Goal: Task Accomplishment & Management: Manage account settings

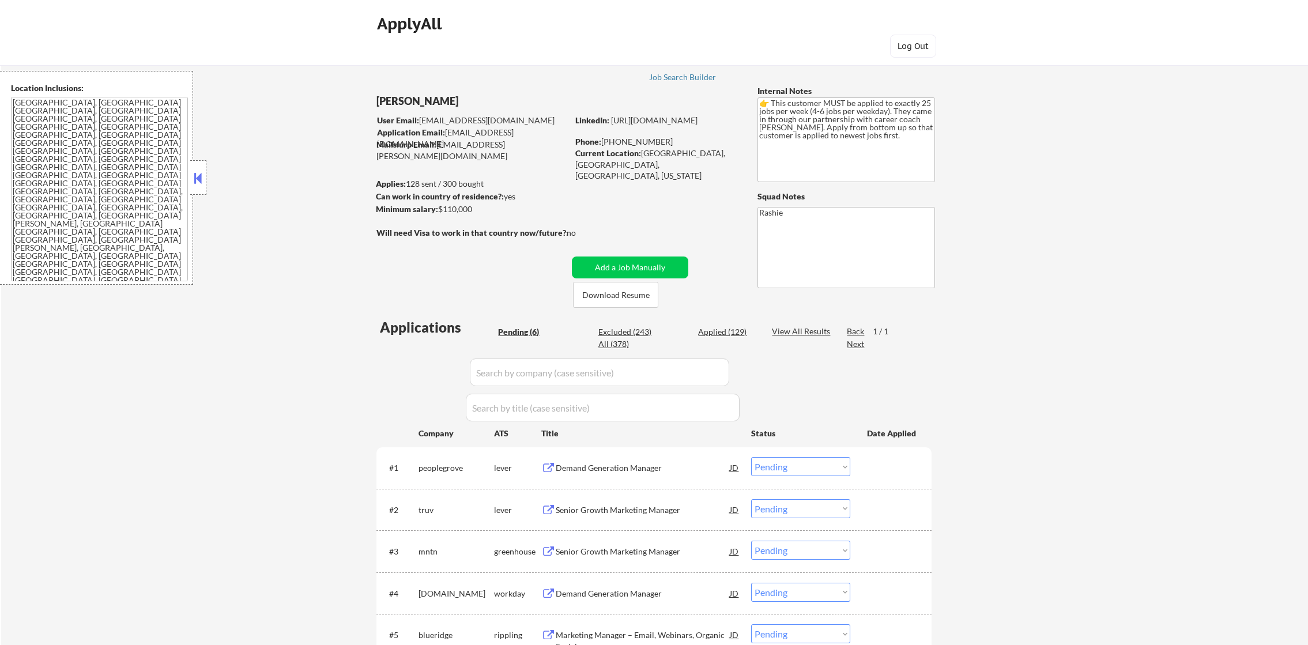
select select ""pending""
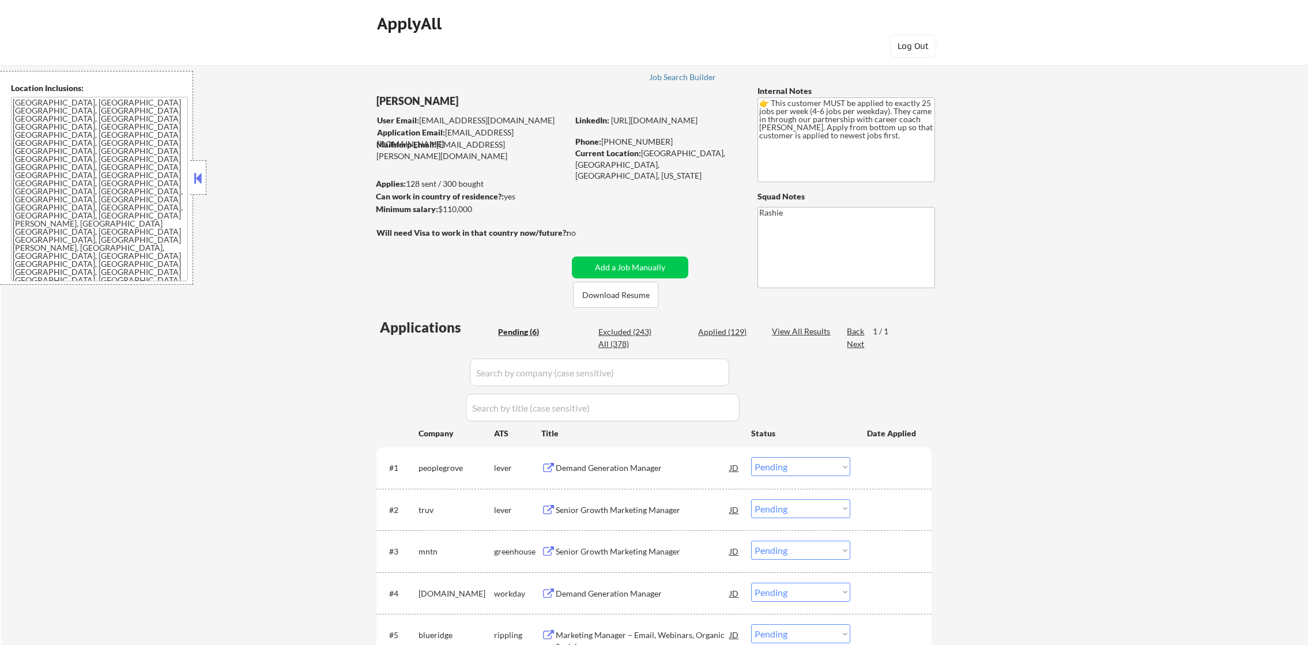
select select ""pending""
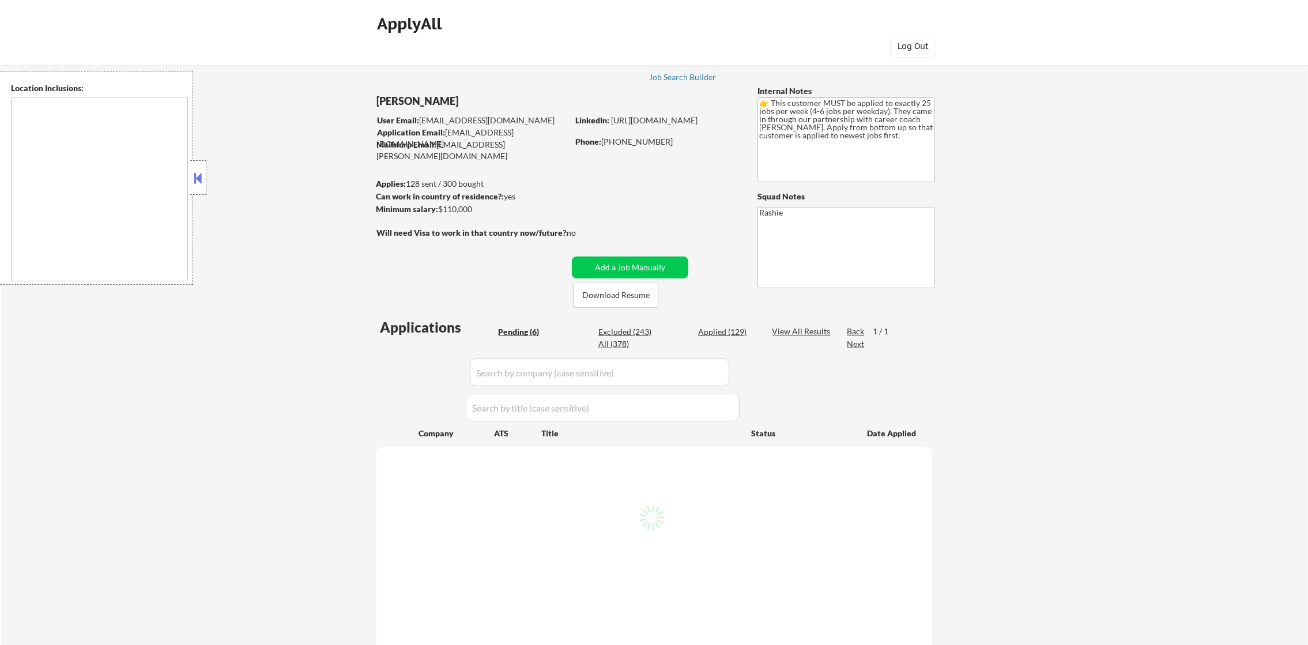
type textarea "[GEOGRAPHIC_DATA], [GEOGRAPHIC_DATA] [GEOGRAPHIC_DATA], [GEOGRAPHIC_DATA] [GEOG…"
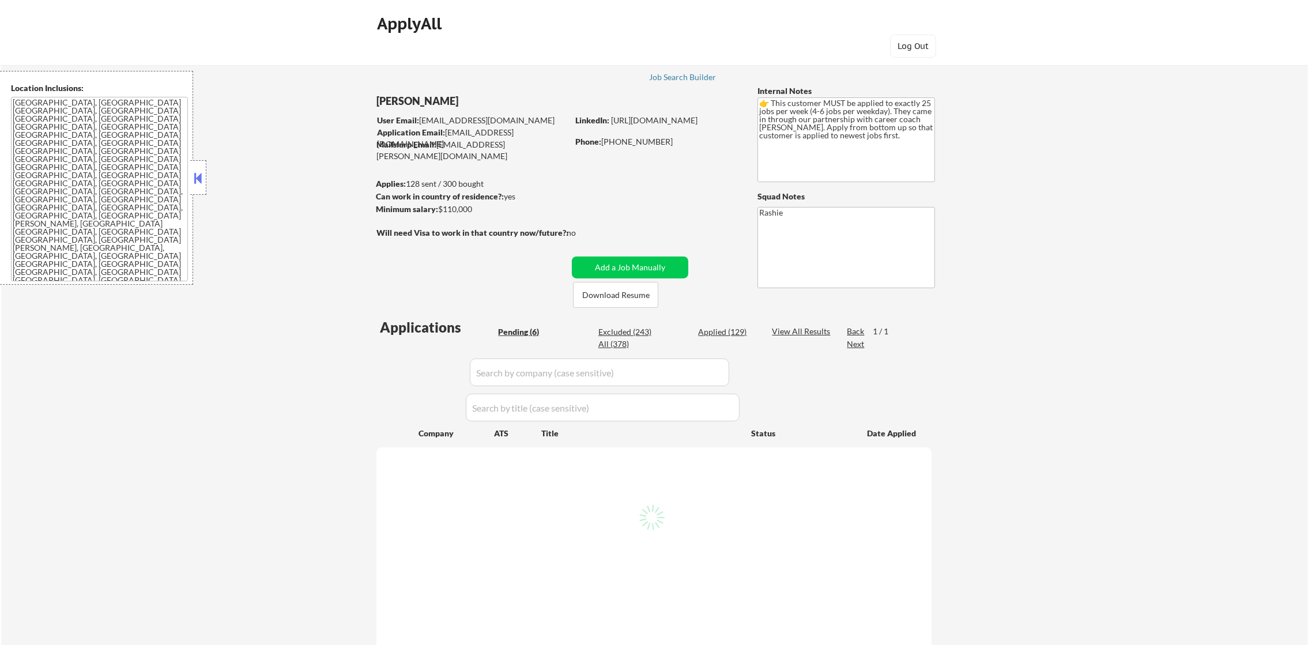
select select ""pending""
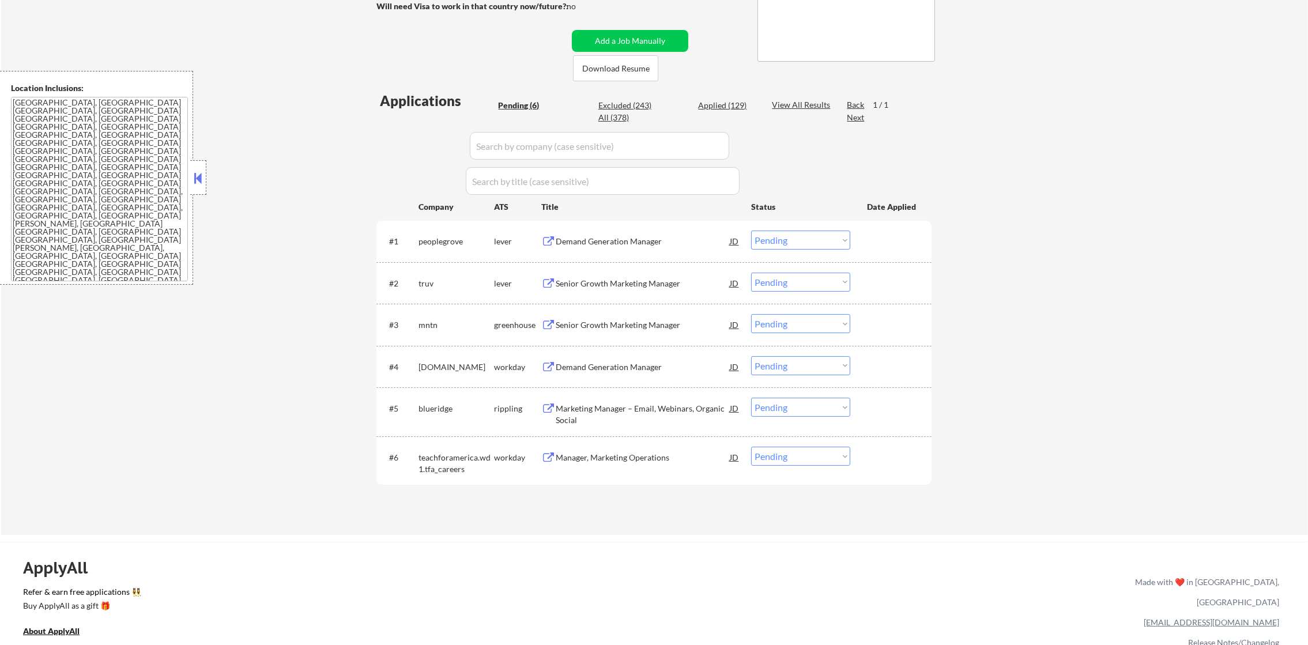
scroll to position [230, 0]
click at [611, 454] on div "Manager, Marketing Operations" at bounding box center [643, 455] width 174 height 12
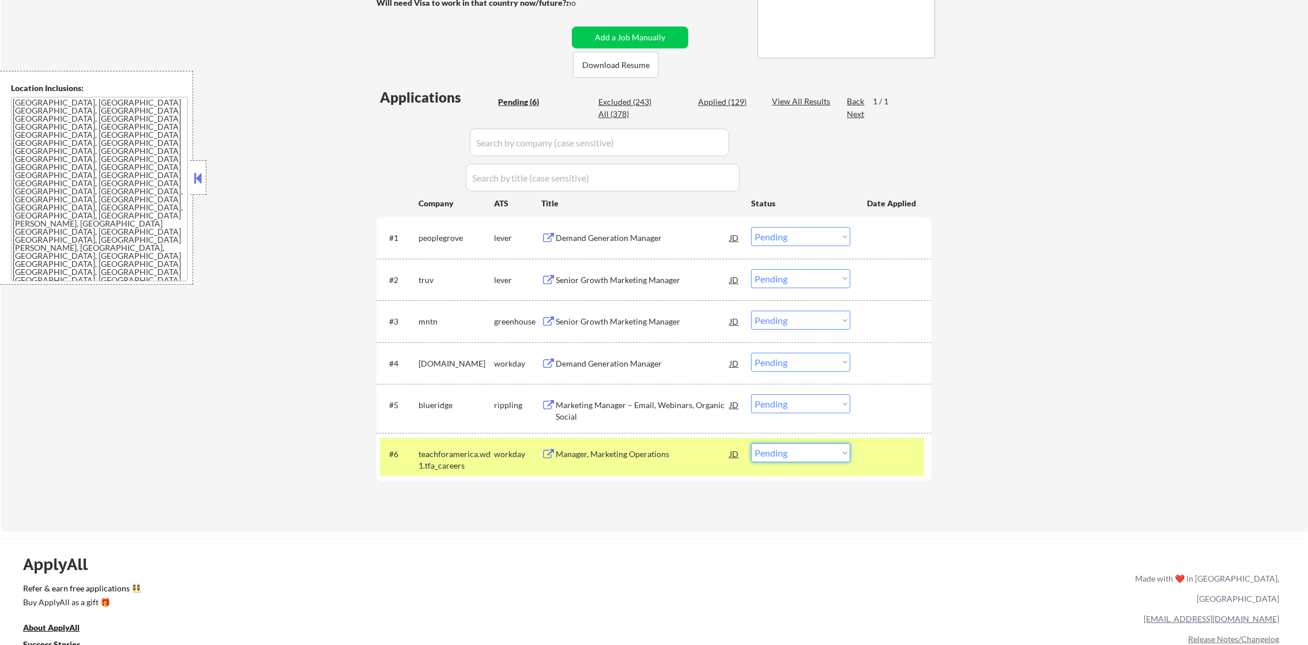
click at [781, 453] on select "Choose an option... Pending Applied Excluded (Questions) Excluded (Expired) Exc…" at bounding box center [800, 452] width 99 height 19
select select ""excluded__salary_""
click at [751, 443] on select "Choose an option... Pending Applied Excluded (Questions) Excluded (Expired) Exc…" at bounding box center [800, 452] width 99 height 19
click at [462, 457] on div "teachforamerica.wd1.tfa_careers" at bounding box center [457, 460] width 76 height 22
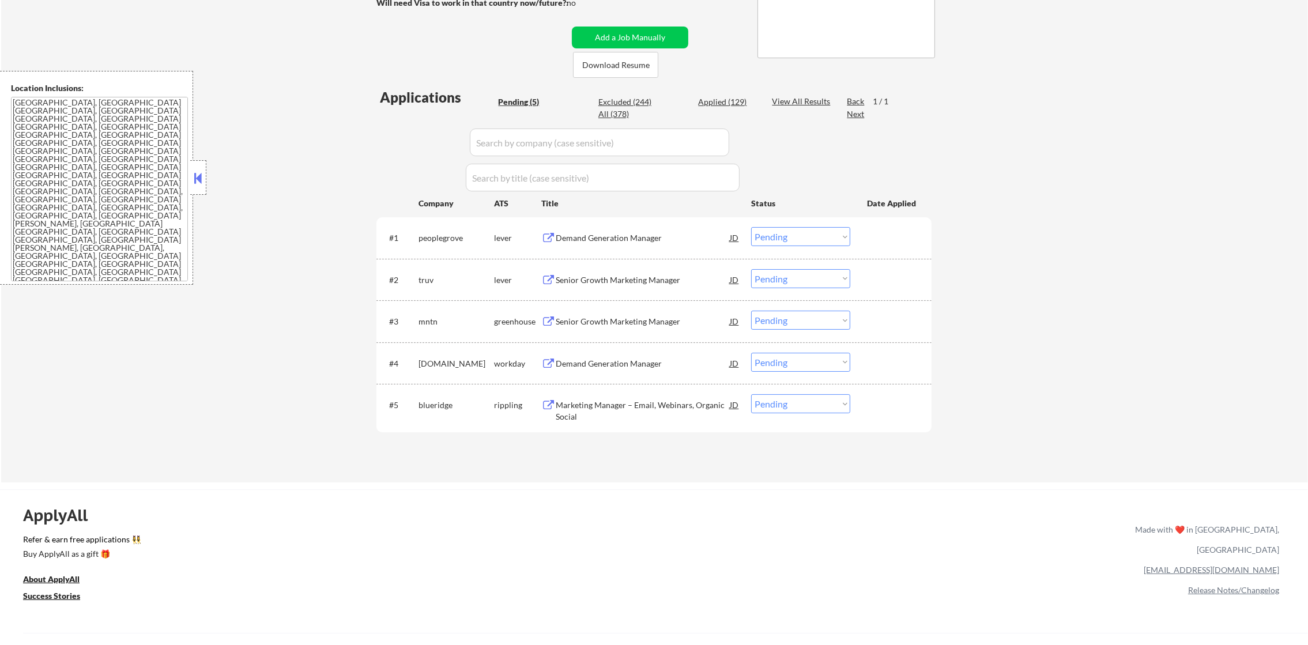
click at [614, 234] on div "Demand Generation Manager" at bounding box center [643, 238] width 174 height 12
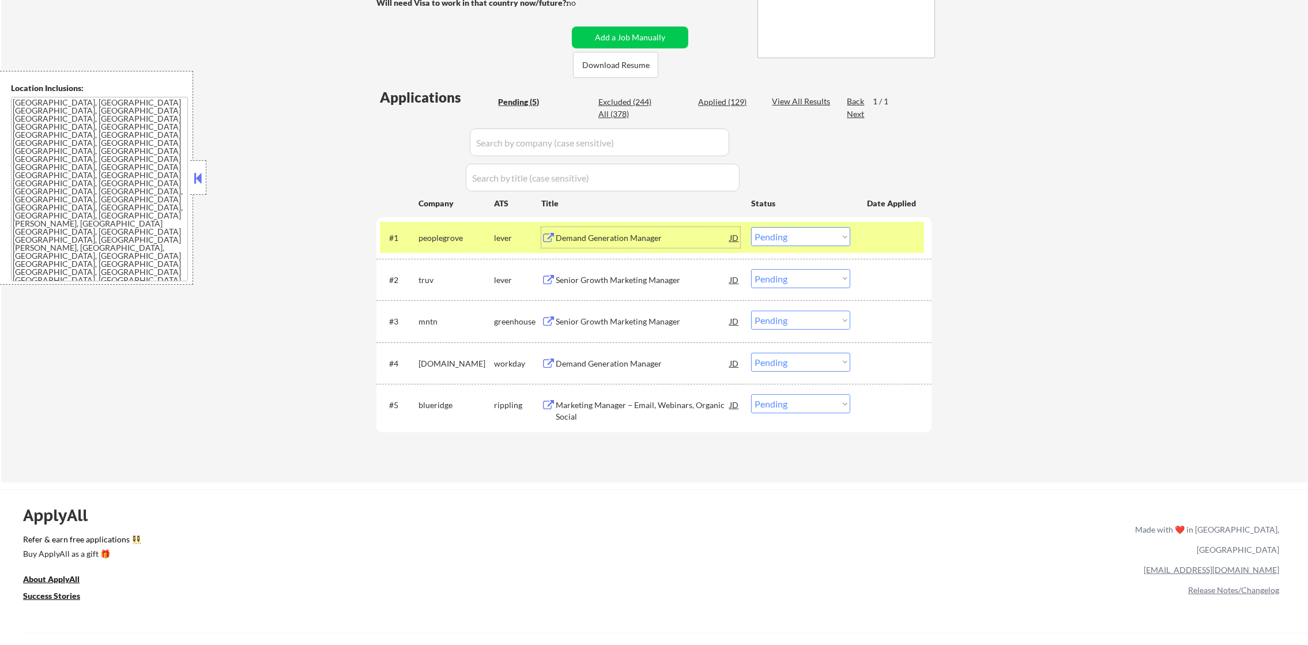
click at [804, 244] on select "Choose an option... Pending Applied Excluded (Questions) Excluded (Expired) Exc…" at bounding box center [800, 236] width 99 height 19
click at [751, 227] on select "Choose an option... Pending Applied Excluded (Questions) Excluded (Expired) Exc…" at bounding box center [800, 236] width 99 height 19
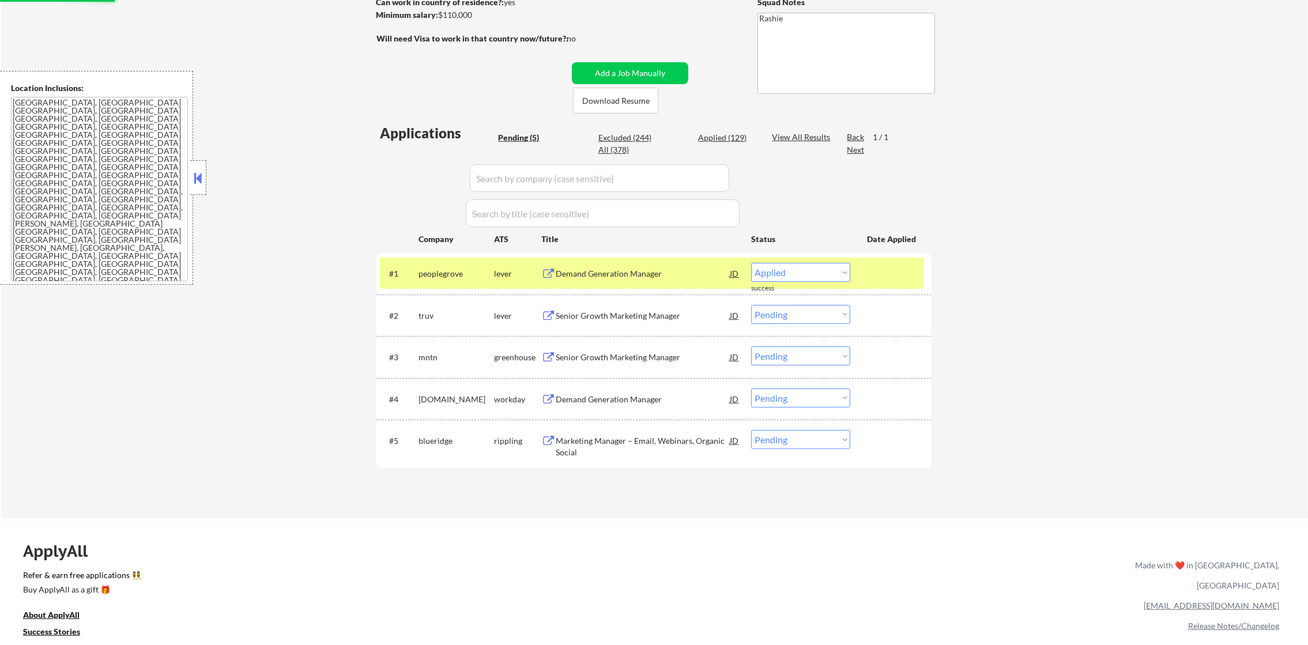
scroll to position [202, 0]
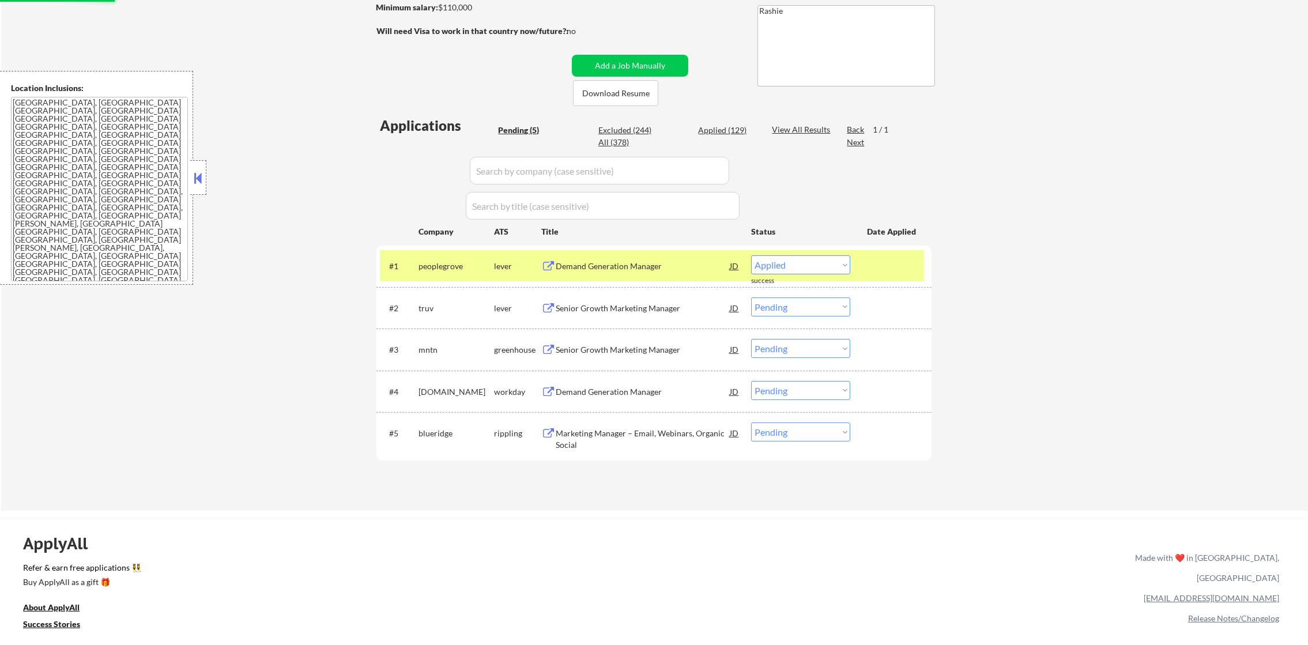
click at [454, 265] on div "peoplegrove" at bounding box center [457, 267] width 76 height 12
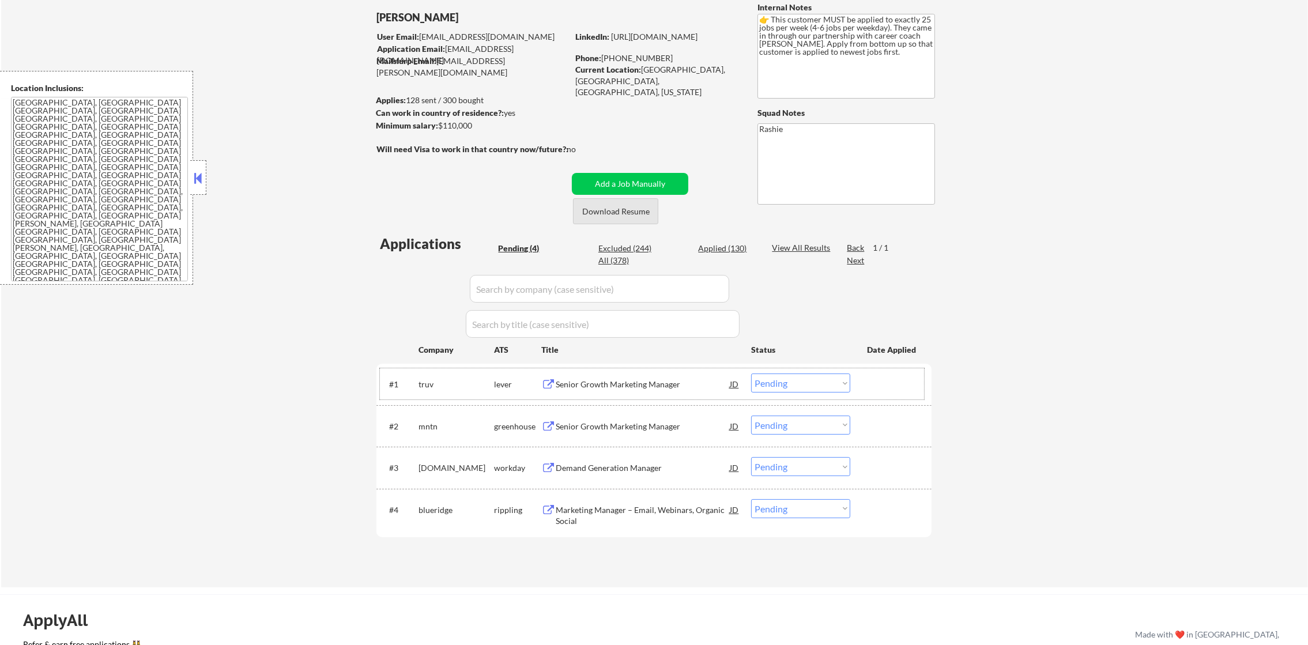
scroll to position [230, 0]
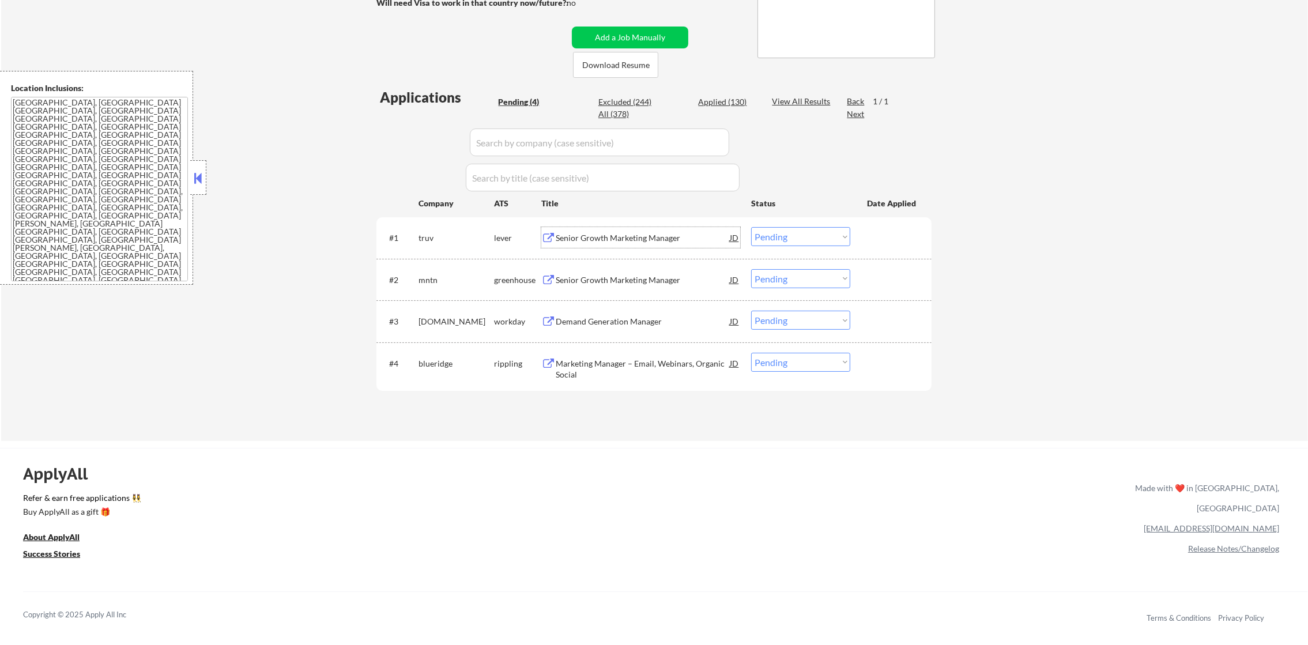
click at [617, 227] on div "Senior Growth Marketing Manager" at bounding box center [643, 237] width 174 height 21
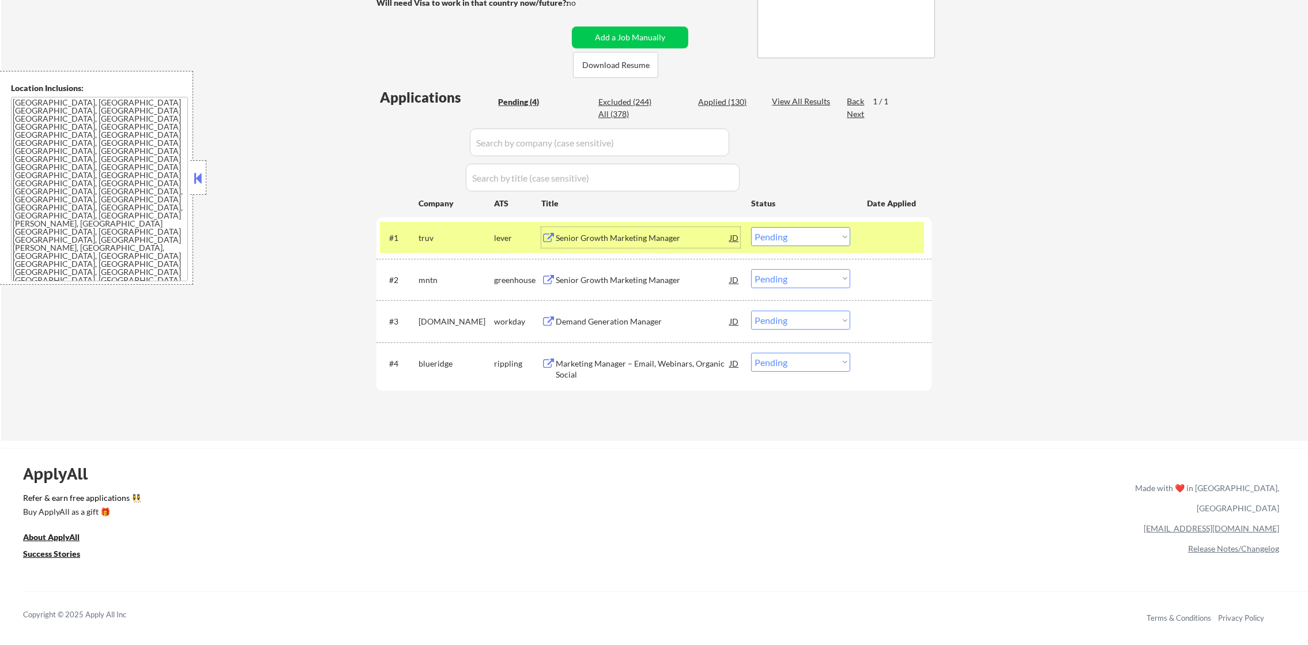
click at [782, 232] on select "Choose an option... Pending Applied Excluded (Questions) Excluded (Expired) Exc…" at bounding box center [800, 236] width 99 height 19
click at [751, 227] on select "Choose an option... Pending Applied Excluded (Questions) Excluded (Expired) Exc…" at bounding box center [800, 236] width 99 height 19
click at [427, 232] on div "truv" at bounding box center [457, 238] width 76 height 12
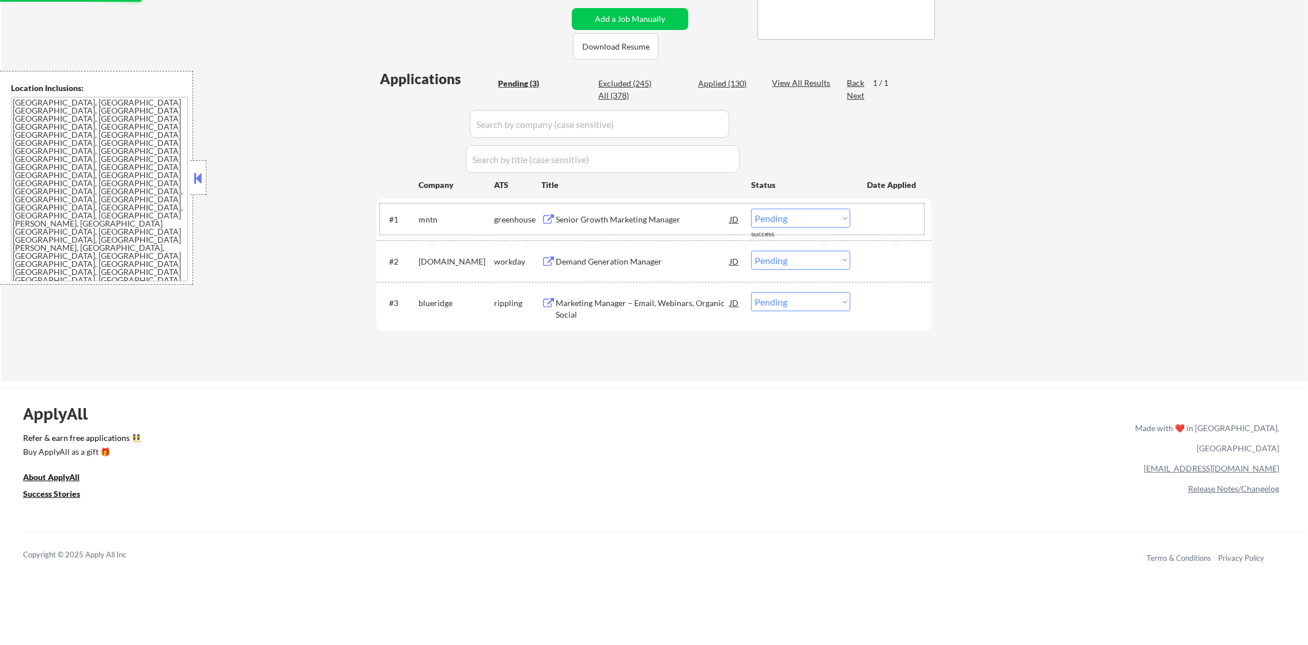
scroll to position [259, 0]
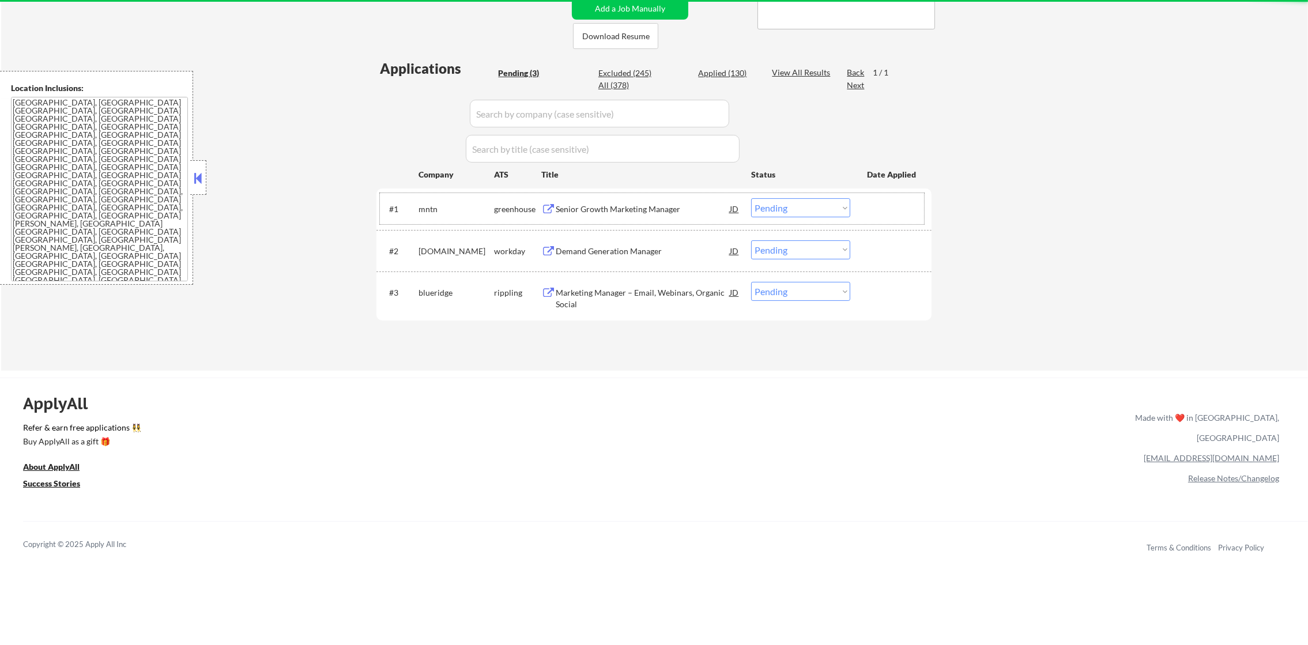
click at [638, 210] on div "Senior Growth Marketing Manager" at bounding box center [643, 210] width 174 height 12
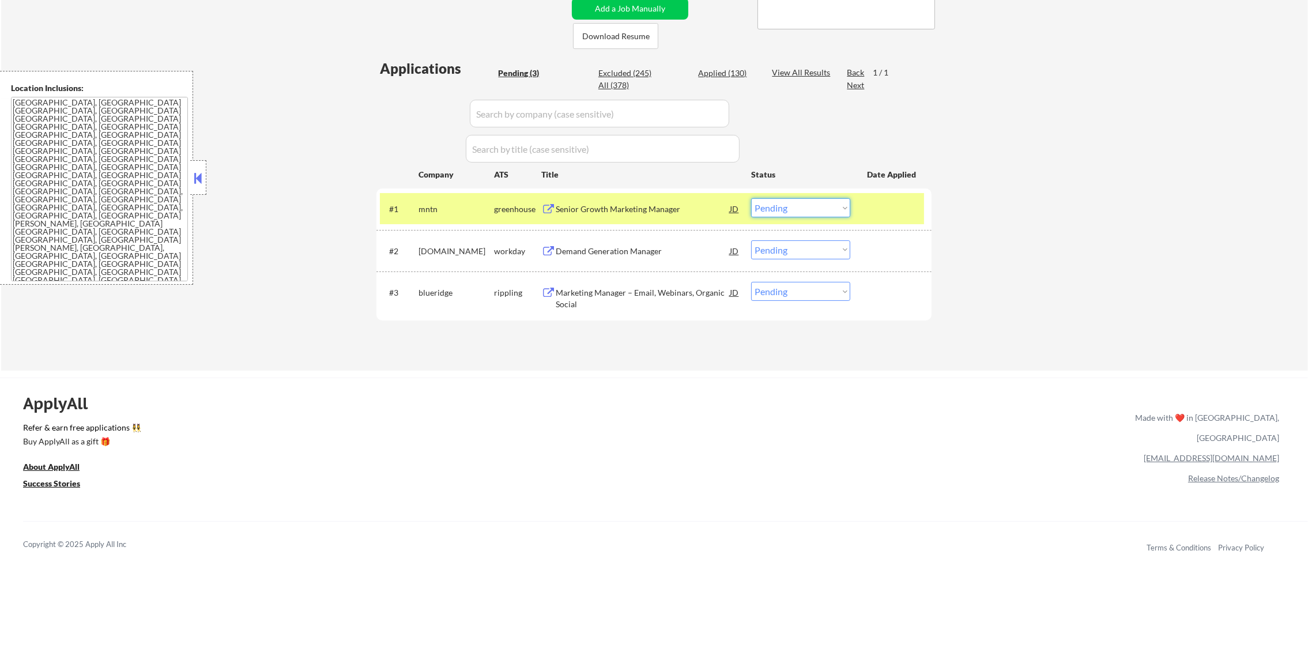
click at [767, 212] on select "Choose an option... Pending Applied Excluded (Questions) Excluded (Expired) Exc…" at bounding box center [800, 207] width 99 height 19
click at [751, 198] on select "Choose an option... Pending Applied Excluded (Questions) Excluded (Expired) Exc…" at bounding box center [800, 207] width 99 height 19
click at [428, 204] on div "mntn" at bounding box center [457, 210] width 76 height 12
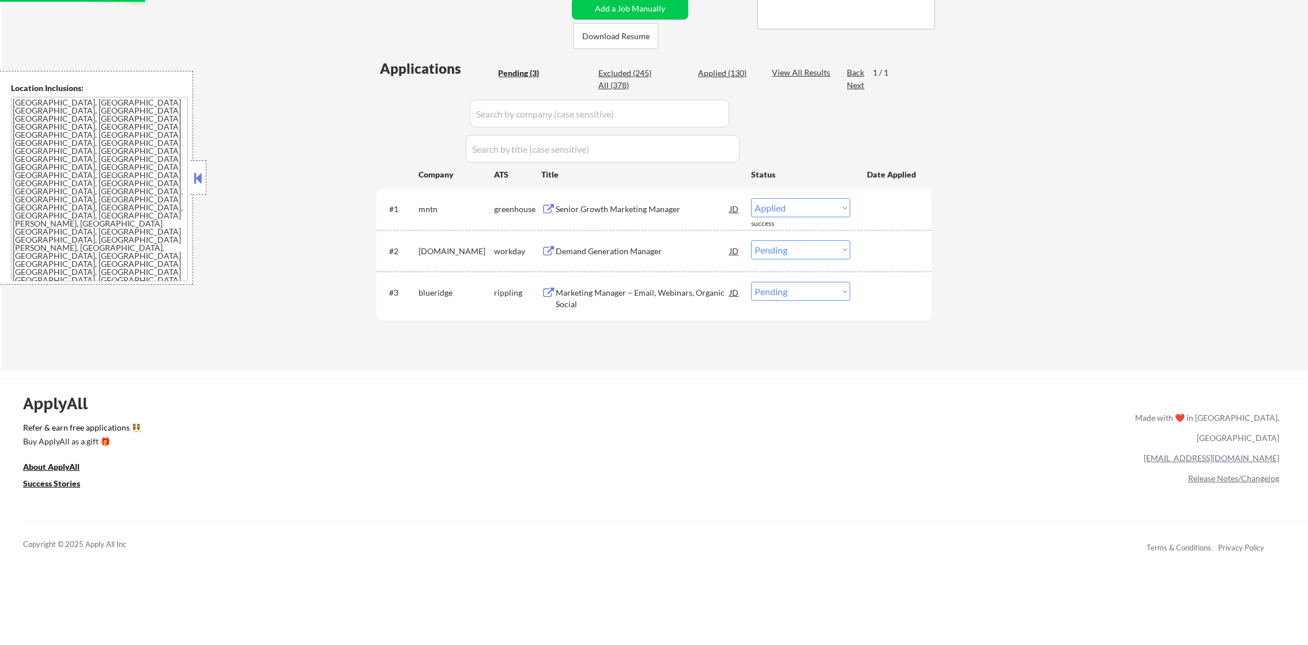
scroll to position [230, 0]
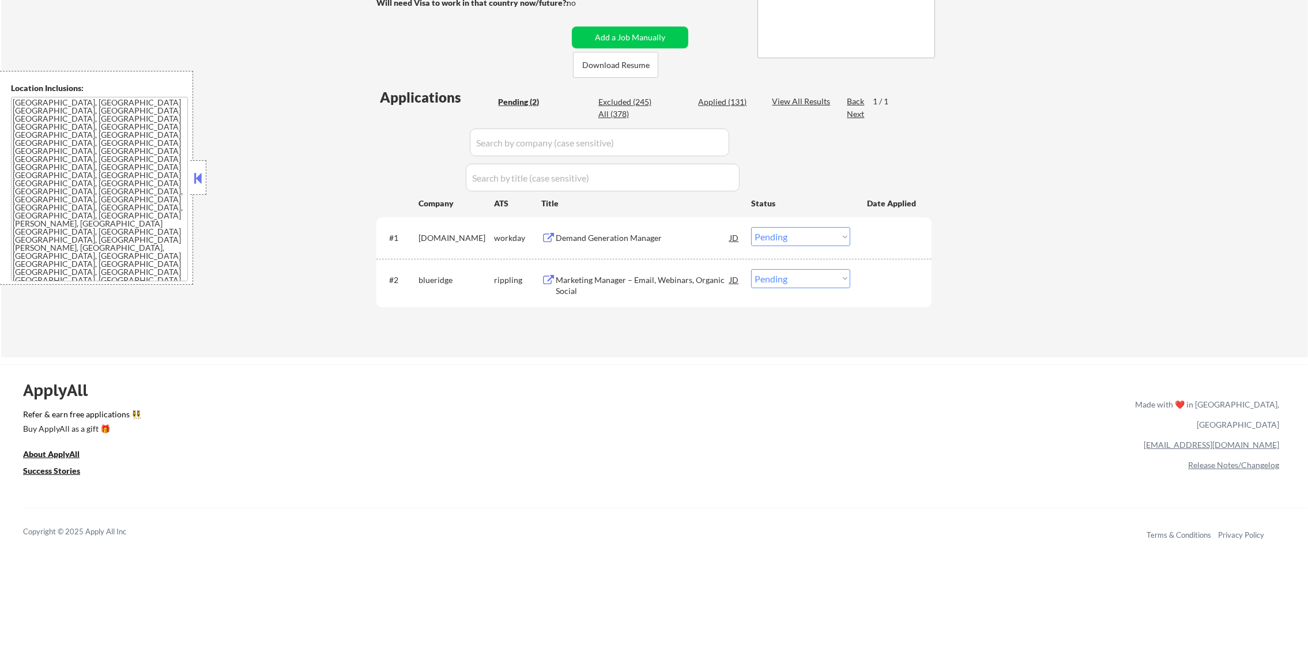
click at [636, 242] on div "Demand Generation Manager" at bounding box center [643, 238] width 174 height 12
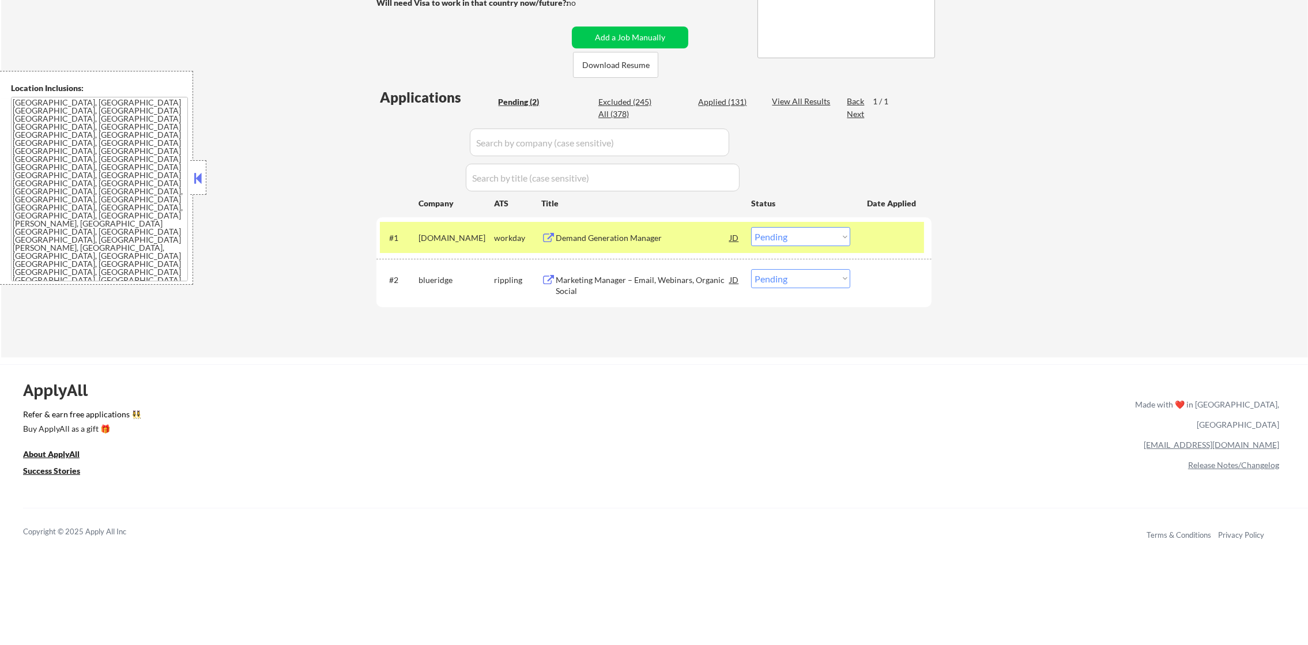
click at [666, 254] on div "#1 tigerconnect.wd1.tc workday Demand Generation Manager JD Choose an option...…" at bounding box center [654, 237] width 555 height 41
click at [670, 238] on div "Demand Generation Manager" at bounding box center [643, 238] width 174 height 12
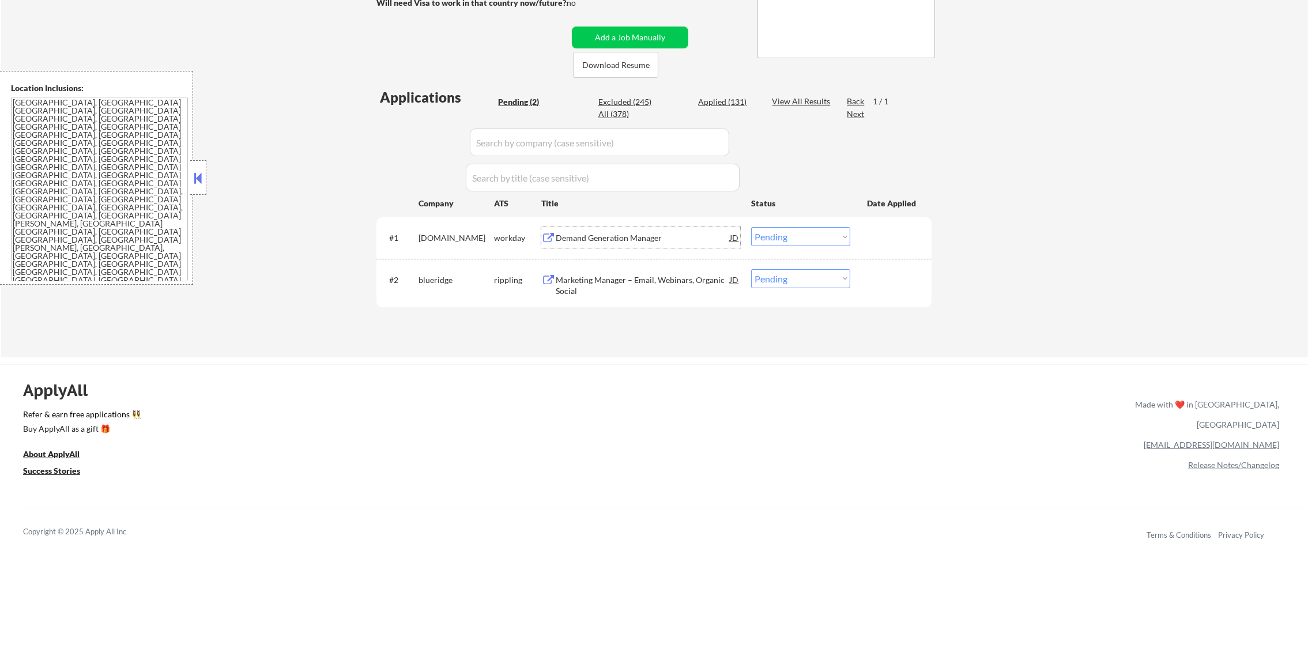
click at [767, 239] on select "Choose an option... Pending Applied Excluded (Questions) Excluded (Expired) Exc…" at bounding box center [800, 236] width 99 height 19
click at [751, 227] on select "Choose an option... Pending Applied Excluded (Questions) Excluded (Expired) Exc…" at bounding box center [800, 236] width 99 height 19
click at [620, 270] on div "Marketing Manager – Email, Webinars, Organic Social" at bounding box center [643, 283] width 174 height 28
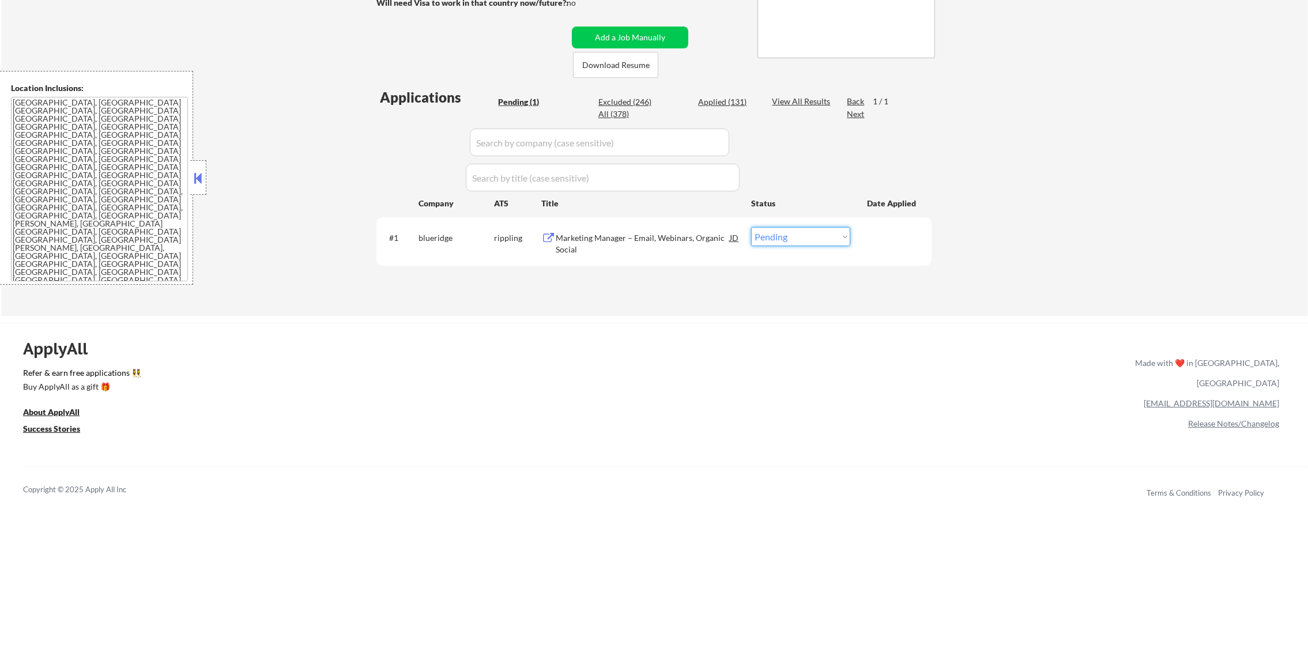
drag, startPoint x: 766, startPoint y: 233, endPoint x: 767, endPoint y: 245, distance: 12.2
click at [767, 239] on select "Choose an option... Pending Applied Excluded (Questions) Excluded (Expired) Exc…" at bounding box center [800, 236] width 99 height 19
select select ""applied""
click at [751, 227] on select "Choose an option... Pending Applied Excluded (Questions) Excluded (Expired) Exc…" at bounding box center [800, 236] width 99 height 19
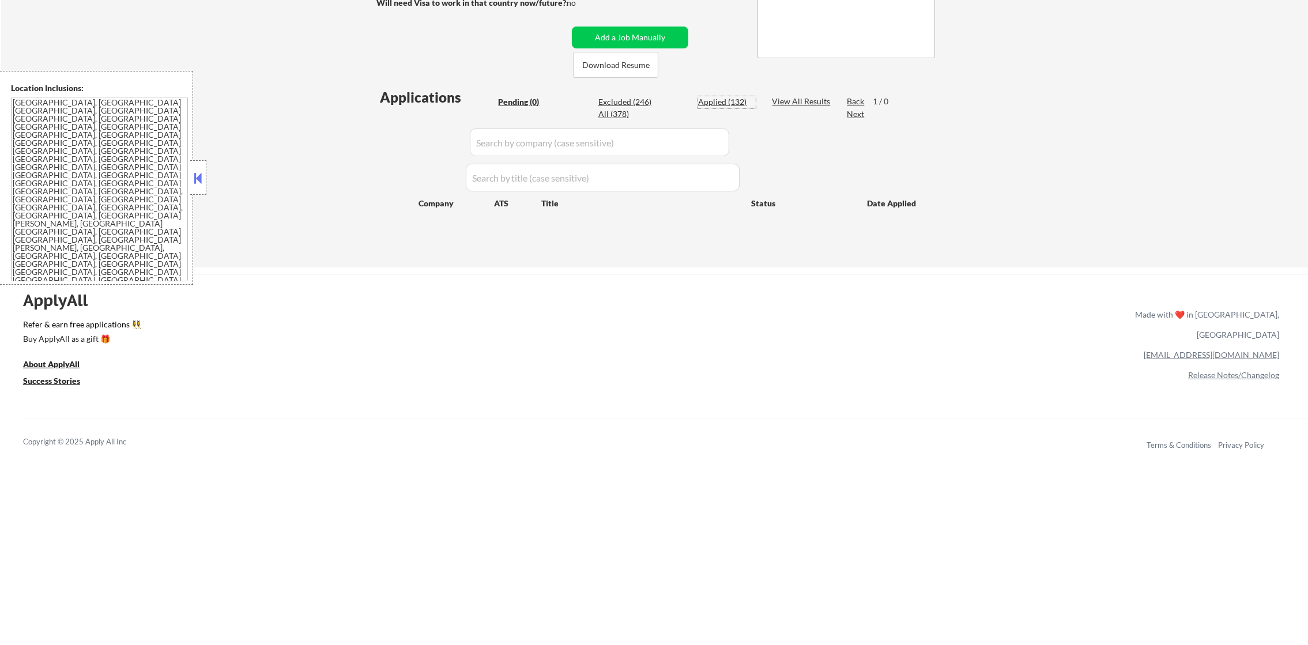
click at [725, 104] on div "Applied (132)" at bounding box center [727, 102] width 58 height 12
select select ""applied""
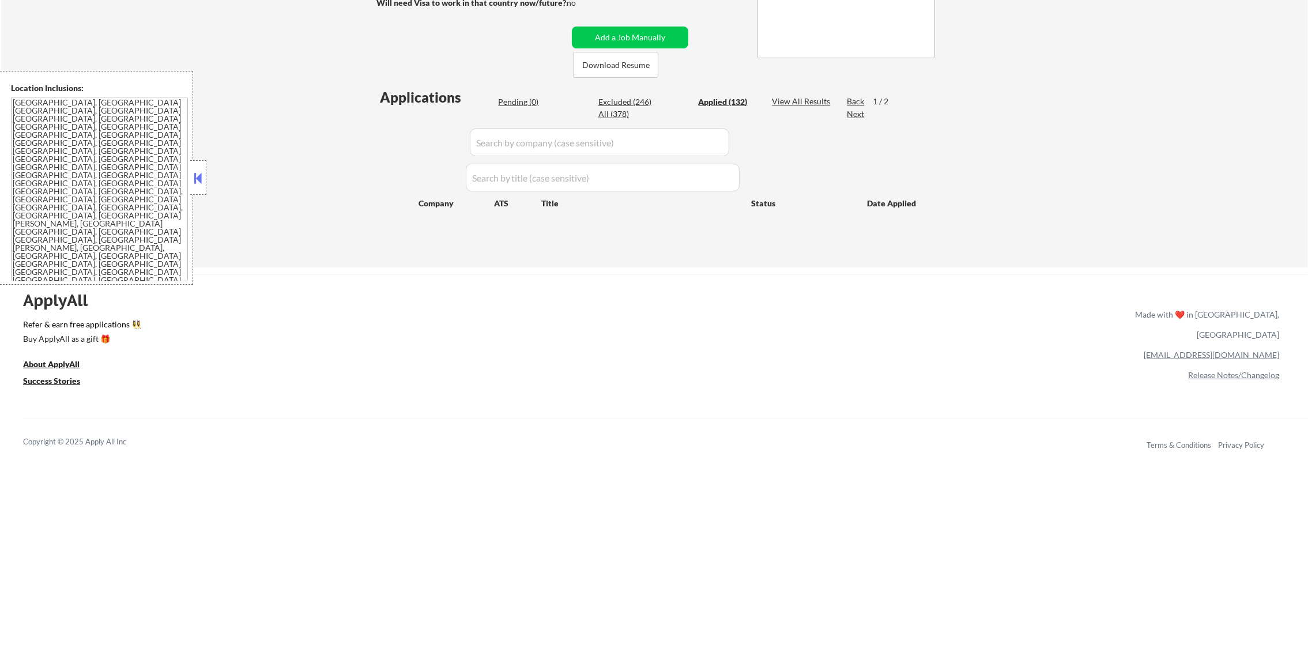
select select ""applied""
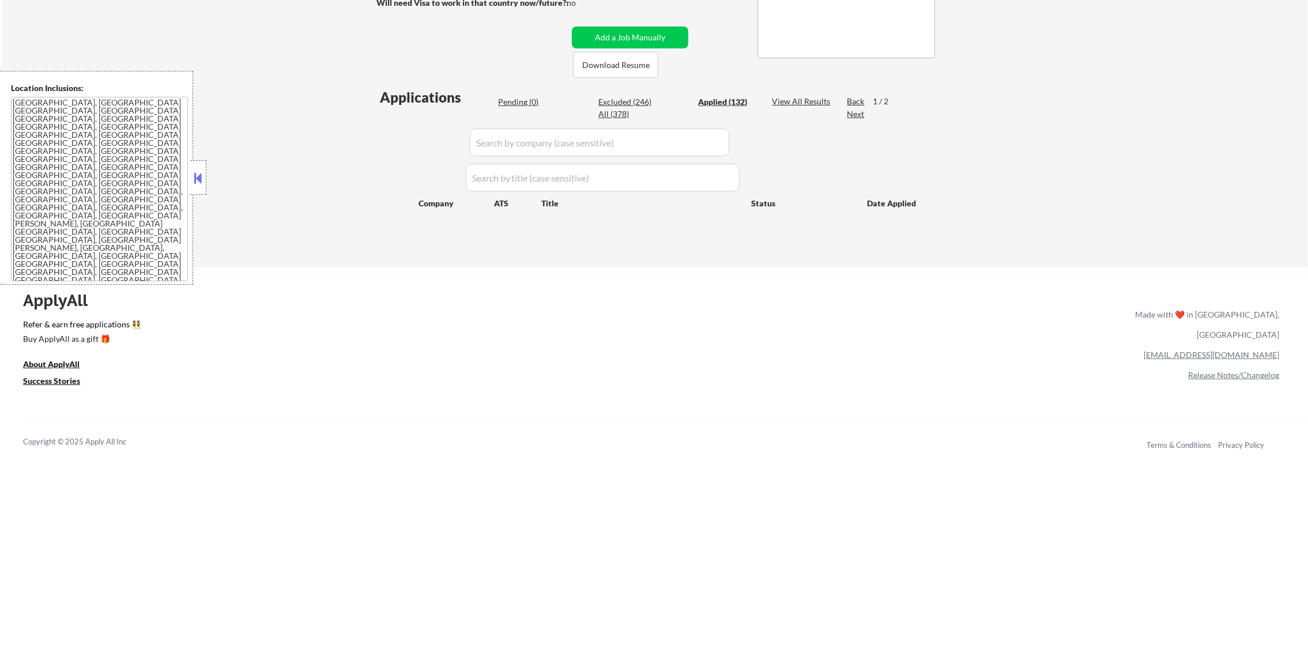
select select ""applied""
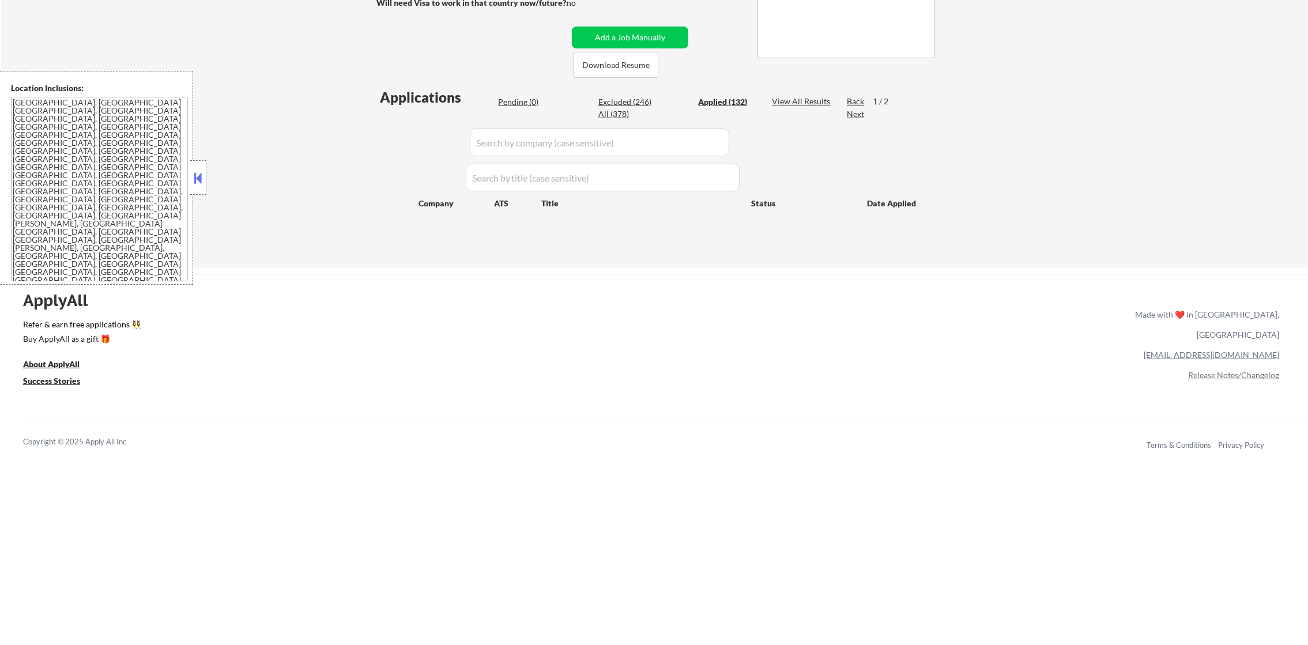
select select ""applied""
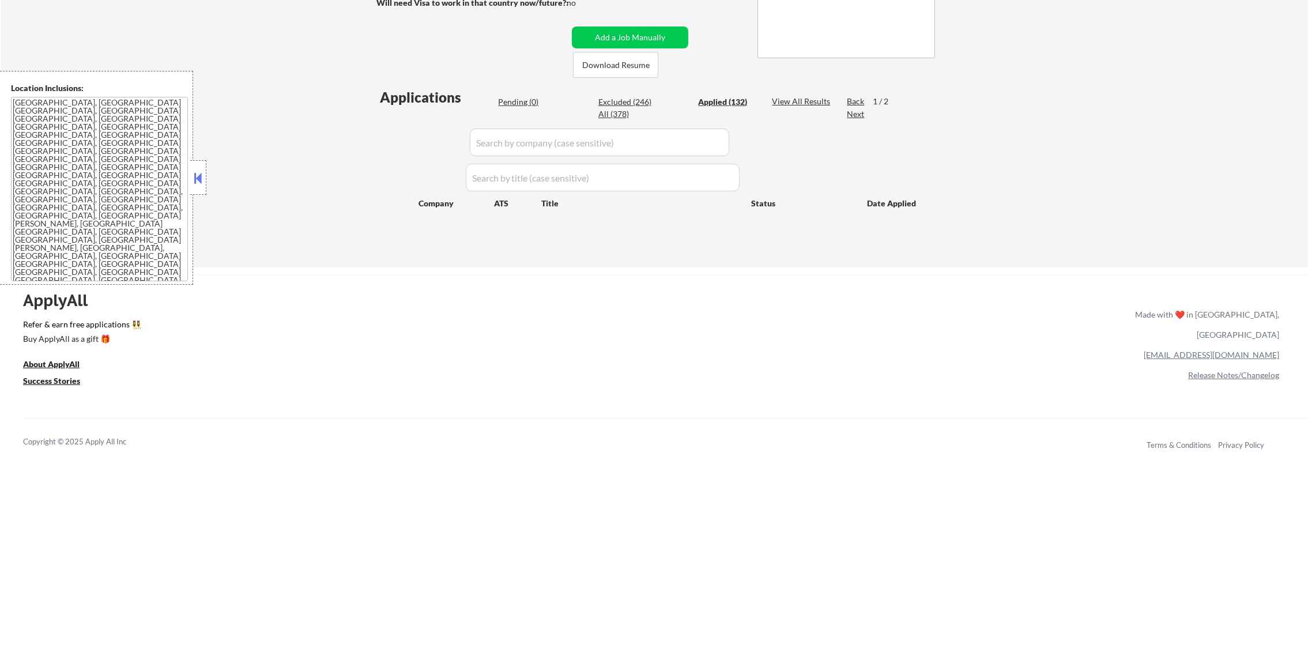
select select ""applied""
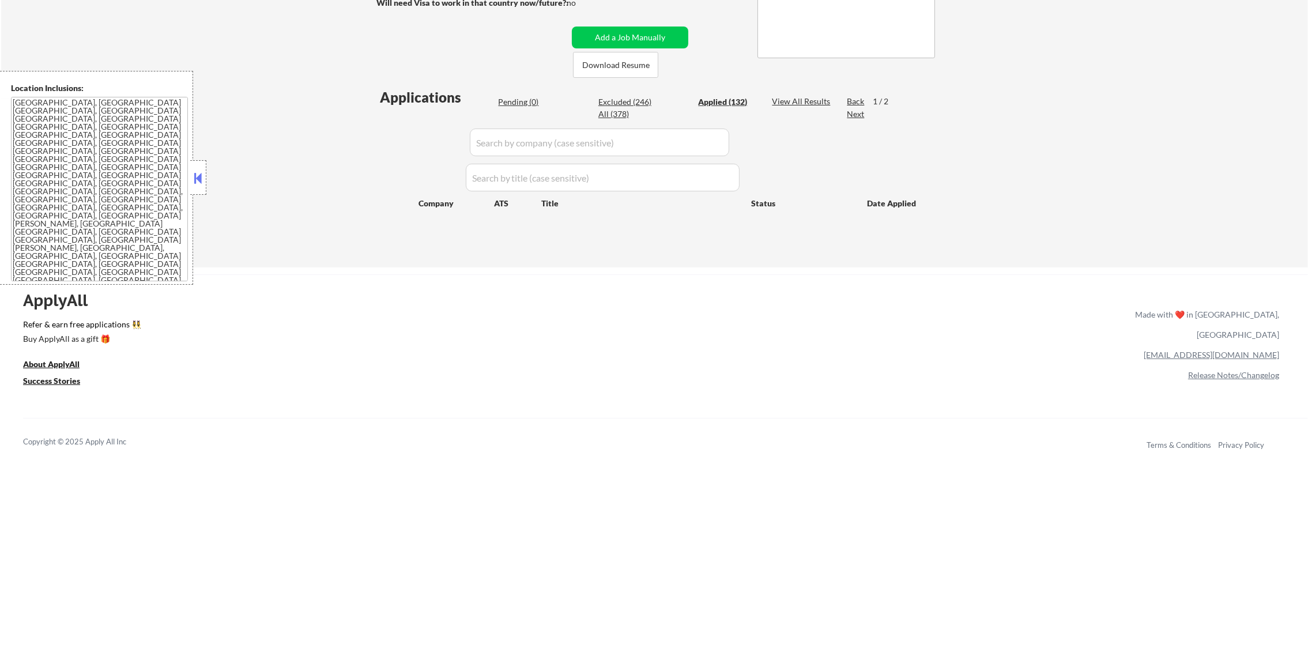
select select ""applied""
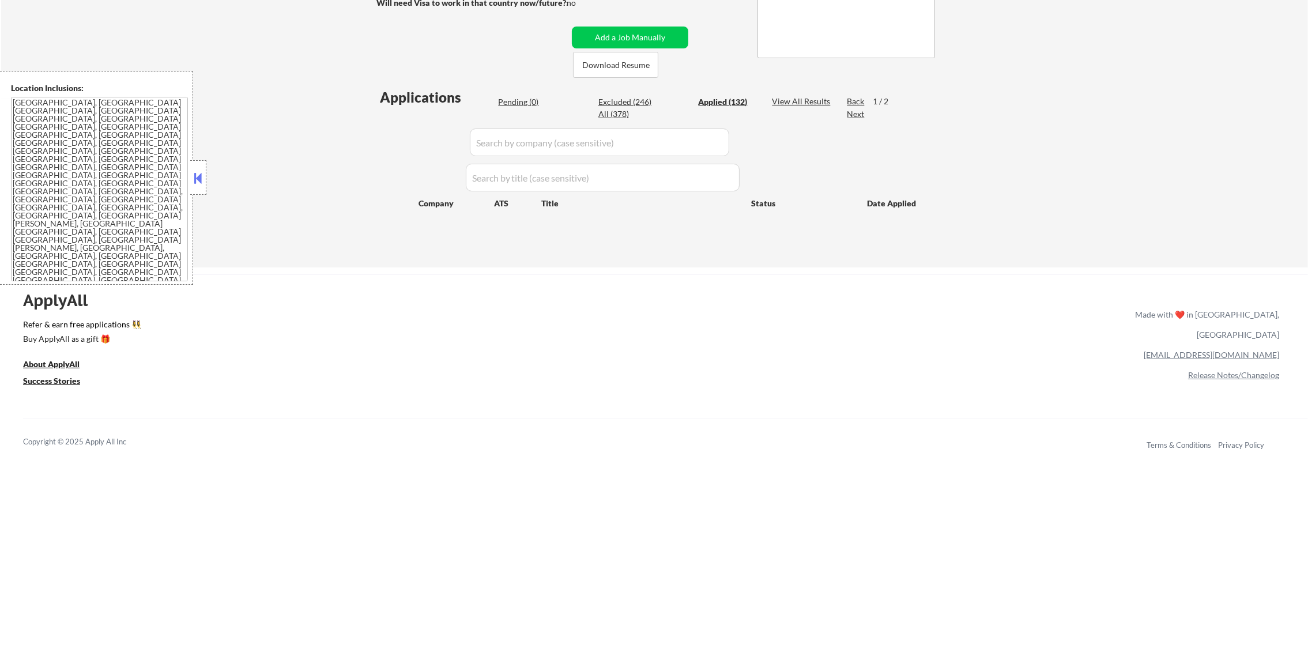
select select ""applied""
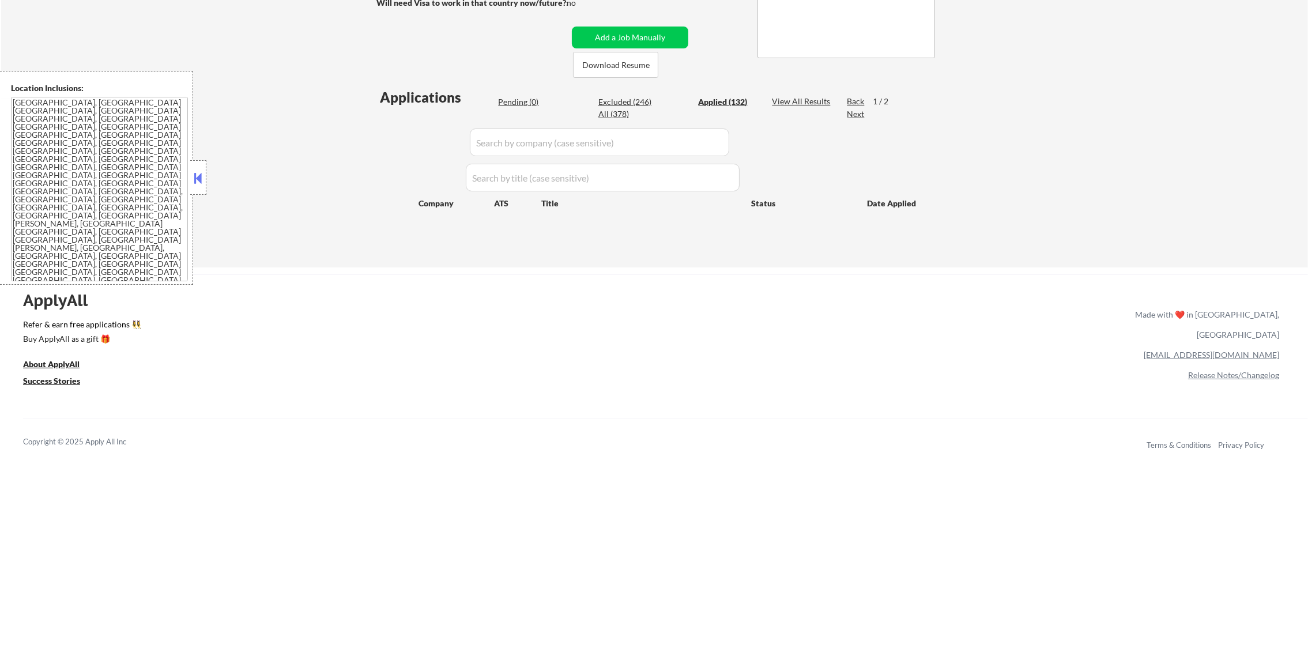
select select ""applied""
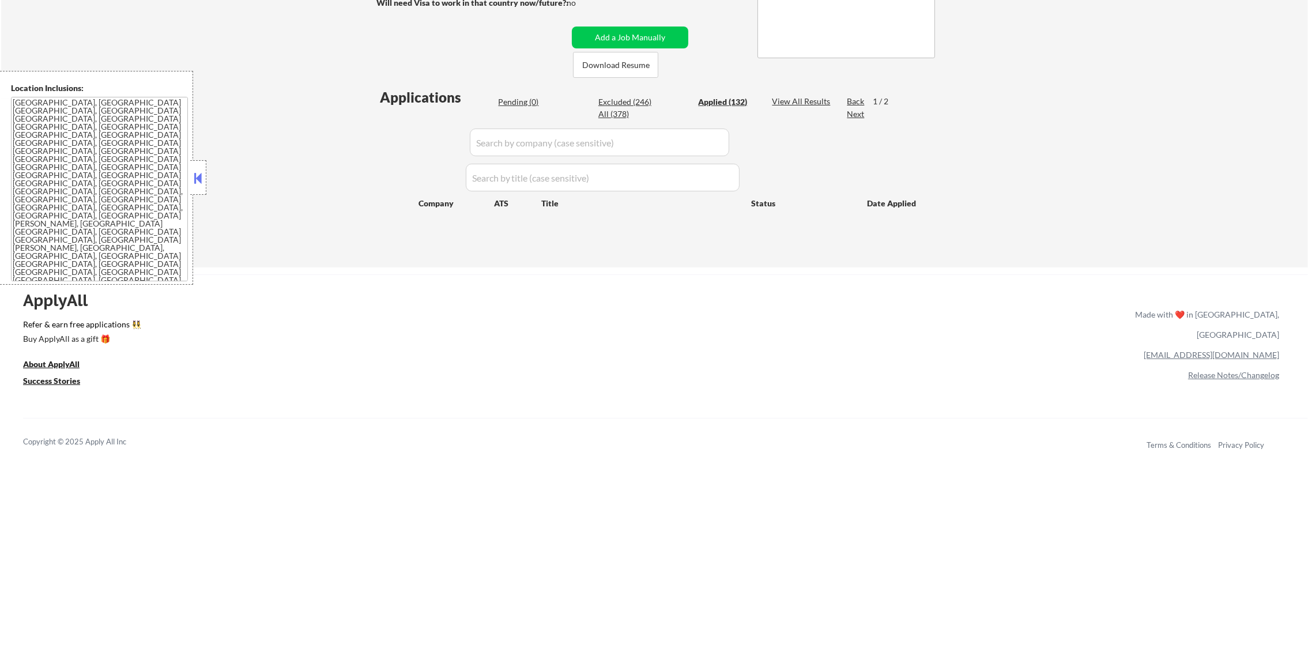
select select ""applied""
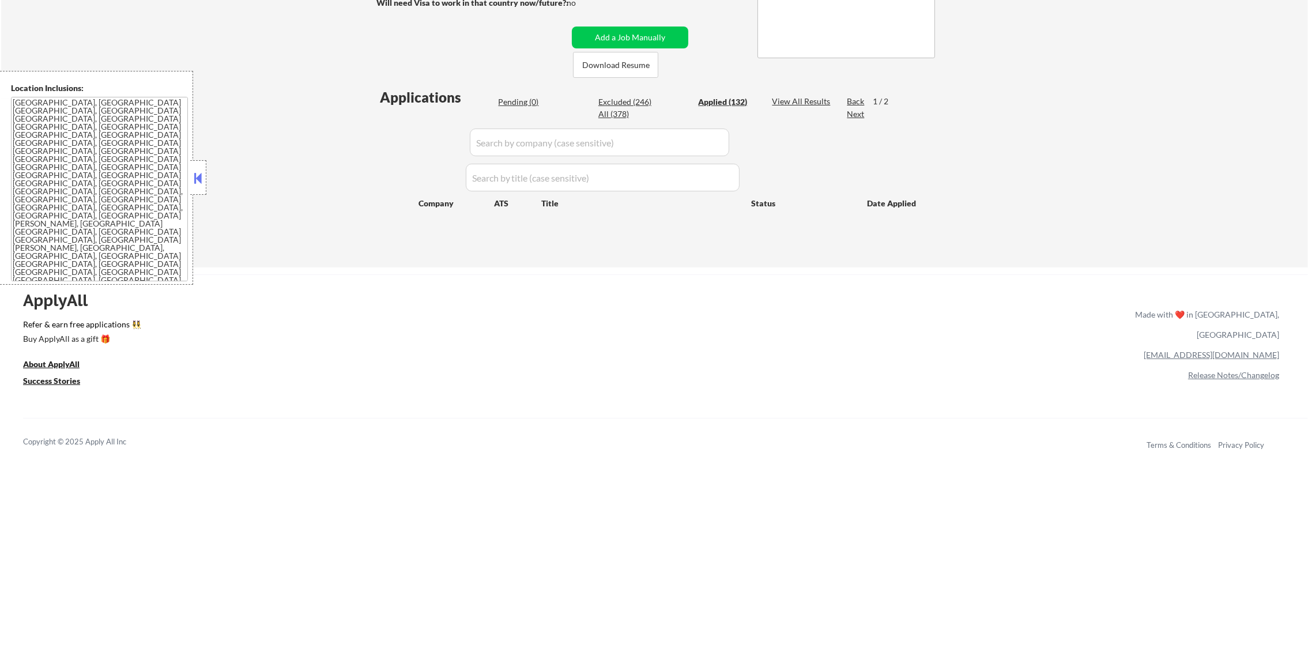
select select ""applied""
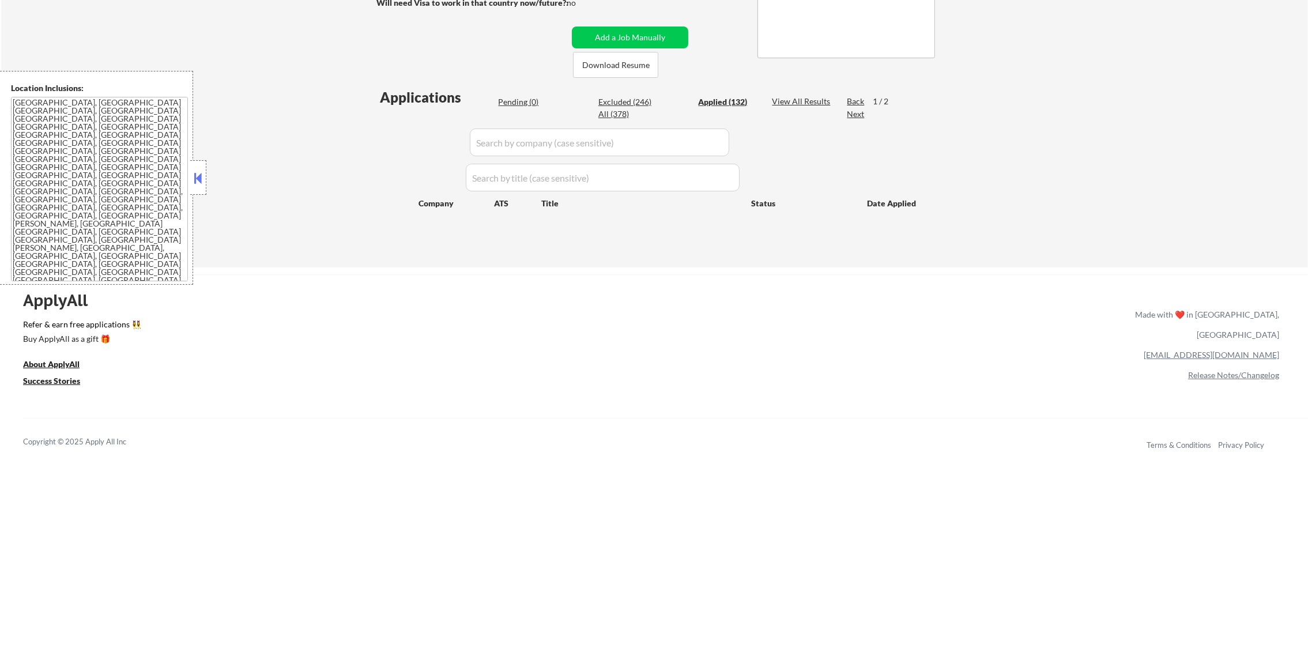
select select ""applied""
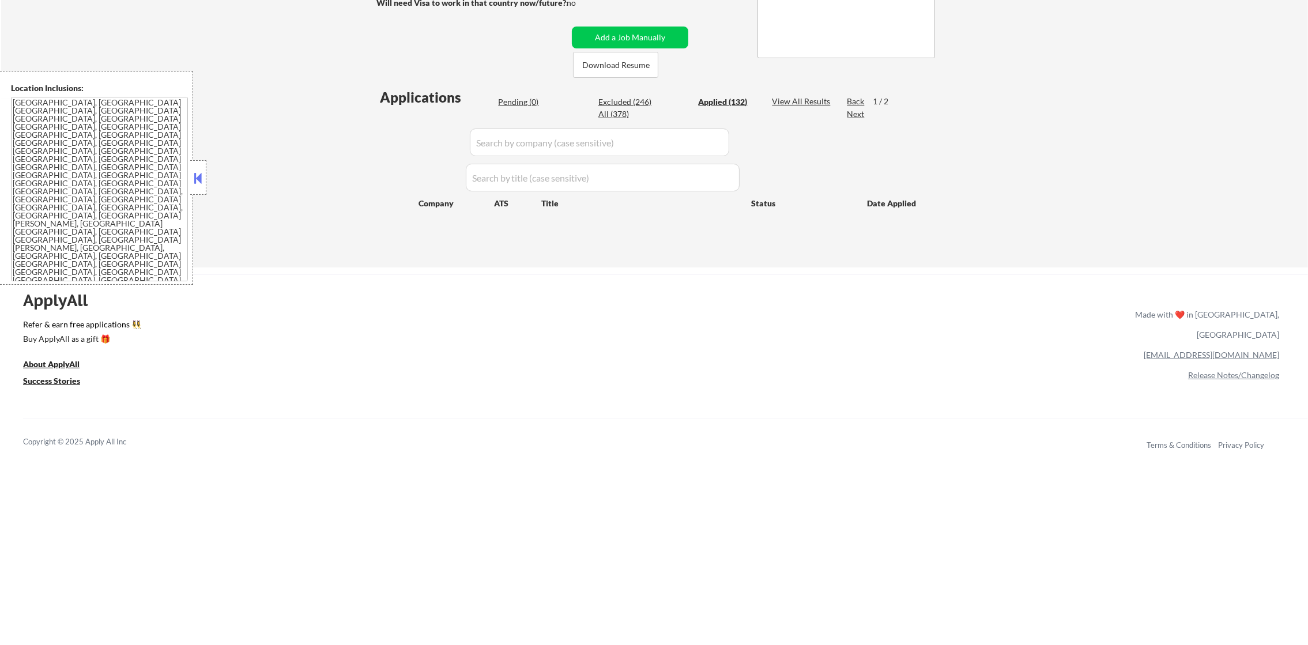
select select ""applied""
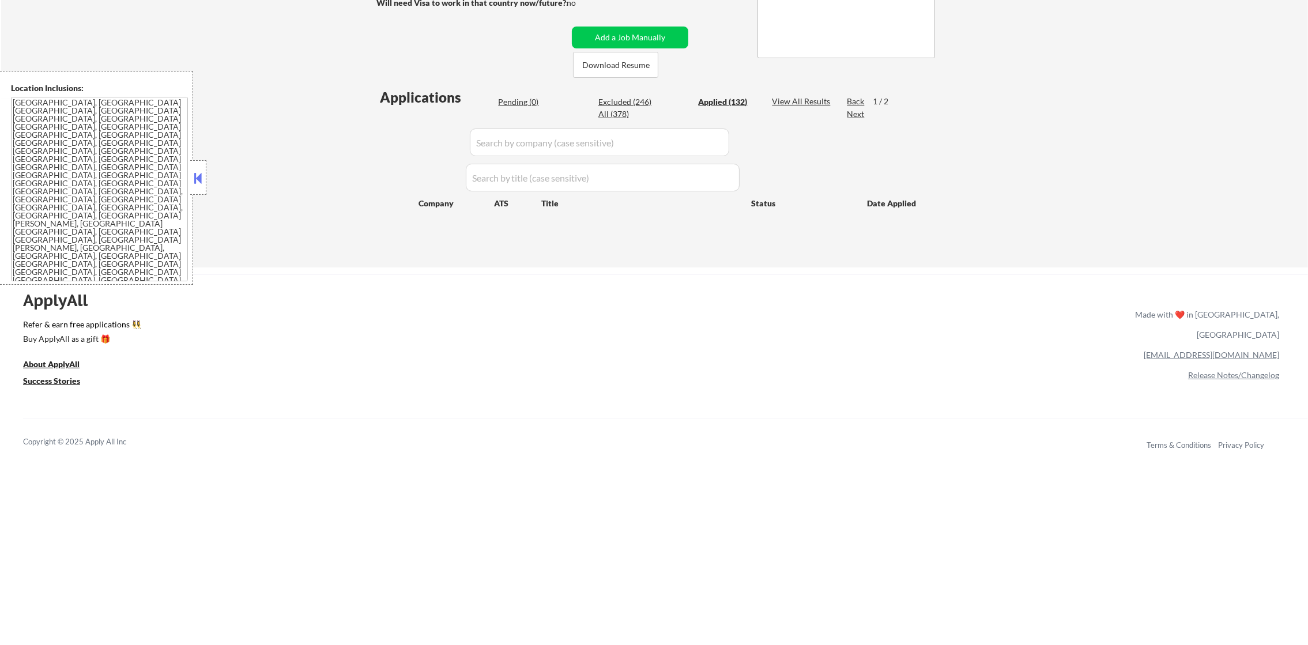
select select ""applied""
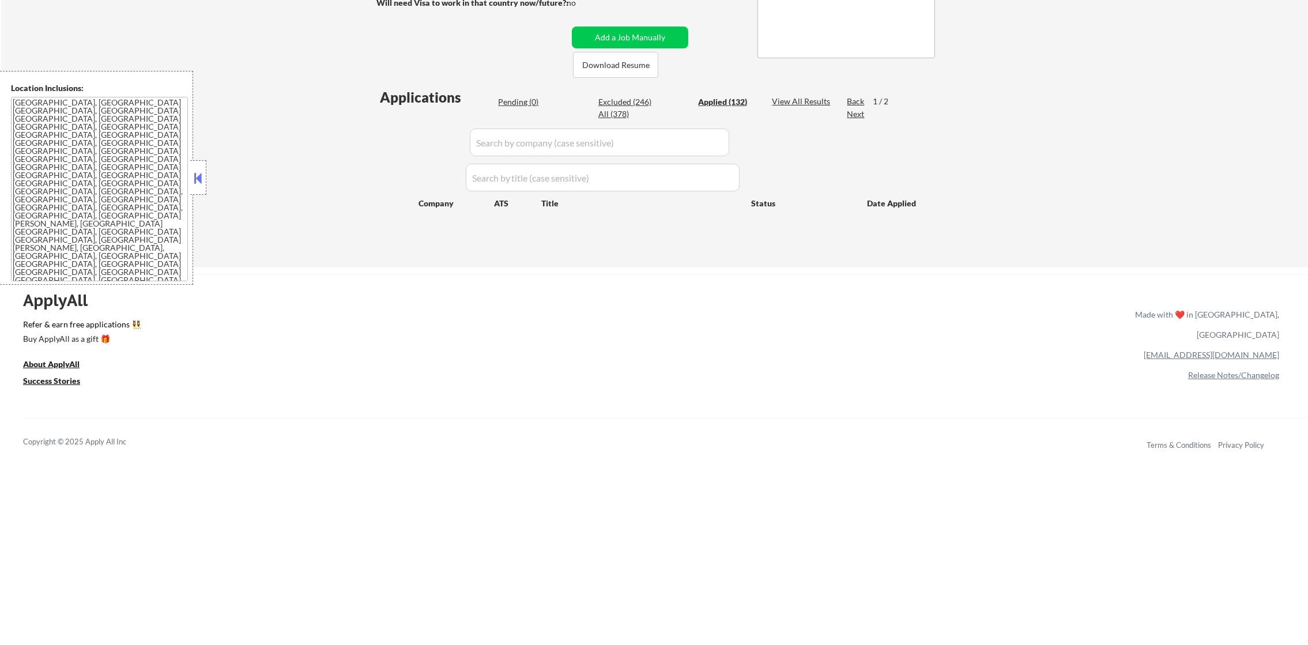
select select ""applied""
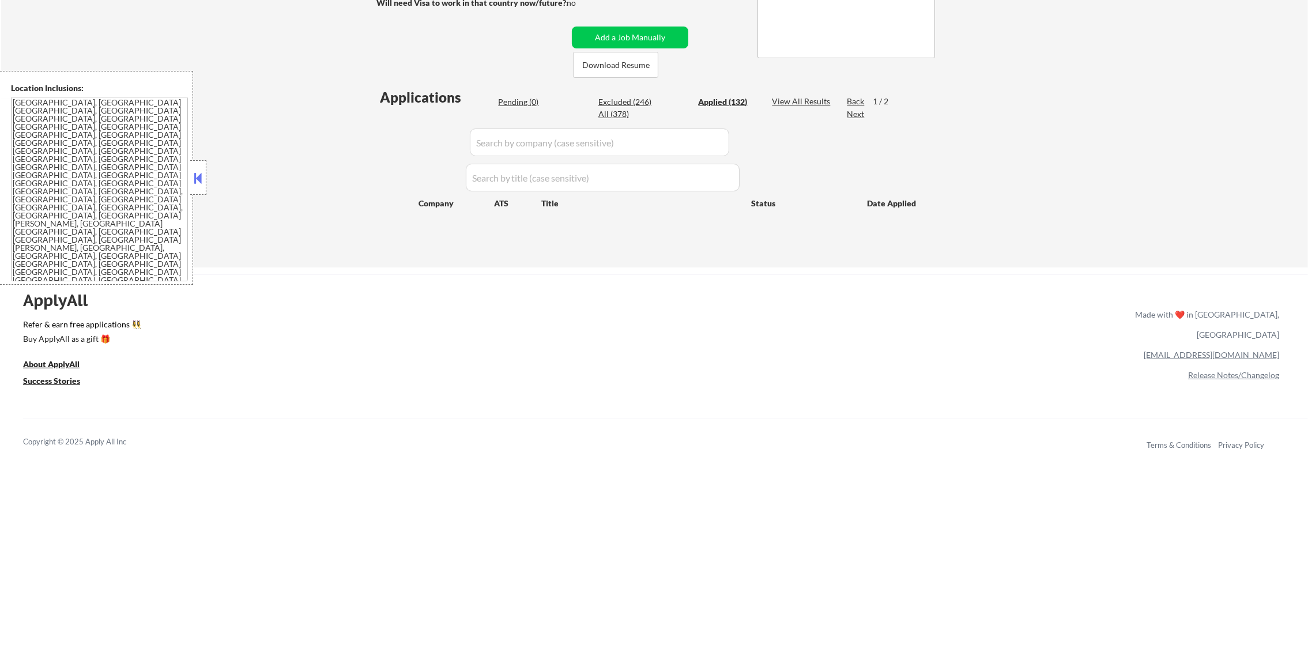
select select ""applied""
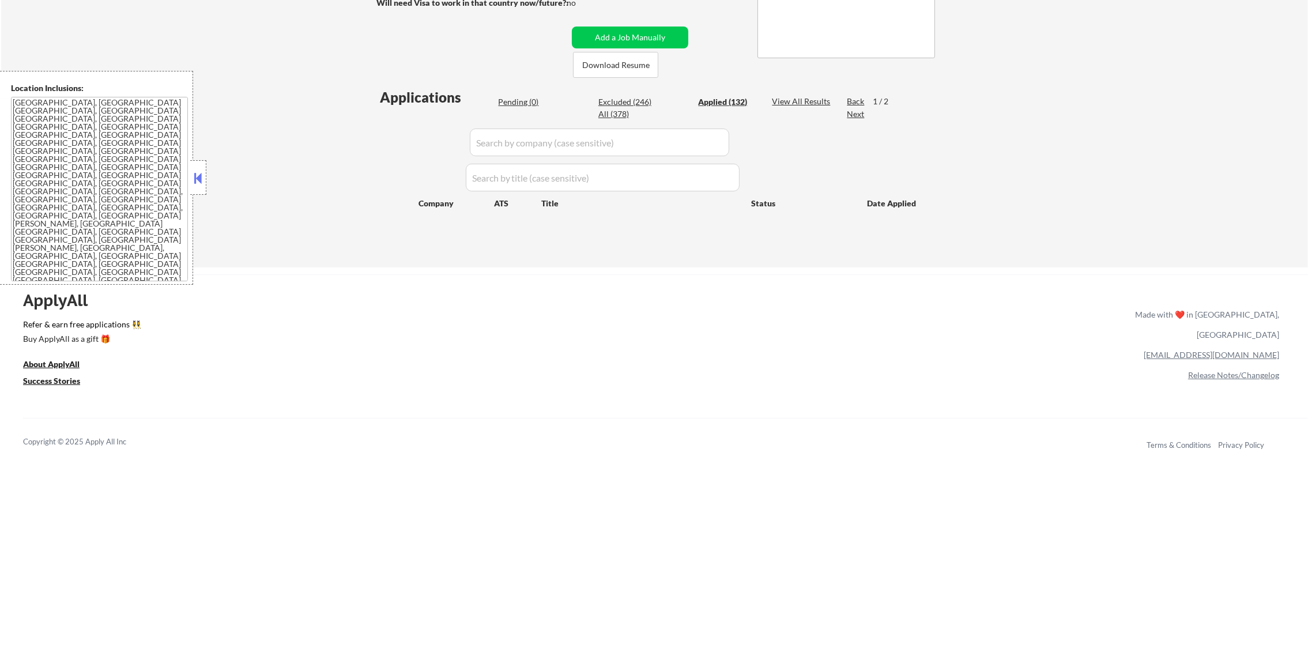
select select ""applied""
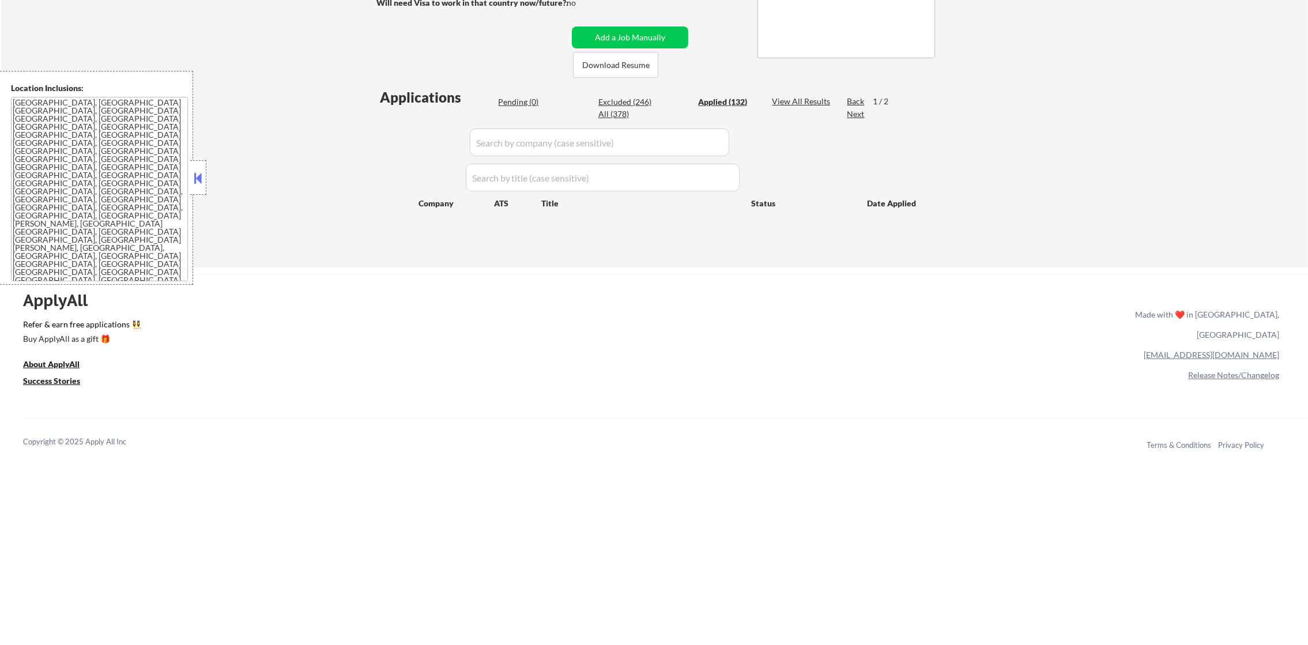
select select ""applied""
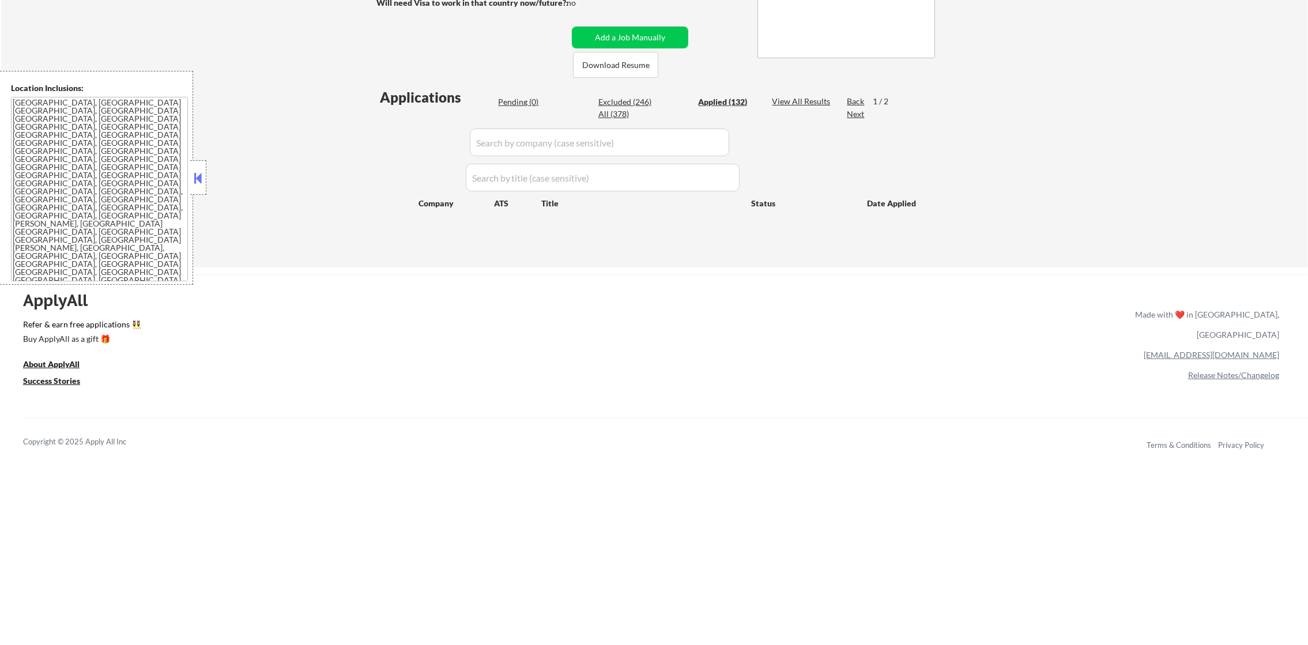
select select ""applied""
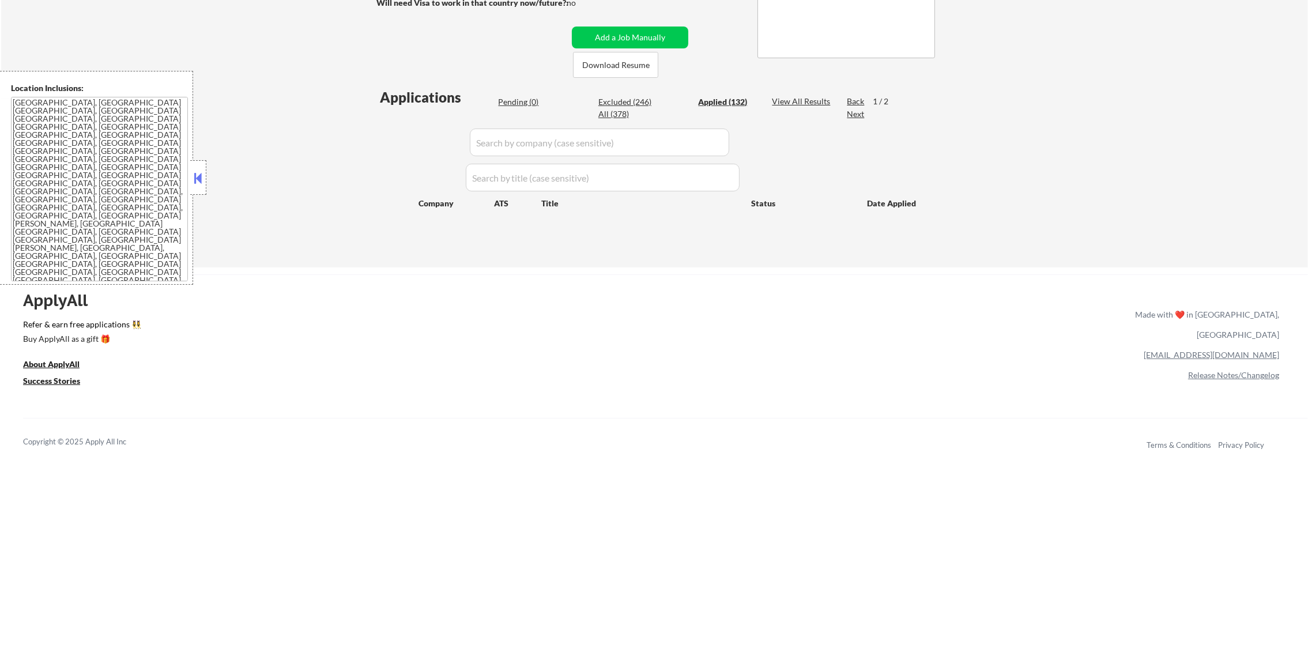
select select ""applied""
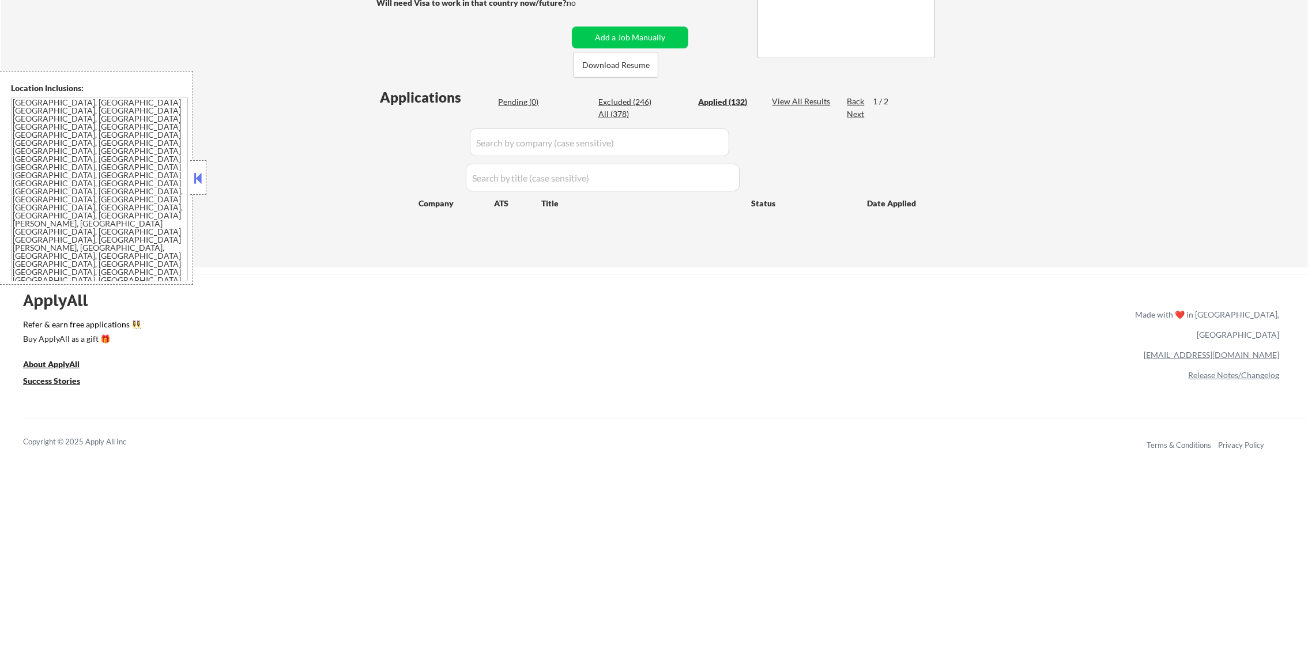
select select ""applied""
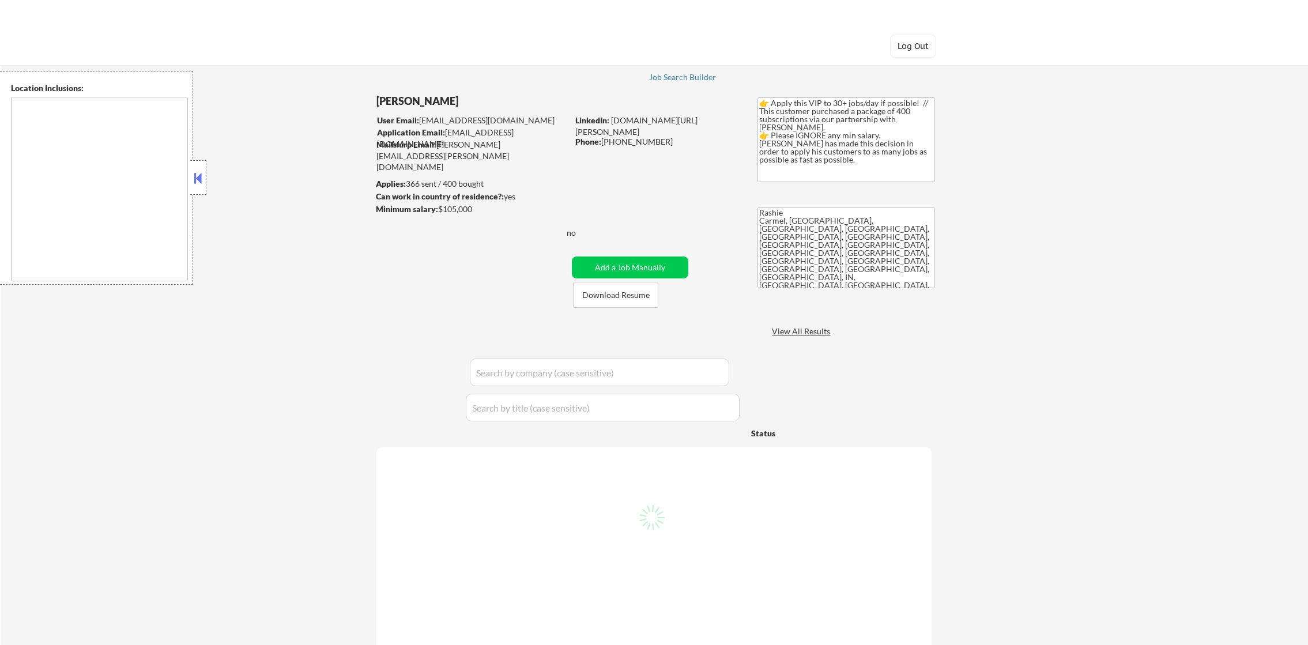
type textarea "It seems there is a misunderstanding in the location specified as "remote." If …"
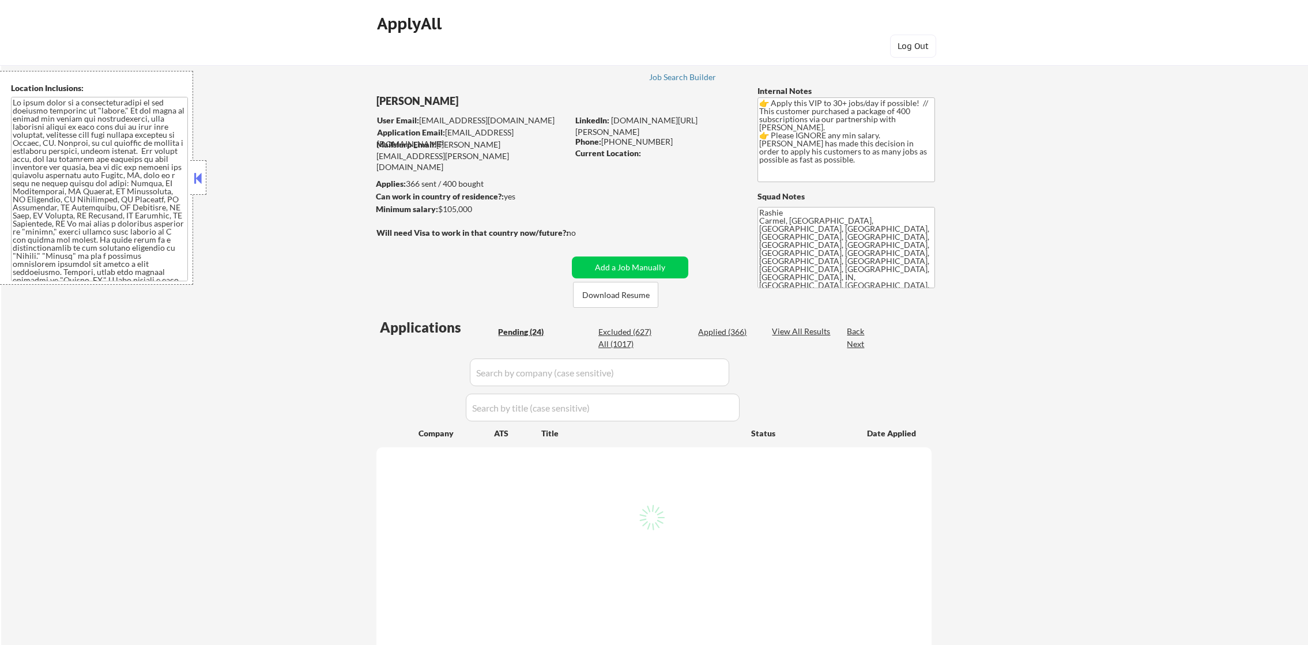
select select ""pending""
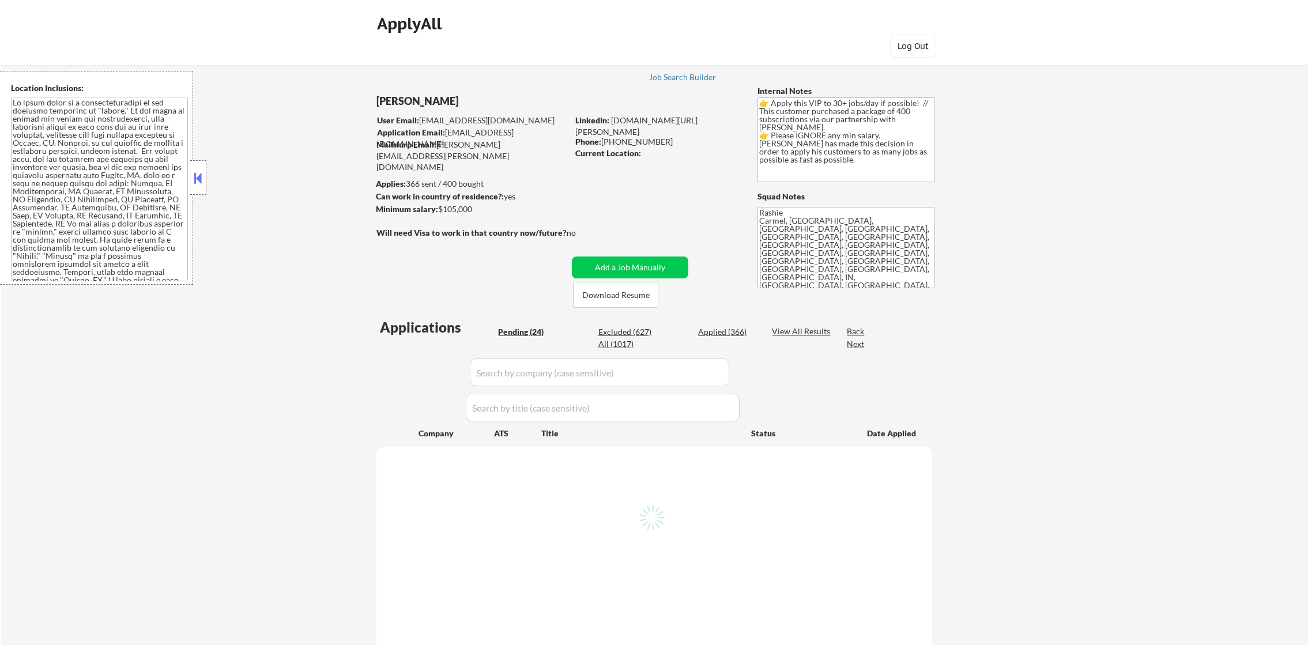
select select ""pending""
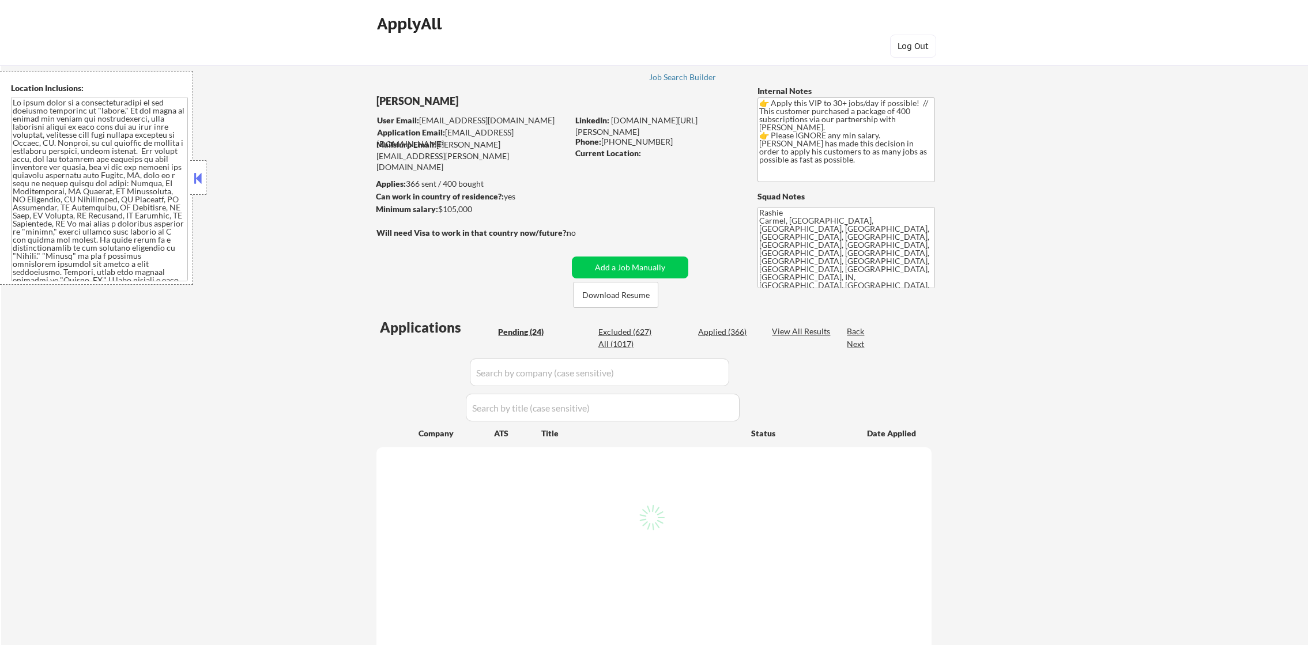
select select ""pending""
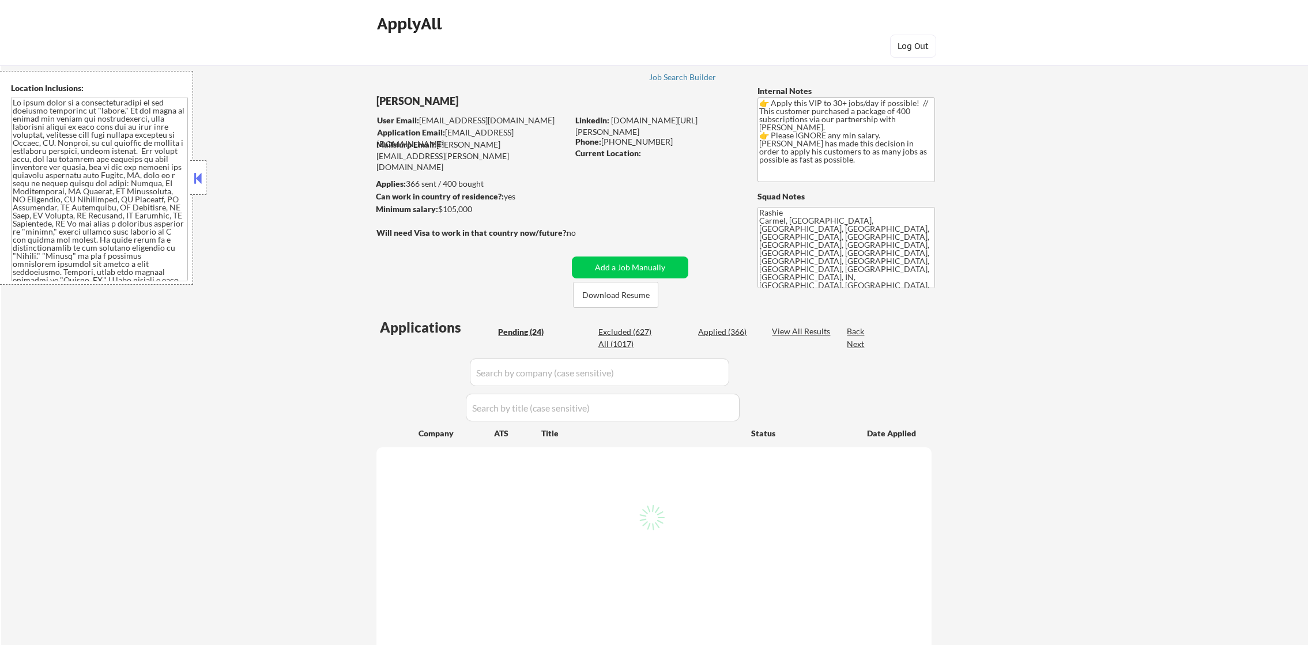
select select ""pending""
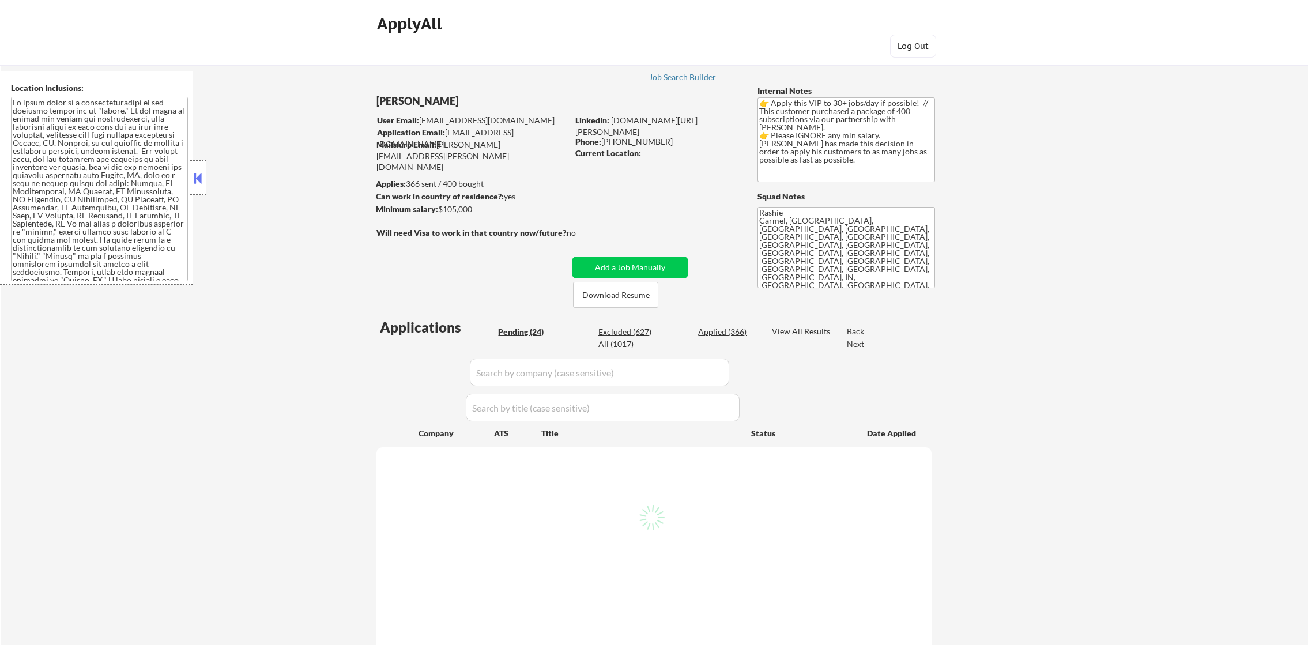
select select ""pending""
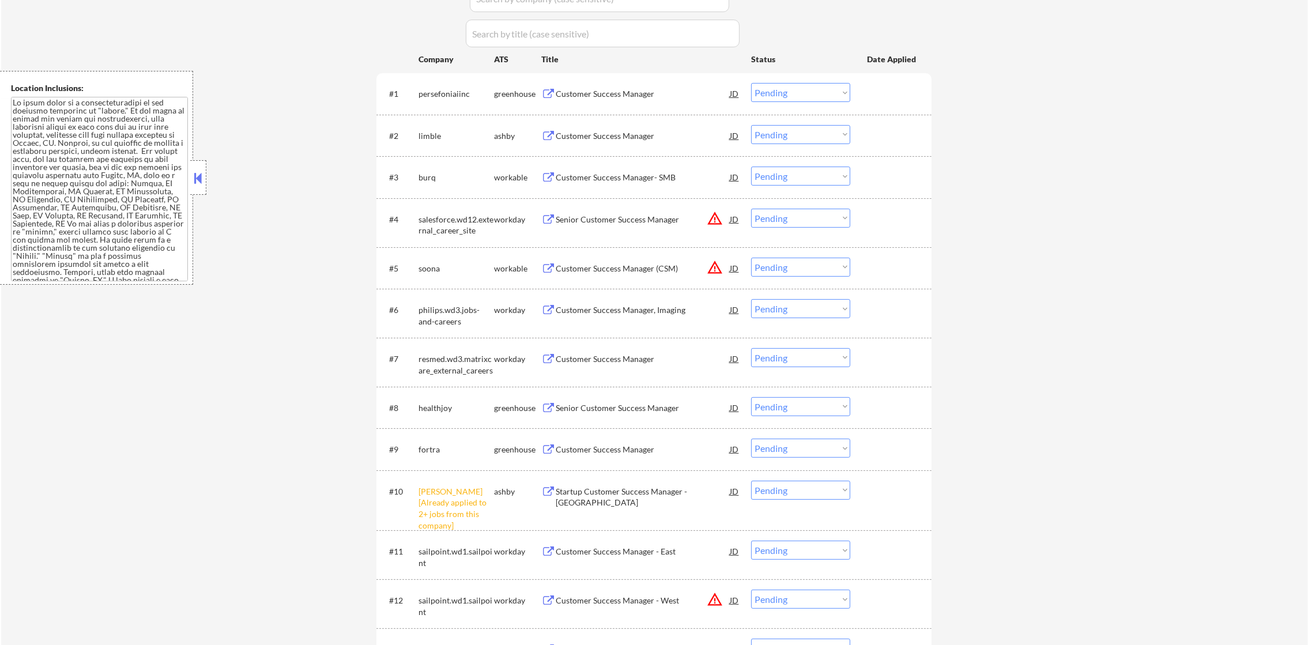
scroll to position [375, 0]
click at [773, 218] on select "Choose an option... Pending Applied Excluded (Questions) Excluded (Expired) Exc…" at bounding box center [800, 217] width 99 height 19
click at [751, 208] on select "Choose an option... Pending Applied Excluded (Questions) Excluded (Expired) Exc…" at bounding box center [800, 217] width 99 height 19
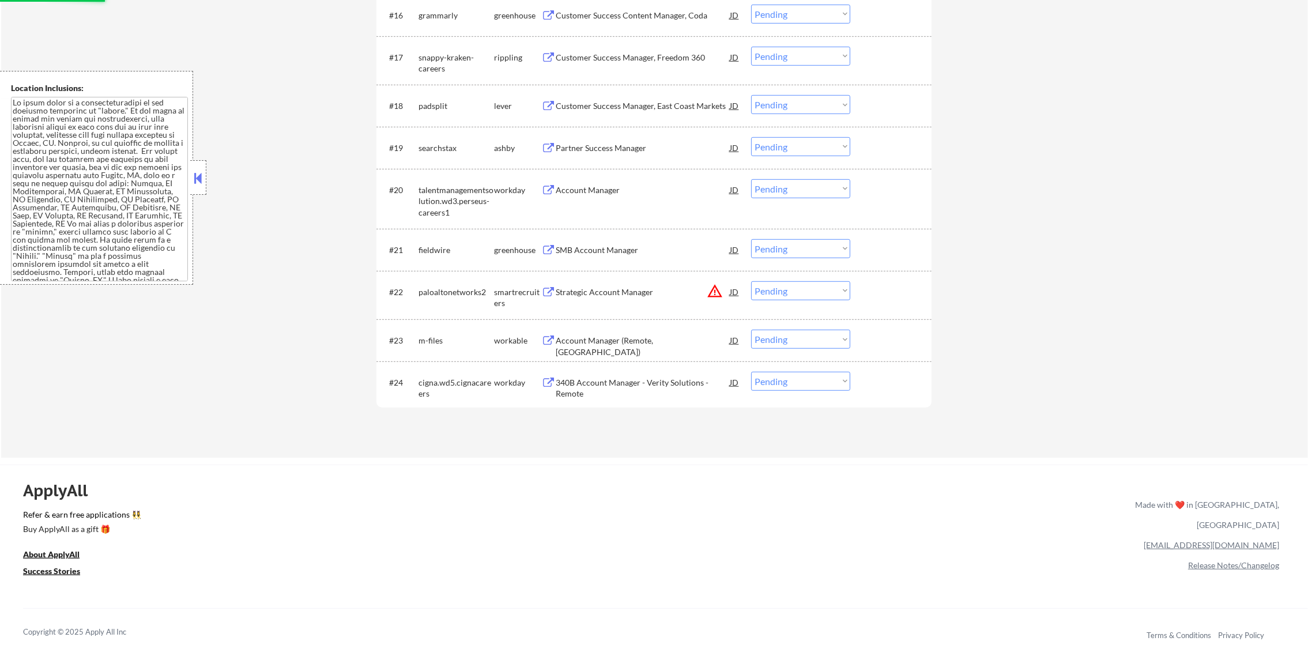
scroll to position [1156, 0]
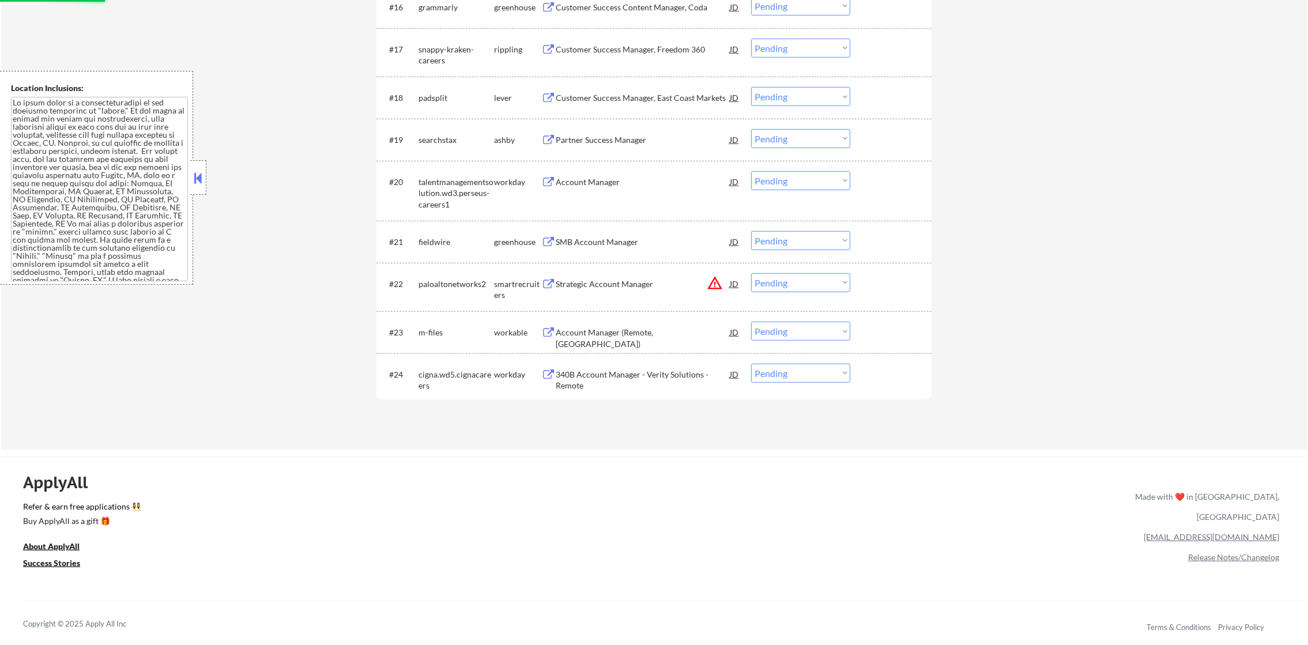
select select ""pending""
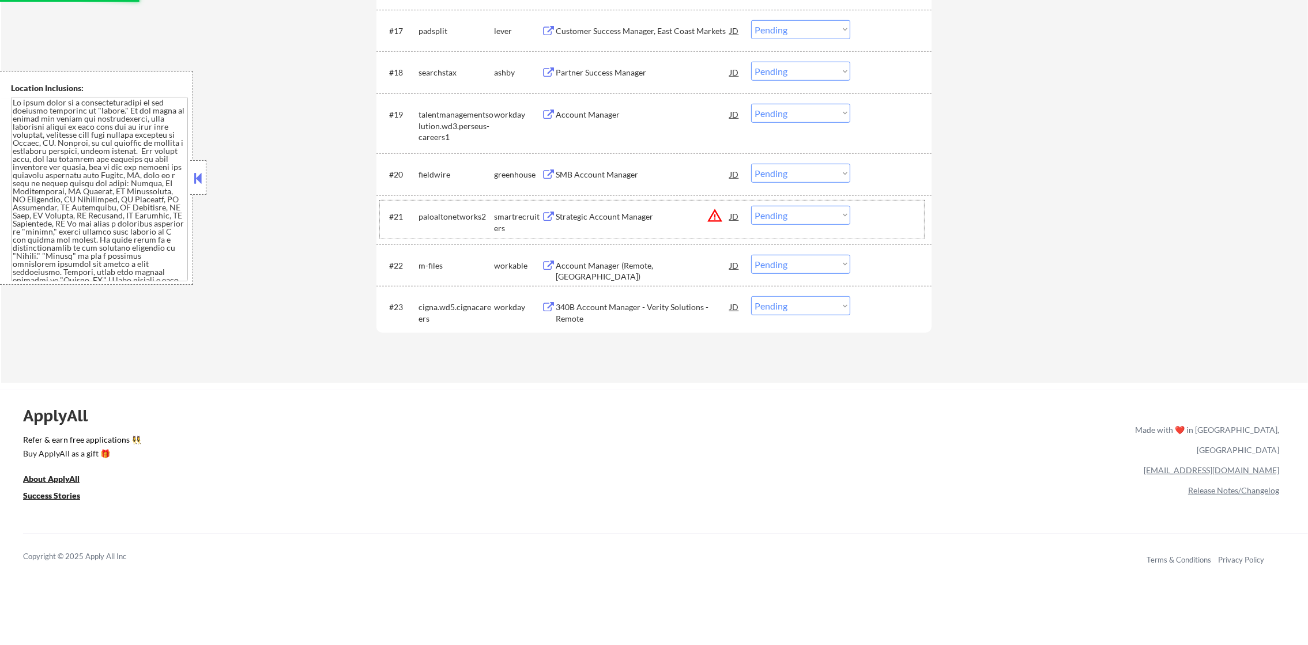
click at [837, 226] on div "#21 paloaltonetworks2 smartrecruiters Strategic Account Manager JD warning_ambe…" at bounding box center [652, 220] width 544 height 38
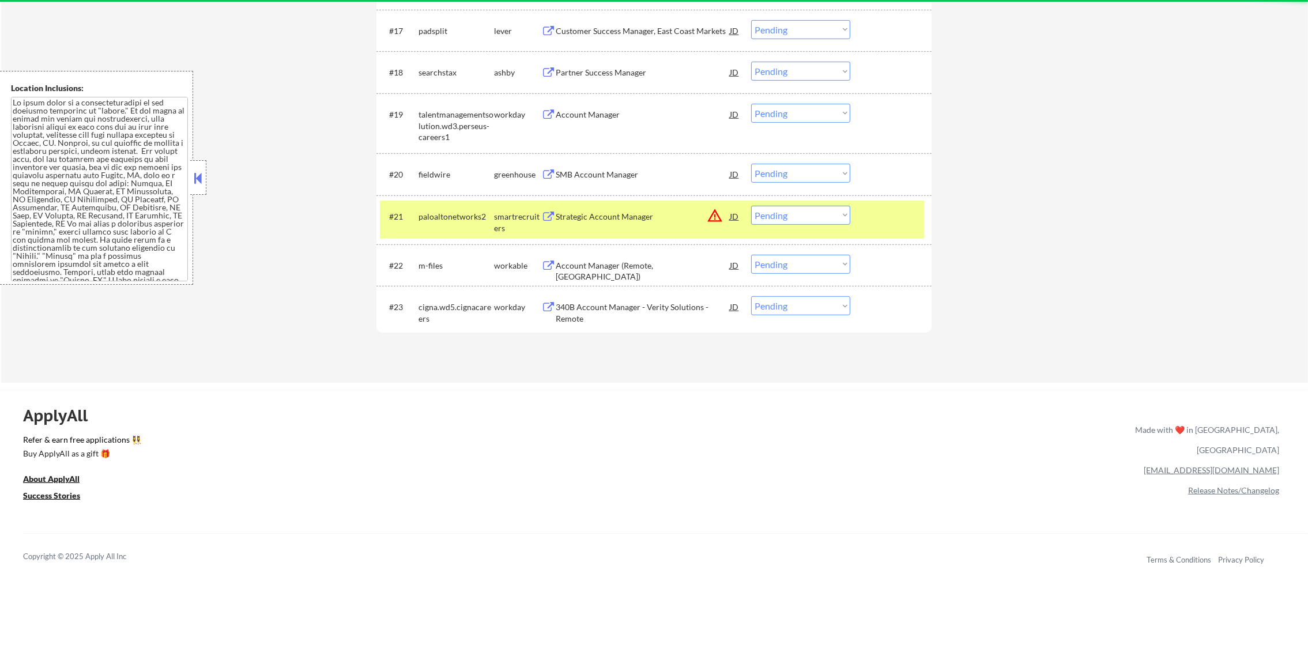
click at [841, 215] on select "Choose an option... Pending Applied Excluded (Questions) Excluded (Expired) Exc…" at bounding box center [800, 215] width 99 height 19
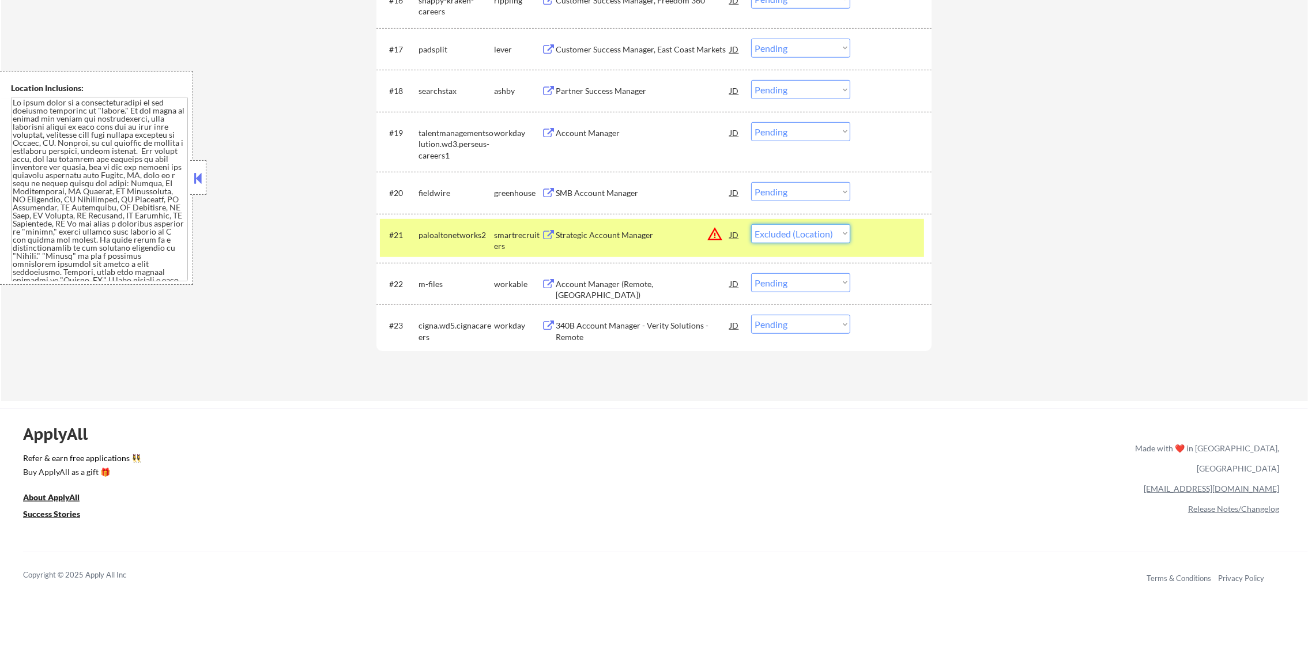
click at [751, 224] on select "Choose an option... Pending Applied Excluded (Questions) Excluded (Expired) Exc…" at bounding box center [800, 233] width 99 height 19
click at [464, 224] on div "paloaltonetworks2" at bounding box center [457, 234] width 76 height 21
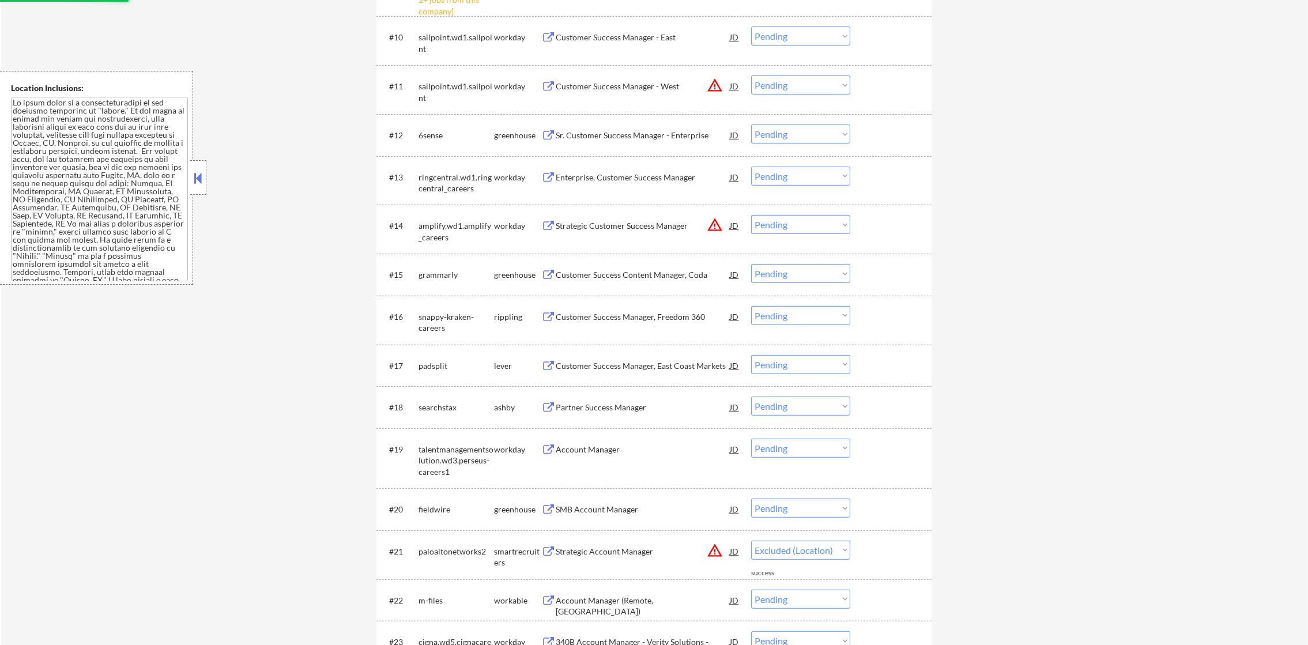
scroll to position [839, 0]
click at [782, 217] on select "Choose an option... Pending Applied Excluded (Questions) Excluded (Expired) Exc…" at bounding box center [800, 225] width 99 height 19
select select ""pending""
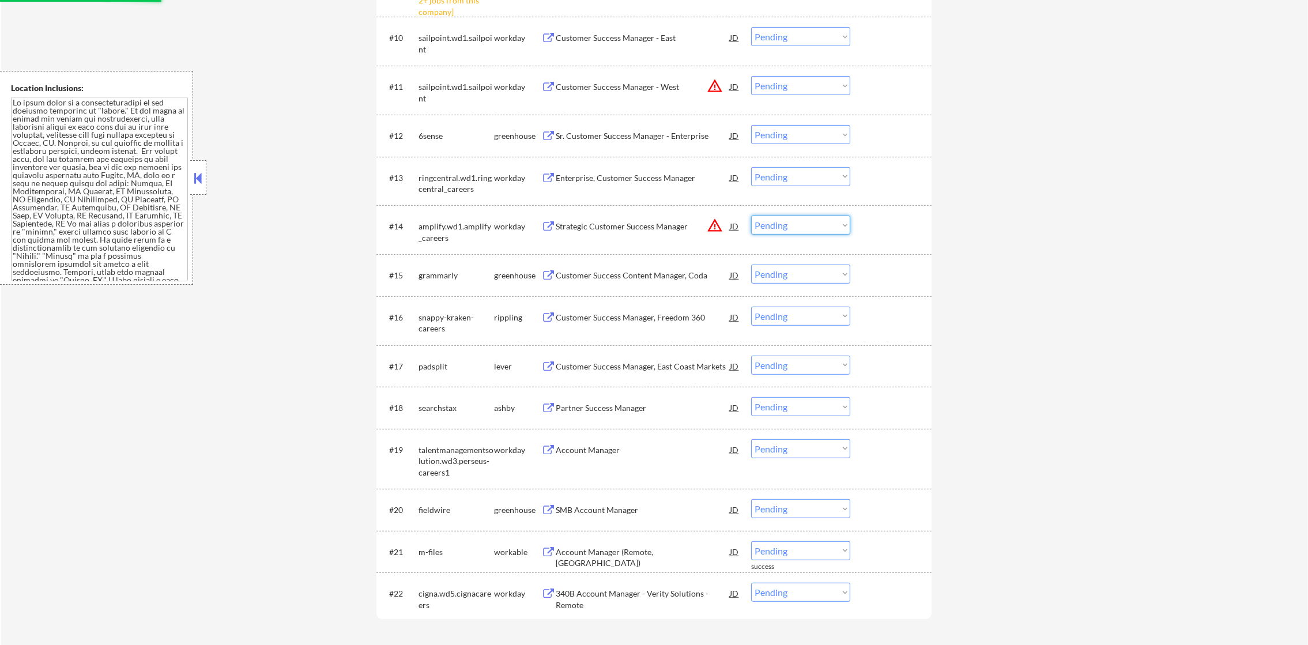
select select ""excluded__location_""
click at [751, 216] on select "Choose an option... Pending Applied Excluded (Questions) Excluded (Expired) Exc…" at bounding box center [800, 225] width 99 height 19
click at [802, 93] on select "Choose an option... Pending Applied Excluded (Questions) Excluded (Expired) Exc…" at bounding box center [800, 85] width 99 height 19
select select ""excluded__location_""
click at [751, 76] on select "Choose an option... Pending Applied Excluded (Questions) Excluded (Expired) Exc…" at bounding box center [800, 85] width 99 height 19
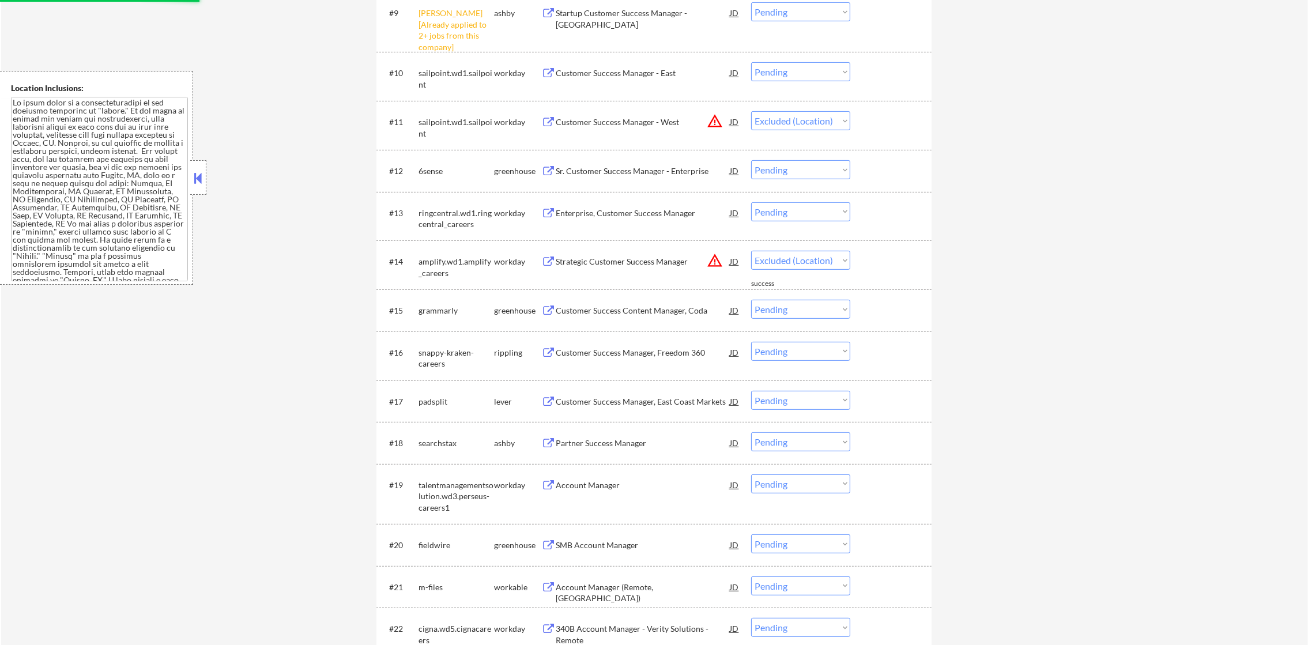
scroll to position [695, 0]
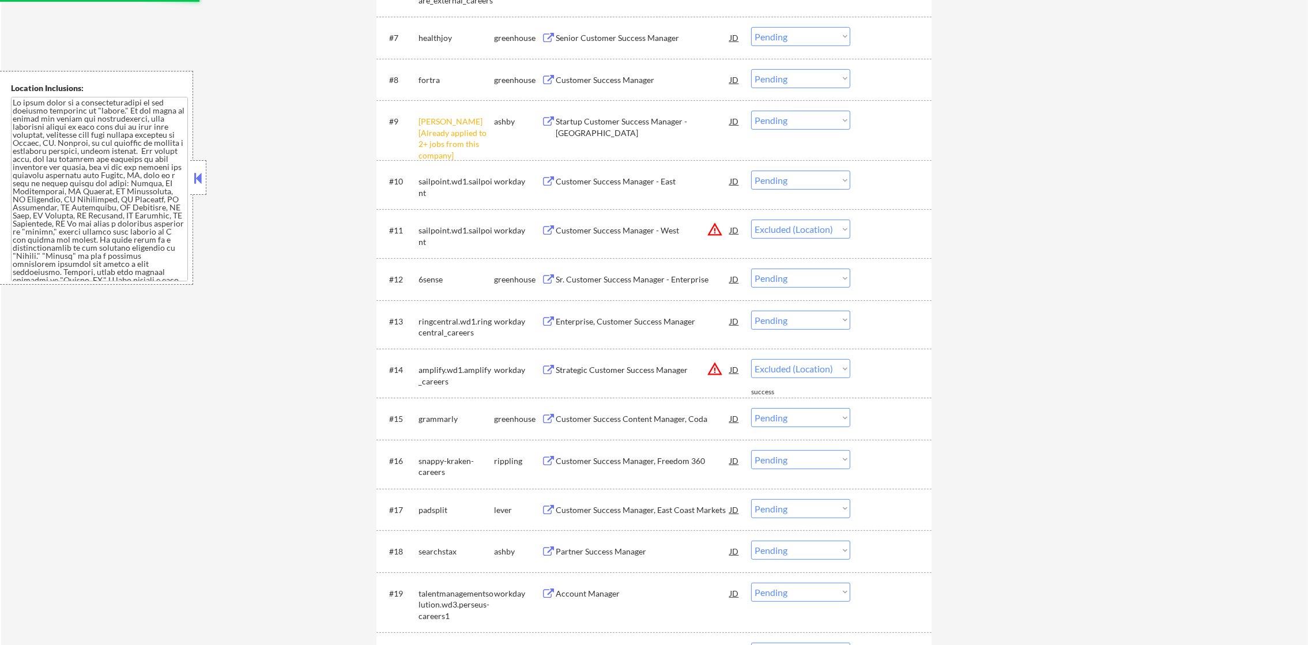
click at [812, 131] on div "#9 ashby [Already applied to 2+ jobs from this company] ashby Startup Customer …" at bounding box center [652, 131] width 544 height 50
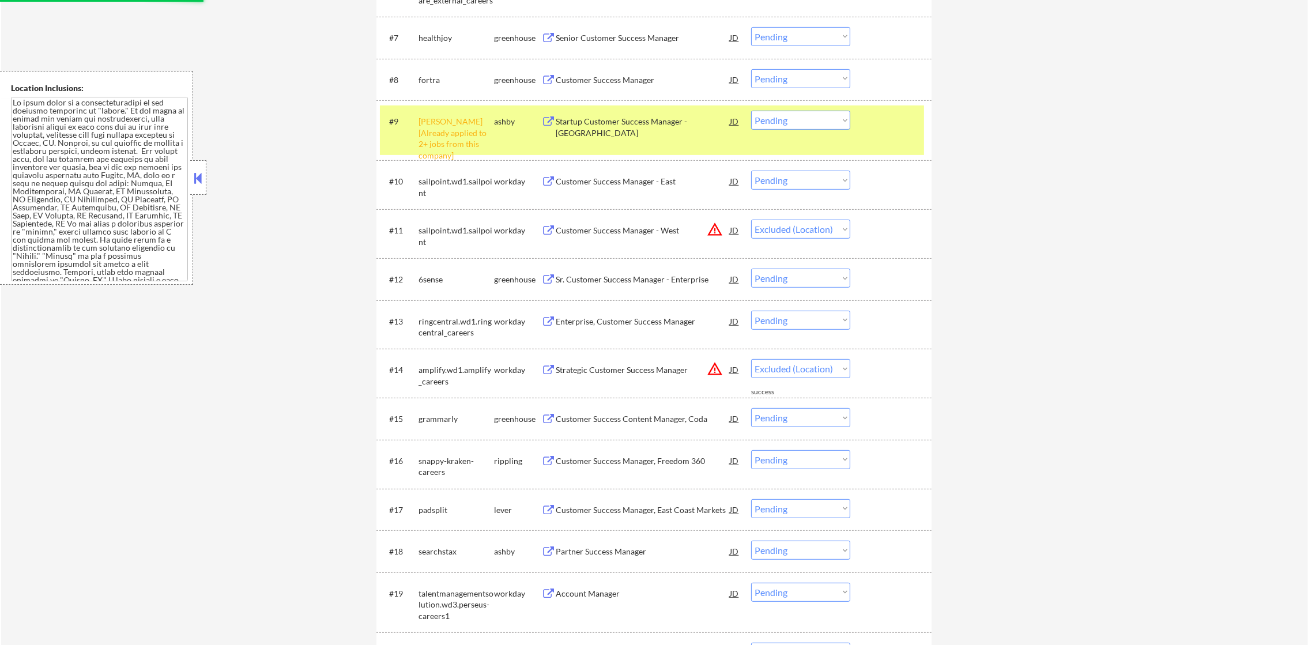
click at [818, 122] on select "Choose an option... Pending Applied Excluded (Questions) Excluded (Expired) Exc…" at bounding box center [800, 120] width 99 height 19
select select ""pending""
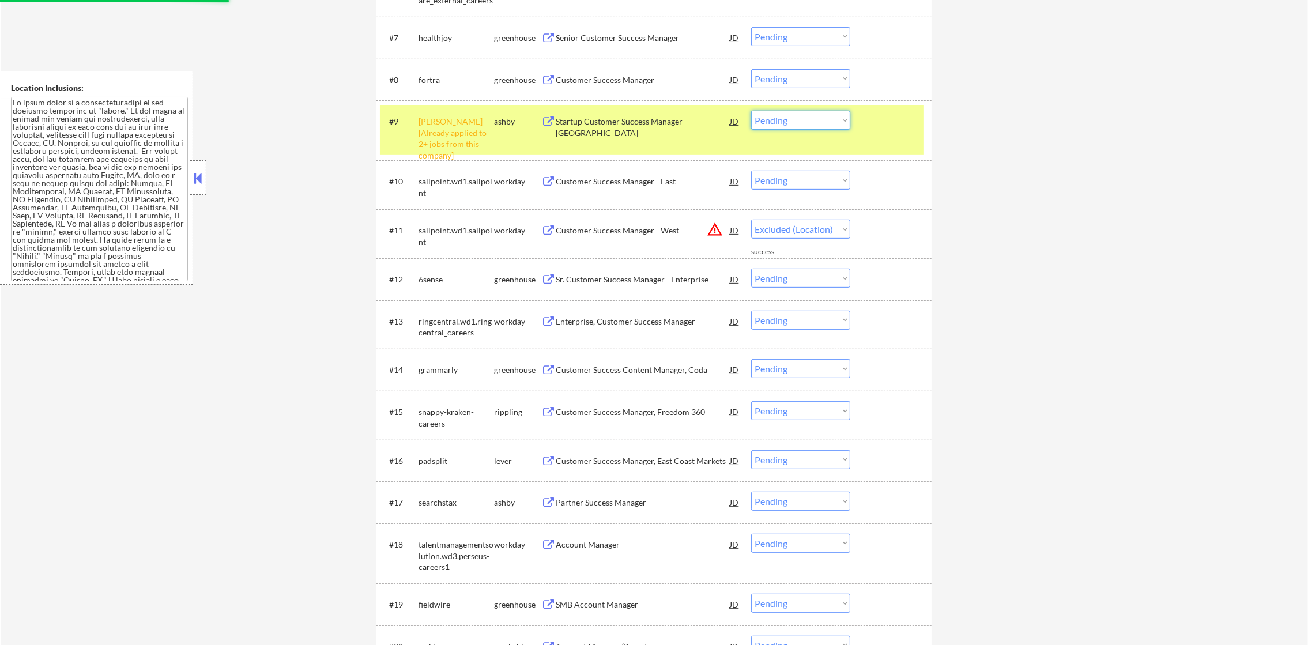
select select ""pending""
select select ""excluded__other_""
click at [751, 111] on select "Choose an option... Pending Applied Excluded (Questions) Excluded (Expired) Exc…" at bounding box center [800, 120] width 99 height 19
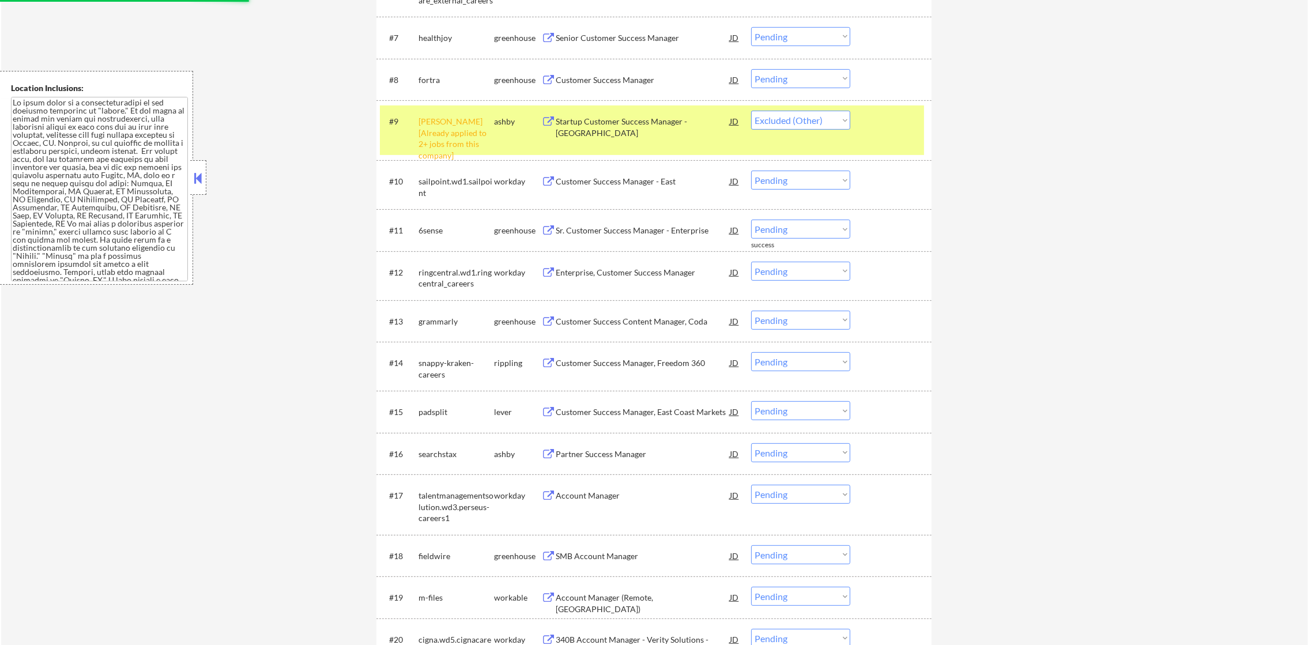
click at [442, 149] on div "ashby [Already applied to 2+ jobs from this company]" at bounding box center [457, 138] width 76 height 45
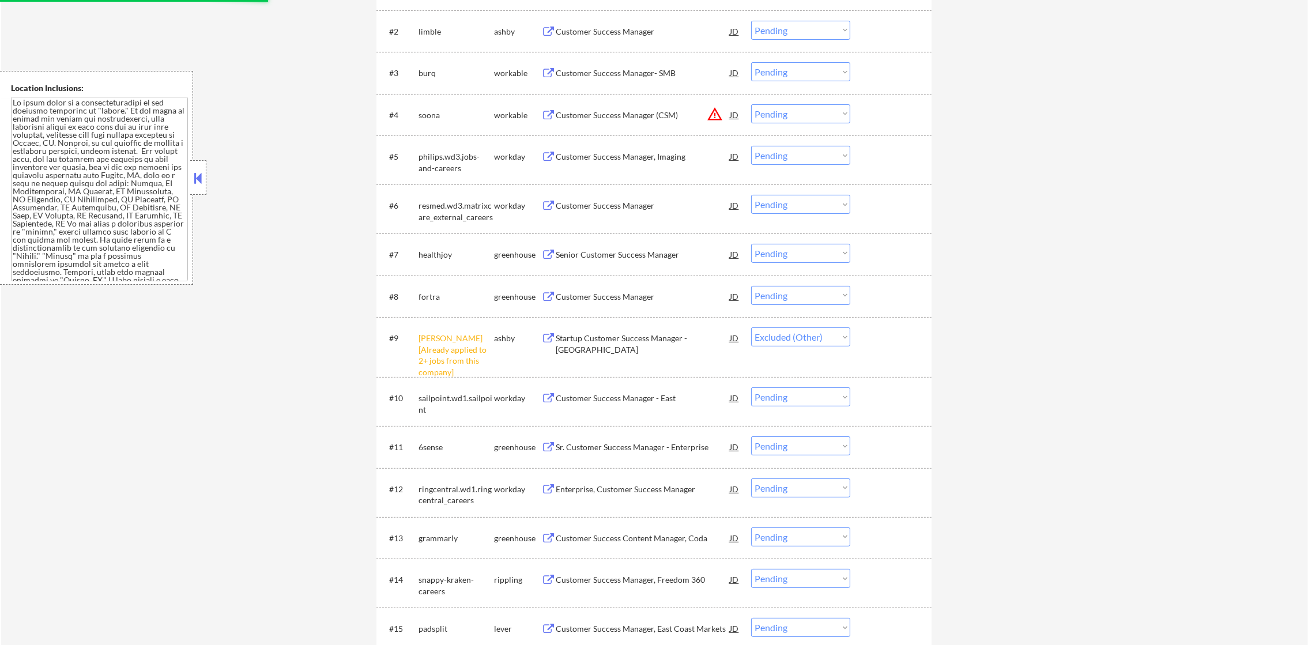
scroll to position [464, 0]
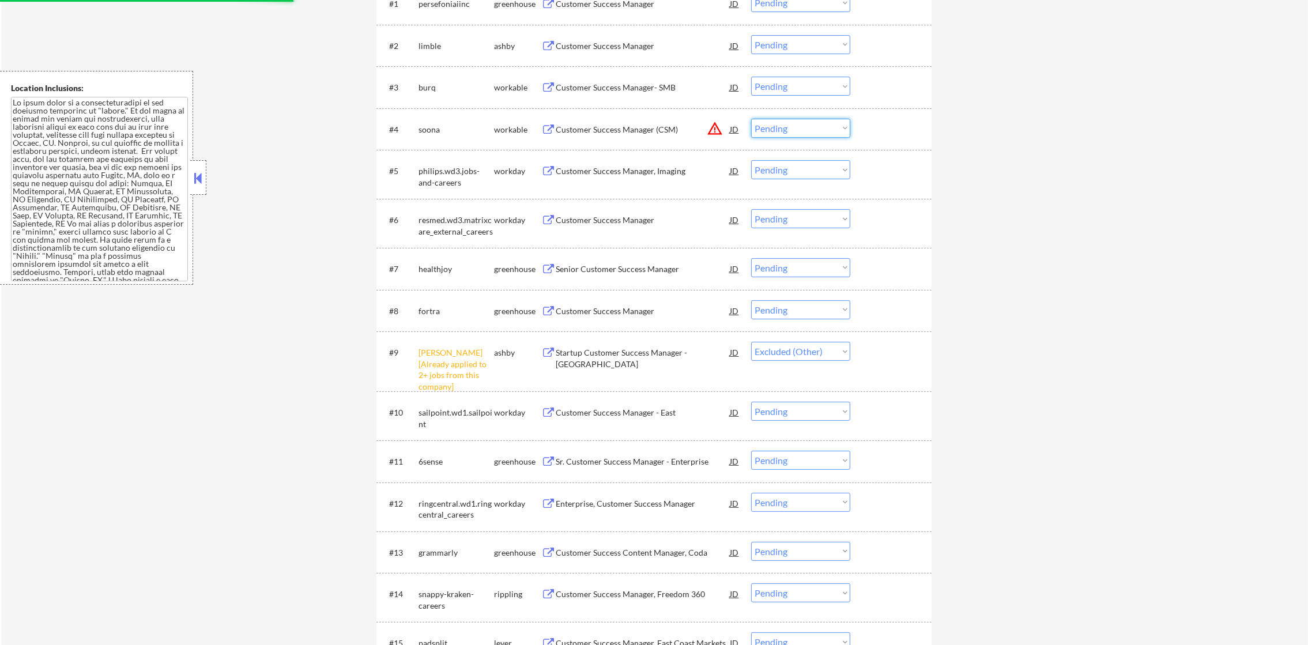
click at [814, 125] on select "Choose an option... Pending Applied Excluded (Questions) Excluded (Expired) Exc…" at bounding box center [800, 128] width 99 height 19
select select ""excluded__location_""
click at [751, 119] on select "Choose an option... Pending Applied Excluded (Questions) Excluded (Expired) Exc…" at bounding box center [800, 128] width 99 height 19
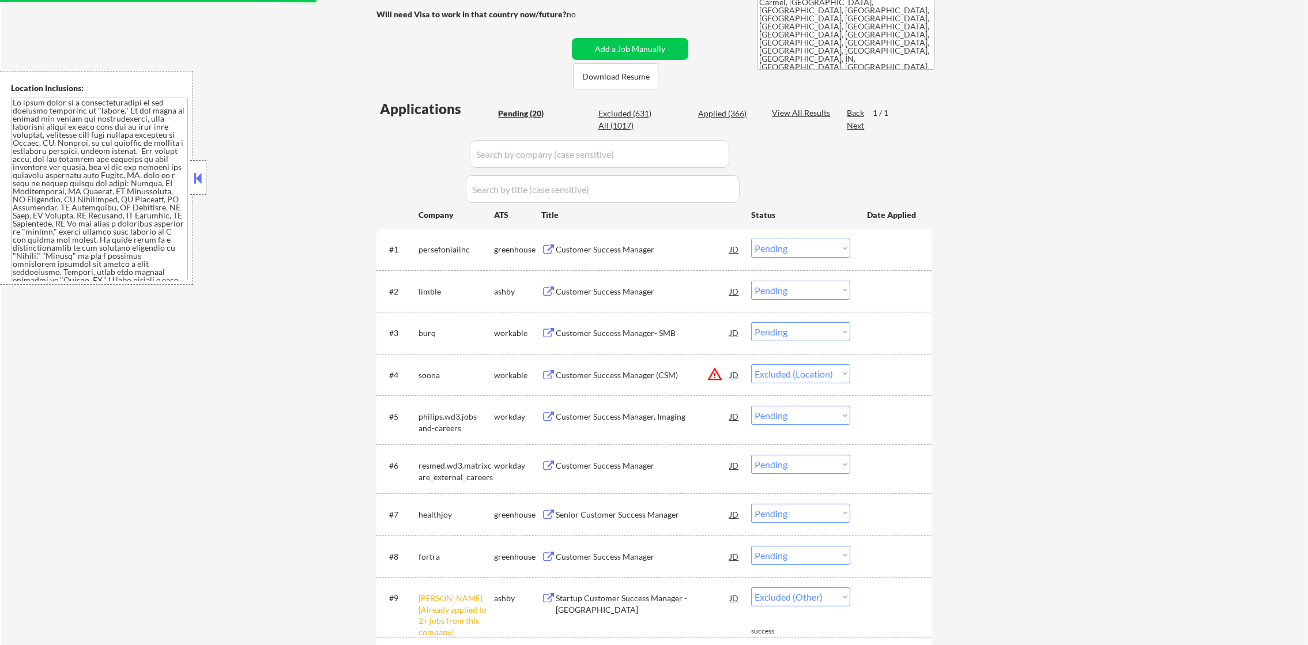
scroll to position [205, 0]
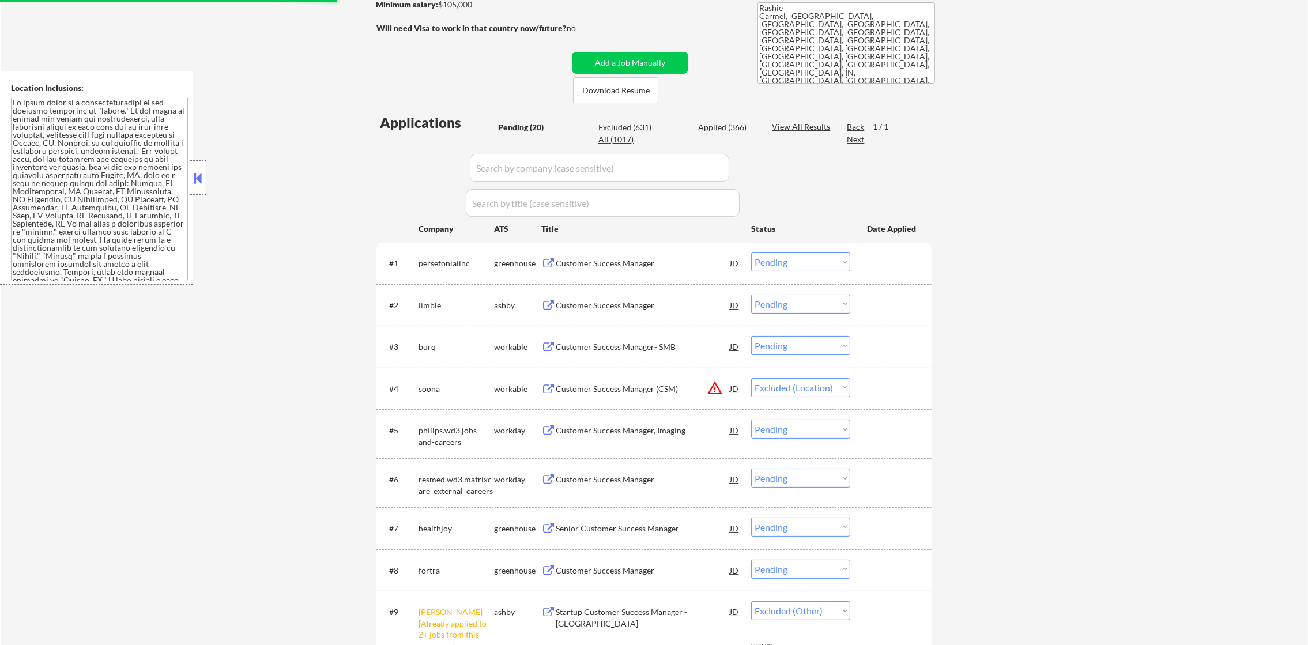
select select ""pending""
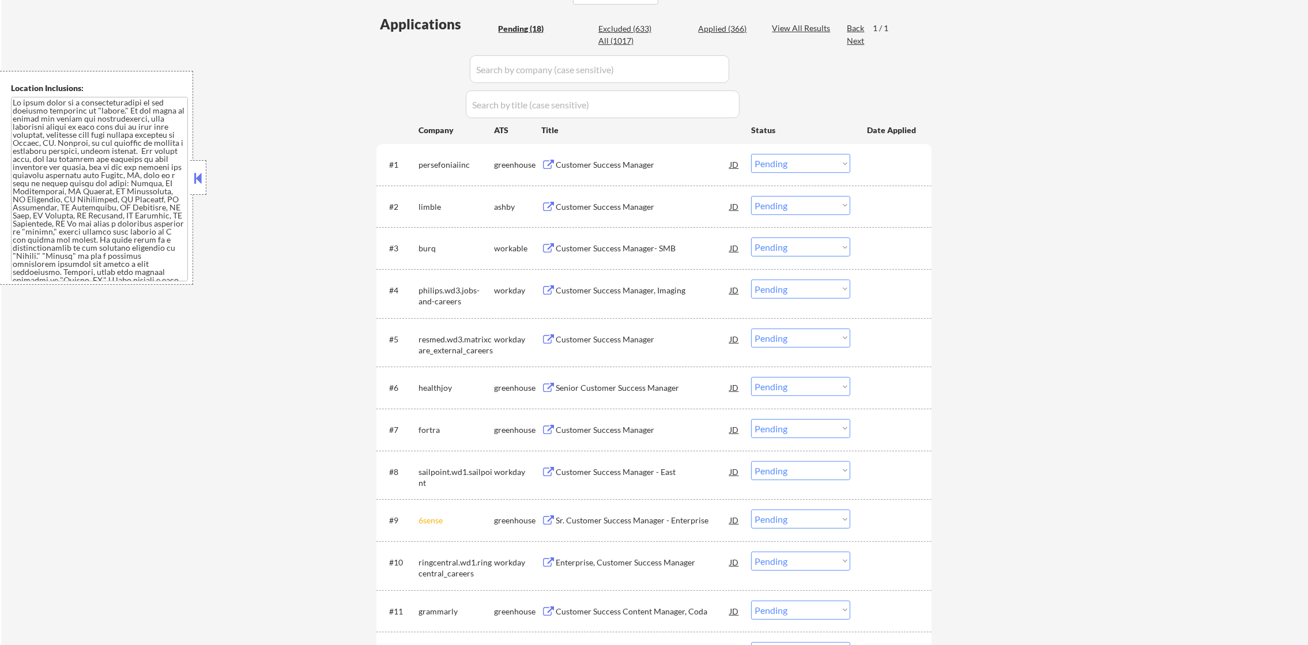
scroll to position [378, 0]
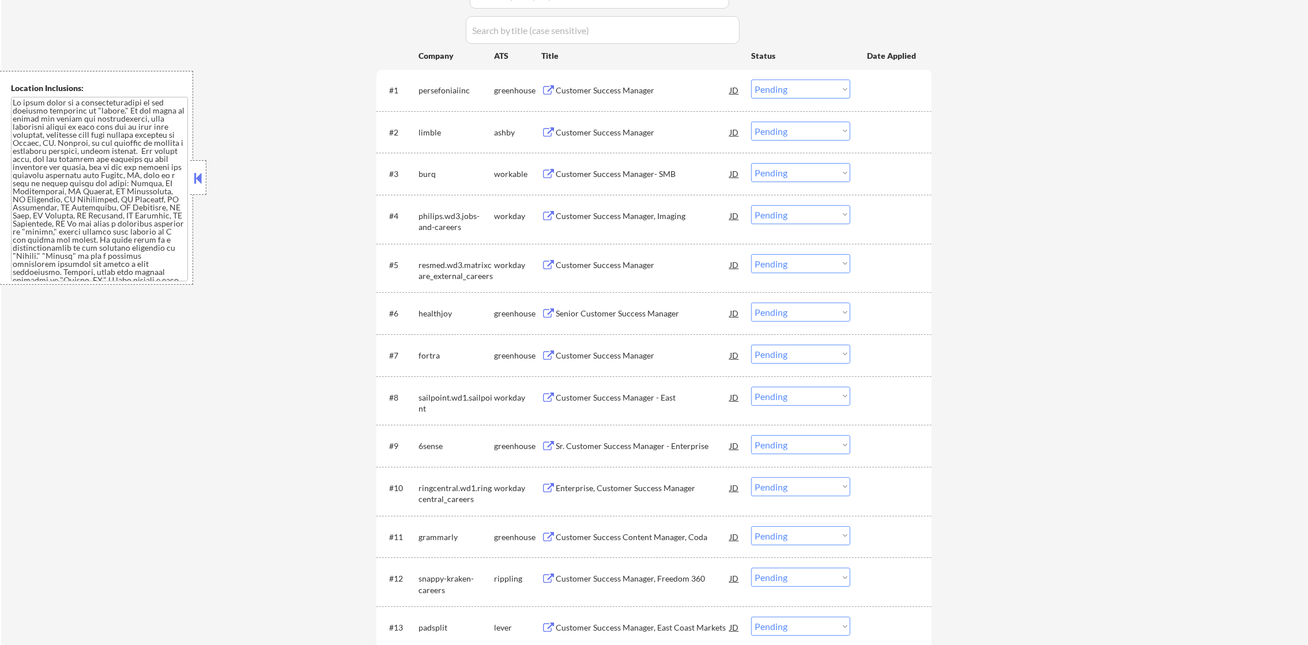
click at [626, 97] on div "Customer Success Manager" at bounding box center [643, 90] width 174 height 21
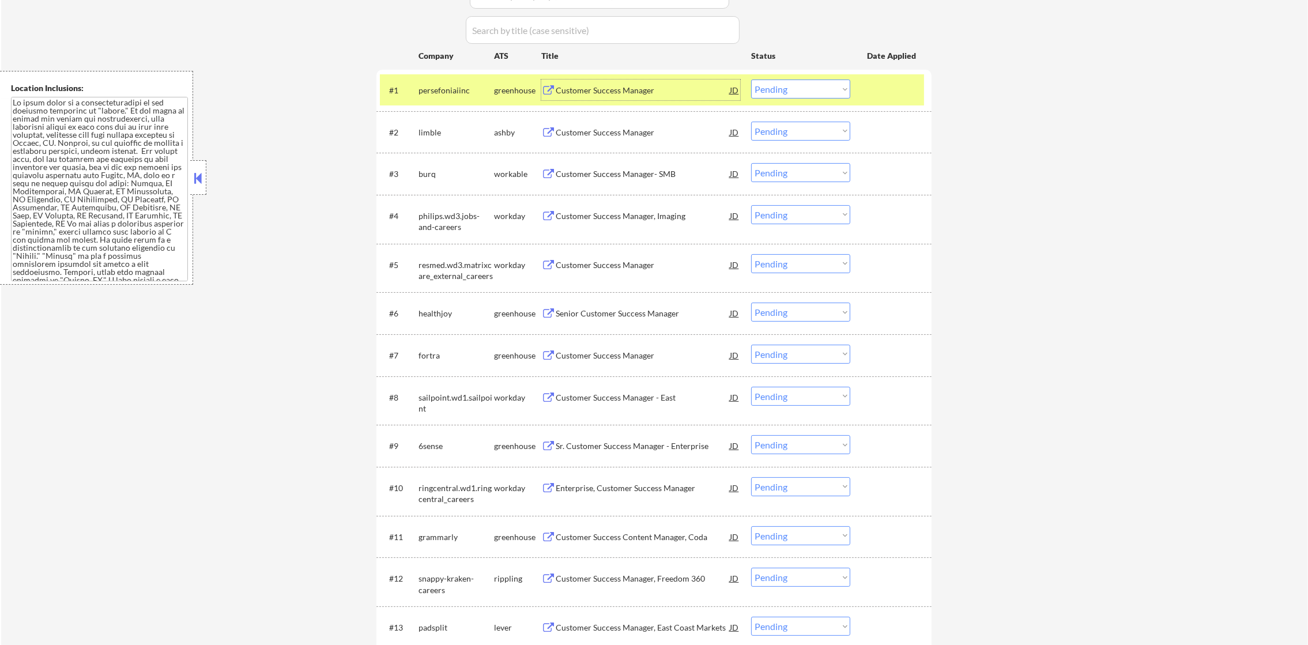
click at [777, 89] on select "Choose an option... Pending Applied Excluded (Questions) Excluded (Expired) Exc…" at bounding box center [800, 89] width 99 height 19
click at [751, 80] on select "Choose an option... Pending Applied Excluded (Questions) Excluded (Expired) Exc…" at bounding box center [800, 89] width 99 height 19
click at [434, 90] on div "persefoniaiinc" at bounding box center [457, 91] width 76 height 12
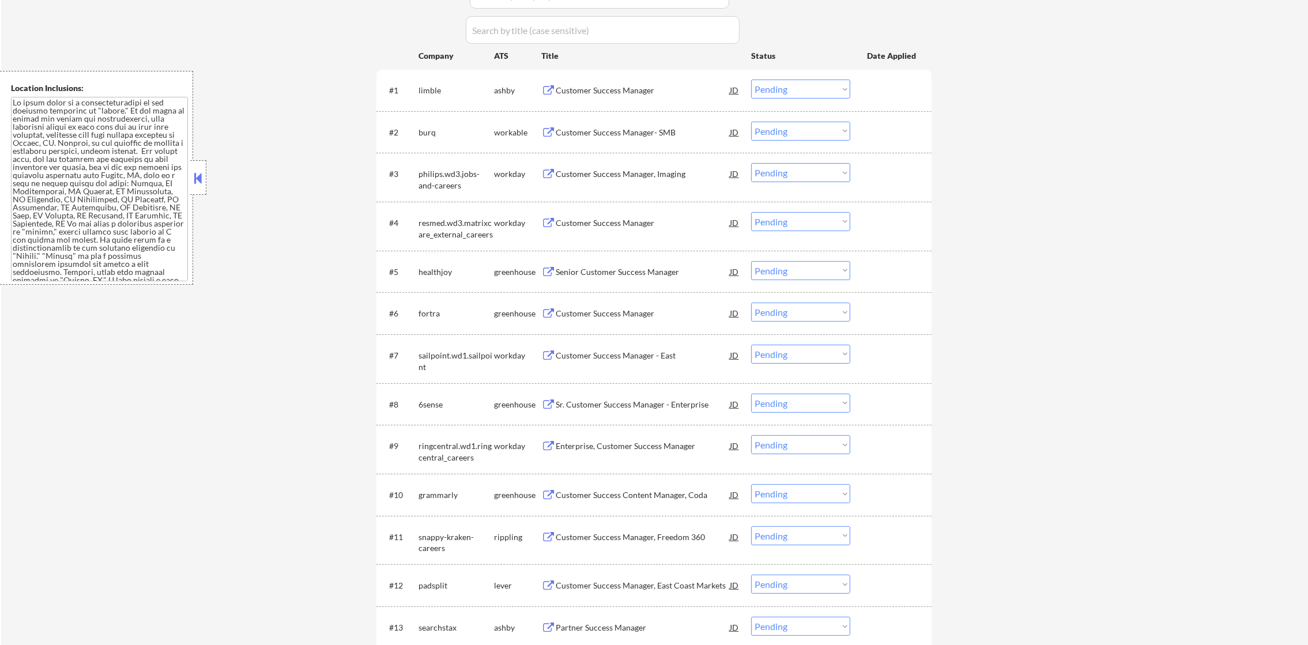
click at [612, 88] on div "Customer Success Manager" at bounding box center [643, 91] width 174 height 12
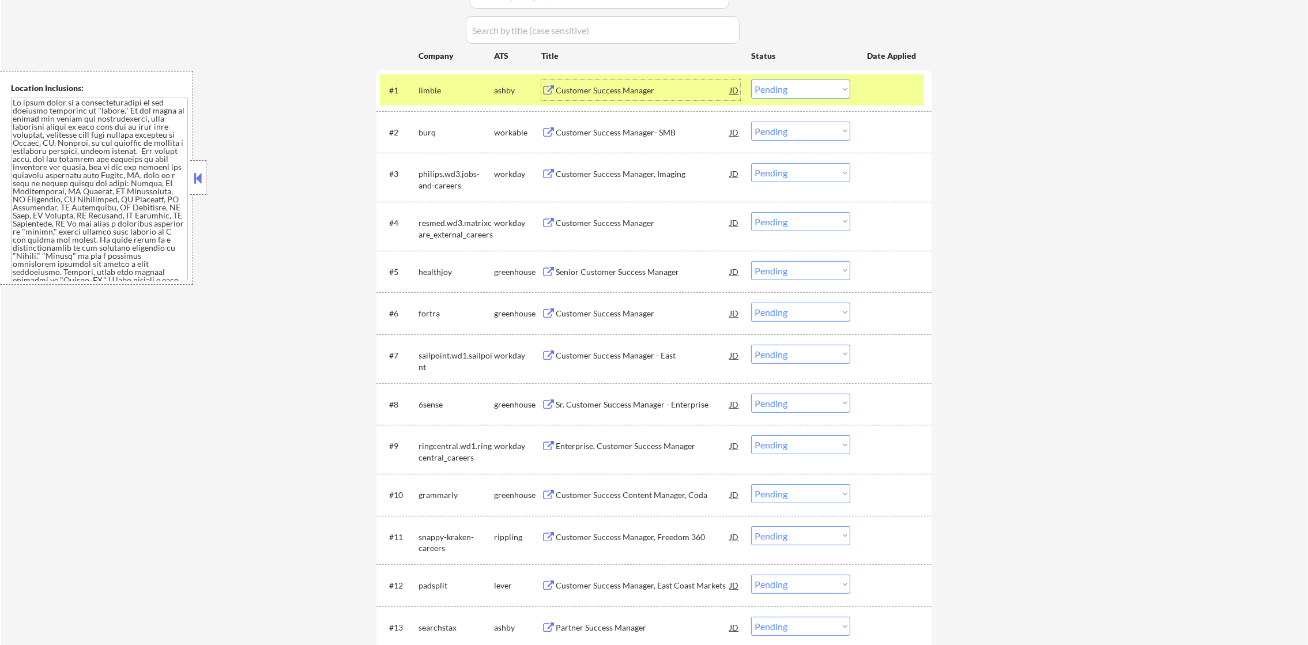
click at [760, 89] on select "Choose an option... Pending Applied Excluded (Questions) Excluded (Expired) Exc…" at bounding box center [800, 89] width 99 height 19
click at [751, 80] on select "Choose an option... Pending Applied Excluded (Questions) Excluded (Expired) Exc…" at bounding box center [800, 89] width 99 height 19
click at [441, 93] on div "limble" at bounding box center [457, 91] width 76 height 12
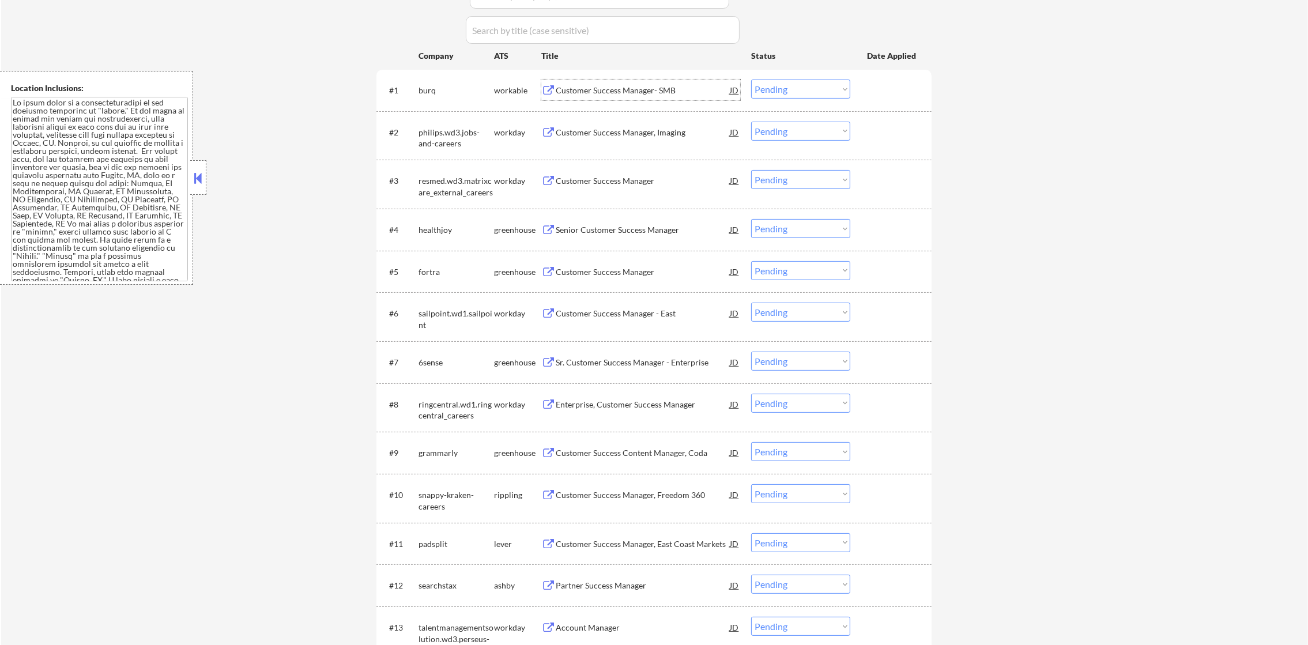
click at [650, 86] on div "Customer Success Manager- SMB" at bounding box center [643, 91] width 174 height 12
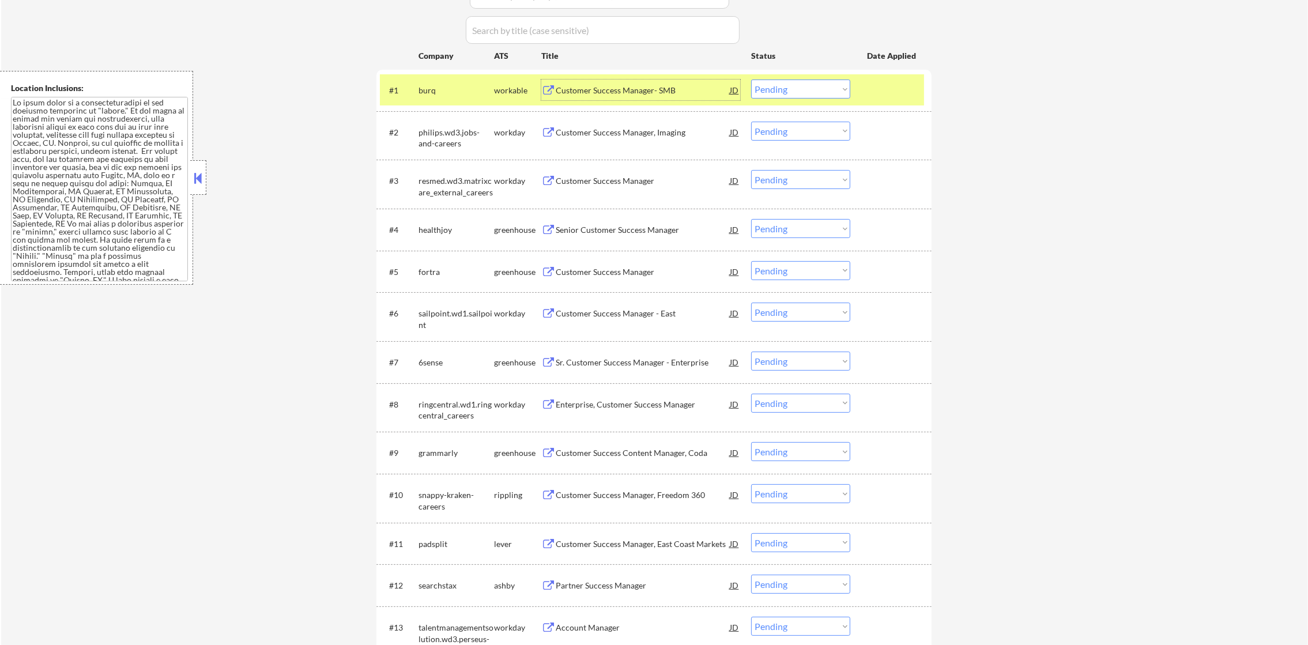
click at [816, 96] on select "Choose an option... Pending Applied Excluded (Questions) Excluded (Expired) Exc…" at bounding box center [800, 89] width 99 height 19
click at [751, 80] on select "Choose an option... Pending Applied Excluded (Questions) Excluded (Expired) Exc…" at bounding box center [800, 89] width 99 height 19
click at [433, 91] on div "burq" at bounding box center [457, 91] width 76 height 12
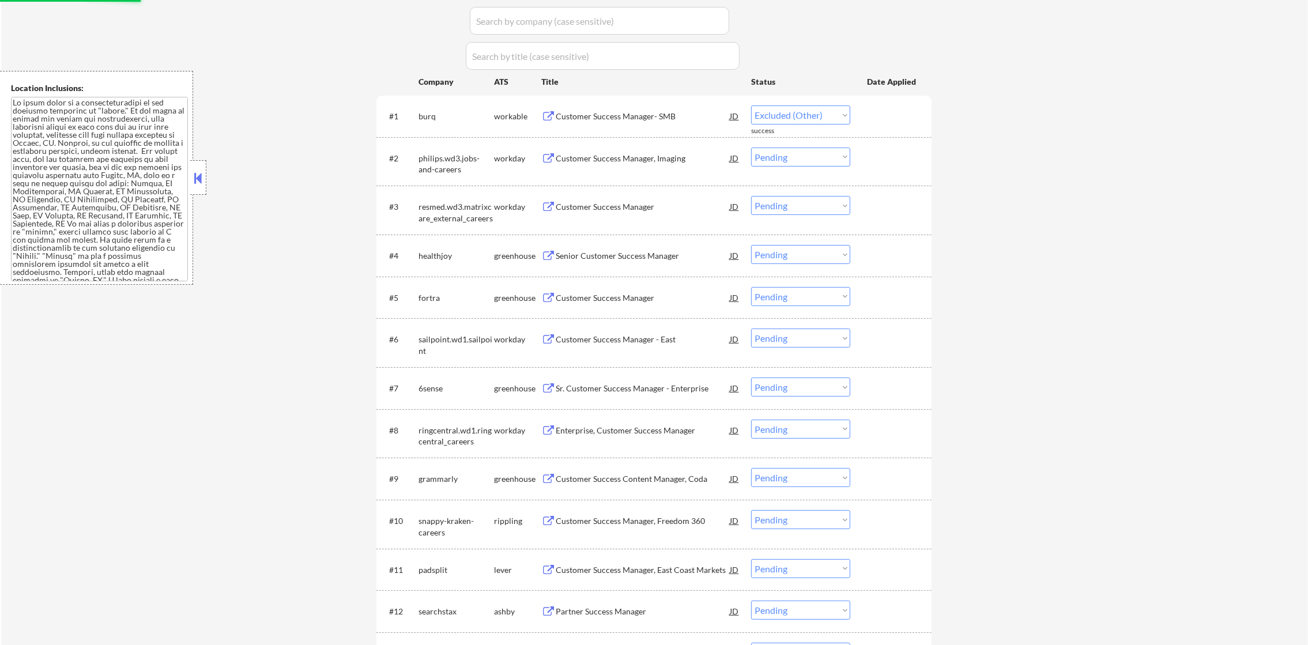
scroll to position [320, 0]
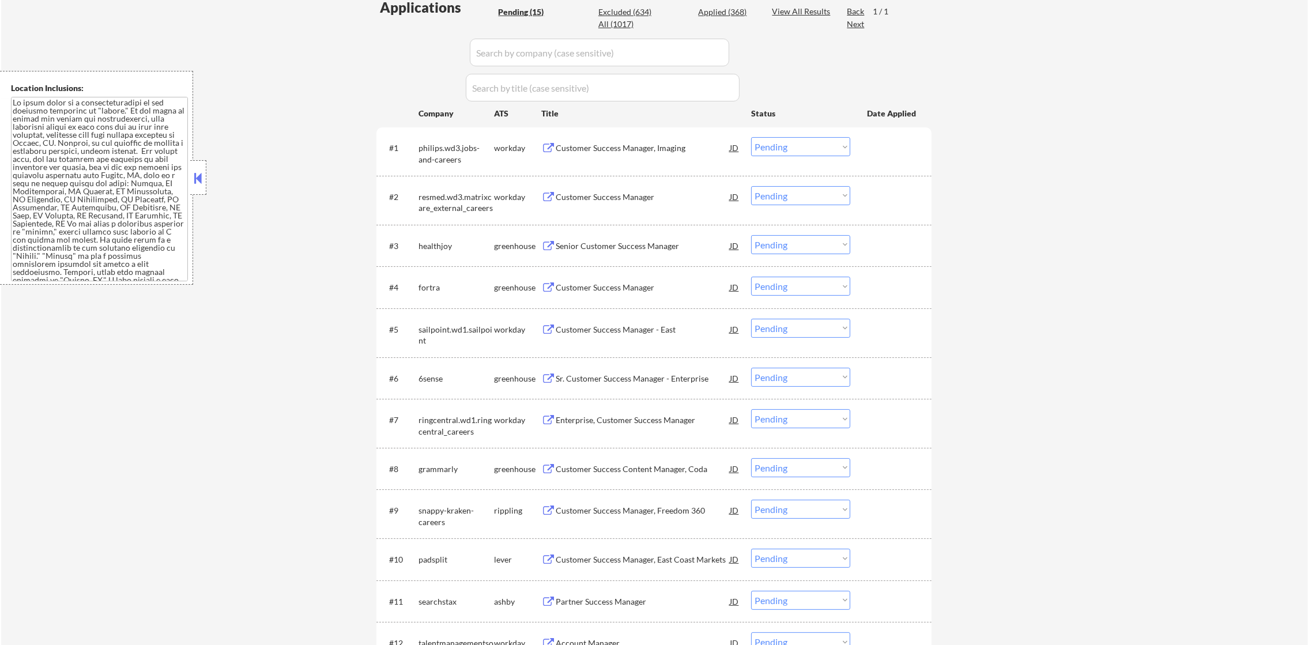
click at [604, 145] on div "Customer Success Manager, Imaging" at bounding box center [643, 148] width 174 height 12
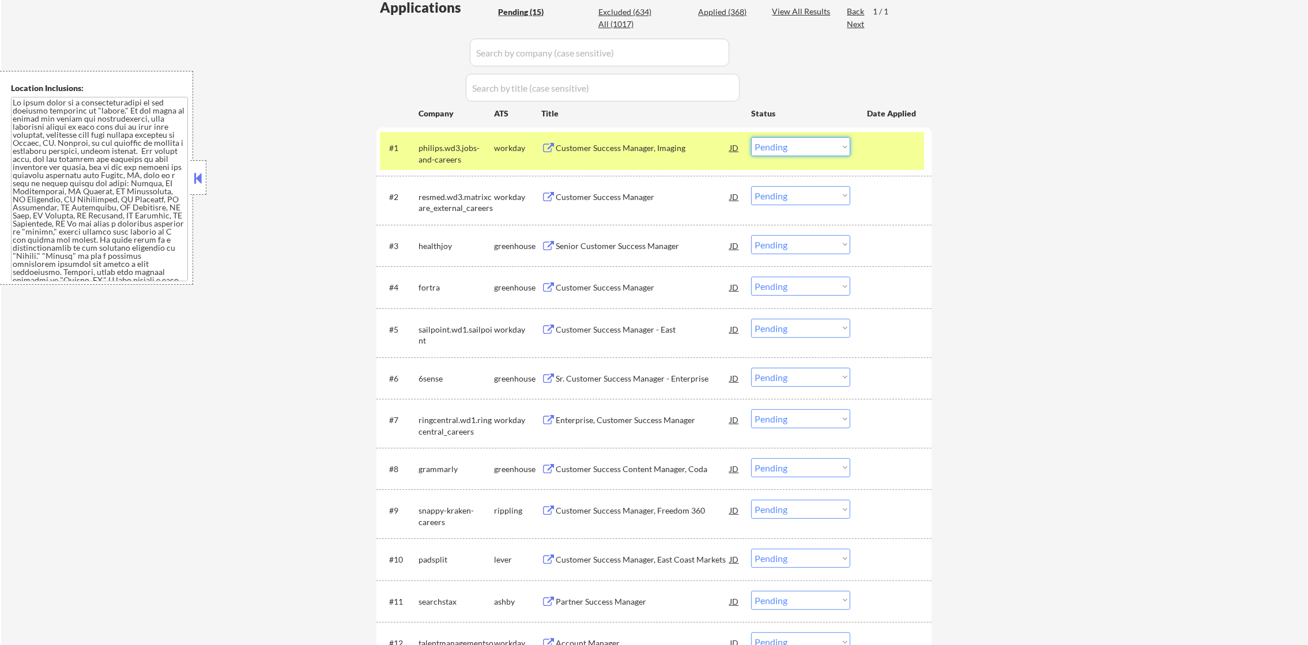
click at [787, 142] on select "Choose an option... Pending Applied Excluded (Questions) Excluded (Expired) Exc…" at bounding box center [800, 146] width 99 height 19
click at [751, 137] on select "Choose an option... Pending Applied Excluded (Questions) Excluded (Expired) Exc…" at bounding box center [800, 146] width 99 height 19
click at [415, 155] on div "#1 philips.wd3.jobs-and-careers workday Customer Success Manager, Imaging JD Ch…" at bounding box center [652, 151] width 544 height 38
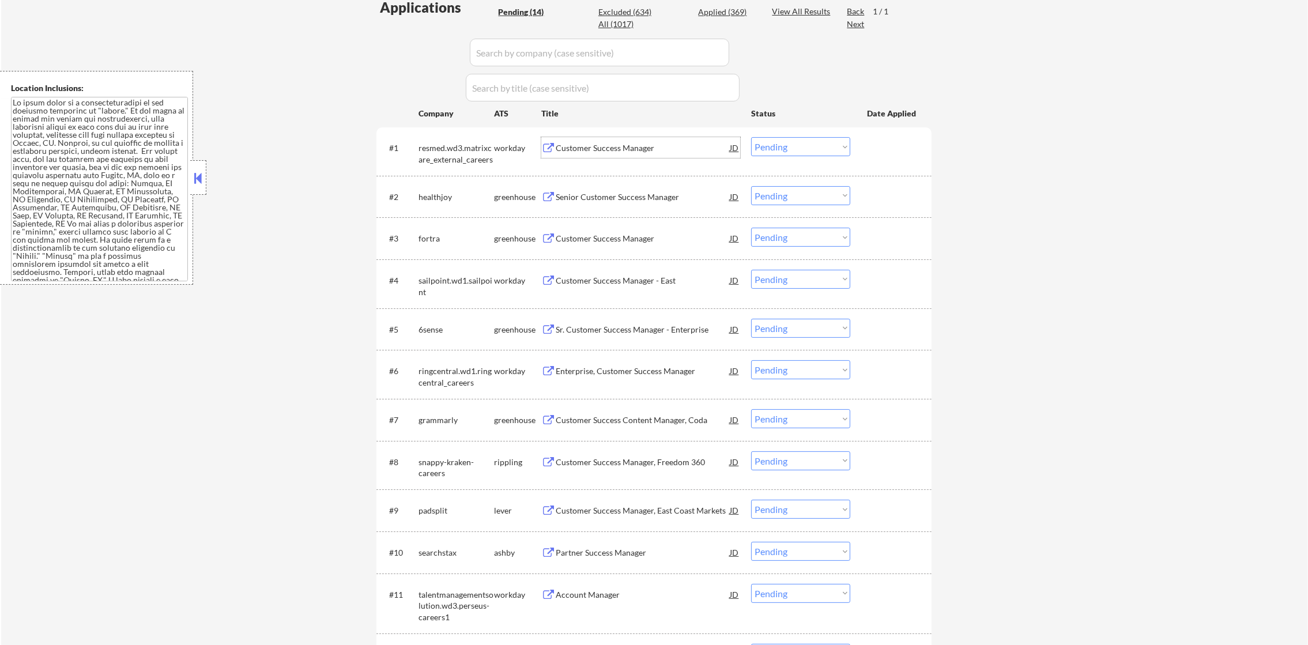
click at [631, 142] on div "Customer Success Manager" at bounding box center [643, 148] width 174 height 12
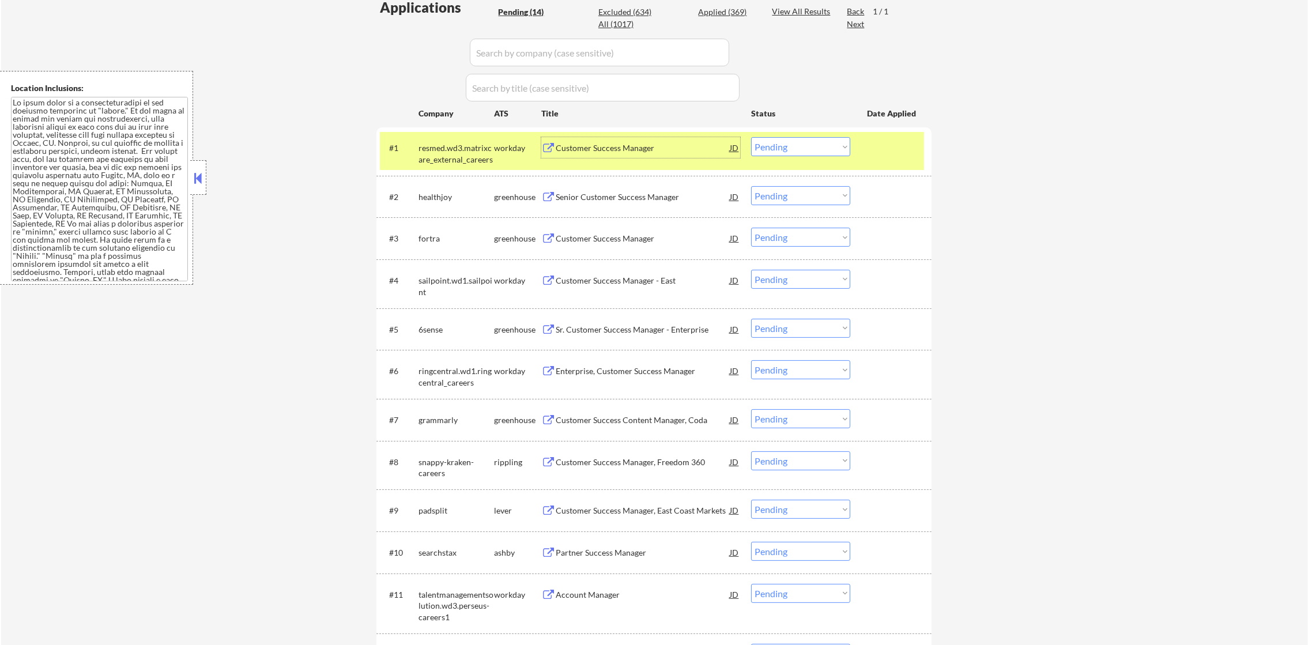
click at [776, 148] on select "Choose an option... Pending Applied Excluded (Questions) Excluded (Expired) Exc…" at bounding box center [800, 146] width 99 height 19
click at [751, 137] on select "Choose an option... Pending Applied Excluded (Questions) Excluded (Expired) Exc…" at bounding box center [800, 146] width 99 height 19
click at [782, 142] on select "Choose an option... Pending Applied Excluded (Questions) Excluded (Expired) Exc…" at bounding box center [800, 146] width 99 height 19
click at [751, 137] on select "Choose an option... Pending Applied Excluded (Questions) Excluded (Expired) Exc…" at bounding box center [800, 146] width 99 height 19
click at [435, 157] on div "resmed.wd3.matrixcare_external_careers" at bounding box center [457, 153] width 76 height 22
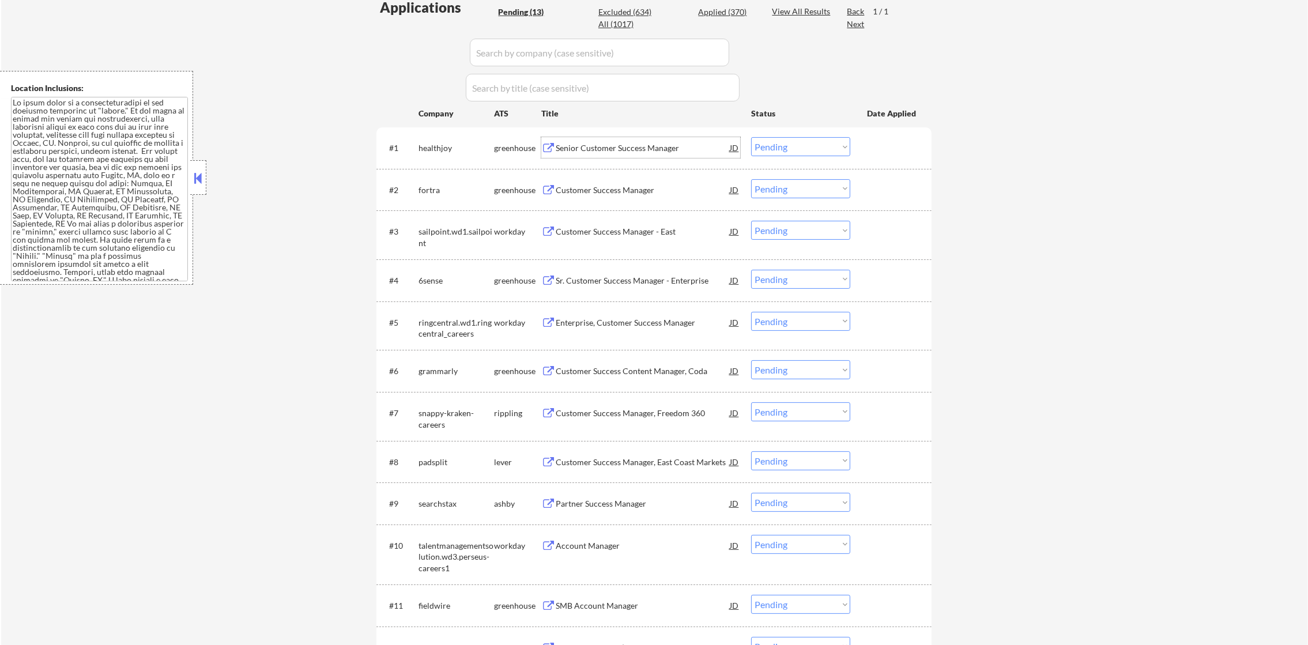
click at [631, 144] on div "Senior Customer Success Manager" at bounding box center [643, 148] width 174 height 12
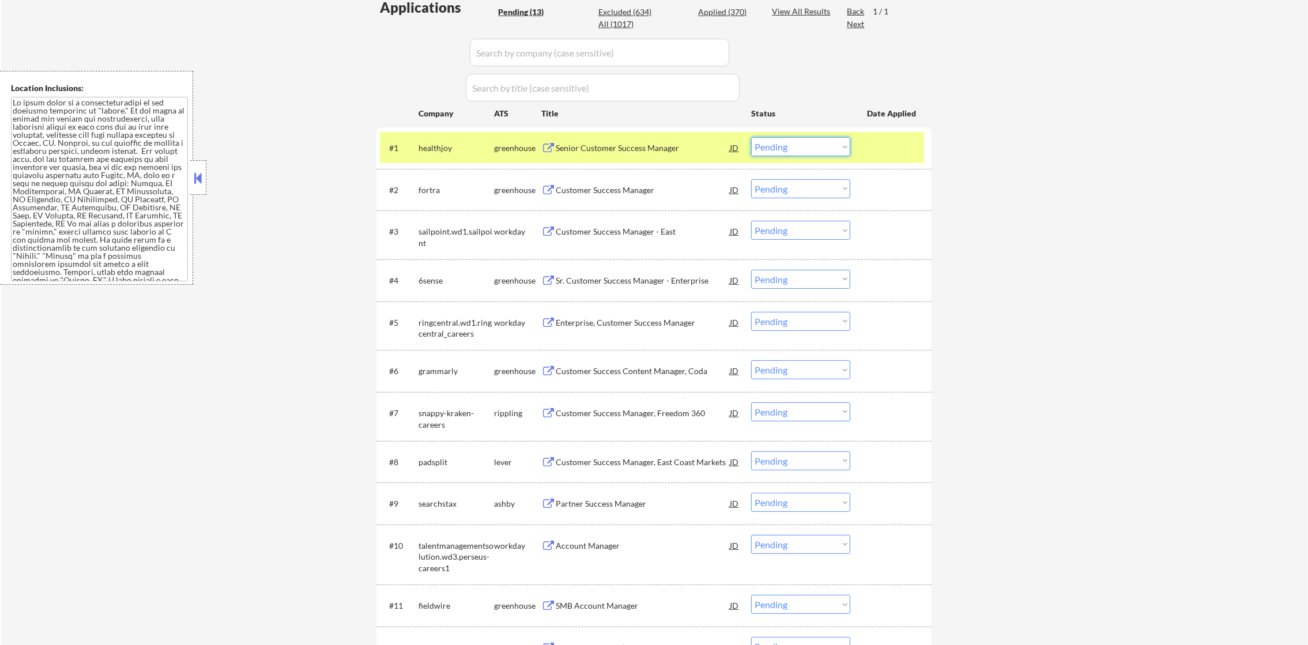
drag, startPoint x: 784, startPoint y: 143, endPoint x: 784, endPoint y: 157, distance: 13.9
click at [784, 145] on select "Choose an option... Pending Applied Excluded (Questions) Excluded (Expired) Exc…" at bounding box center [800, 146] width 99 height 19
click at [751, 137] on select "Choose an option... Pending Applied Excluded (Questions) Excluded (Expired) Exc…" at bounding box center [800, 146] width 99 height 19
click at [456, 146] on div "healthjoy" at bounding box center [457, 148] width 76 height 12
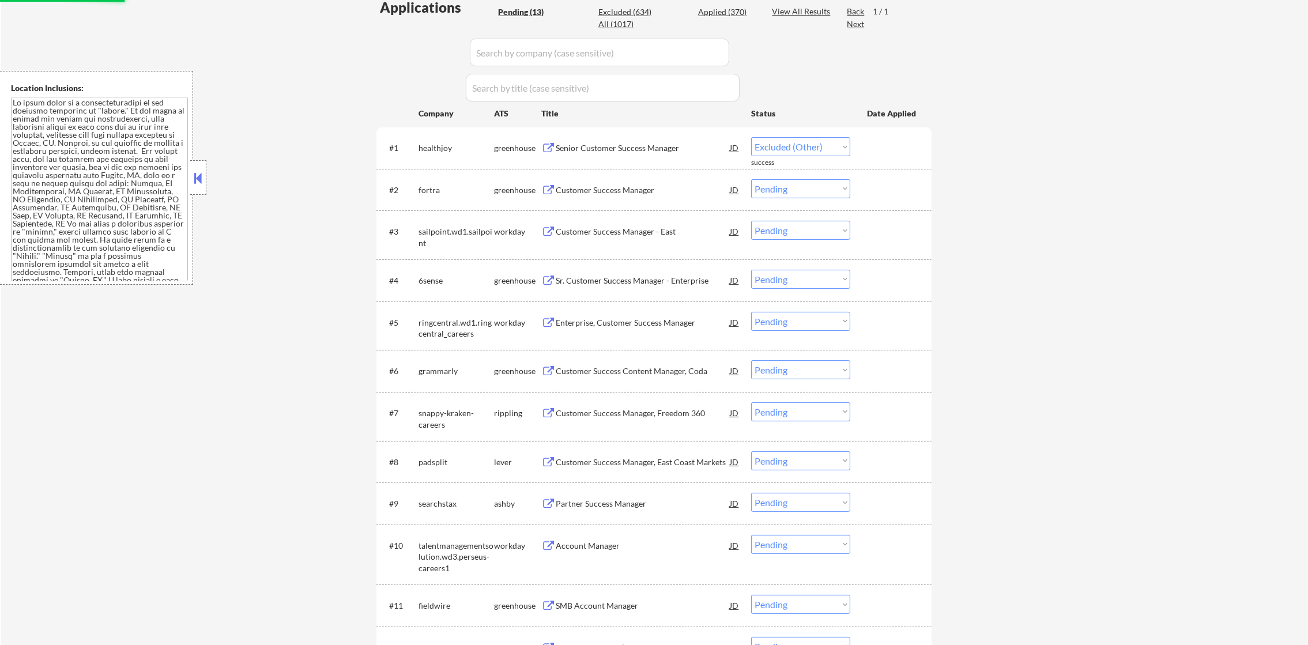
select select ""pending""
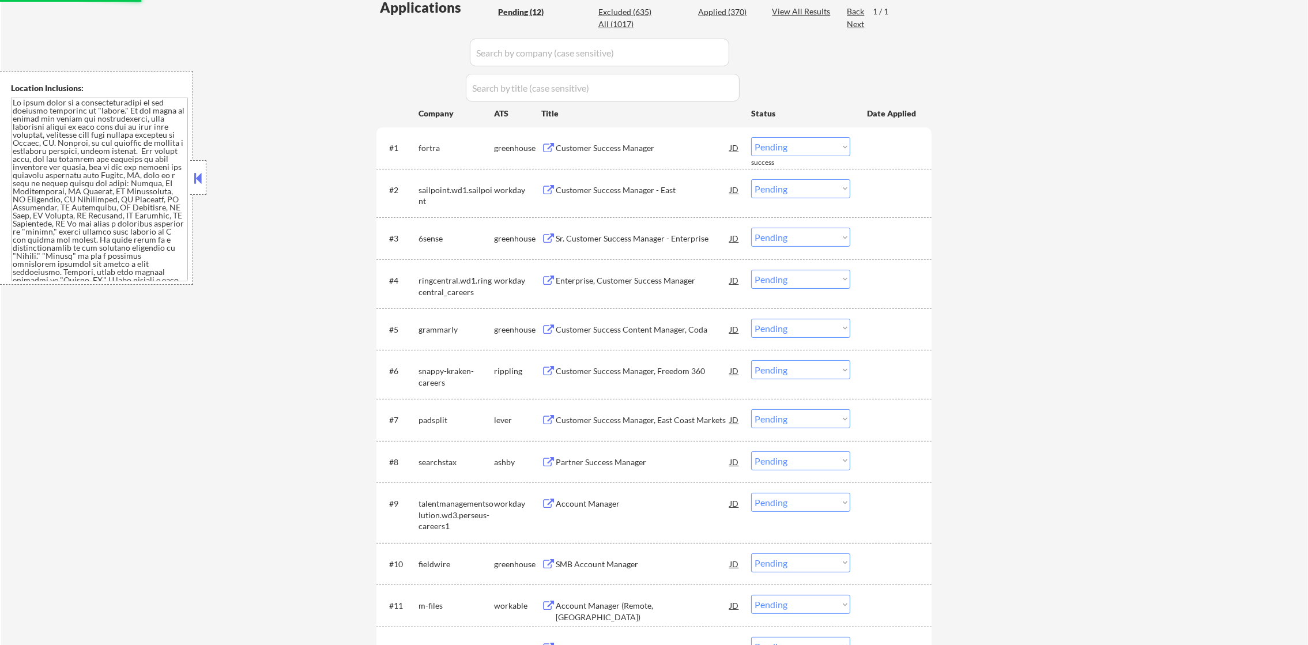
click at [592, 164] on div "#1 fortra greenhouse Customer Success Manager JD Choose an option... Pending Ap…" at bounding box center [654, 147] width 555 height 41
click at [604, 148] on div "Customer Success Manager" at bounding box center [643, 148] width 174 height 12
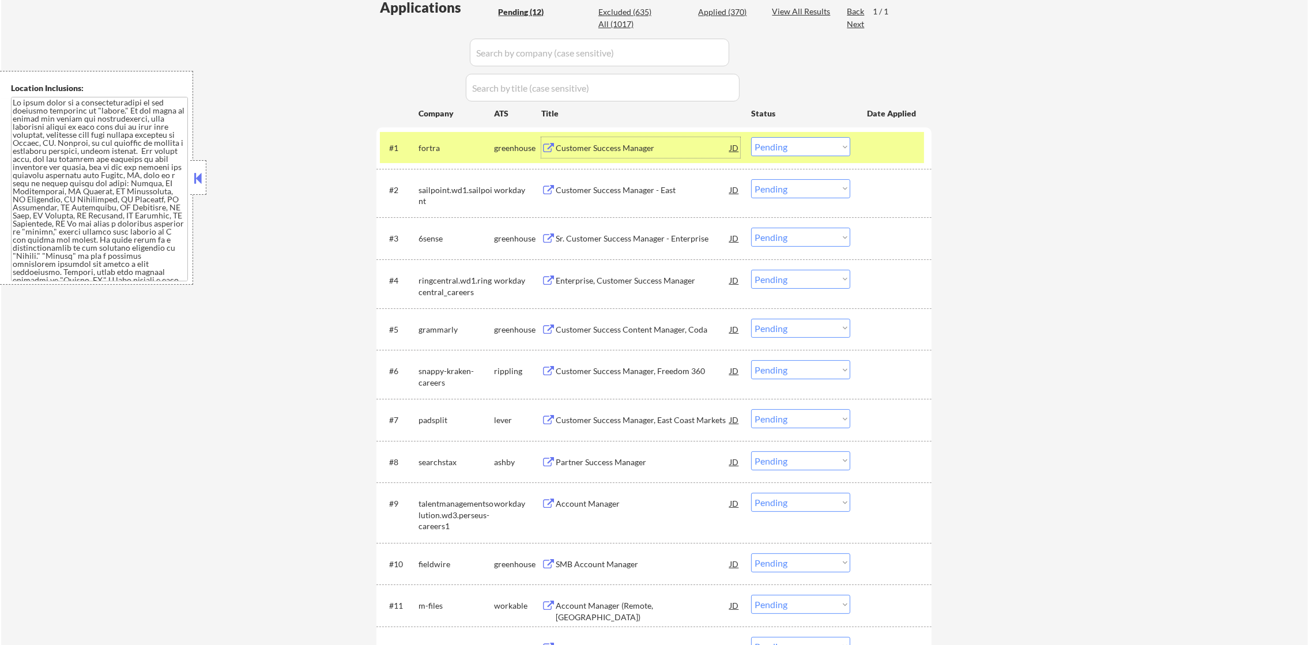
click at [433, 142] on div "fortra" at bounding box center [457, 148] width 76 height 12
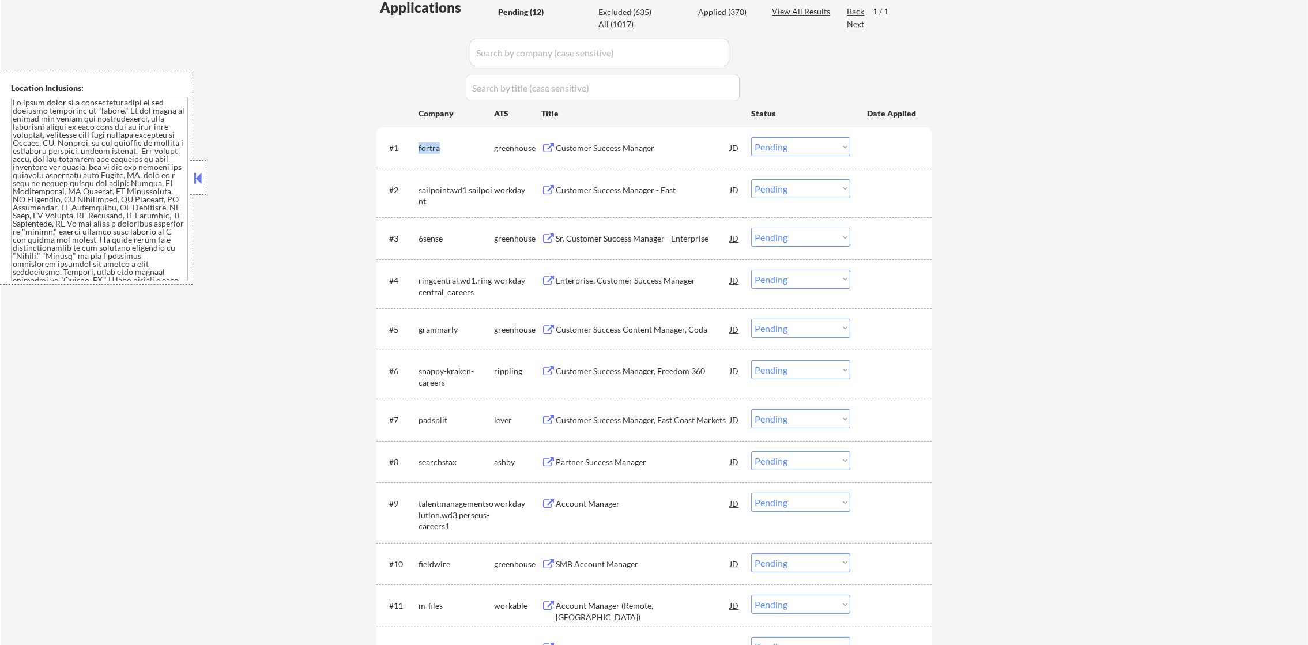
click at [433, 142] on div "fortra" at bounding box center [457, 148] width 76 height 12
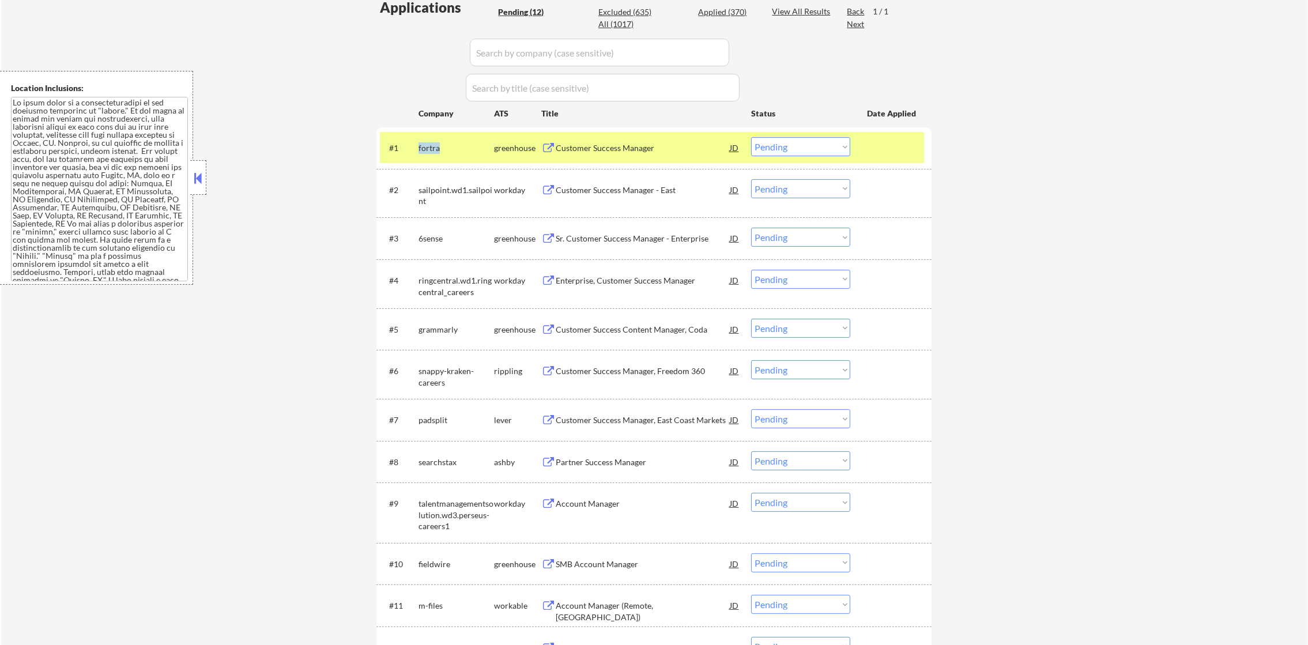
copy div "fortra"
click at [614, 24] on div "All (1017)" at bounding box center [628, 24] width 58 height 12
click at [543, 57] on input "input" at bounding box center [599, 53] width 259 height 28
click at [518, 53] on input "input" at bounding box center [599, 53] width 259 height 28
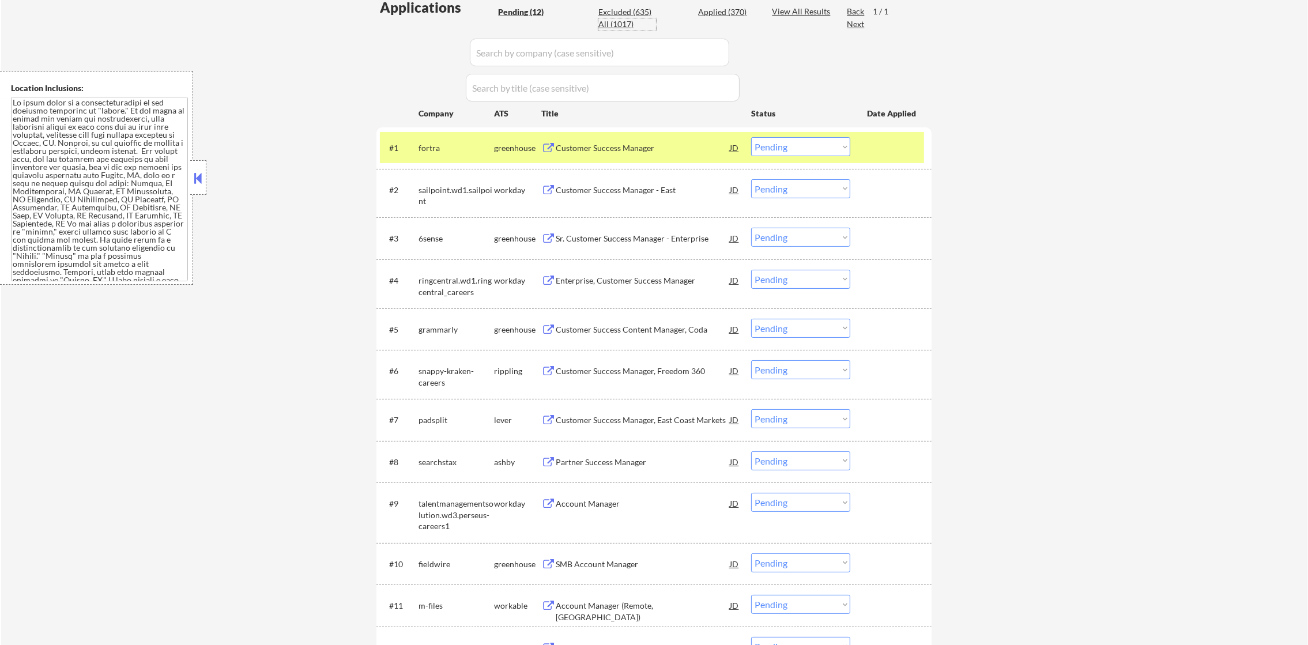
paste input "fortra"
type input "fortra"
select select ""applied""
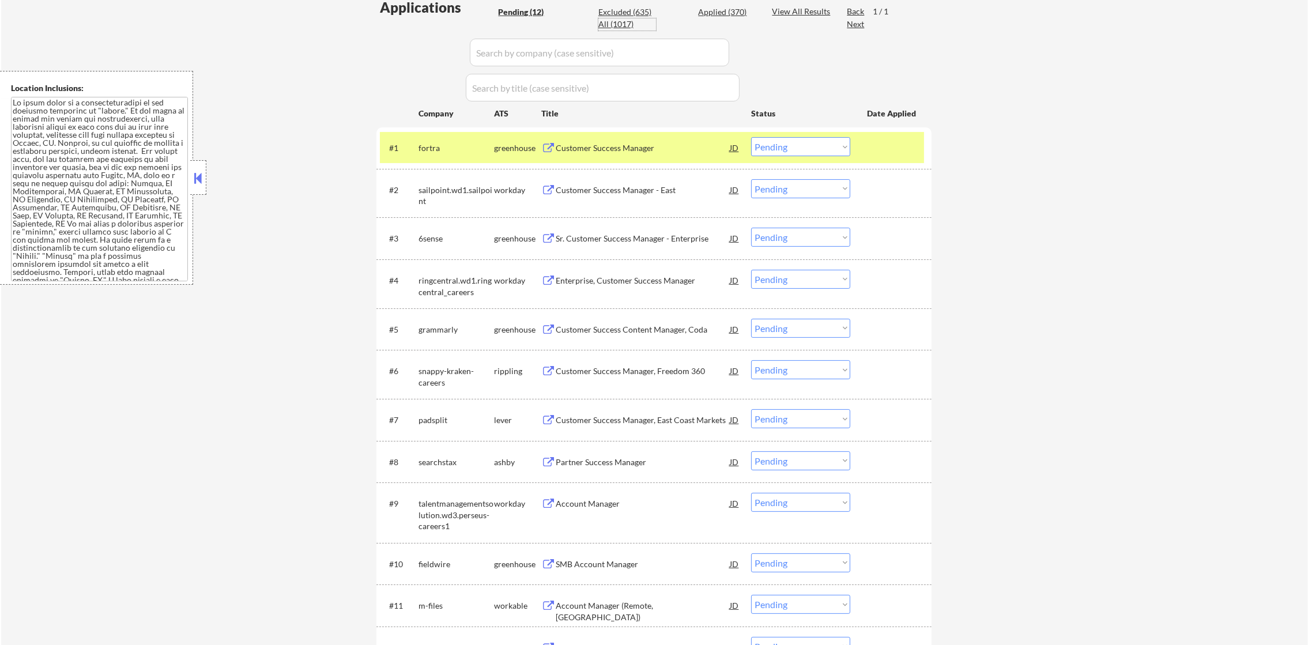
select select ""applied""
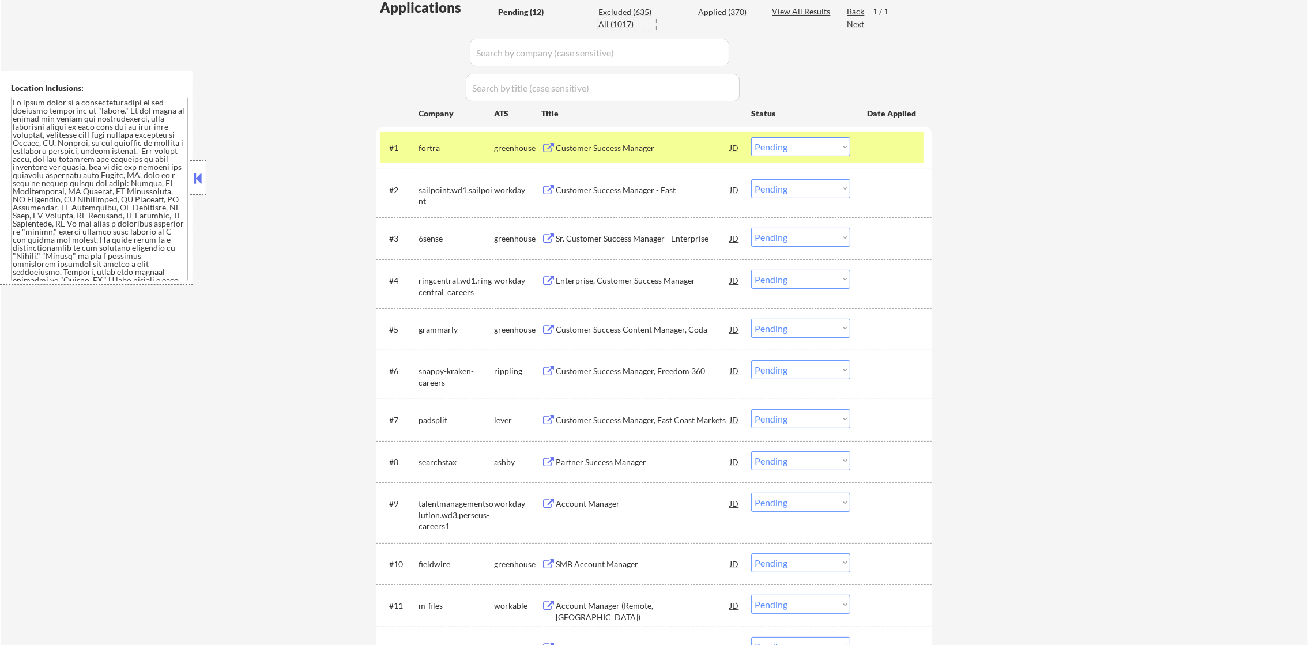
select select ""applied""
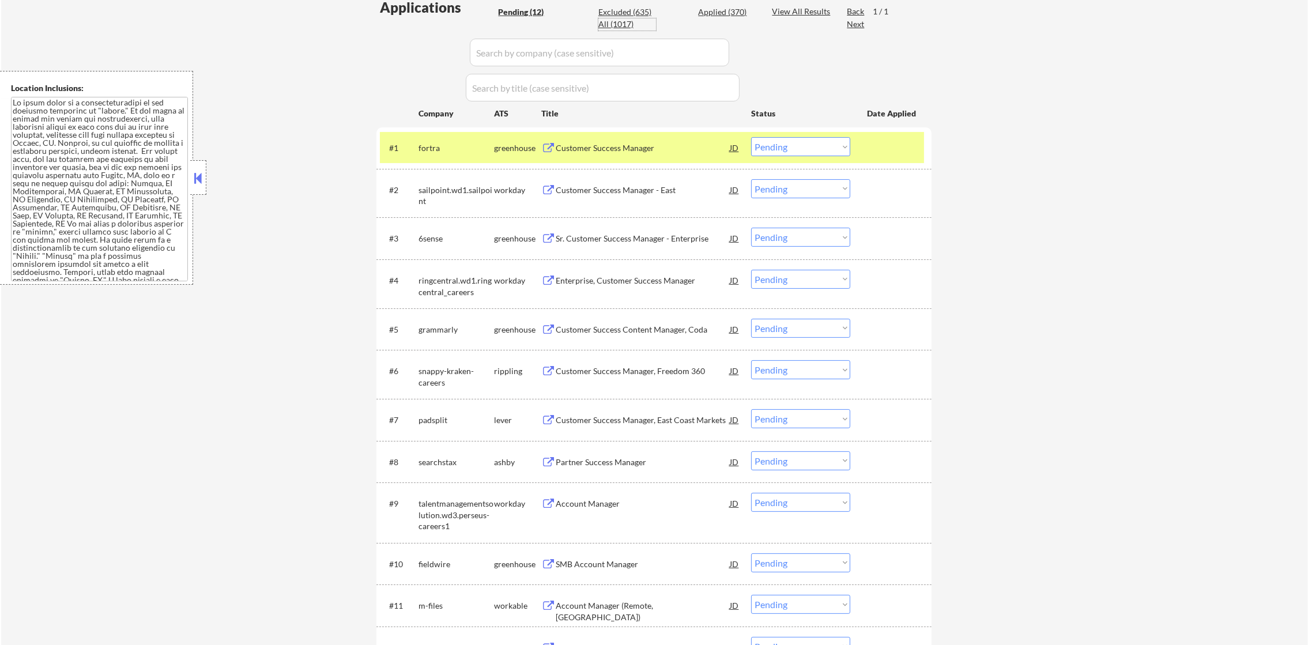
select select ""applied""
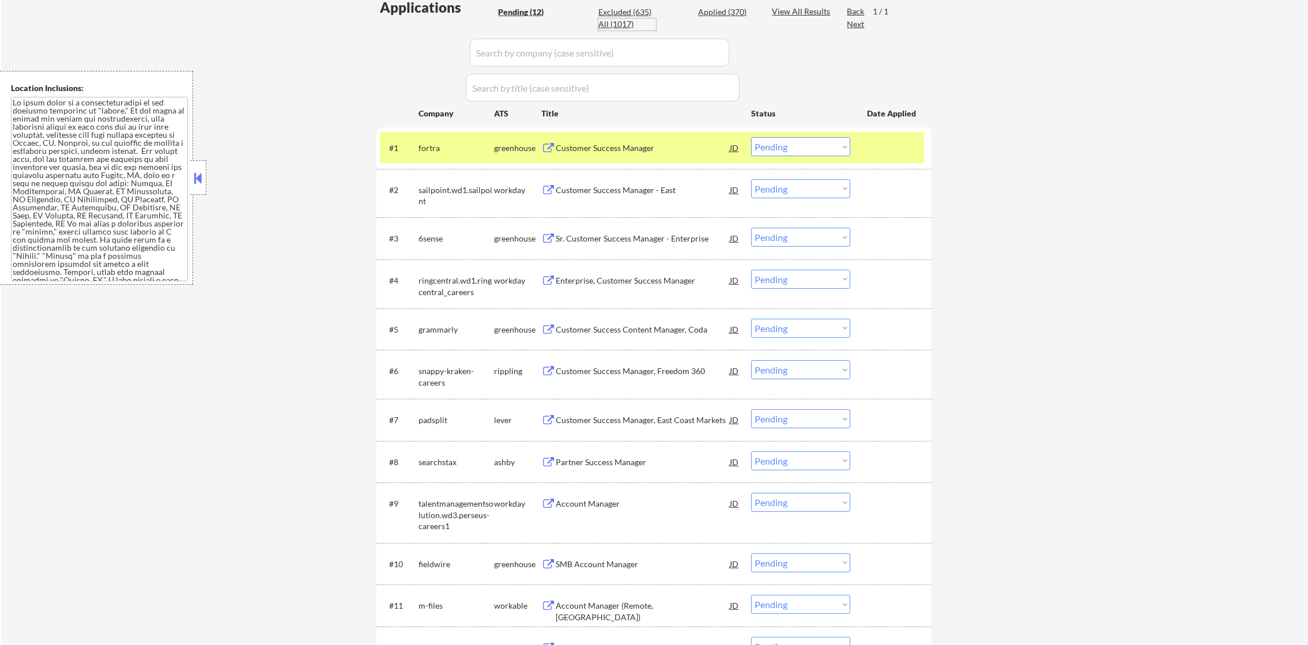
select select ""applied""
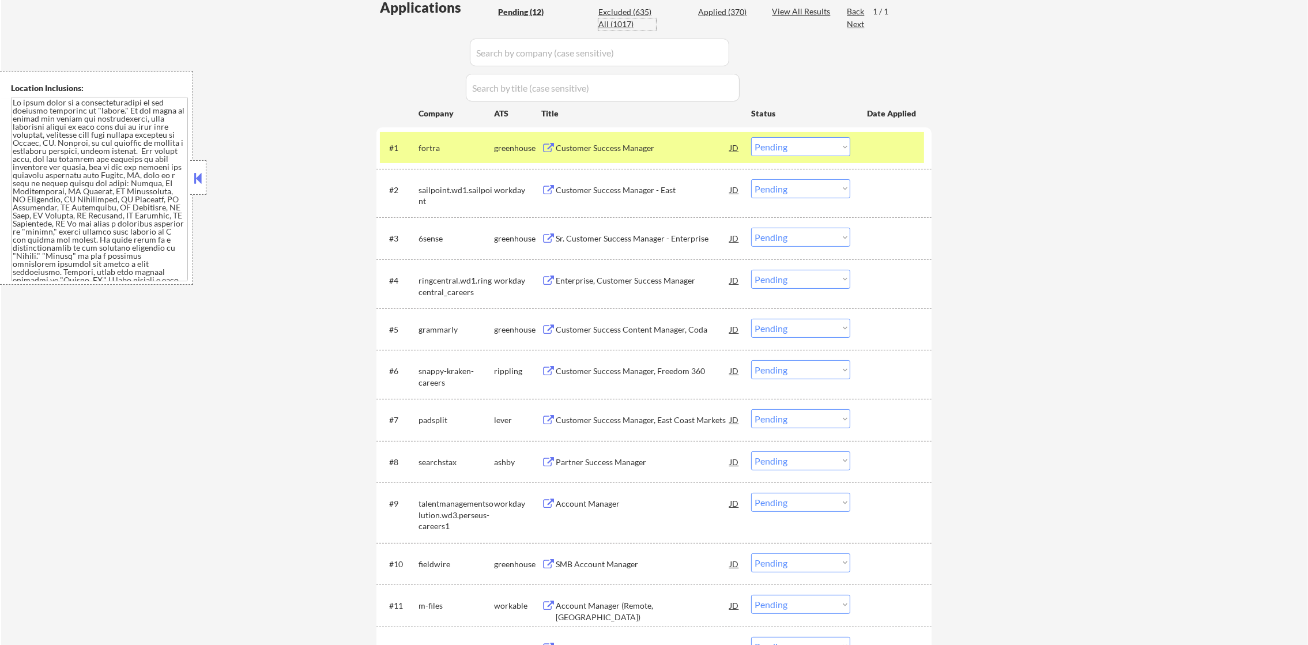
select select ""applied""
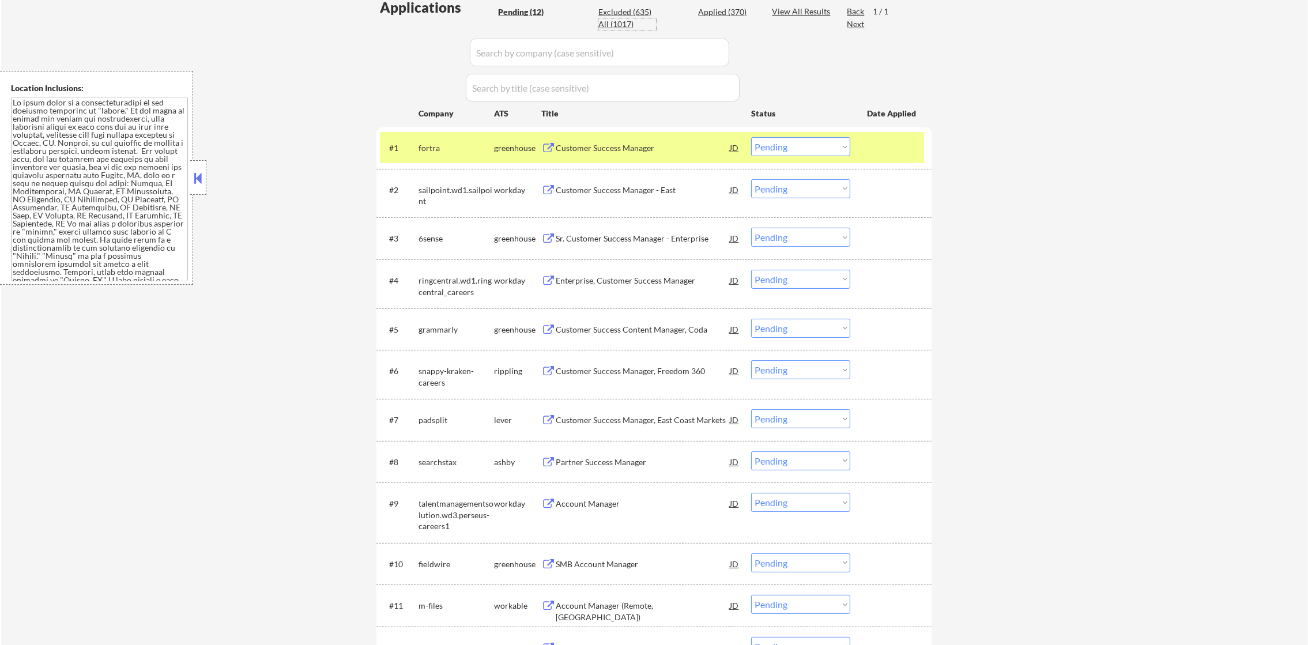
select select ""applied""
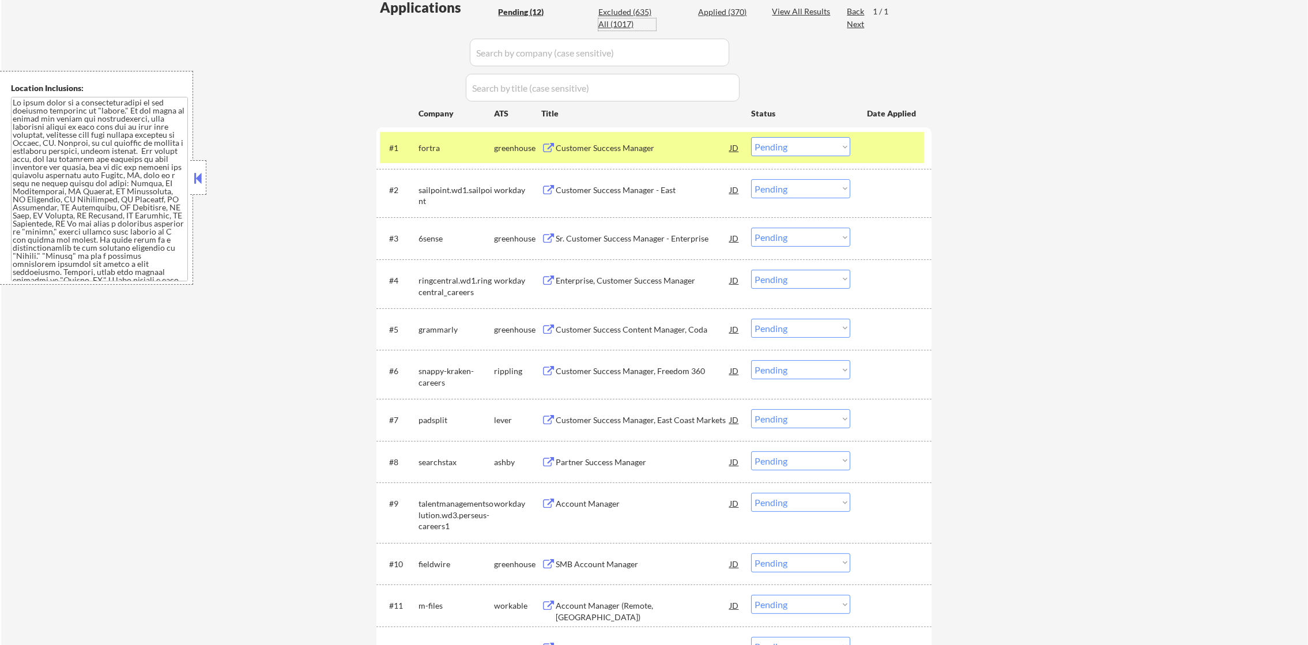
select select ""applied""
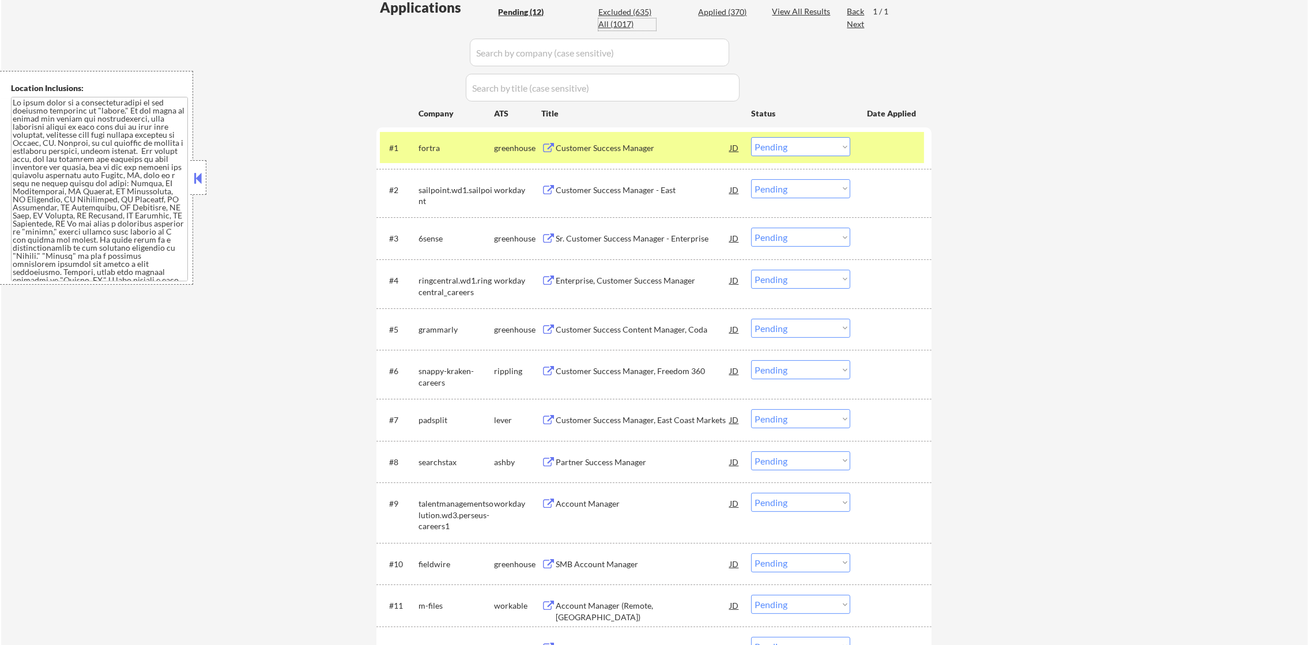
select select ""applied""
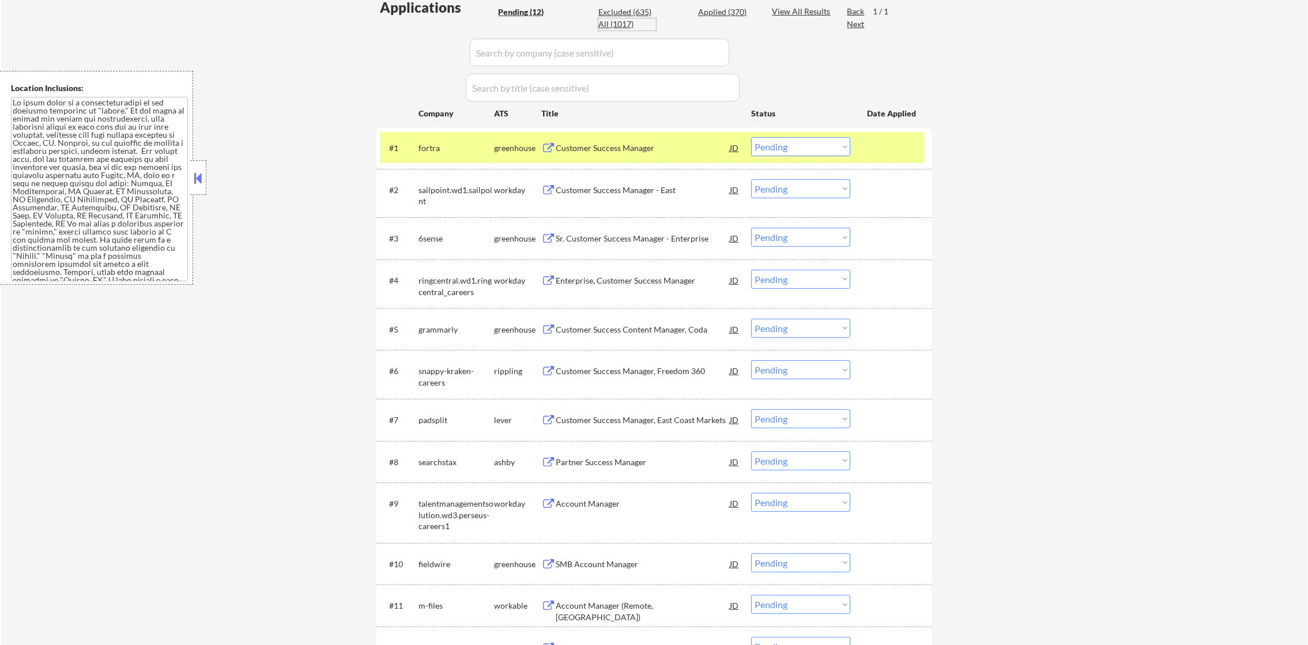
select select ""applied""
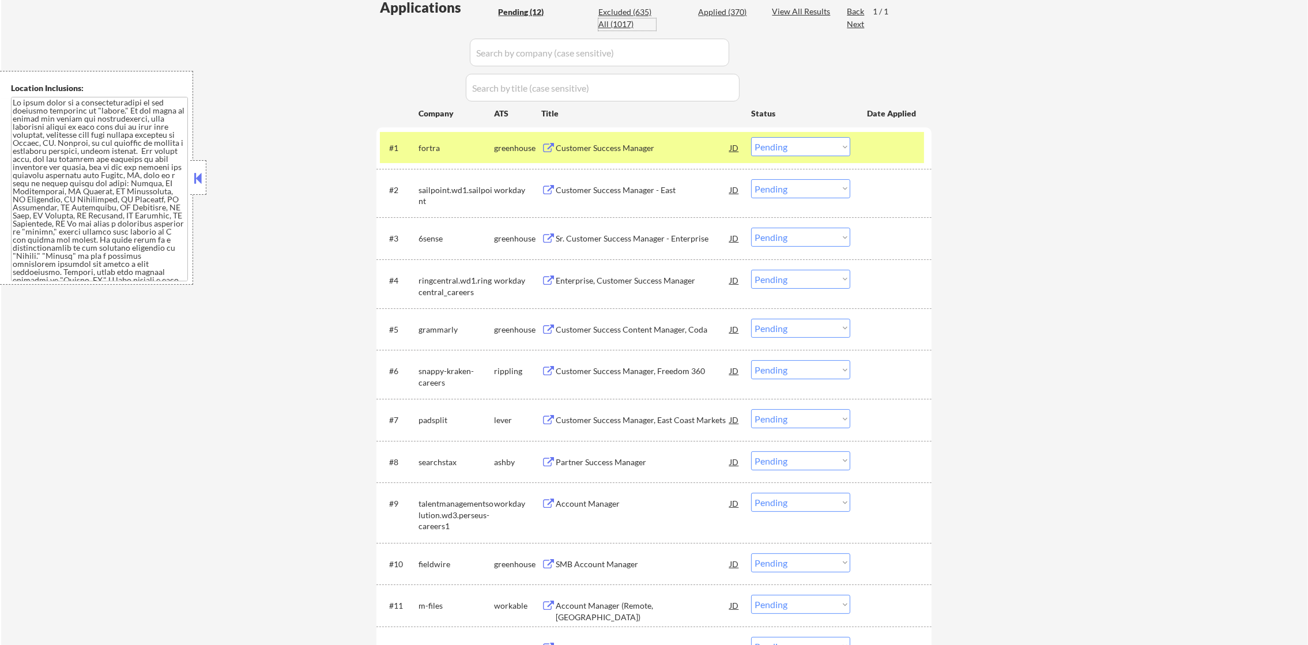
select select ""applied""
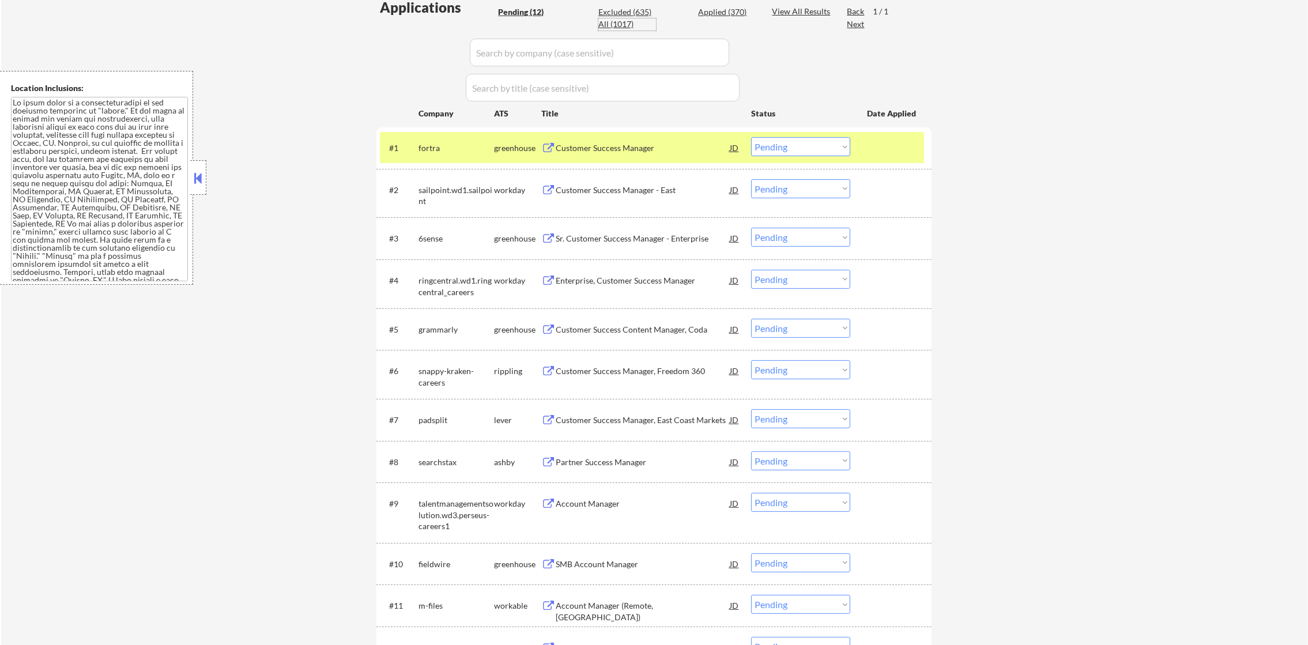
select select ""applied""
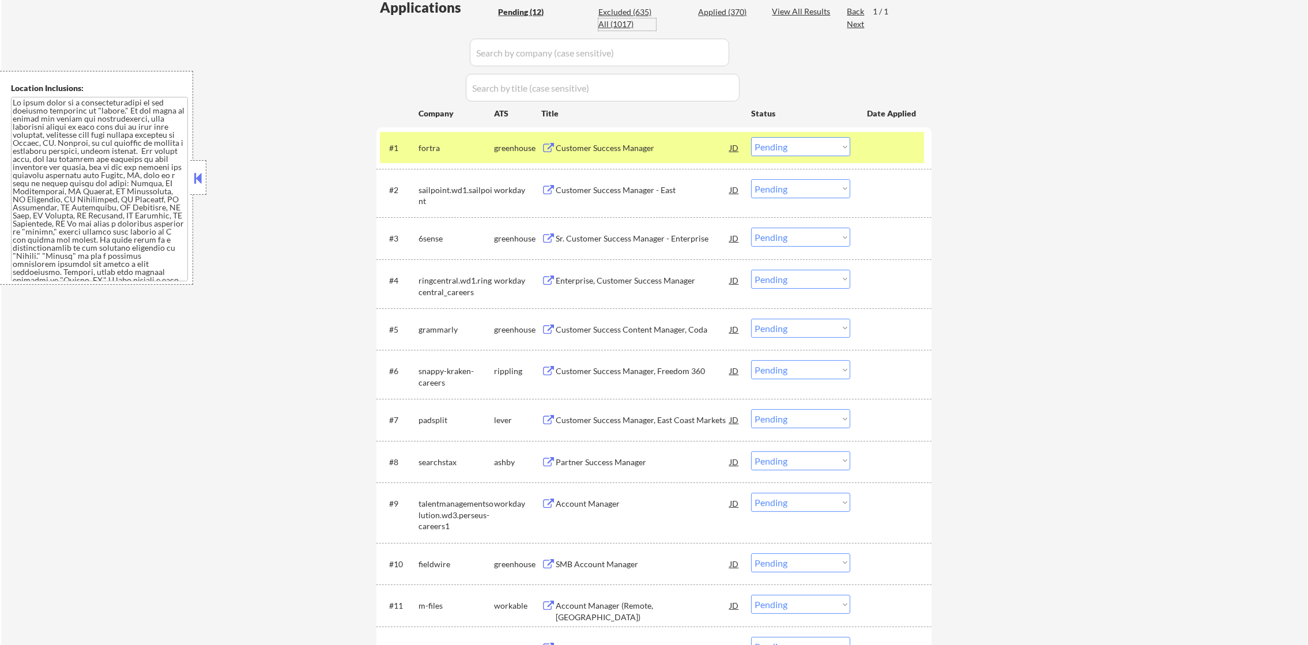
select select ""applied""
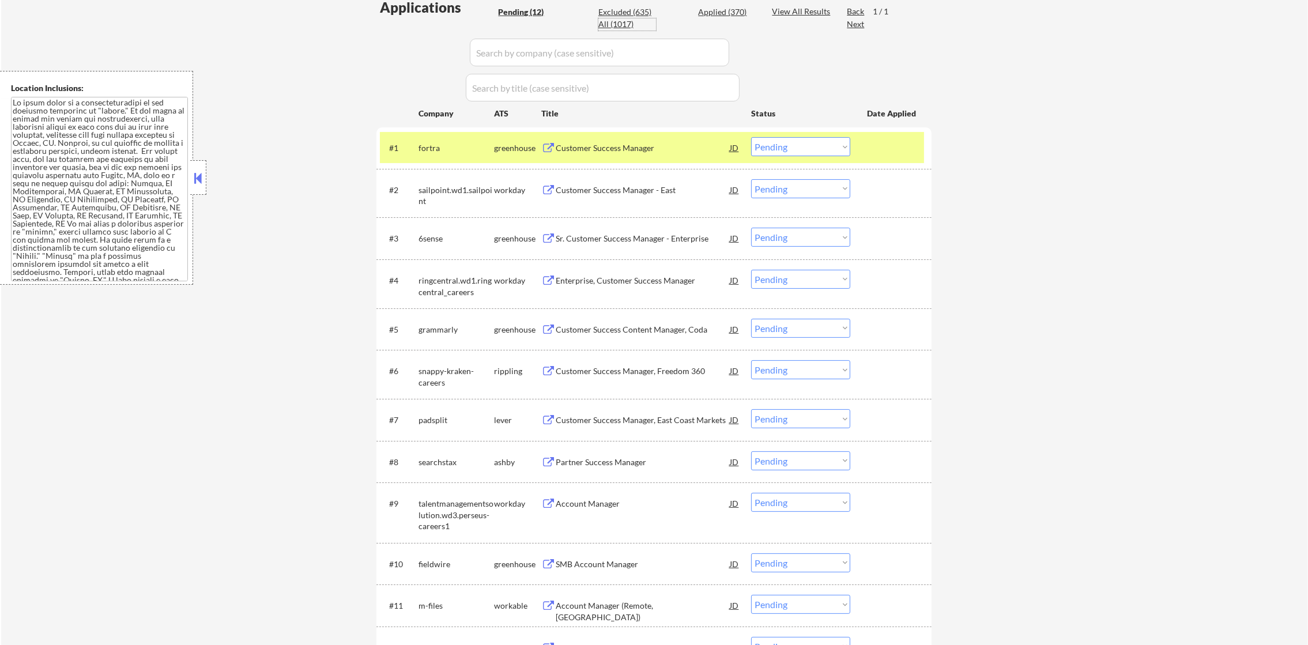
select select ""applied""
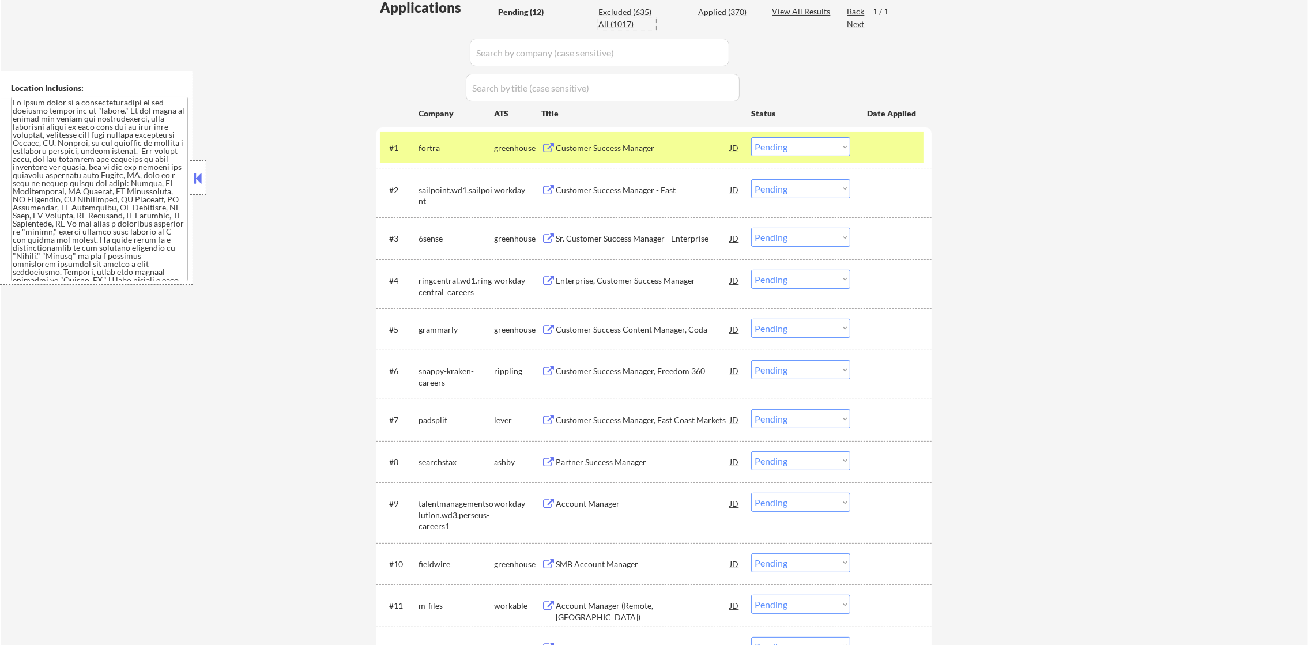
select select ""applied""
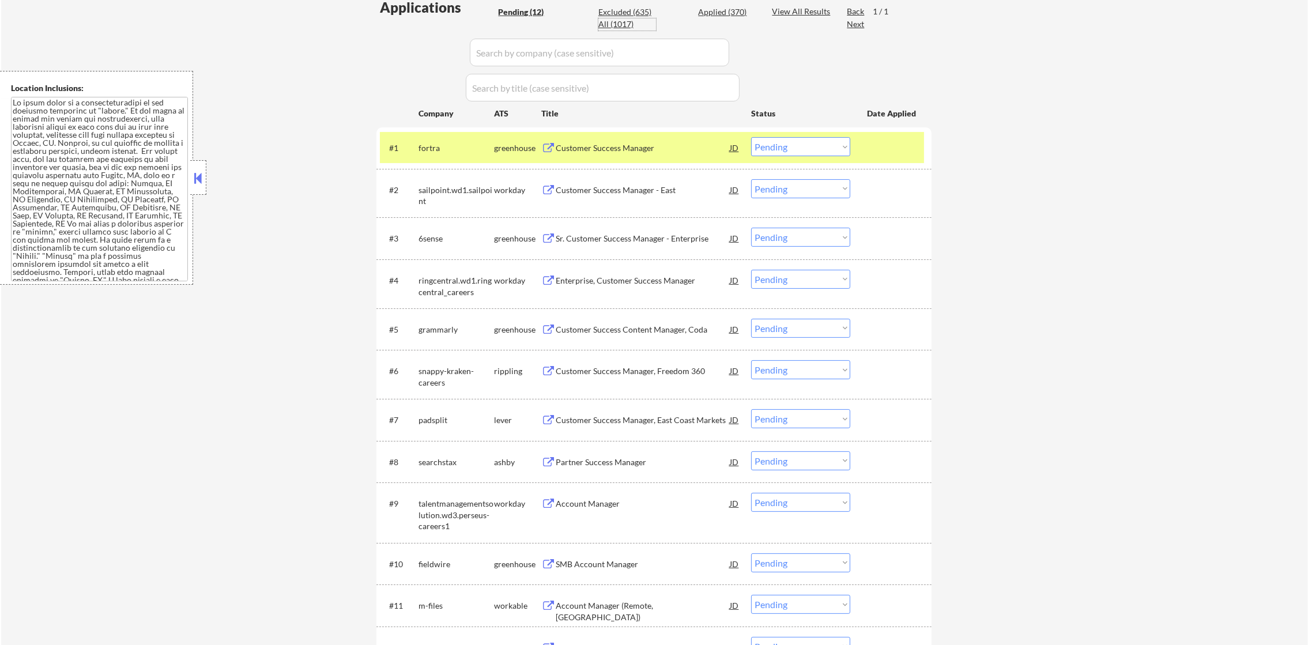
select select ""applied""
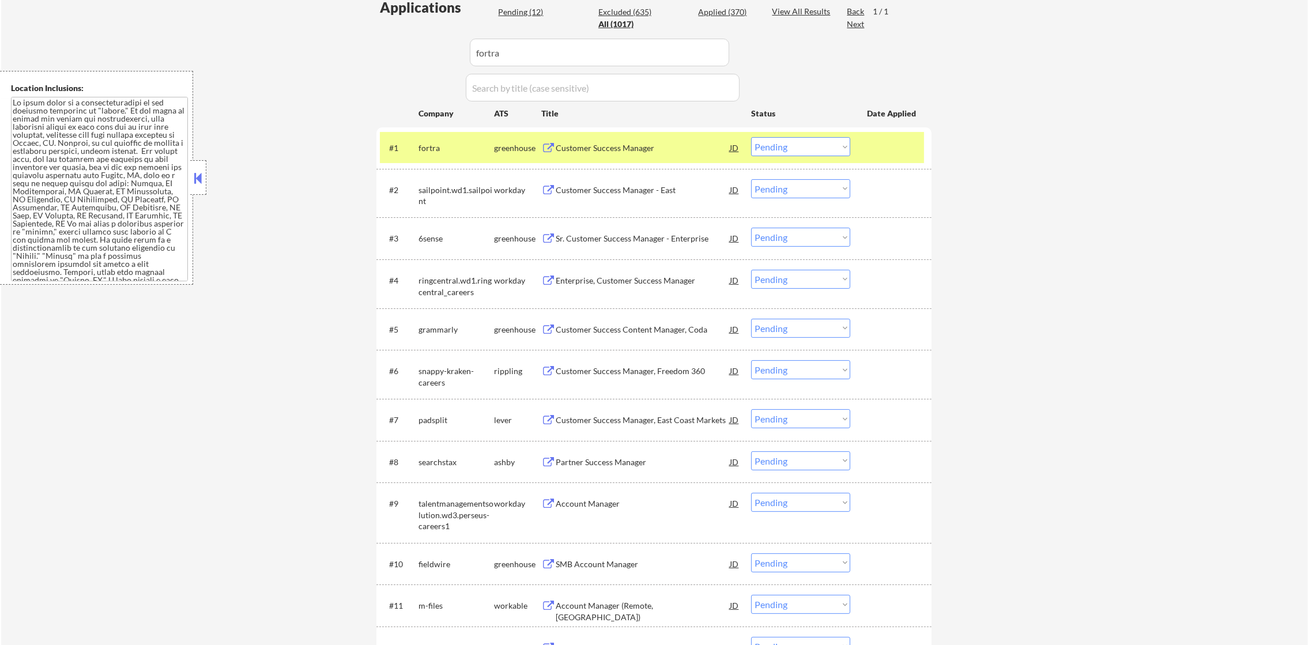
select select ""applied""
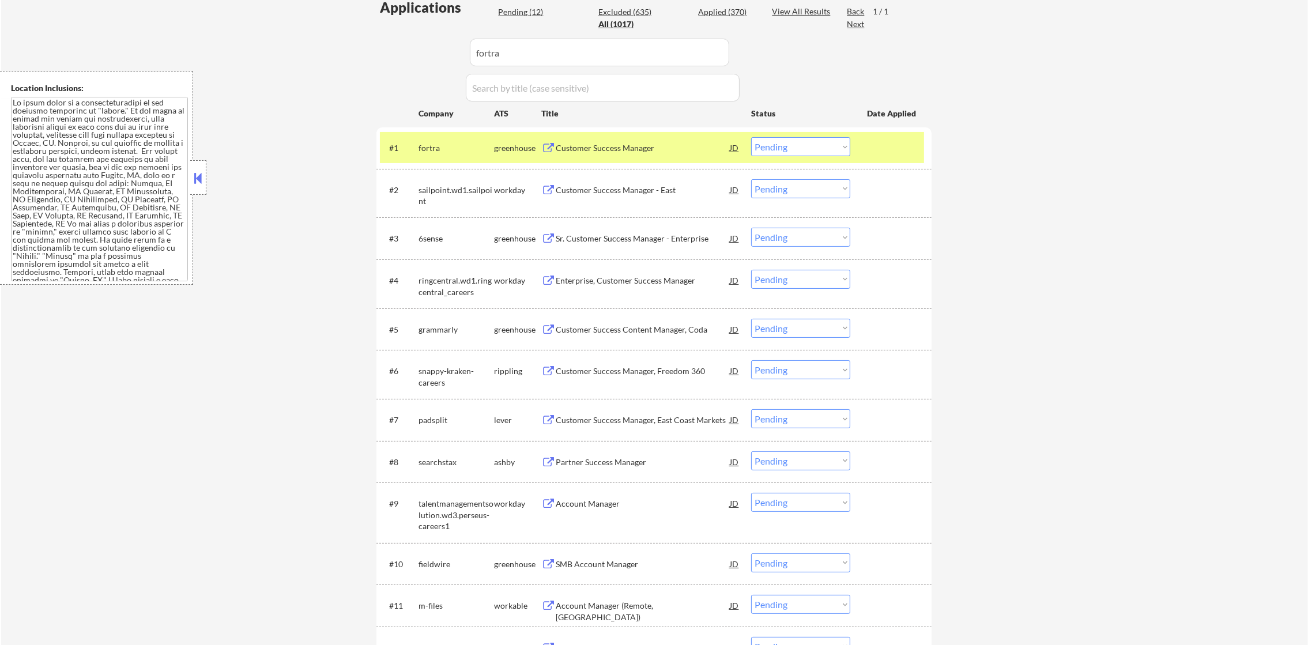
select select ""applied""
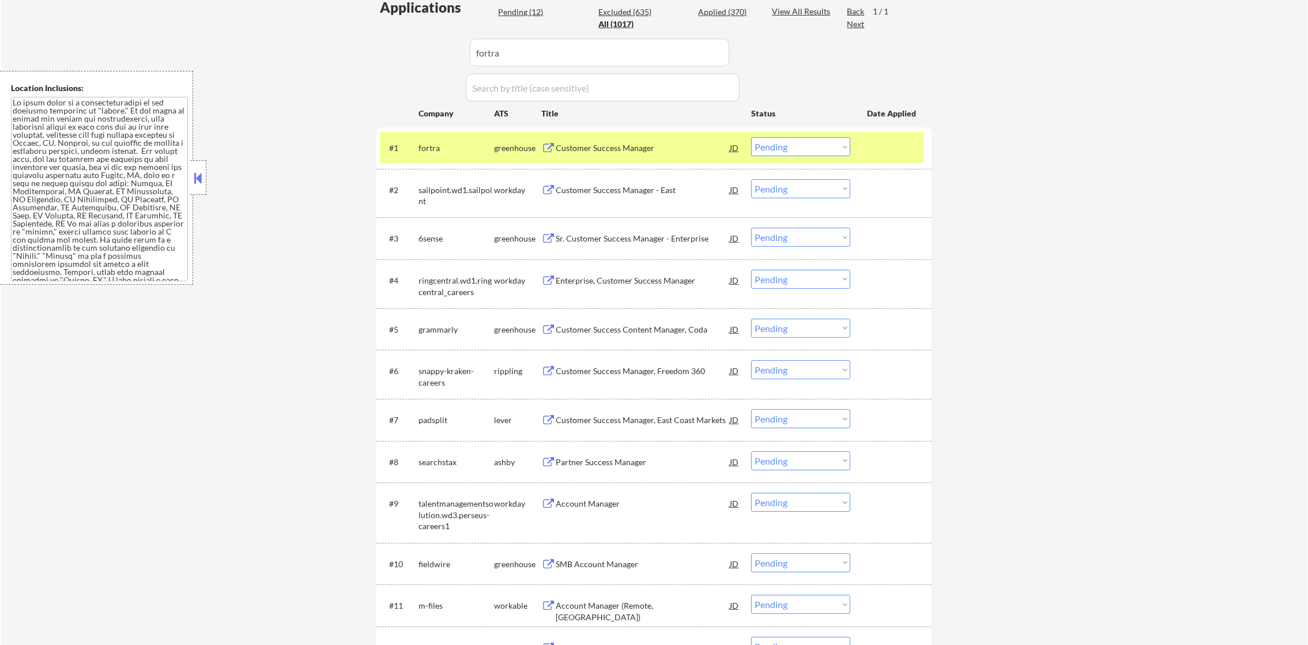
select select ""applied""
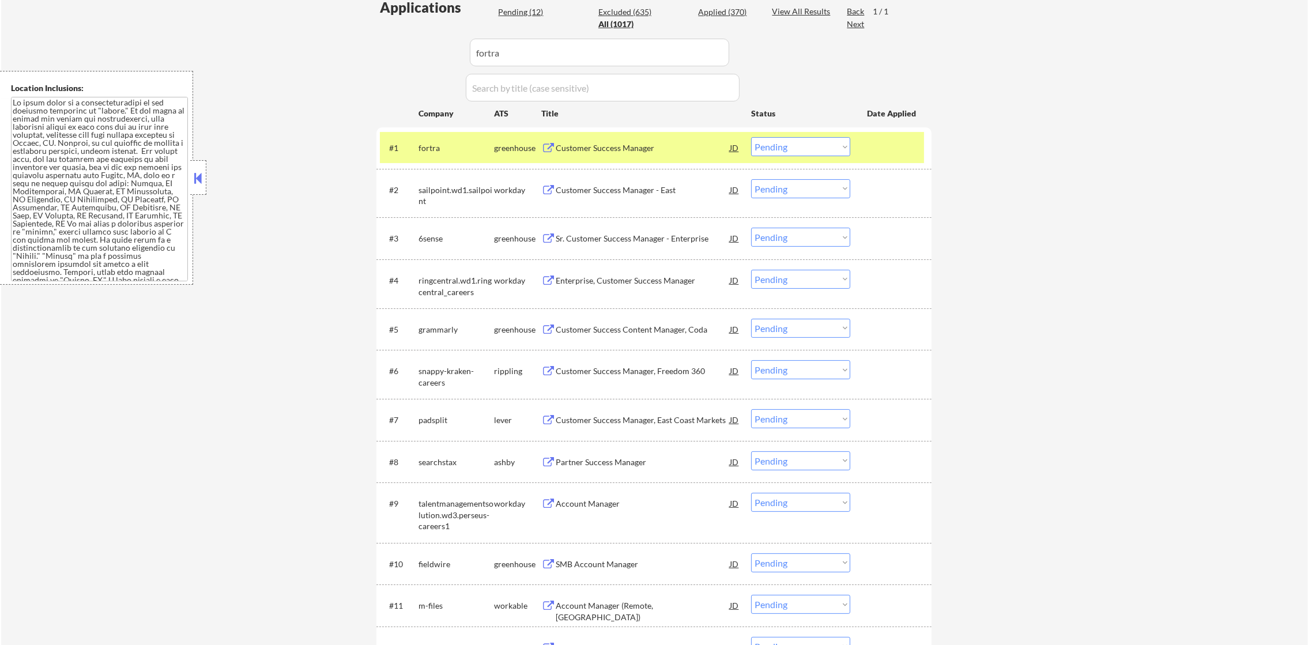
select select ""applied""
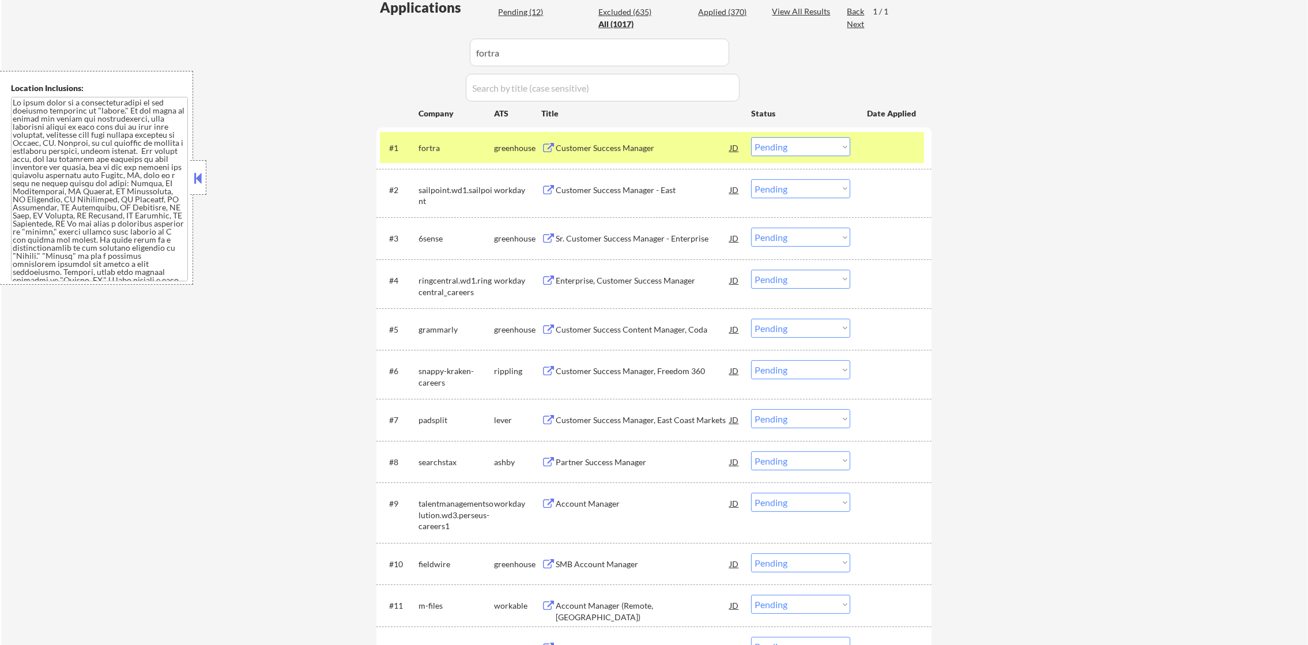
select select ""applied""
type input "fortra"
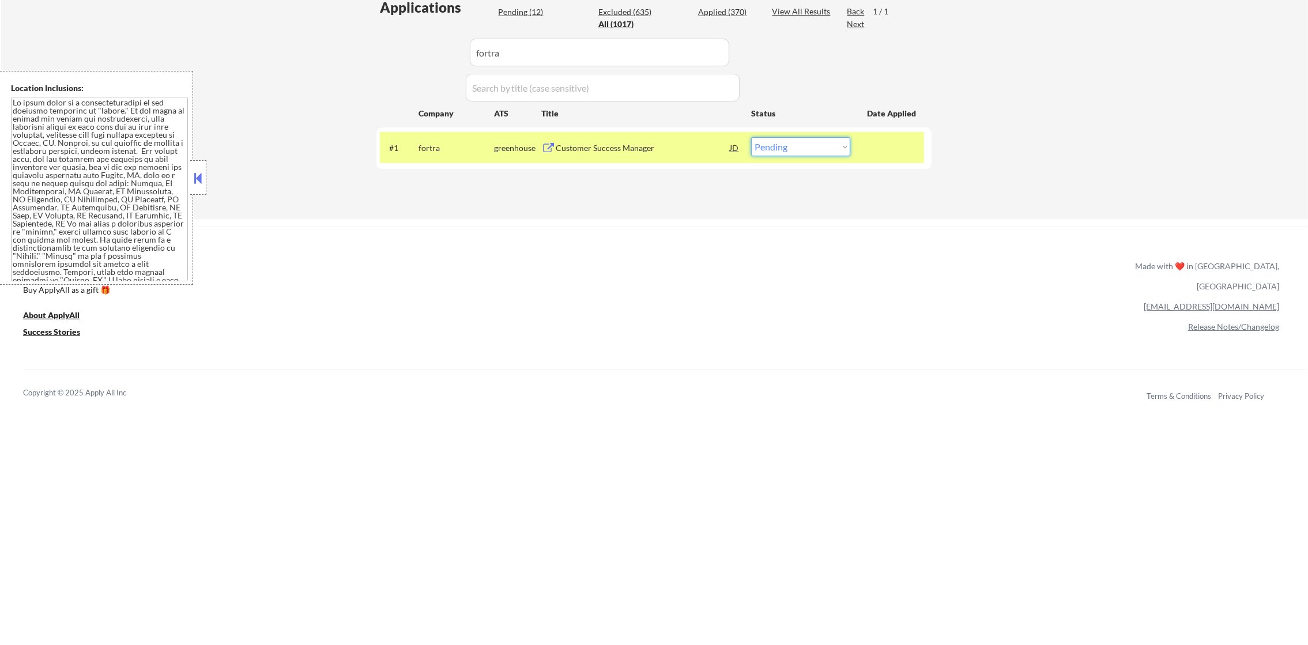
drag, startPoint x: 781, startPoint y: 142, endPoint x: 781, endPoint y: 156, distance: 14.4
click at [781, 143] on select "Choose an option... Pending Applied Excluded (Questions) Excluded (Expired) Exc…" at bounding box center [800, 146] width 99 height 19
select select ""applied""
click at [751, 137] on select "Choose an option... Pending Applied Excluded (Questions) Excluded (Expired) Exc…" at bounding box center [800, 146] width 99 height 19
click at [447, 150] on div "fortra" at bounding box center [457, 148] width 76 height 12
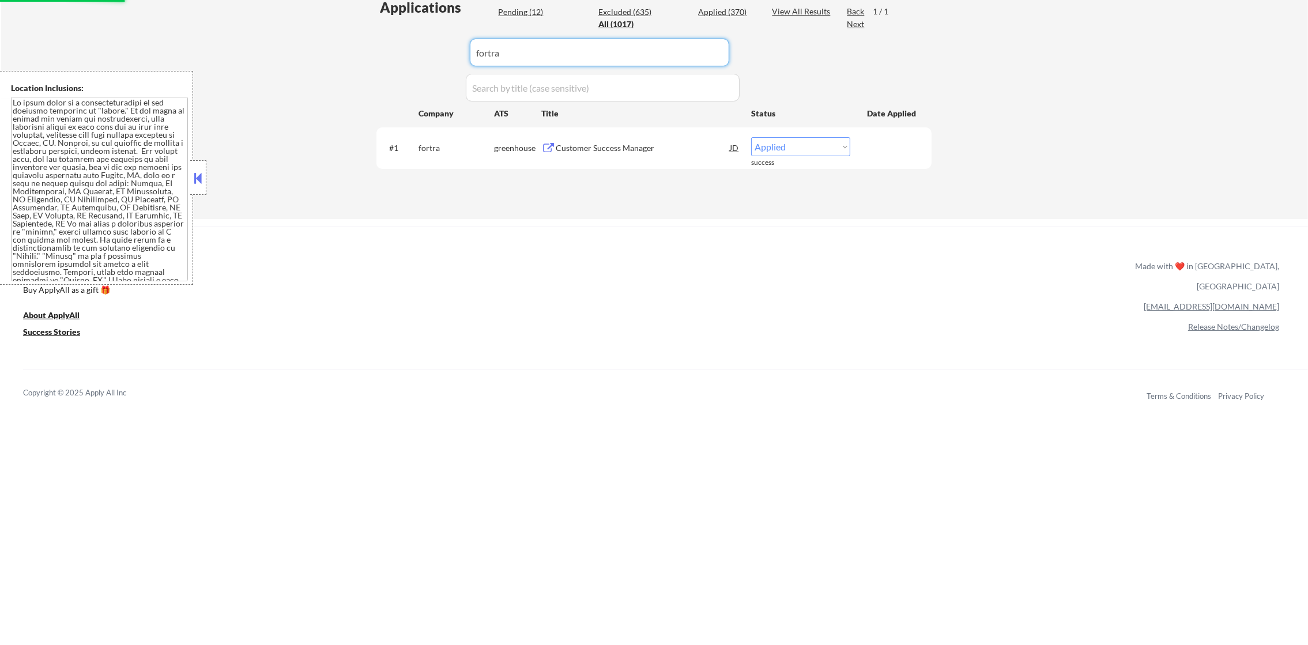
drag, startPoint x: 530, startPoint y: 48, endPoint x: 408, endPoint y: 45, distance: 122.3
click at [408, 45] on div "Applications Pending (12) Excluded (635) Applied (370) All (1017) View All Resu…" at bounding box center [654, 97] width 555 height 199
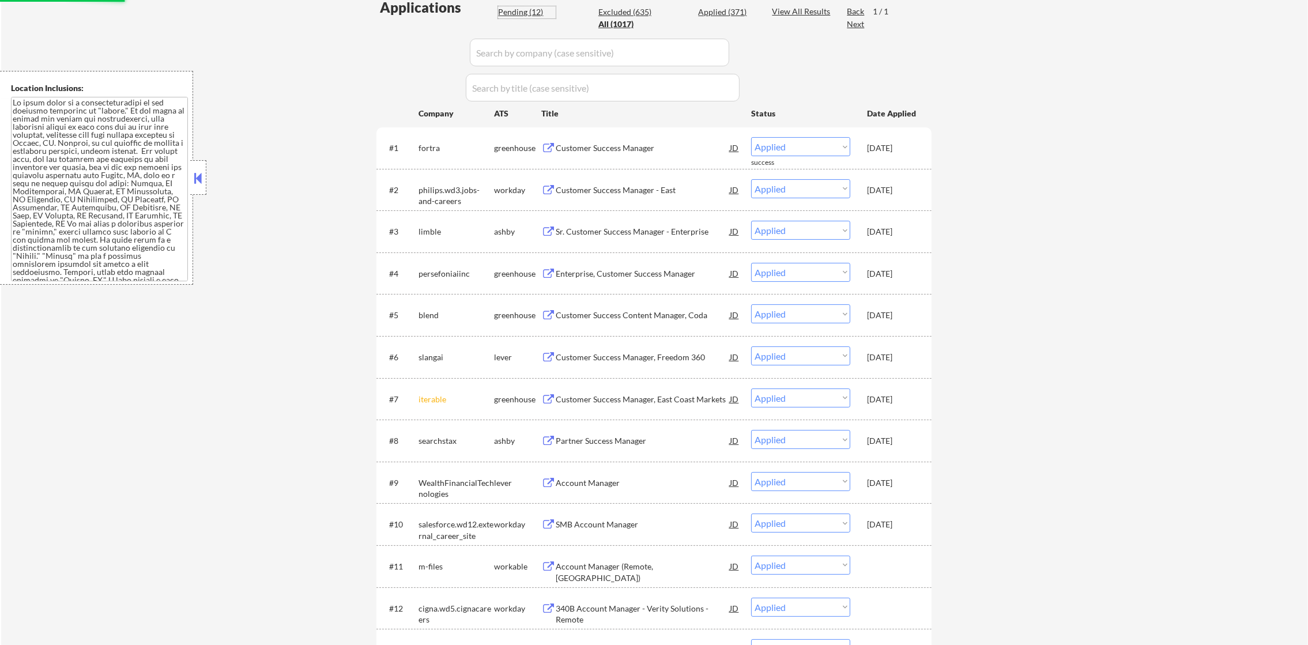
click at [510, 13] on div "Pending (12)" at bounding box center [527, 12] width 58 height 12
select select ""pending""
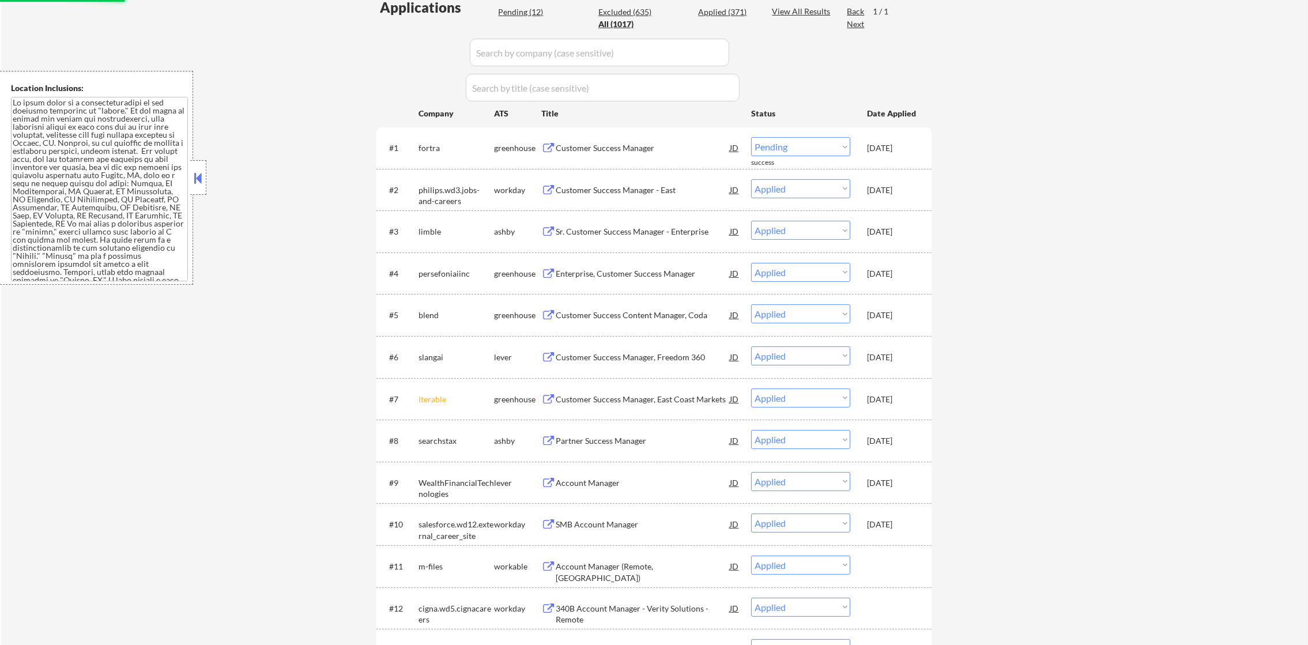
select select ""pending""
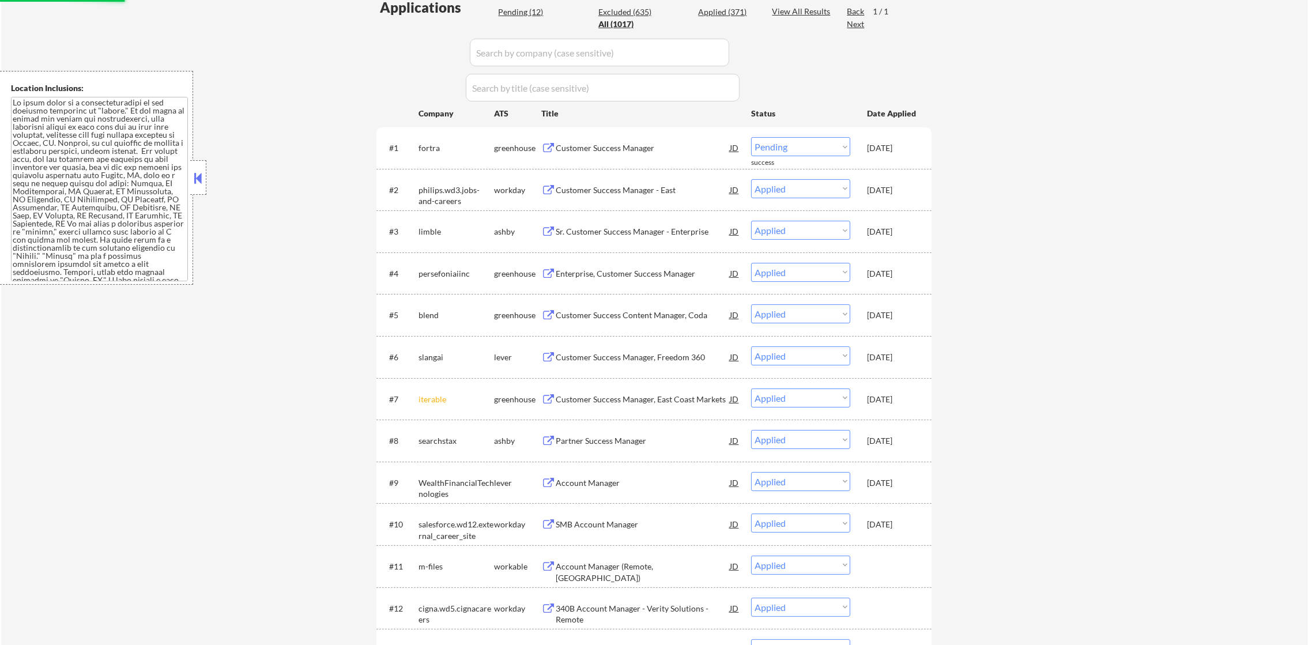
select select ""pending""
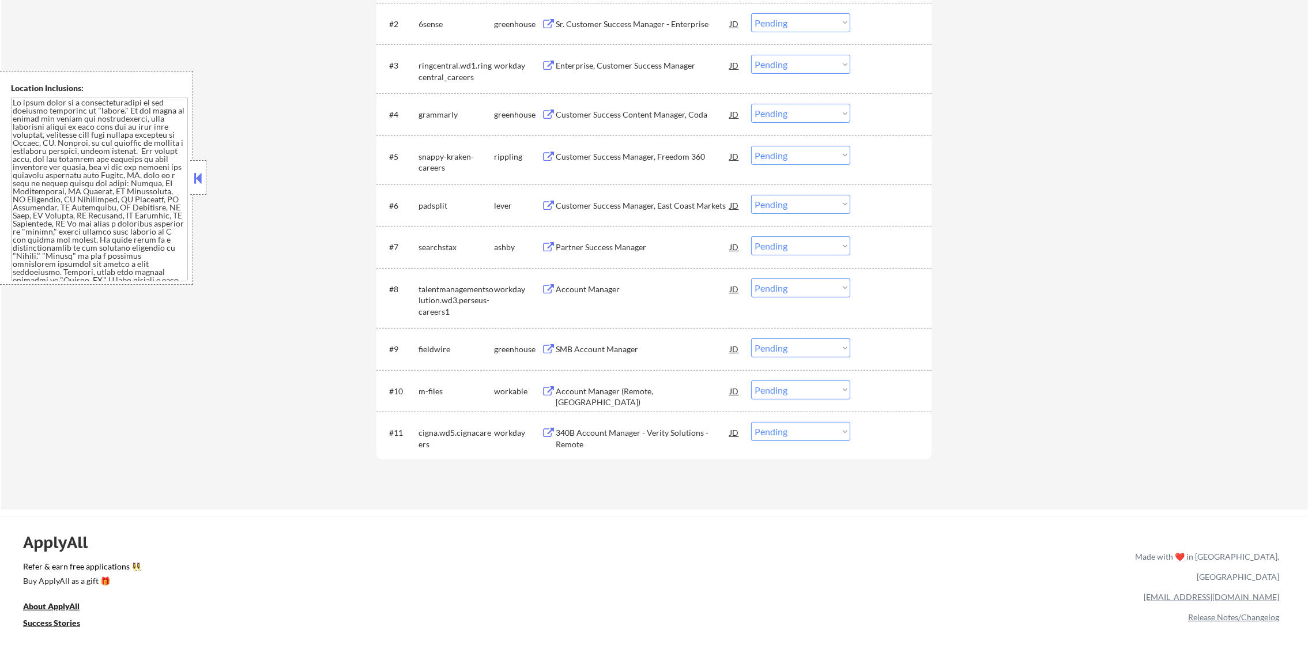
scroll to position [551, 0]
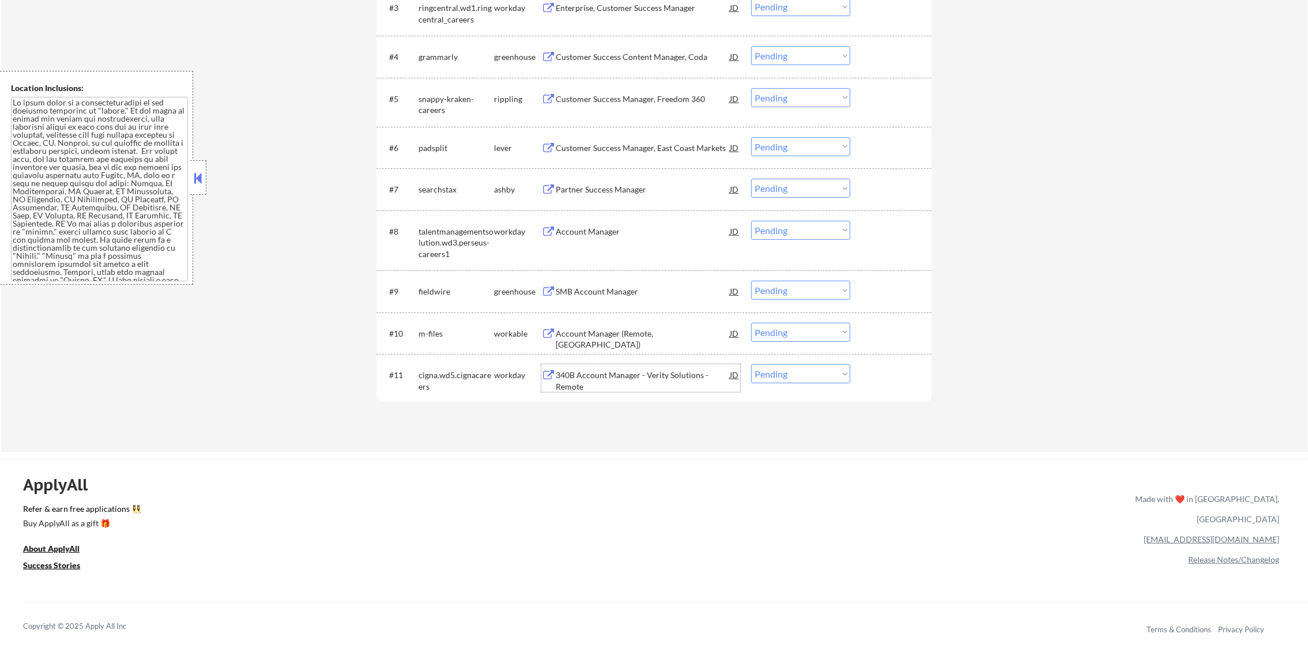
click at [645, 377] on div "340B Account Manager - Verity Solutions - Remote" at bounding box center [643, 381] width 174 height 22
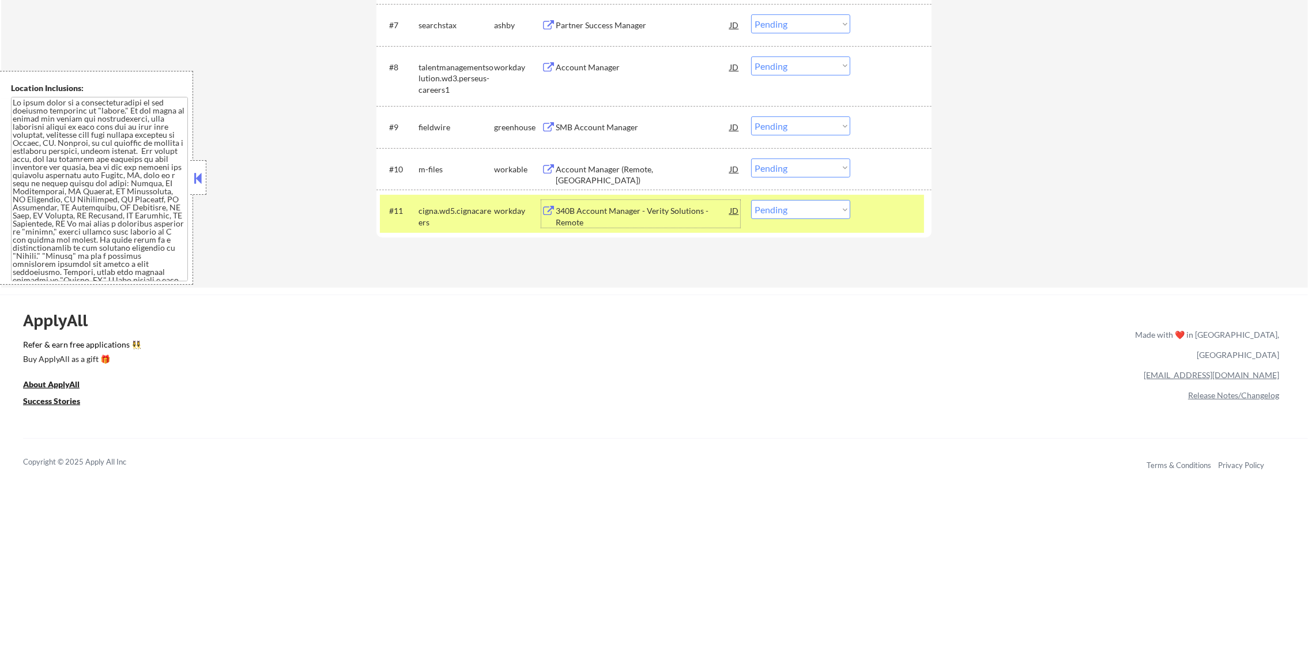
scroll to position [724, 0]
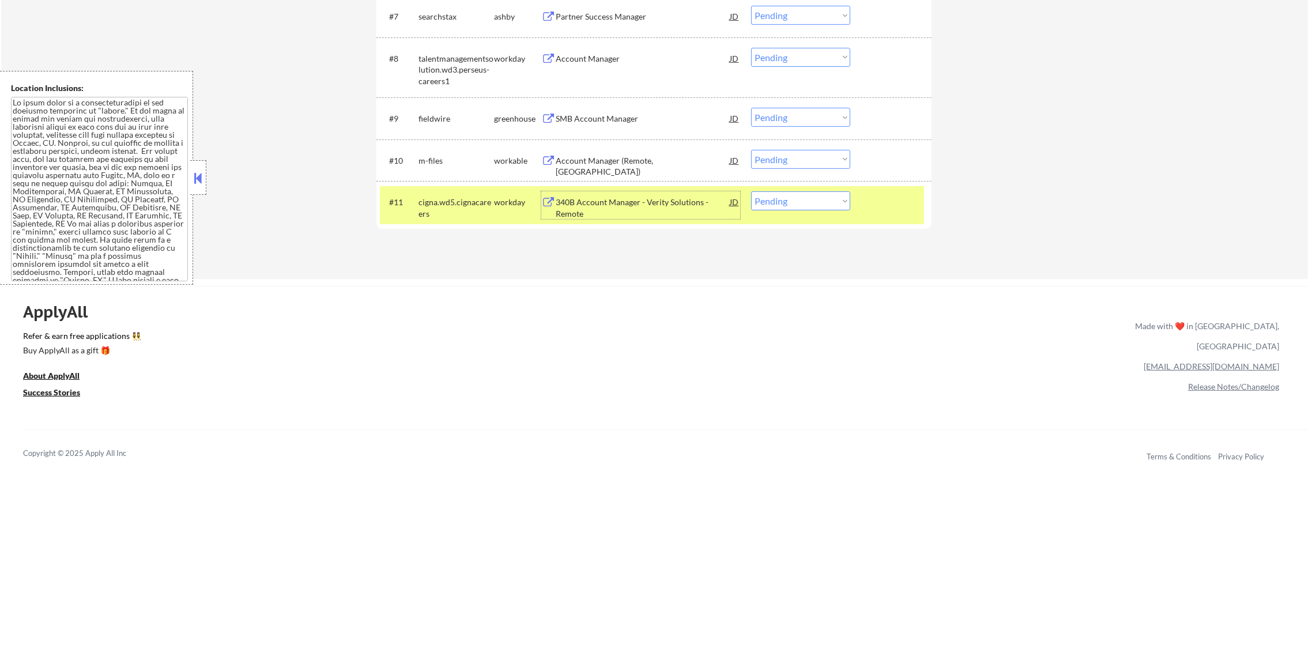
click at [764, 196] on select "Choose an option... Pending Applied Excluded (Questions) Excluded (Expired) Exc…" at bounding box center [800, 200] width 99 height 19
select select ""excluded__bad_match_""
click at [751, 191] on select "Choose an option... Pending Applied Excluded (Questions) Excluded (Expired) Exc…" at bounding box center [800, 200] width 99 height 19
click at [458, 208] on div "cigna.wd5.cignacareers" at bounding box center [457, 208] width 76 height 22
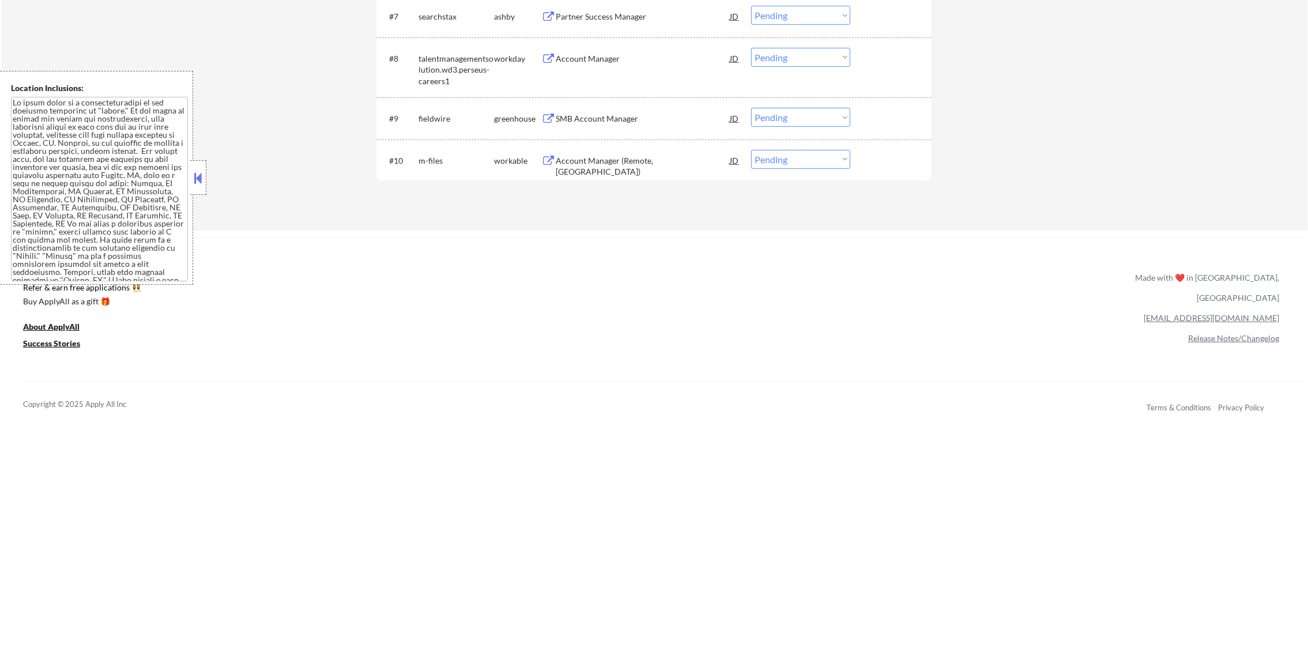
click at [665, 166] on div "Account Manager (Remote, United States)" at bounding box center [643, 160] width 174 height 21
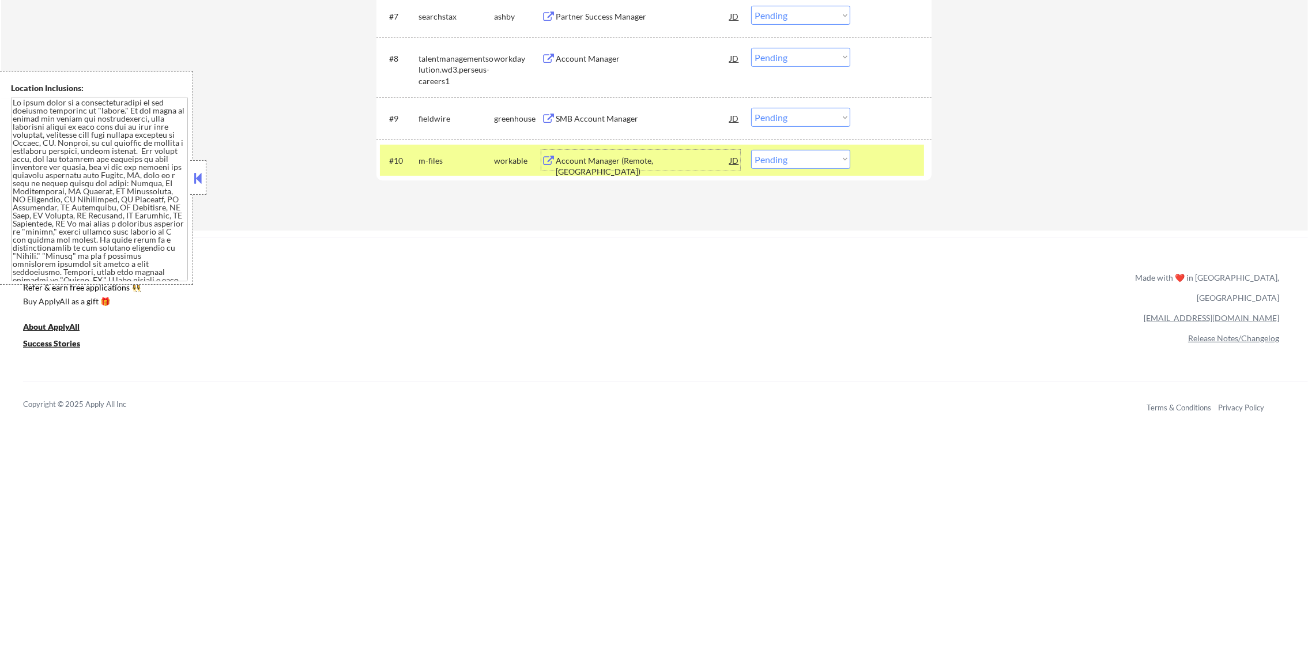
click at [454, 163] on div "m-files" at bounding box center [457, 161] width 76 height 12
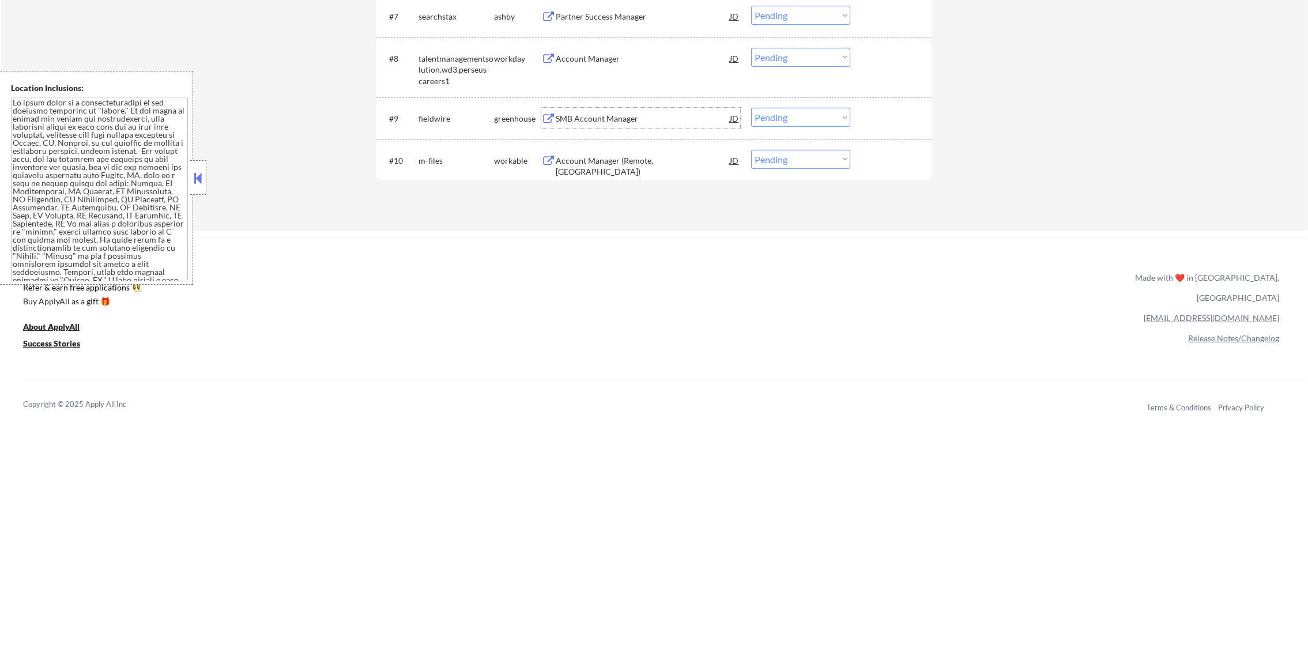
click at [649, 108] on div "SMB Account Manager" at bounding box center [643, 118] width 174 height 21
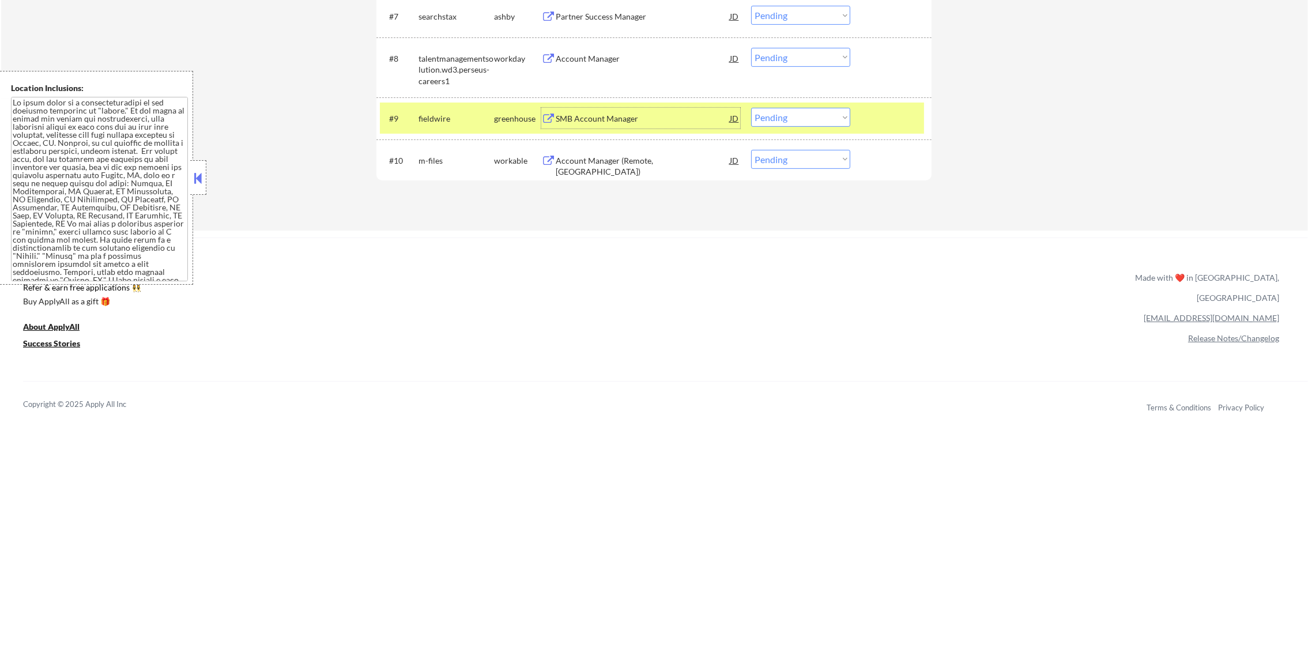
click at [770, 124] on select "Choose an option... Pending Applied Excluded (Questions) Excluded (Expired) Exc…" at bounding box center [800, 117] width 99 height 19
click at [751, 108] on select "Choose an option... Pending Applied Excluded (Questions) Excluded (Expired) Exc…" at bounding box center [800, 117] width 99 height 19
click at [427, 116] on div "fieldwire" at bounding box center [457, 119] width 76 height 12
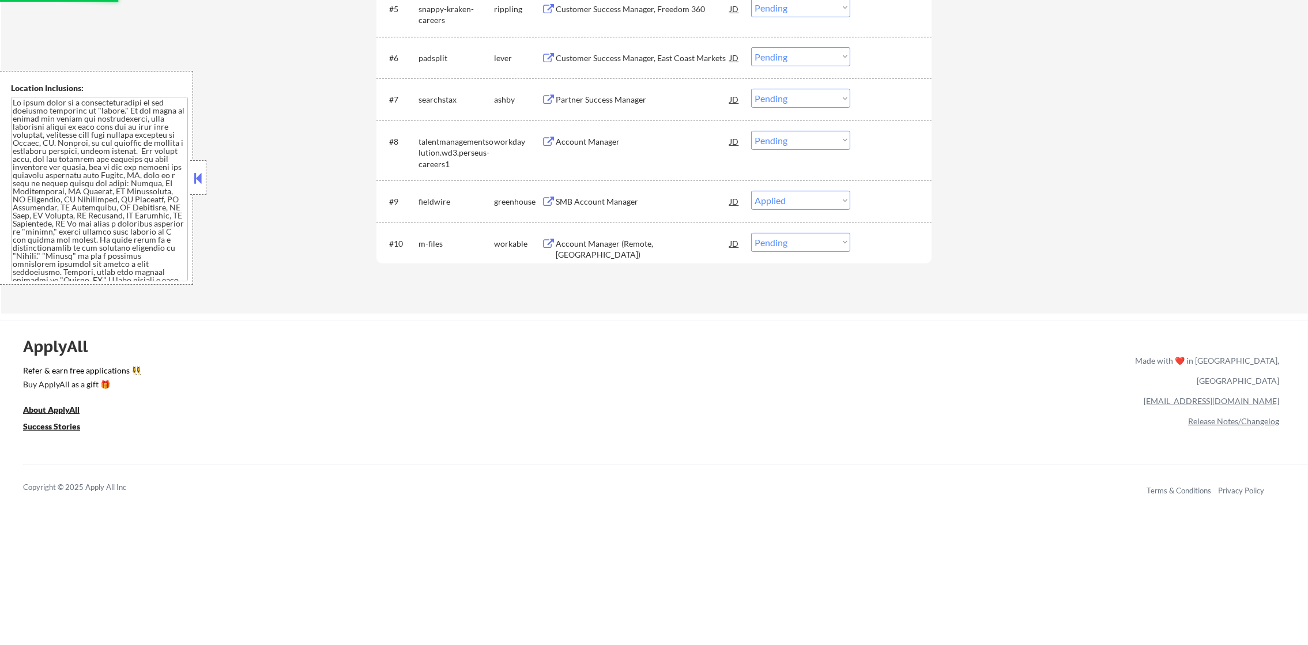
scroll to position [637, 0]
select select ""pending""
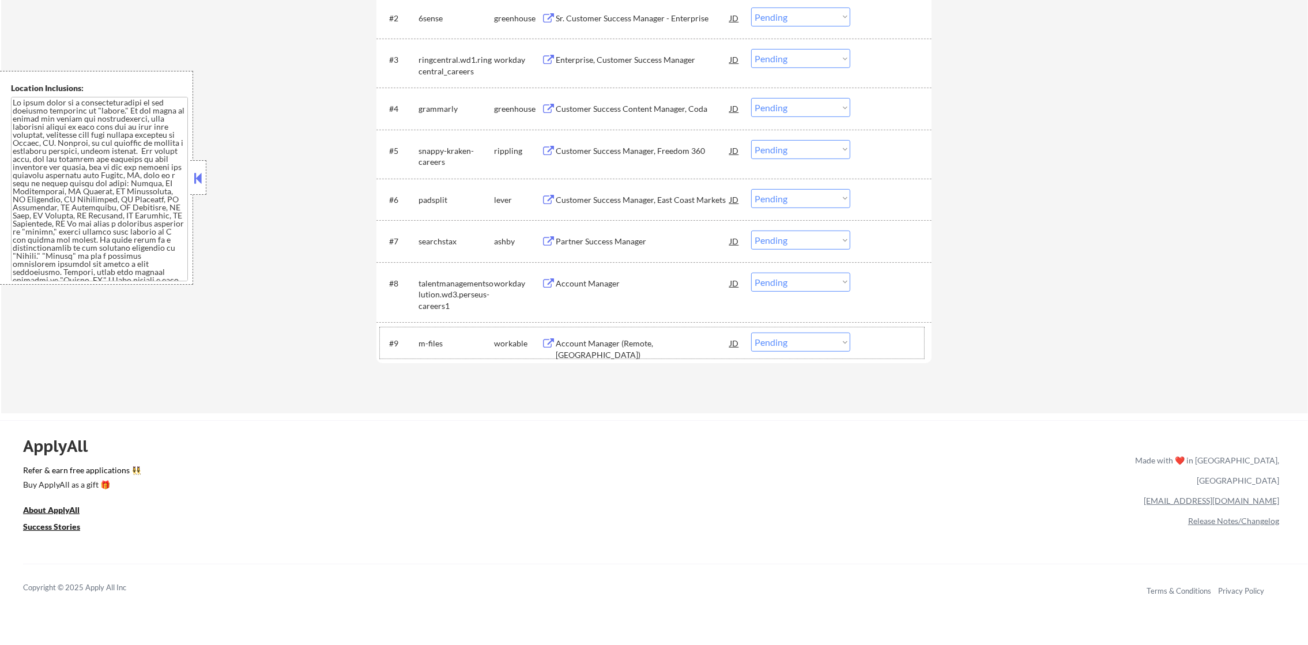
scroll to position [493, 0]
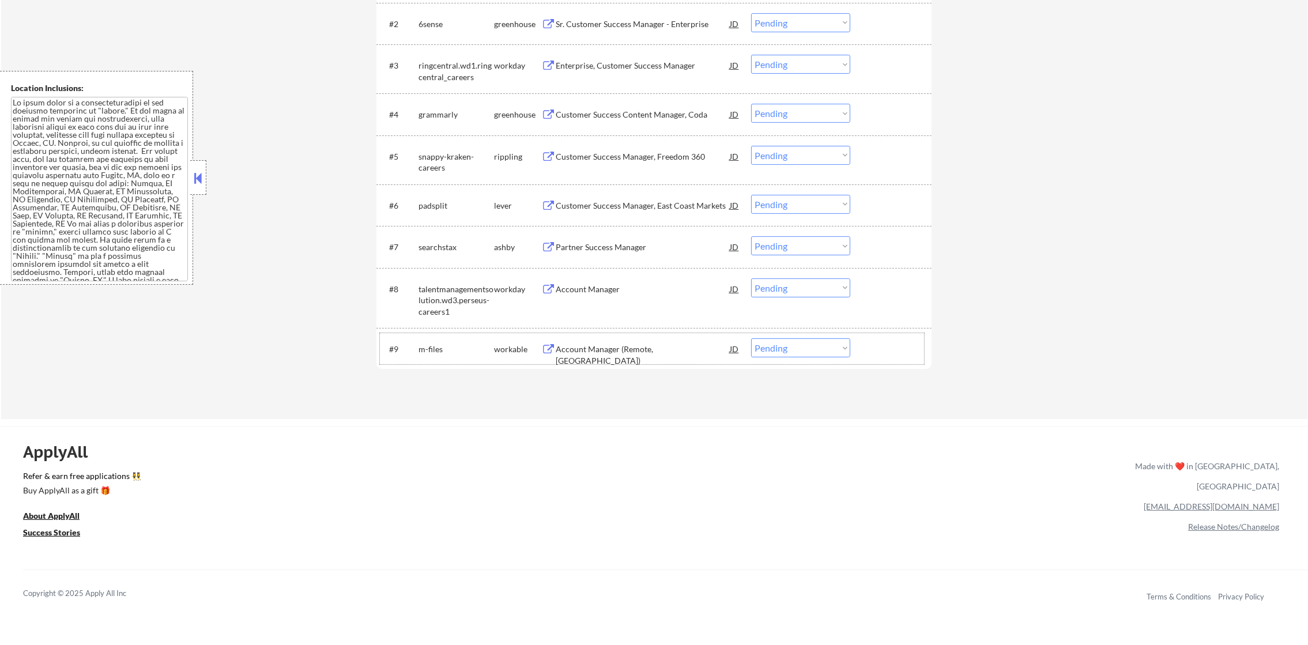
click at [591, 246] on div "Partner Success Manager" at bounding box center [643, 248] width 174 height 12
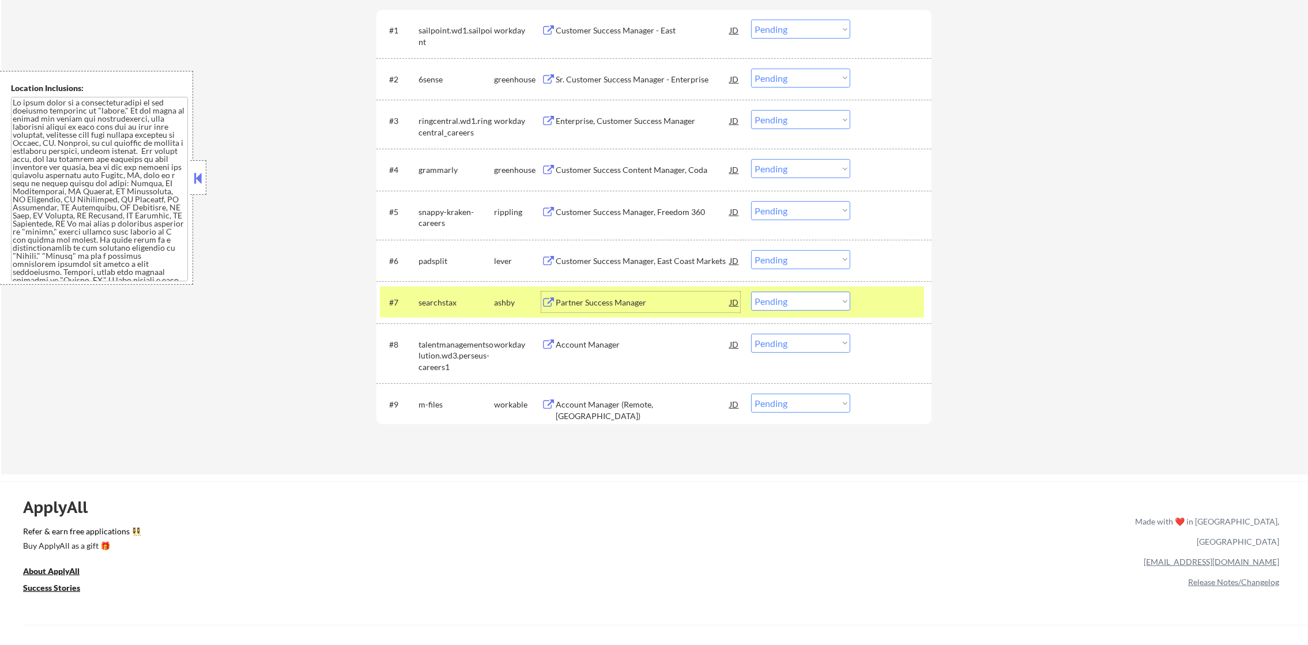
scroll to position [435, 0]
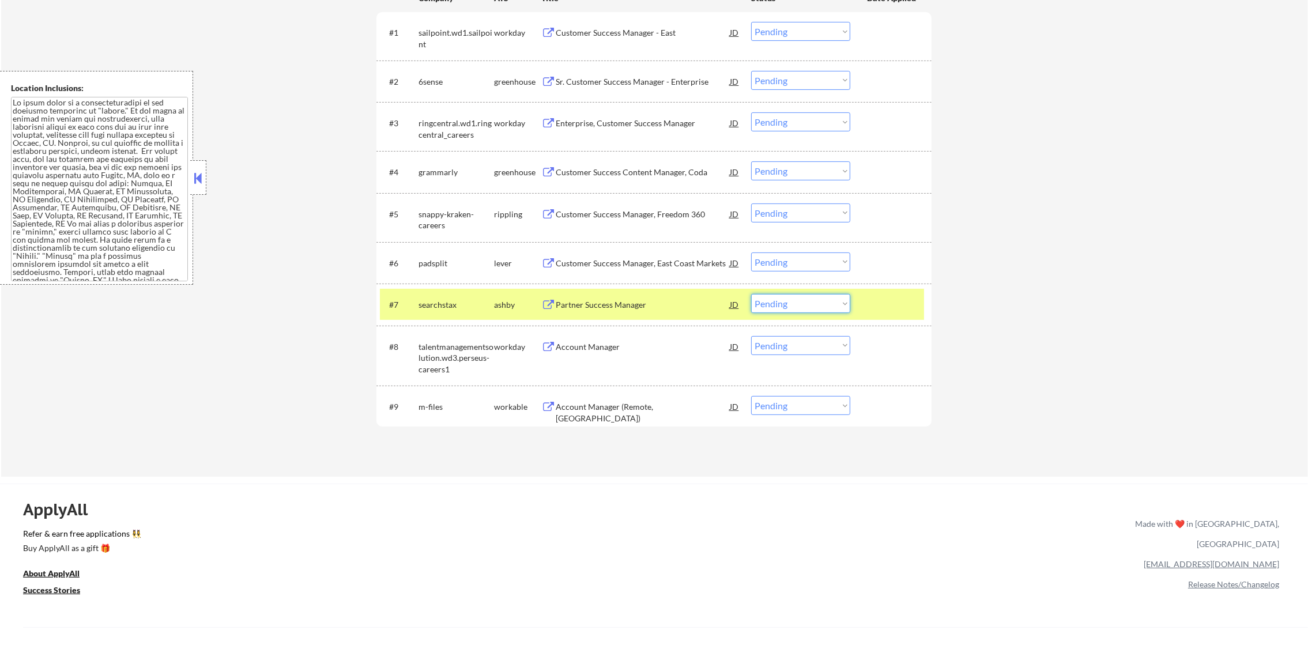
click at [788, 303] on select "Choose an option... Pending Applied Excluded (Questions) Excluded (Expired) Exc…" at bounding box center [800, 303] width 99 height 19
click at [751, 294] on select "Choose an option... Pending Applied Excluded (Questions) Excluded (Expired) Exc…" at bounding box center [800, 303] width 99 height 19
click at [438, 304] on div "searchstax" at bounding box center [457, 305] width 76 height 12
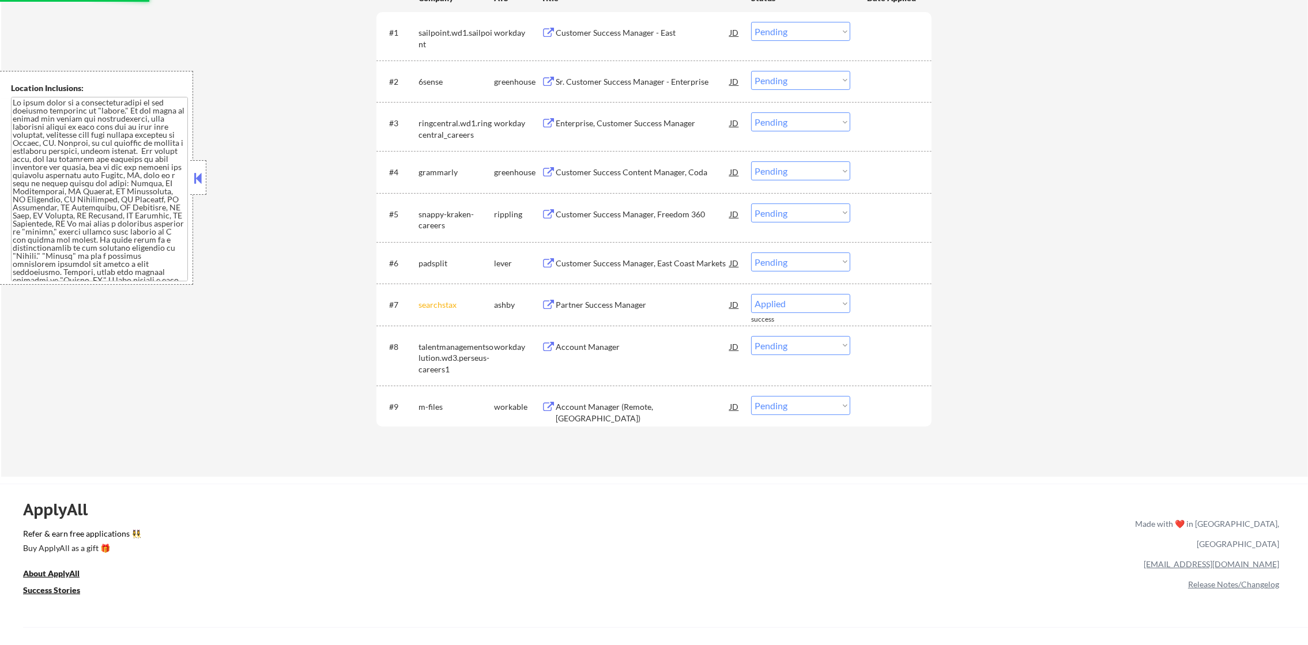
select select ""pending""
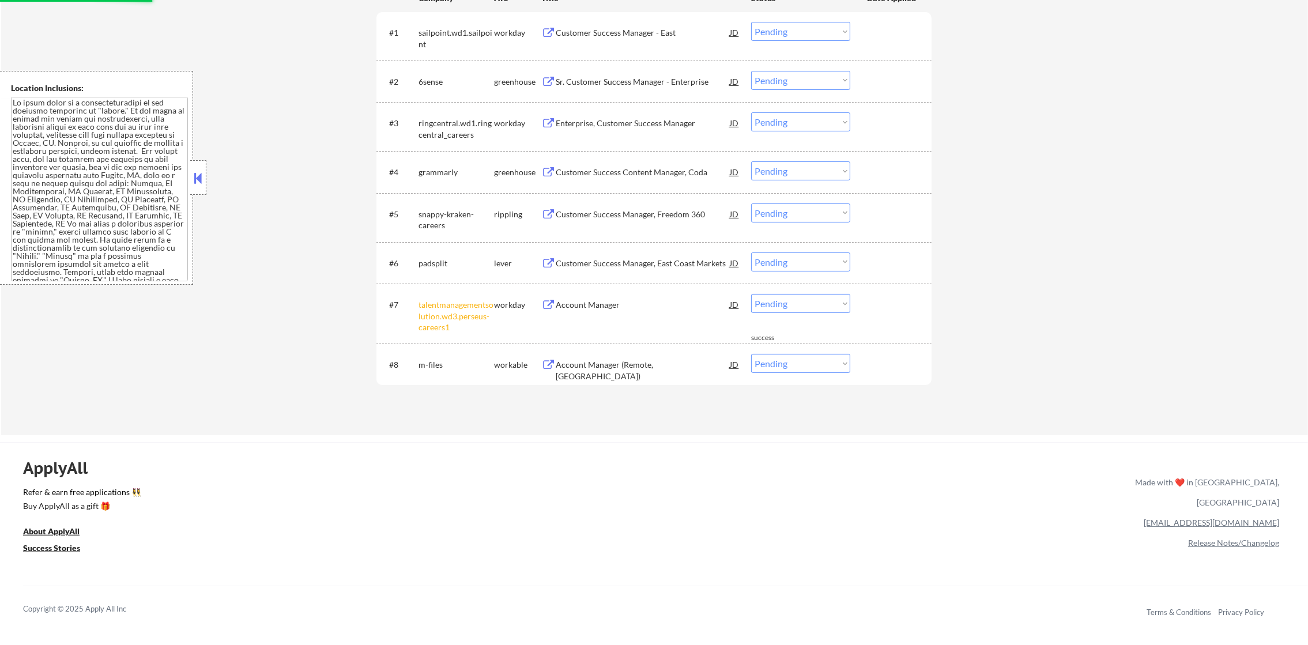
click at [331, 245] on div "← Return to /applysquad Mailslurp Inbox Job Search Builder Danilo Stewart User …" at bounding box center [654, 23] width 1307 height 825
click at [615, 266] on div "Customer Success Manager, East Coast Markets" at bounding box center [643, 264] width 174 height 12
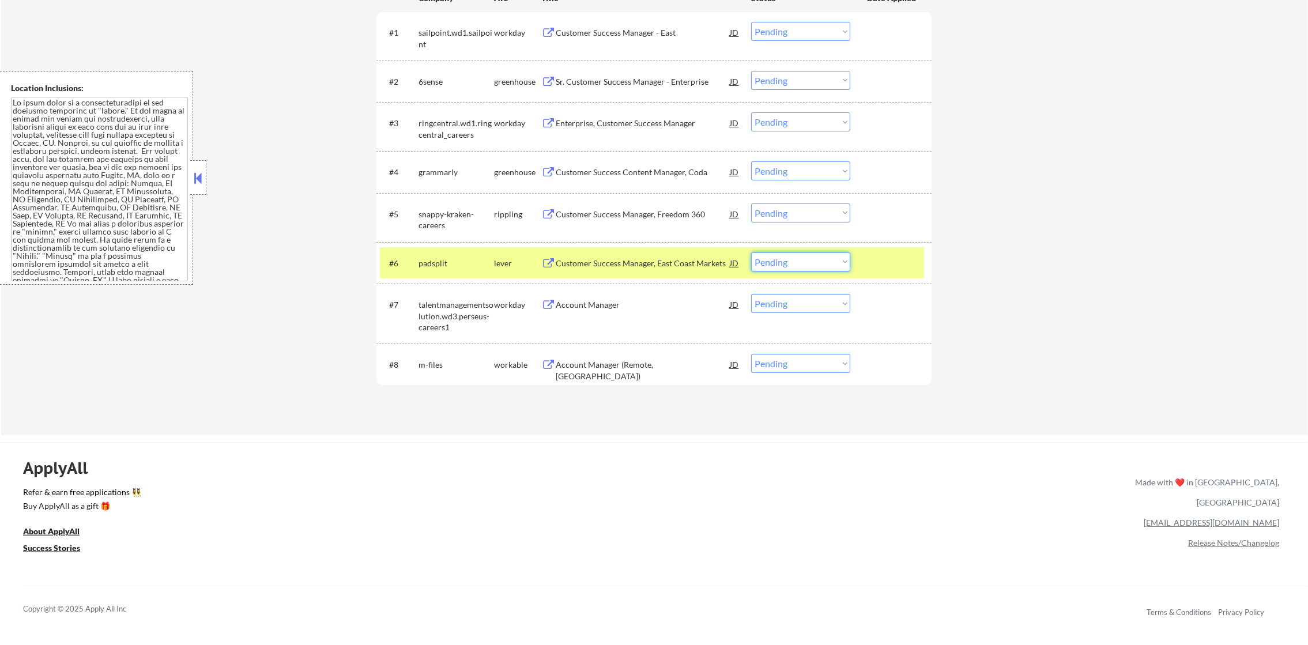
click at [767, 269] on select "Choose an option... Pending Applied Excluded (Questions) Excluded (Expired) Exc…" at bounding box center [800, 262] width 99 height 19
click at [751, 253] on select "Choose an option... Pending Applied Excluded (Questions) Excluded (Expired) Exc…" at bounding box center [800, 262] width 99 height 19
click at [445, 267] on div "padsplit" at bounding box center [457, 264] width 76 height 12
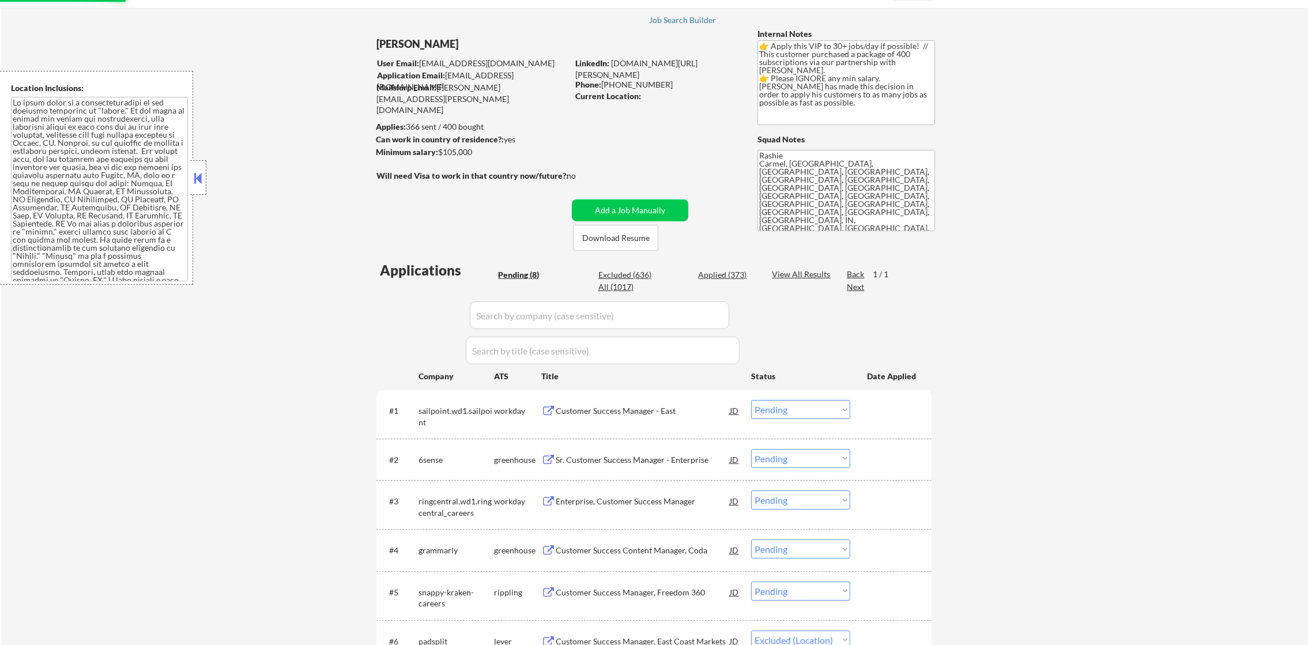
drag, startPoint x: 1320, startPoint y: 381, endPoint x: 1314, endPoint y: 239, distance: 142.0
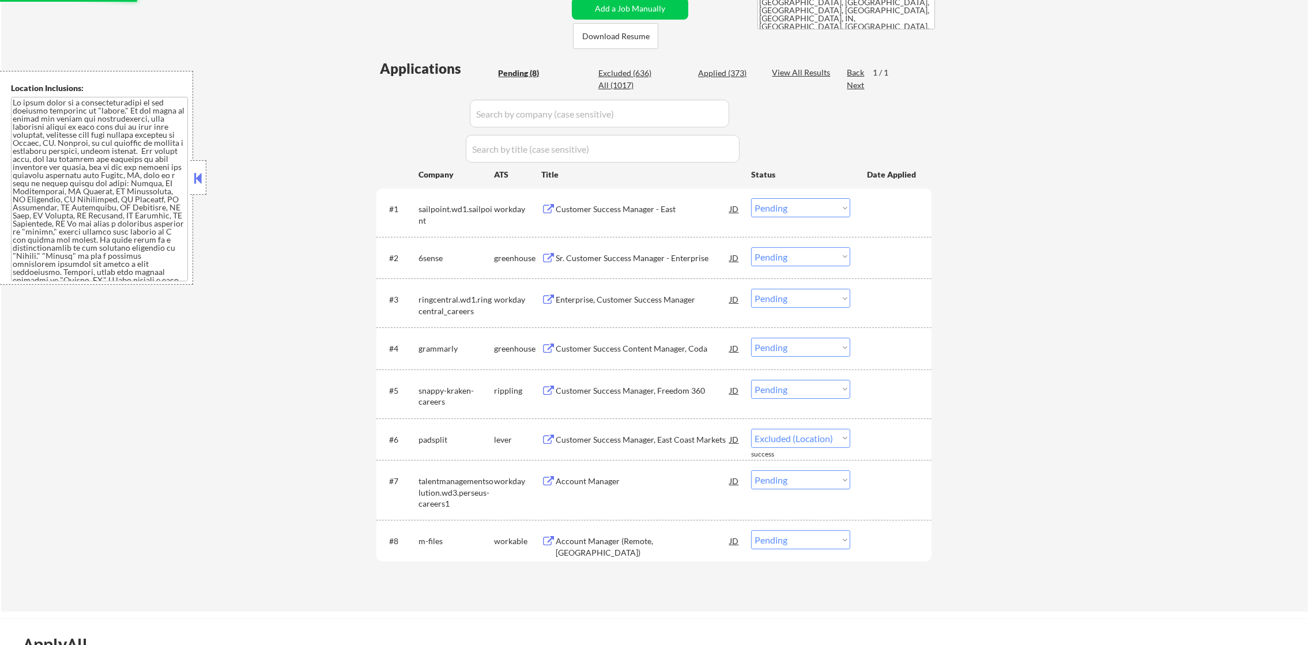
select select ""pending""
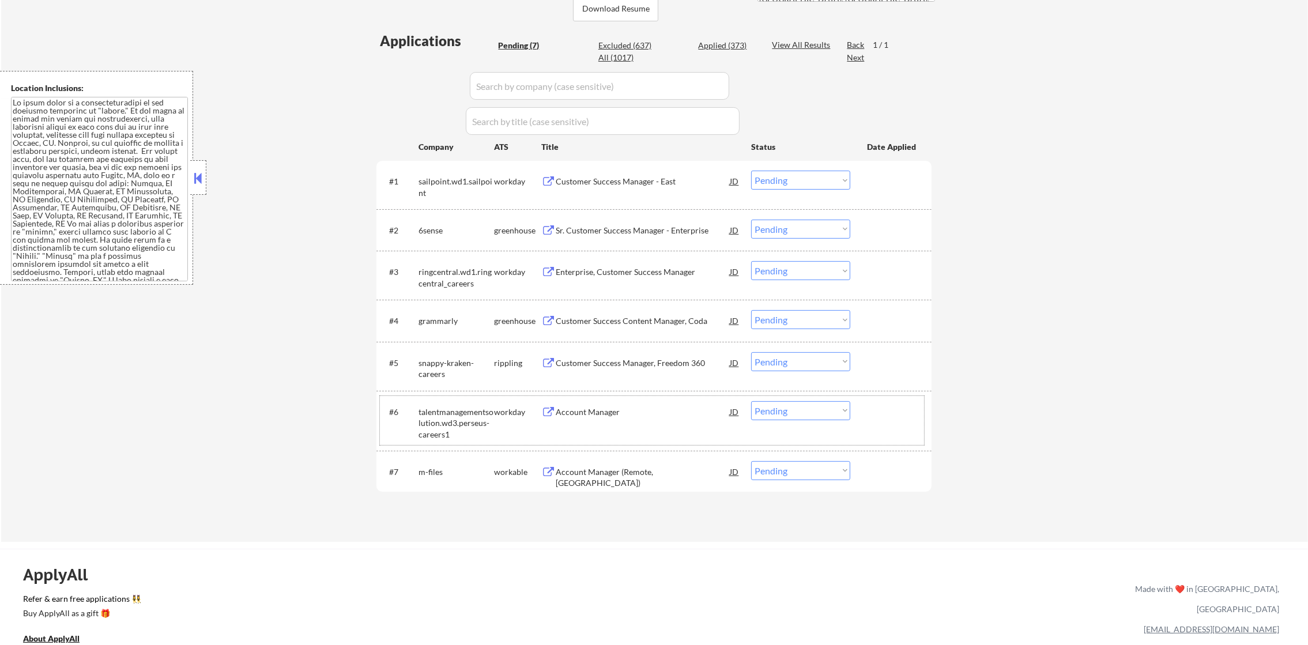
scroll to position [288, 0]
click at [641, 220] on div "Sr. Customer Success Manager - Enterprise" at bounding box center [643, 229] width 174 height 21
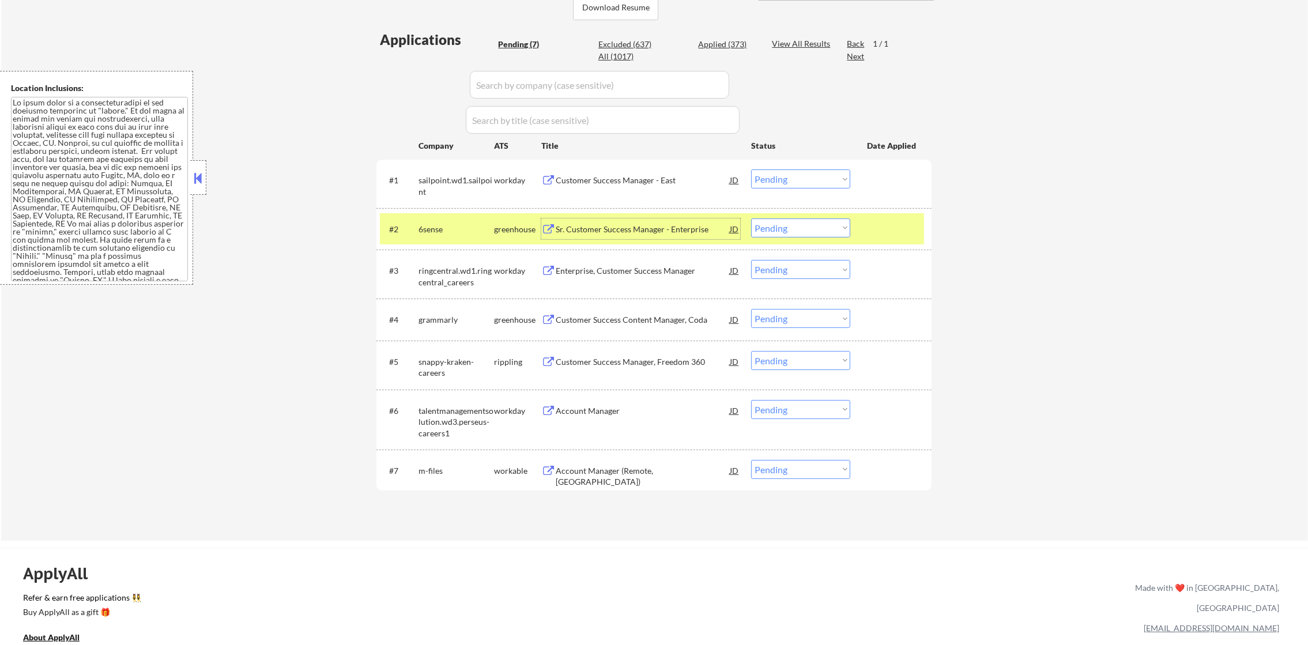
click at [770, 221] on div "#2 6sense greenhouse Sr. Customer Success Manager - Enterprise JD Choose an opt…" at bounding box center [652, 228] width 544 height 31
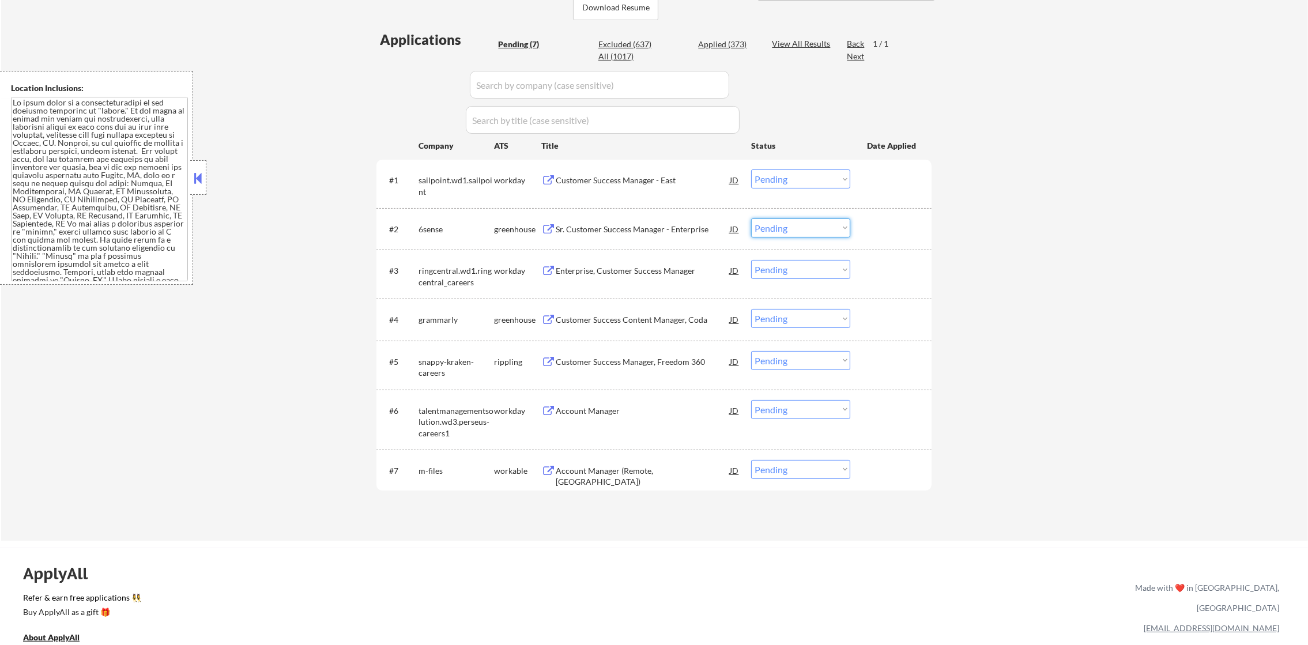
click at [772, 226] on select "Choose an option... Pending Applied Excluded (Questions) Excluded (Expired) Exc…" at bounding box center [800, 228] width 99 height 19
click at [751, 219] on select "Choose an option... Pending Applied Excluded (Questions) Excluded (Expired) Exc…" at bounding box center [800, 228] width 99 height 19
select select ""pending""
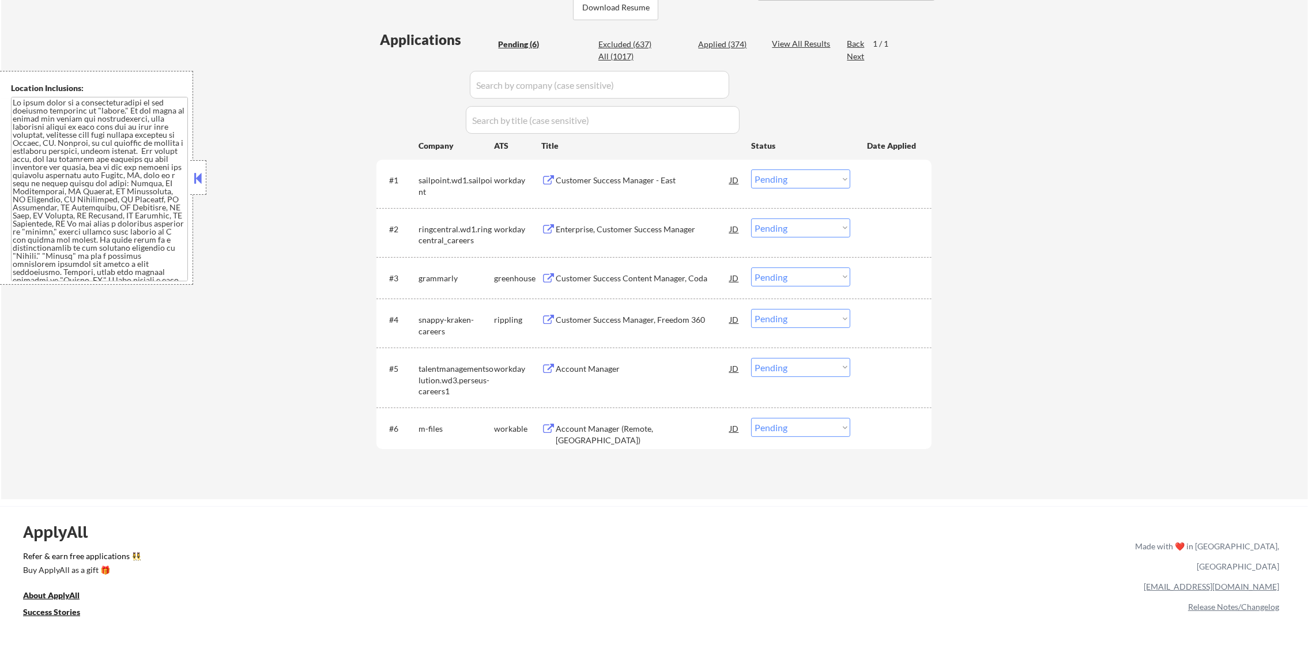
click at [591, 315] on div "Customer Success Manager, Freedom 360" at bounding box center [643, 320] width 174 height 12
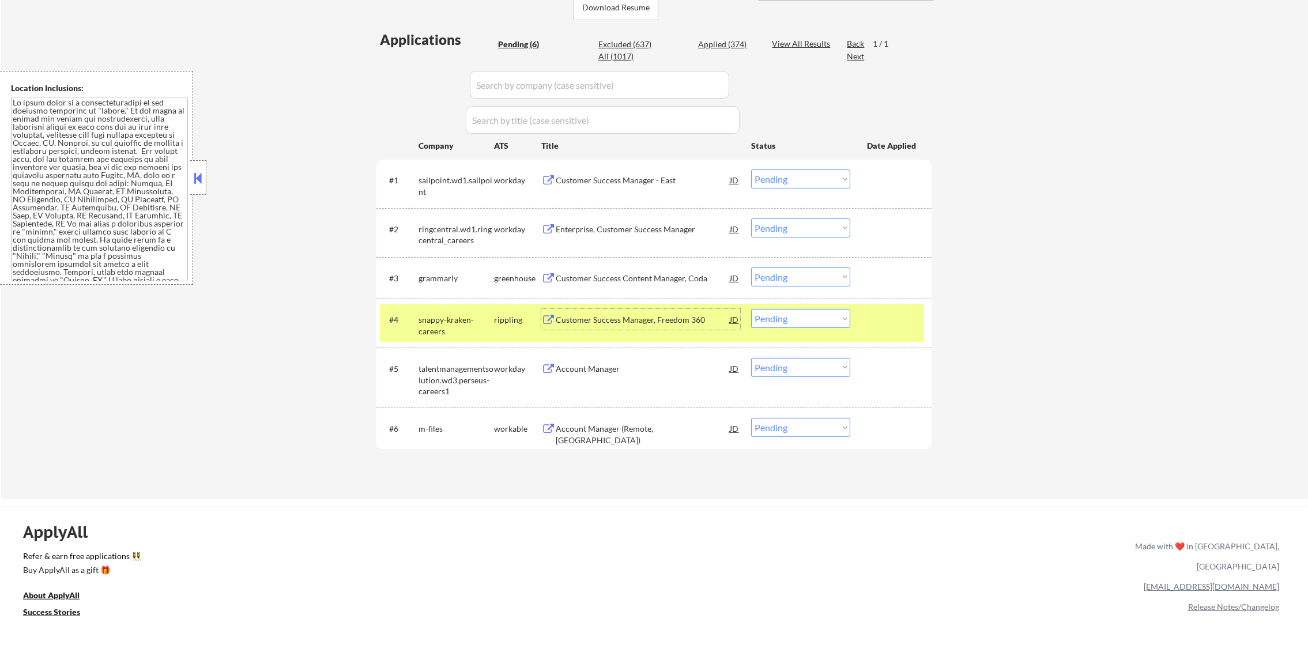
click at [763, 321] on select "Choose an option... Pending Applied Excluded (Questions) Excluded (Expired) Exc…" at bounding box center [800, 318] width 99 height 19
click at [751, 309] on select "Choose an option... Pending Applied Excluded (Questions) Excluded (Expired) Exc…" at bounding box center [800, 318] width 99 height 19
click at [468, 326] on div "snappy-kraken-careers" at bounding box center [457, 325] width 76 height 22
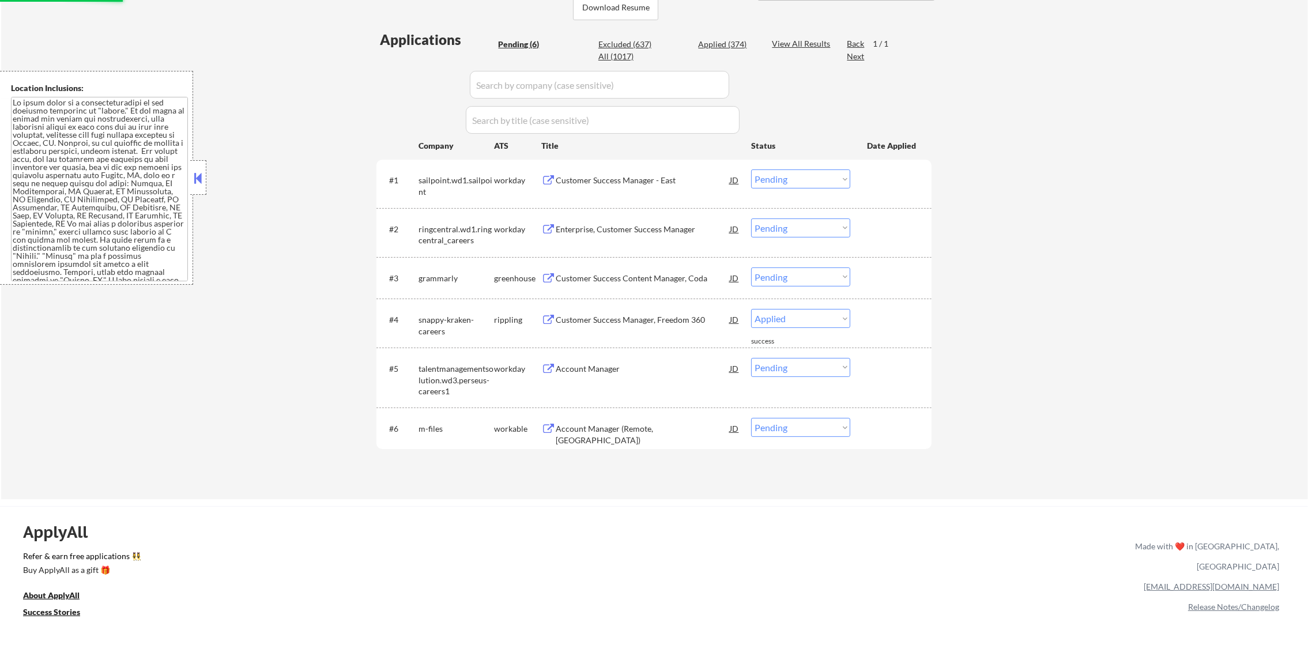
select select ""pending""
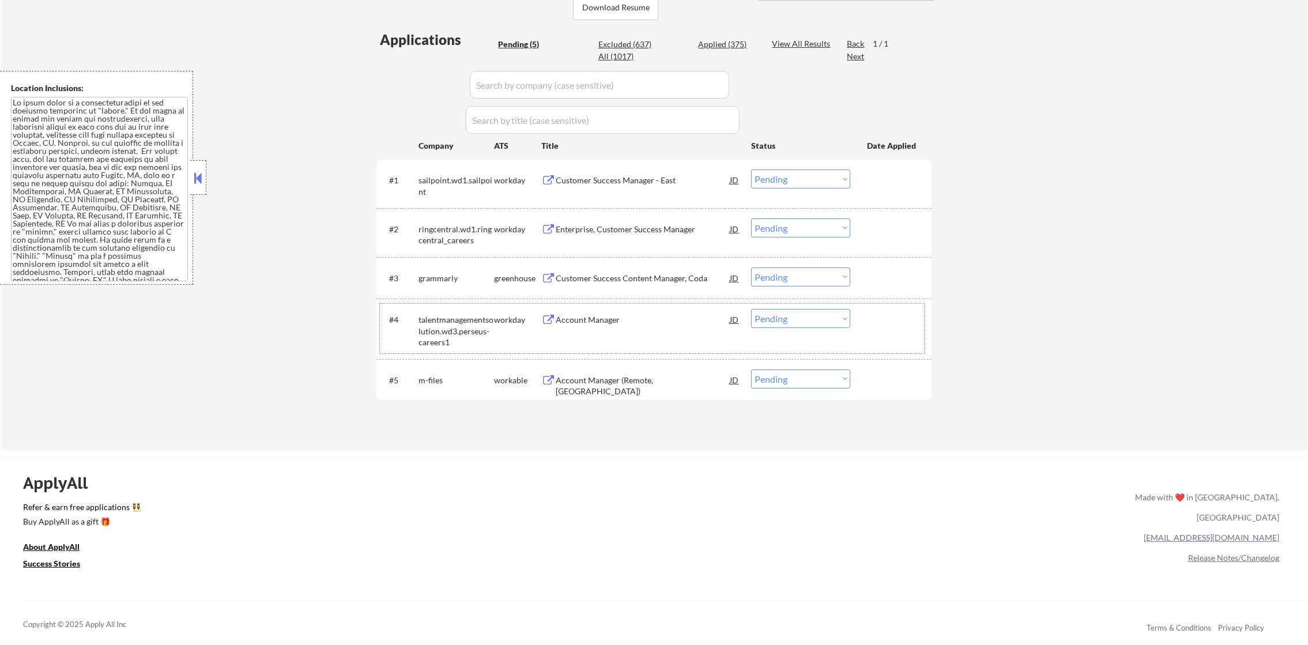
click at [629, 273] on div "Customer Success Content Manager, Coda" at bounding box center [643, 279] width 174 height 12
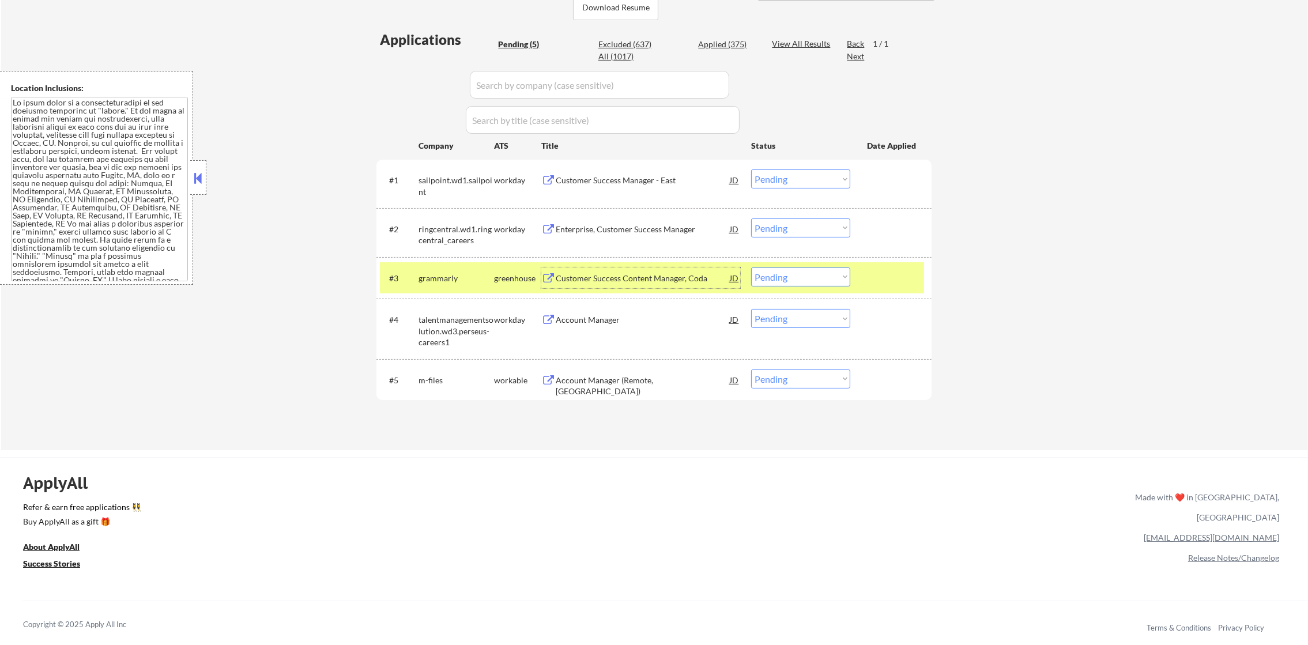
drag, startPoint x: 771, startPoint y: 274, endPoint x: 774, endPoint y: 288, distance: 14.3
click at [771, 276] on select "Choose an option... Pending Applied Excluded (Questions) Excluded (Expired) Exc…" at bounding box center [800, 277] width 99 height 19
click at [751, 268] on select "Choose an option... Pending Applied Excluded (Questions) Excluded (Expired) Exc…" at bounding box center [800, 277] width 99 height 19
click at [439, 281] on div "grammarly" at bounding box center [457, 279] width 76 height 12
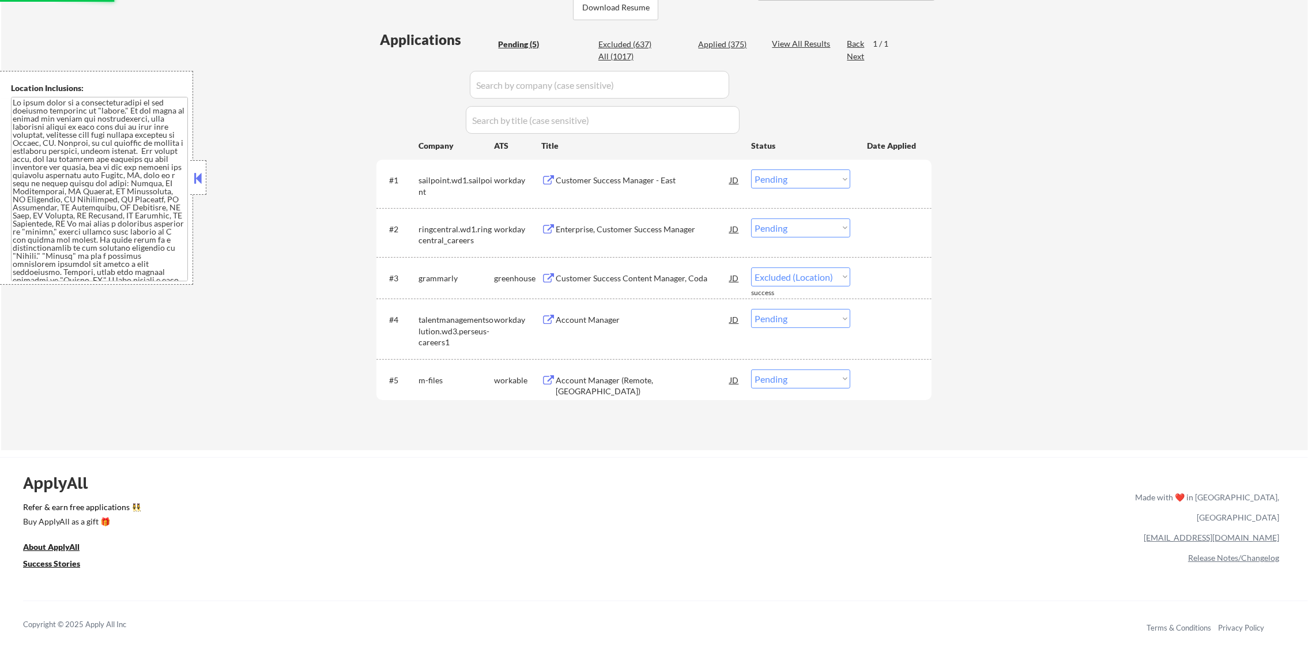
select select ""pending""
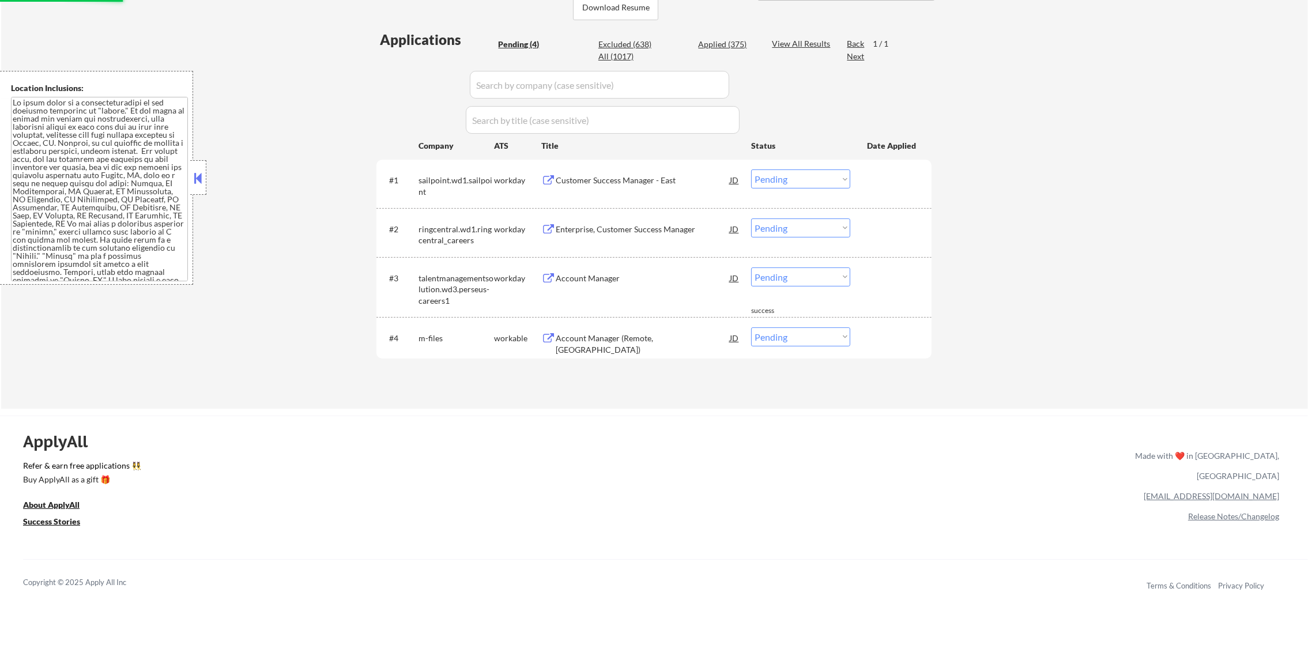
click at [614, 343] on div "Account Manager (Remote, United States)" at bounding box center [643, 344] width 174 height 22
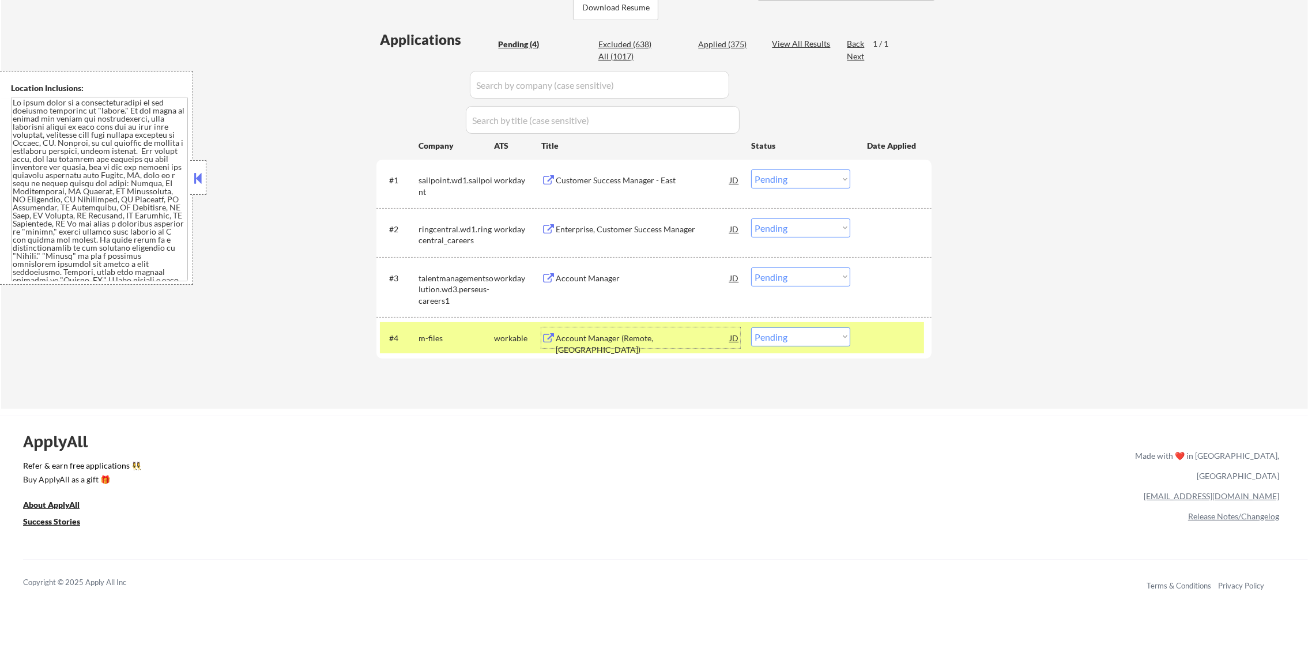
drag, startPoint x: 795, startPoint y: 333, endPoint x: 788, endPoint y: 347, distance: 15.2
click at [795, 337] on select "Choose an option... Pending Applied Excluded (Questions) Excluded (Expired) Exc…" at bounding box center [800, 337] width 99 height 19
select select ""excluded__other_""
click at [751, 328] on select "Choose an option... Pending Applied Excluded (Questions) Excluded (Expired) Exc…" at bounding box center [800, 337] width 99 height 19
click at [434, 345] on div "m-files" at bounding box center [457, 338] width 76 height 21
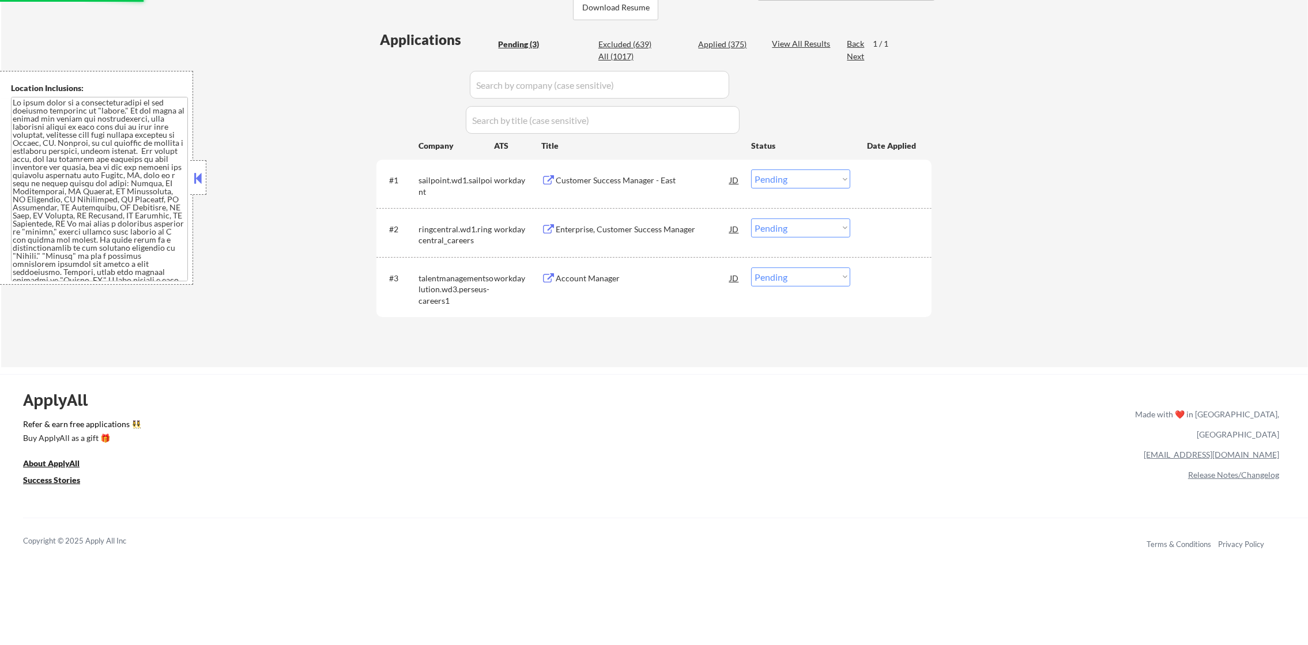
click at [727, 43] on div "Applied (375)" at bounding box center [727, 45] width 58 height 12
select select ""applied""
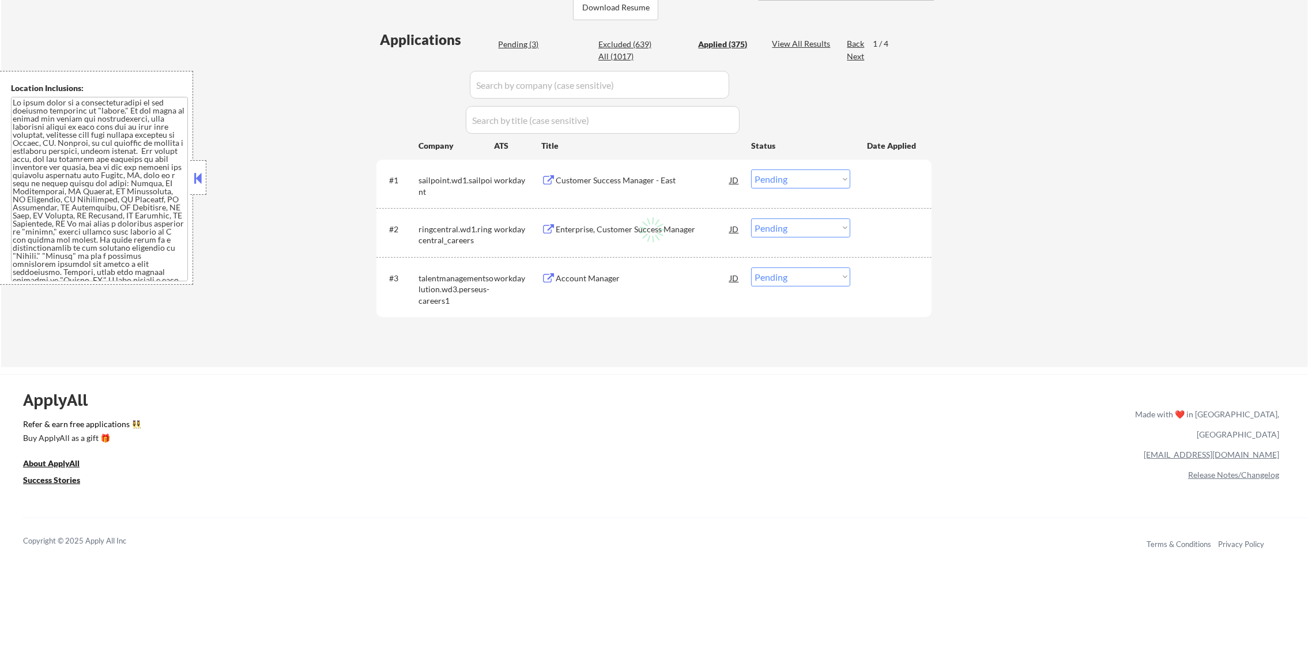
select select ""applied""
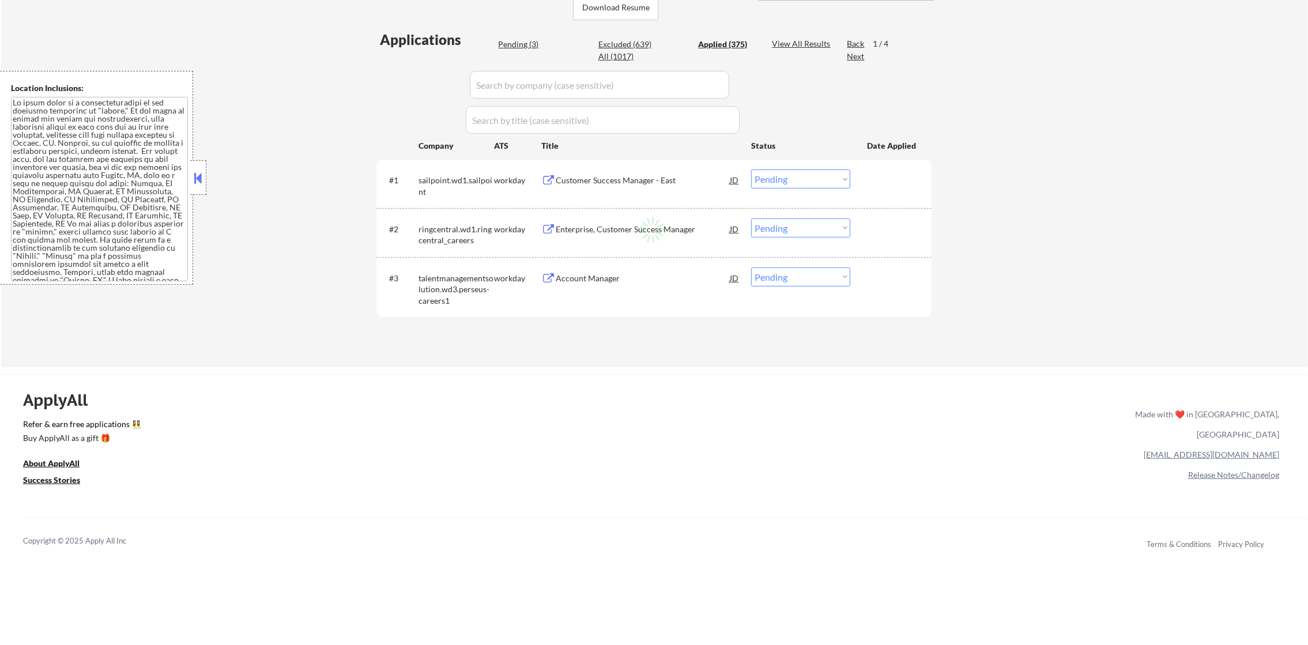
select select ""applied""
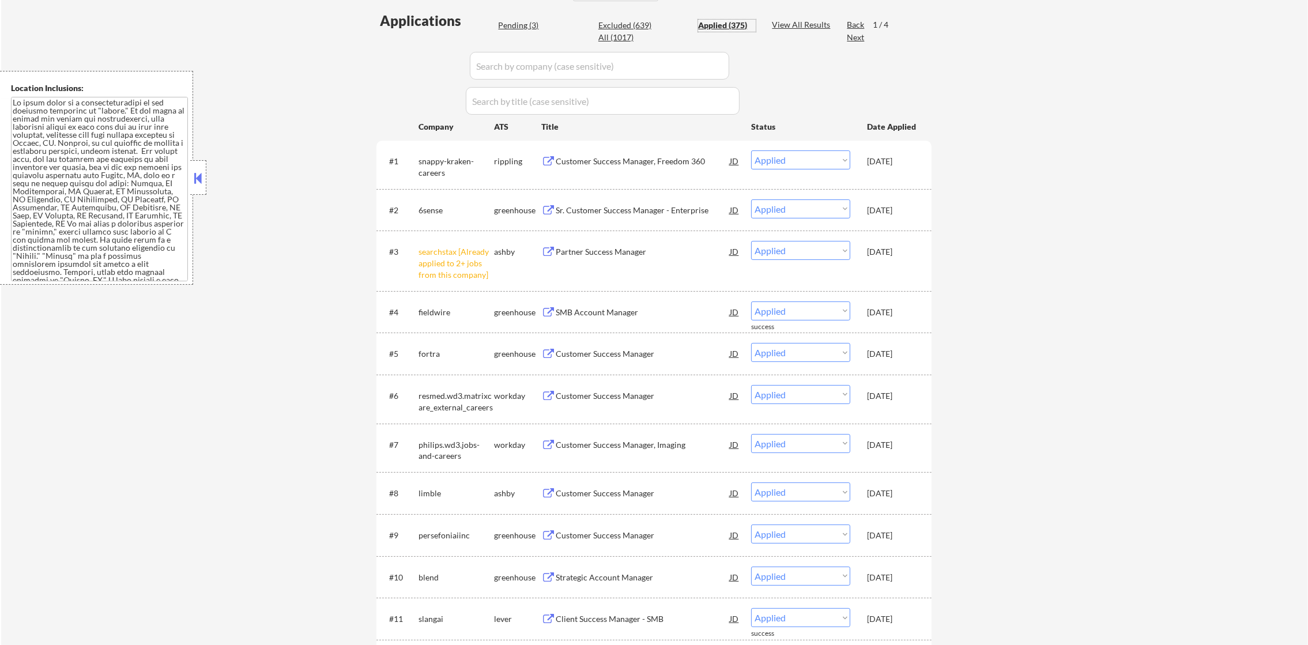
scroll to position [317, 0]
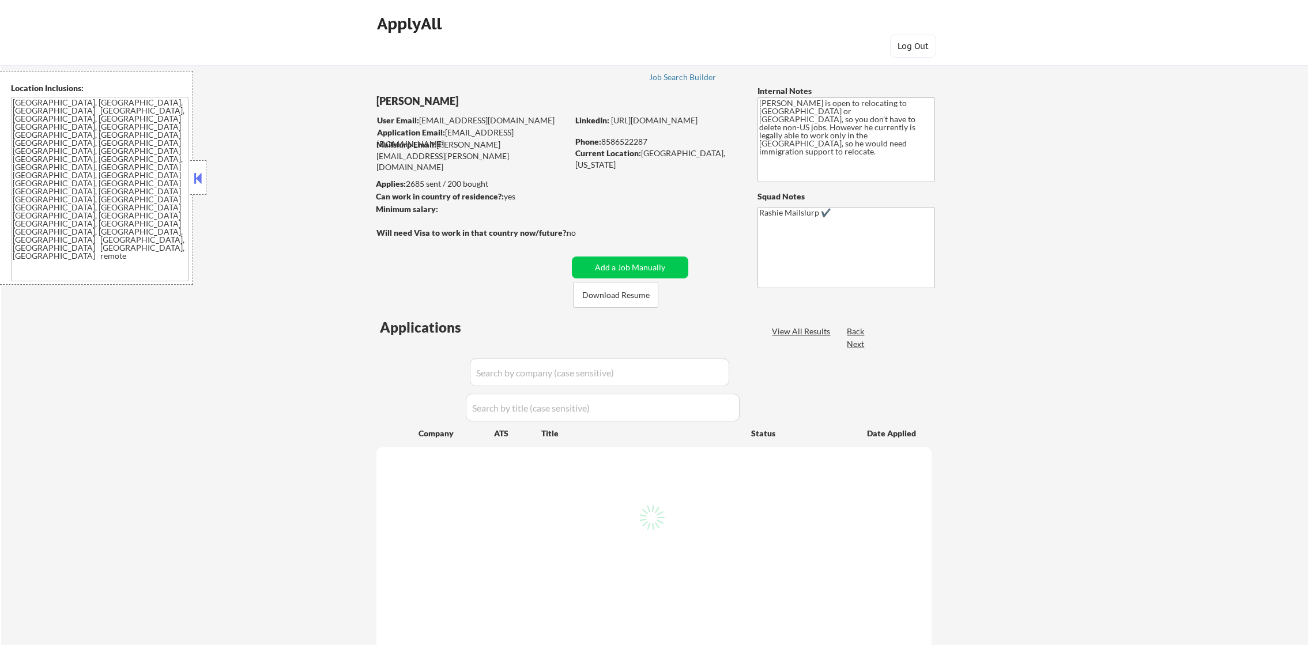
select select ""pending""
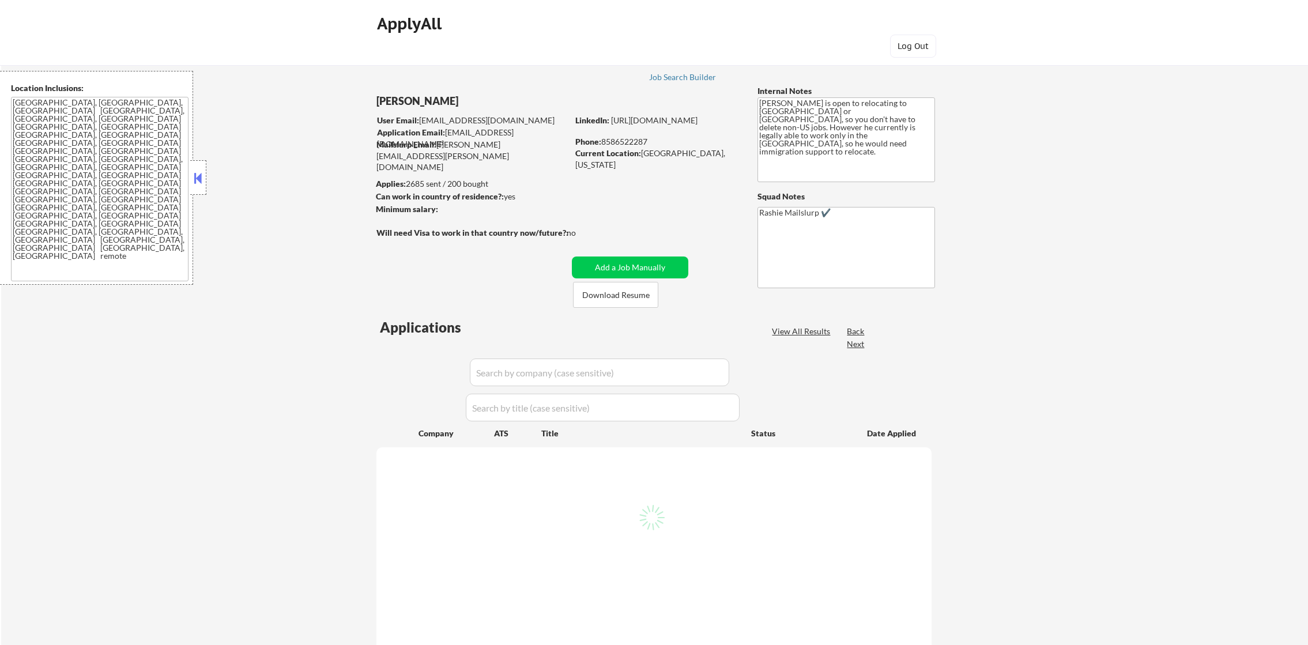
select select ""pending""
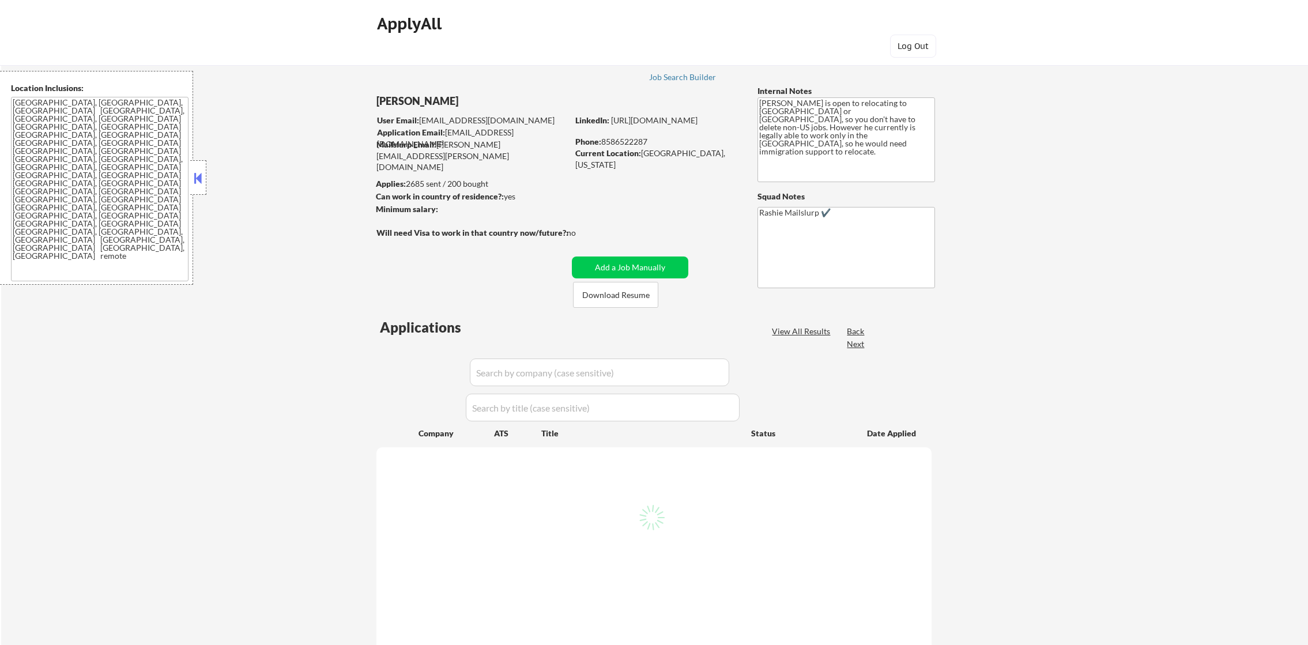
select select ""pending""
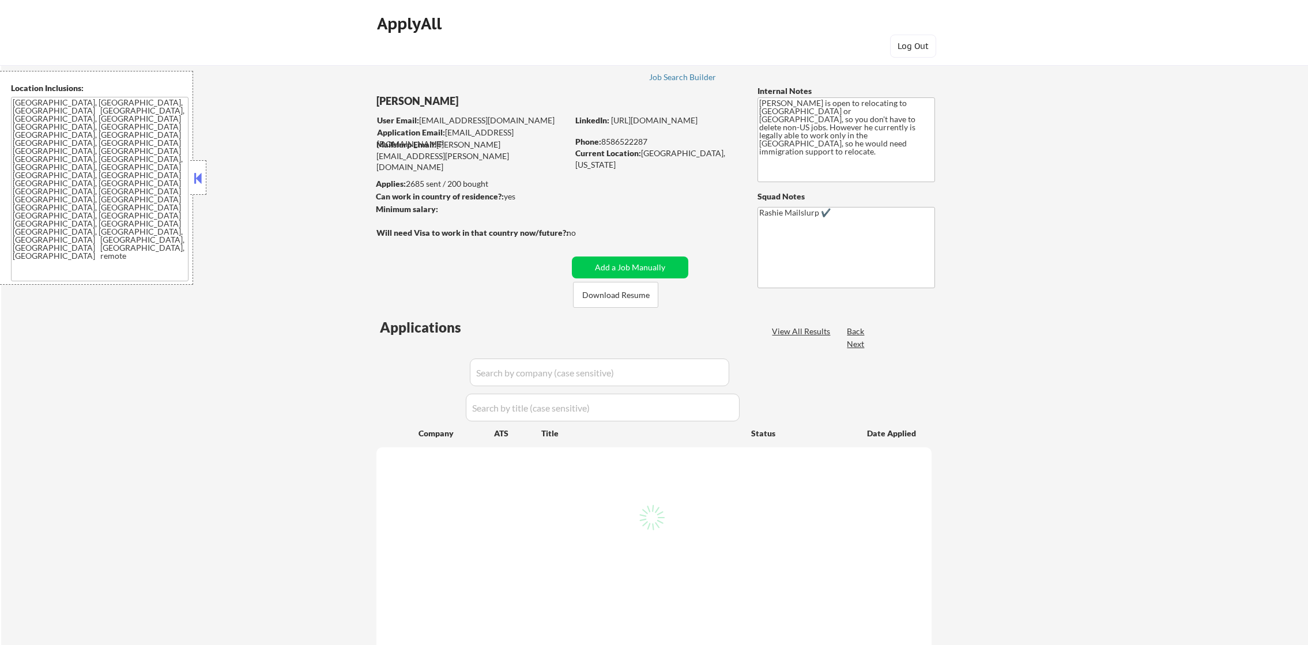
select select ""pending""
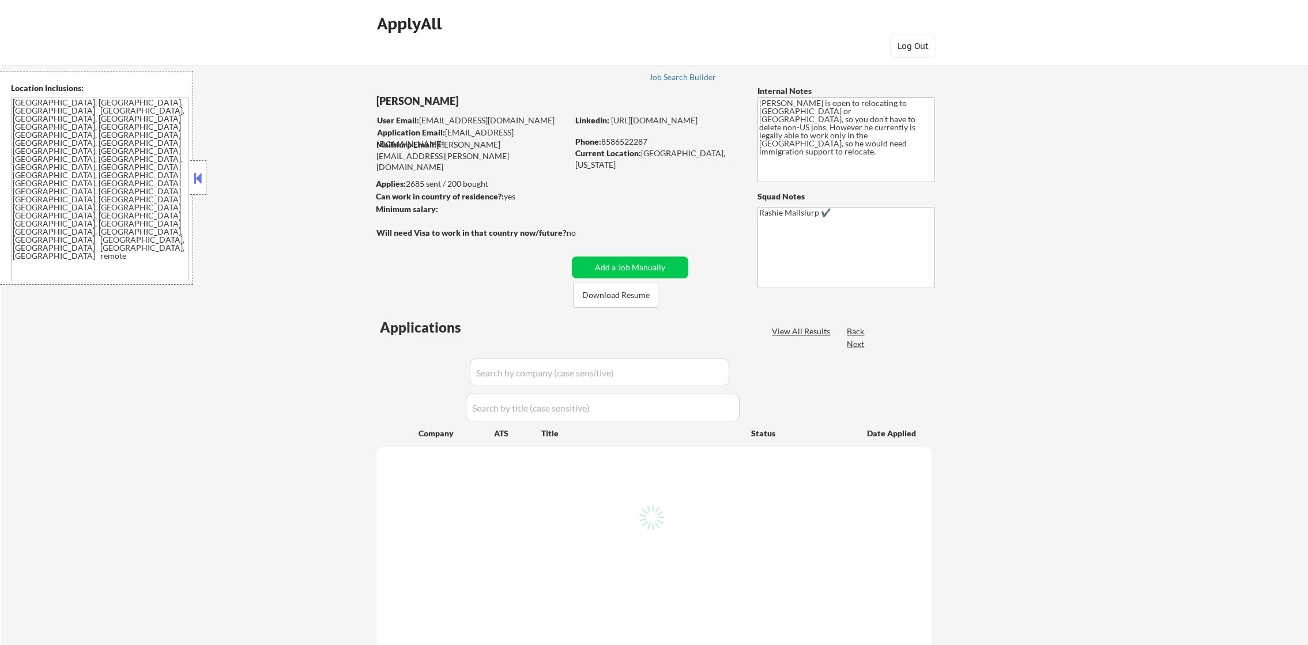
select select ""pending""
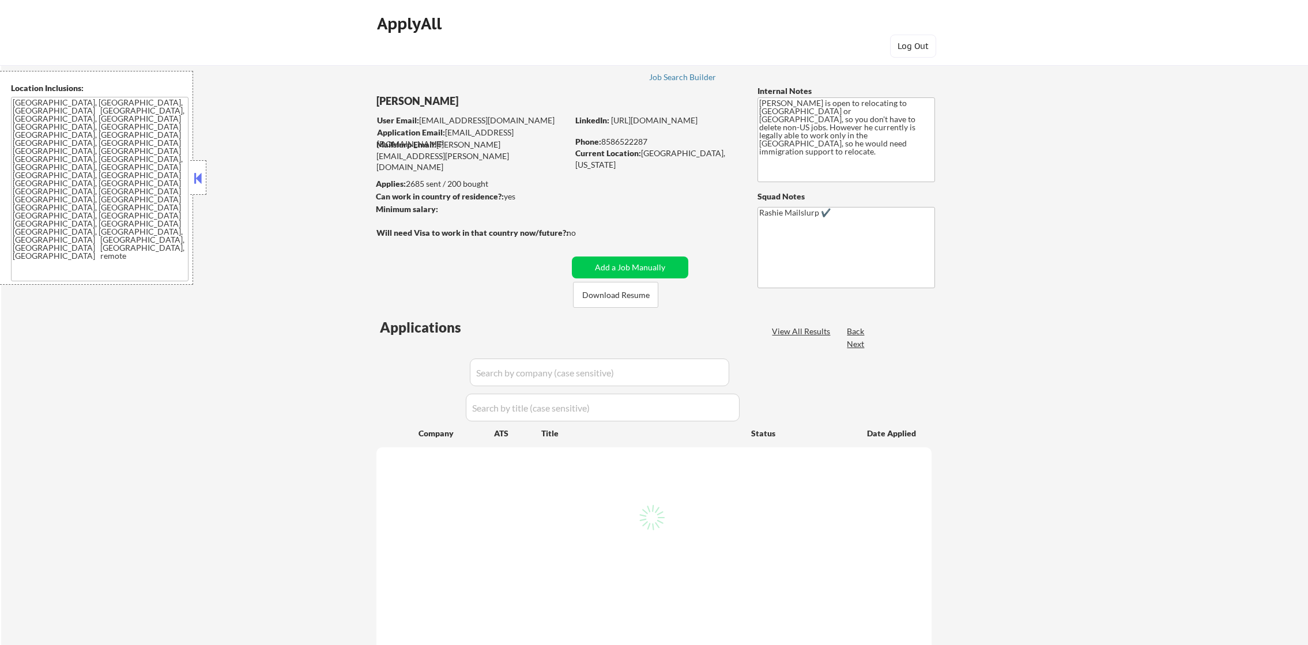
select select ""pending""
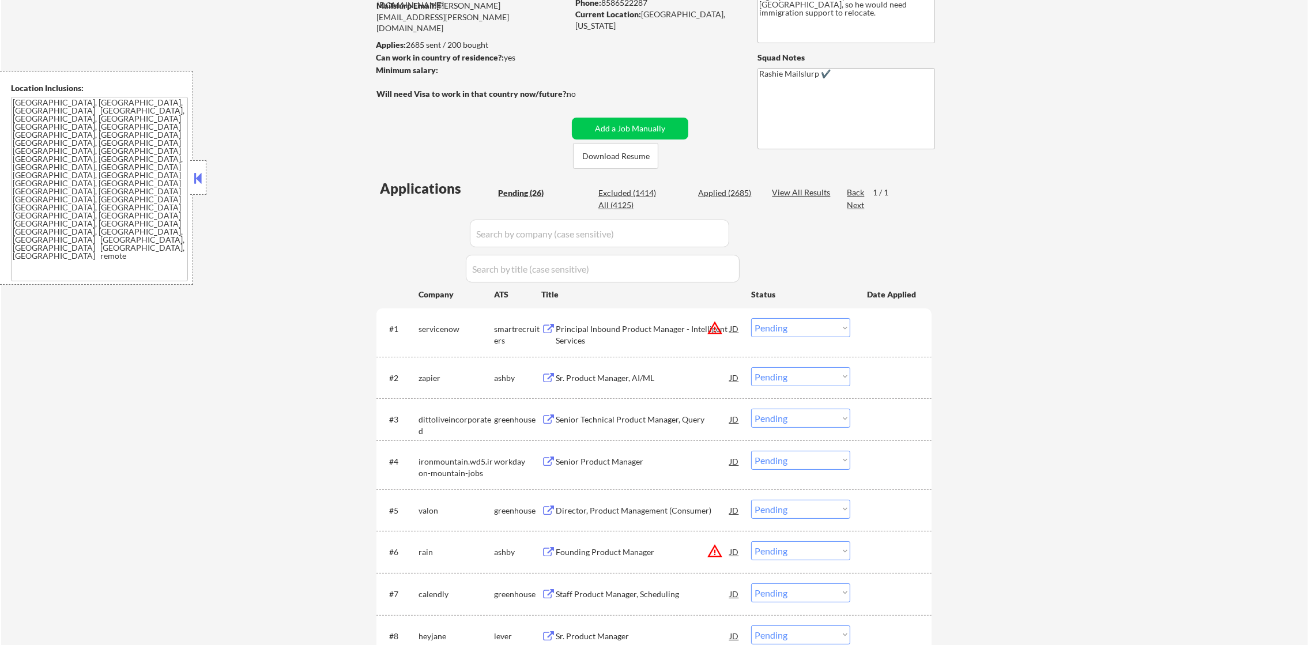
scroll to position [173, 0]
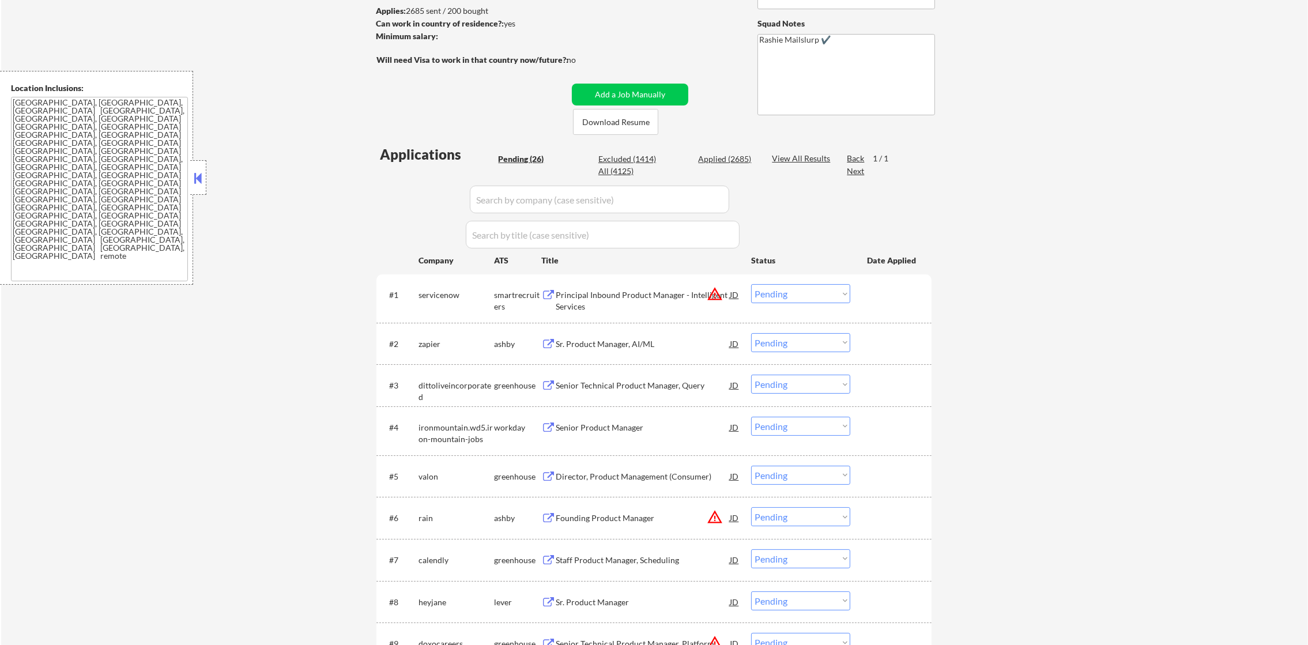
click at [716, 293] on button "warning_amber" at bounding box center [715, 294] width 16 height 16
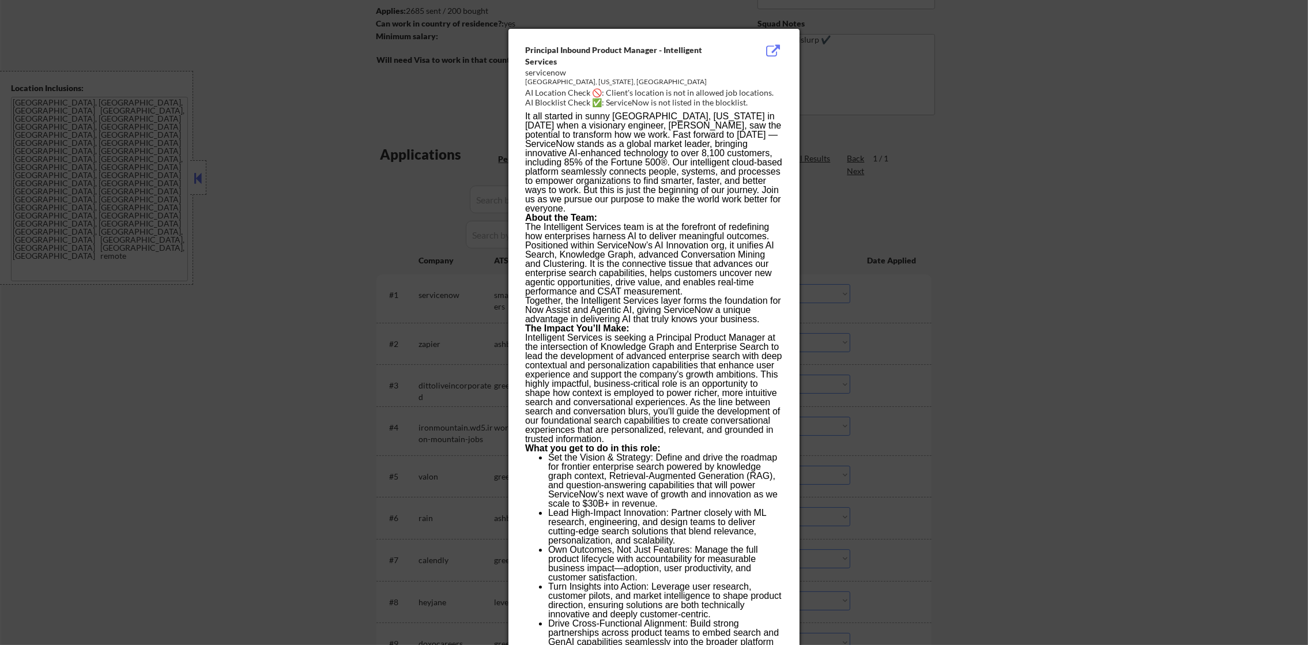
click at [967, 261] on div at bounding box center [654, 322] width 1308 height 645
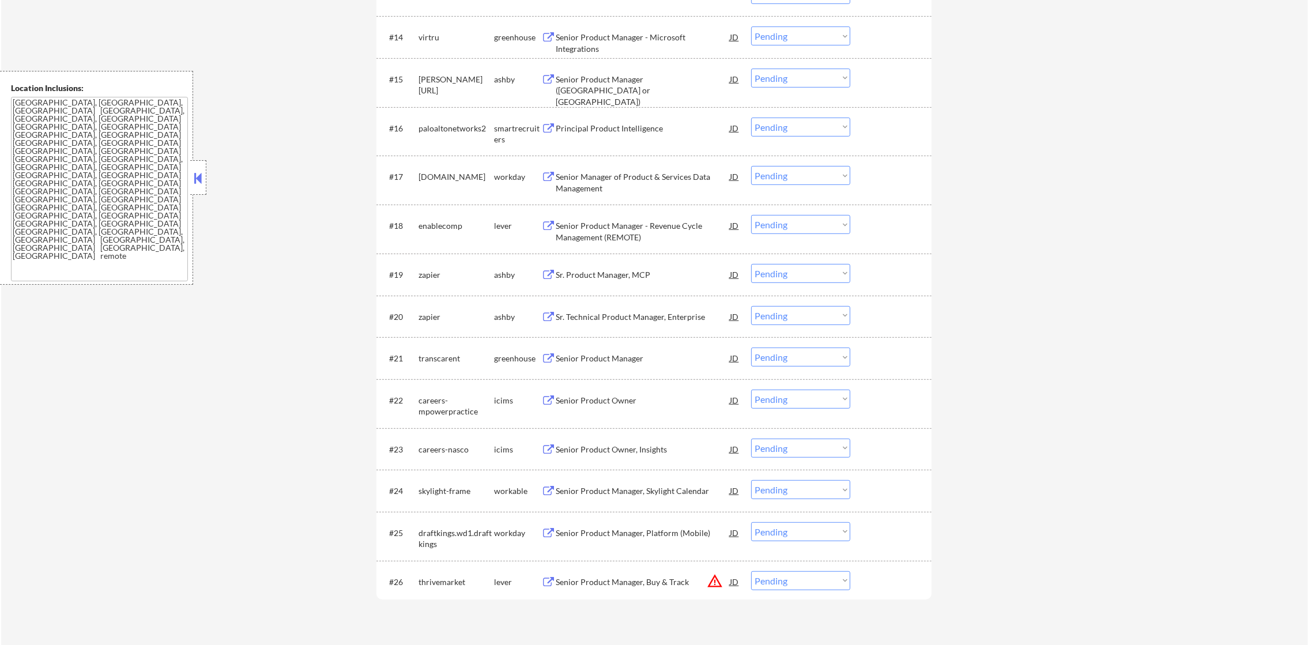
scroll to position [1221, 0]
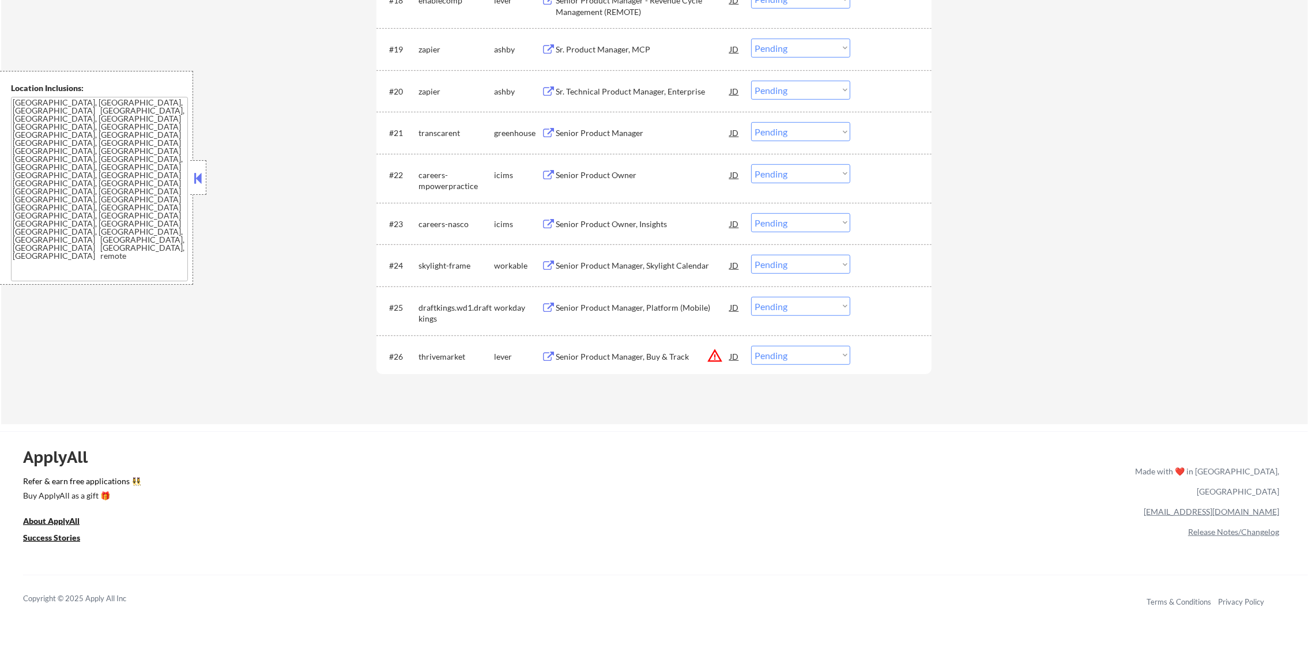
click at [436, 352] on div "thrivemarket" at bounding box center [457, 357] width 76 height 12
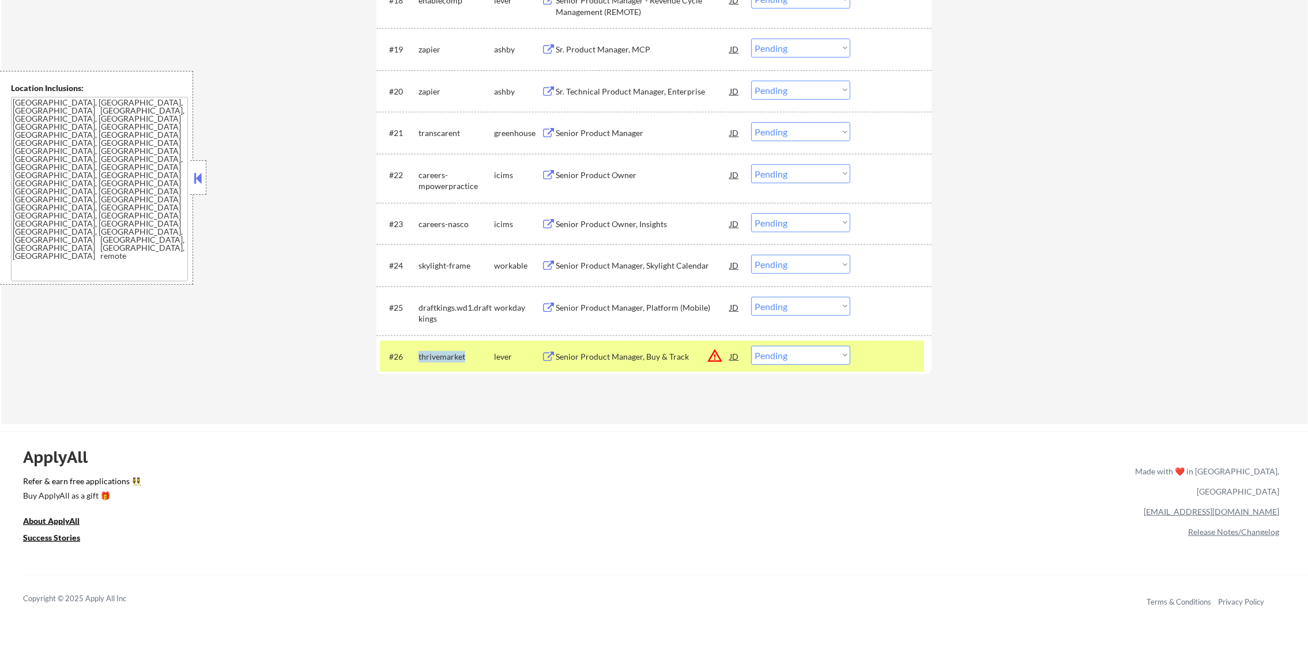
click at [436, 352] on div "thrivemarket" at bounding box center [457, 357] width 76 height 12
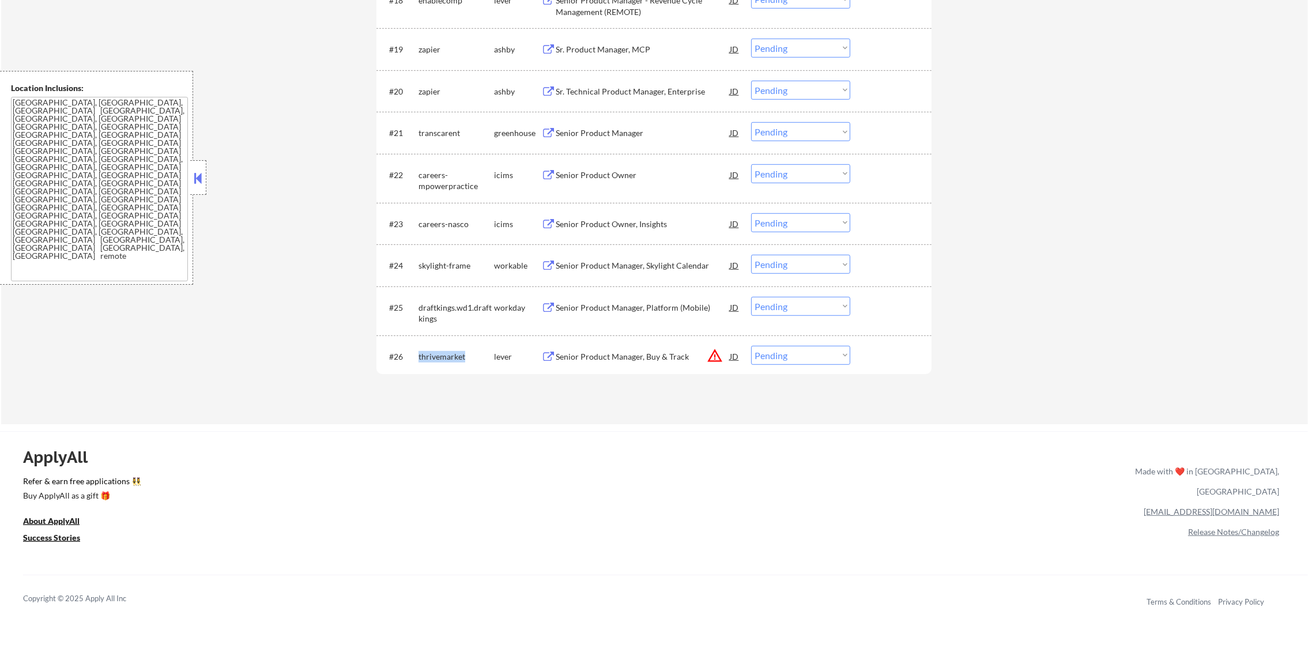
copy div "thrivemarket"
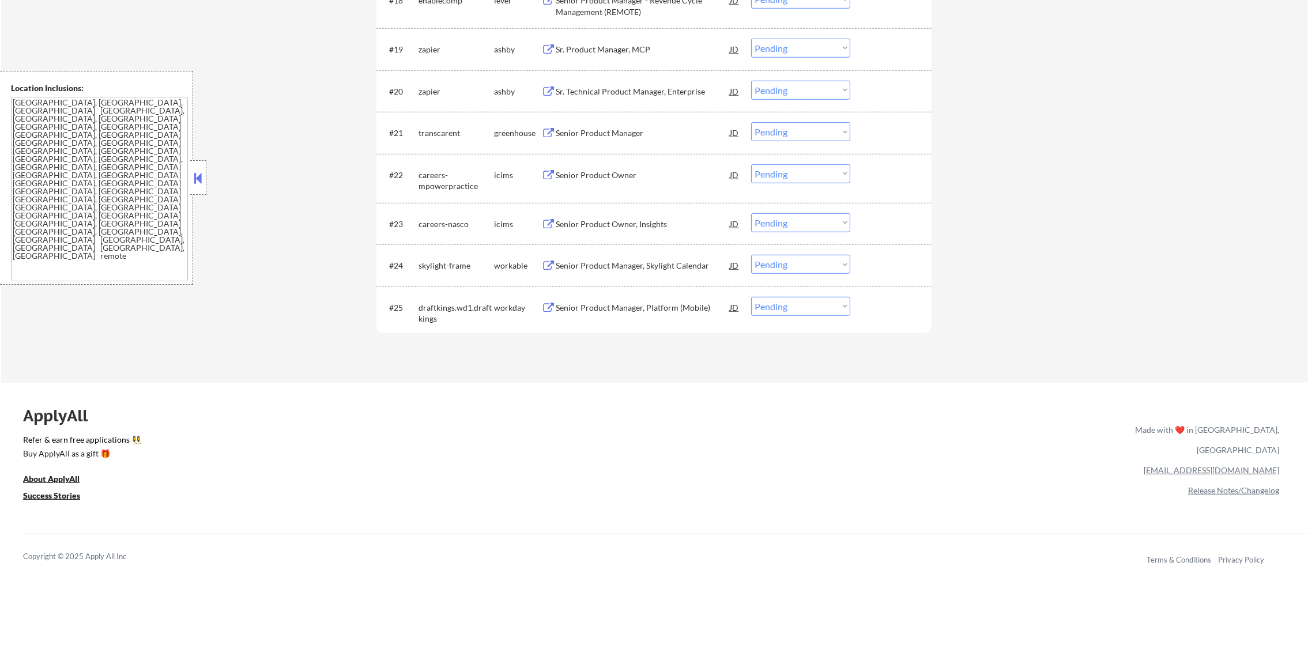
click at [445, 263] on div "skylight-frame" at bounding box center [457, 266] width 76 height 12
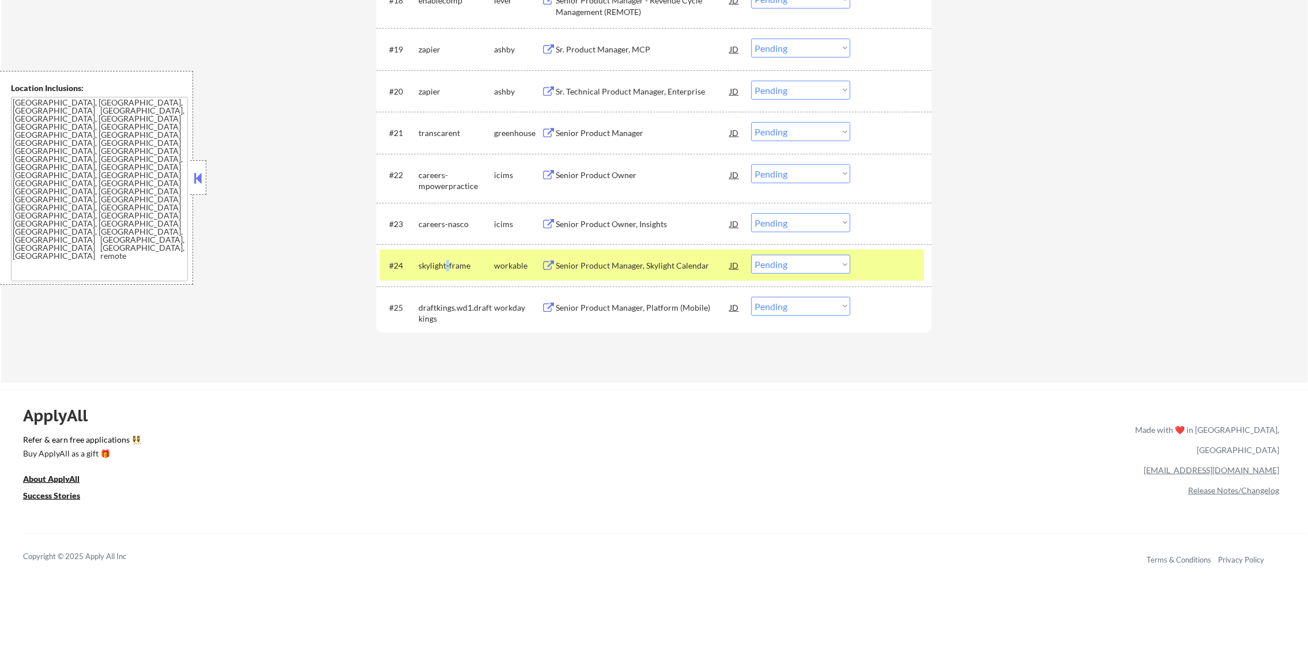
click at [445, 263] on div "skylight-frame" at bounding box center [457, 266] width 76 height 12
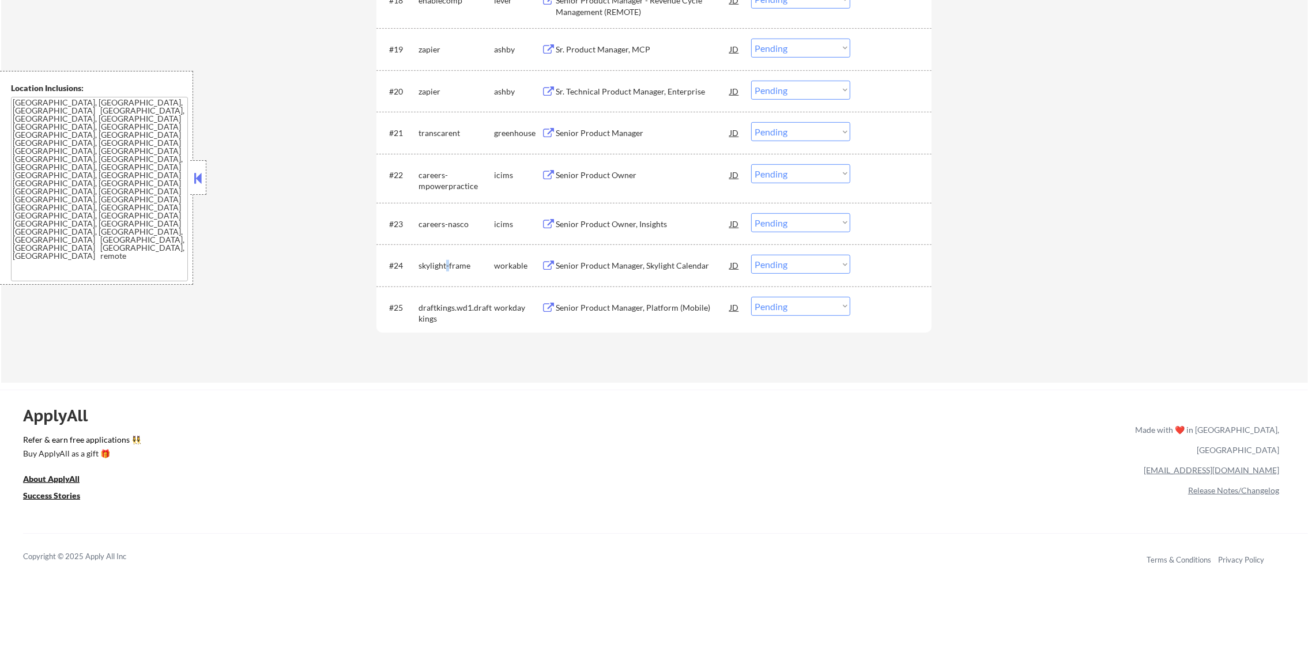
copy div "-"
click at [446, 267] on div "skylight-frame" at bounding box center [457, 266] width 76 height 12
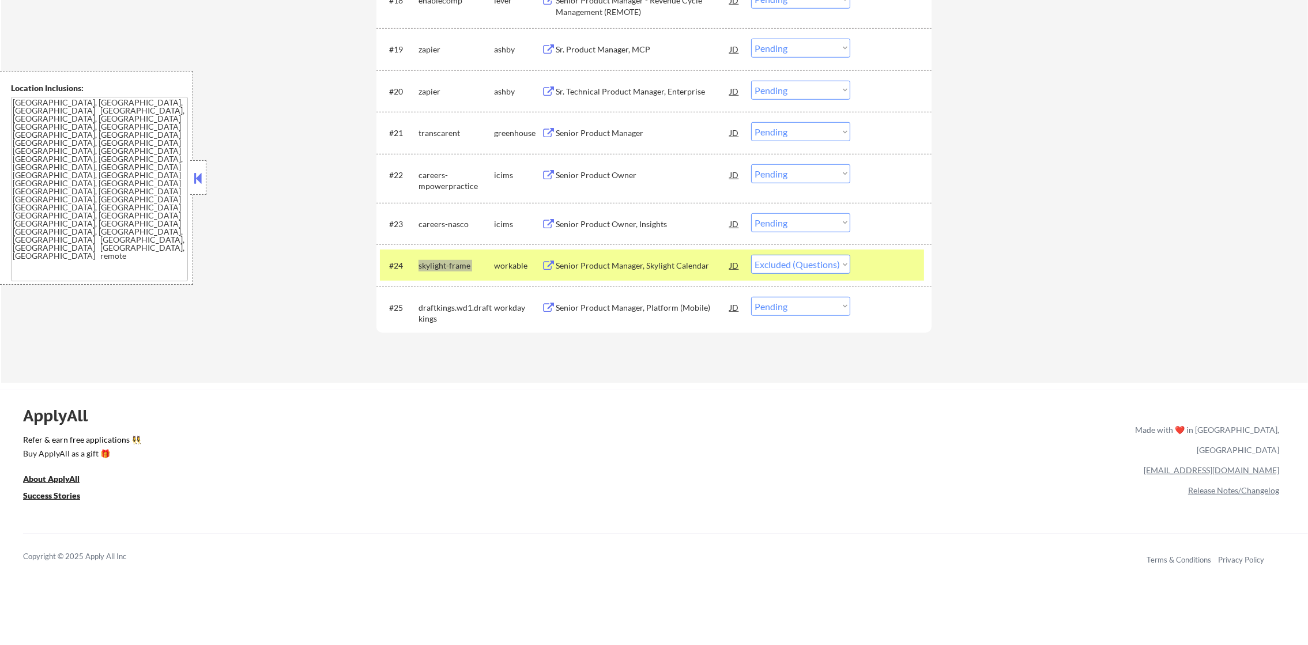
select select ""pending""
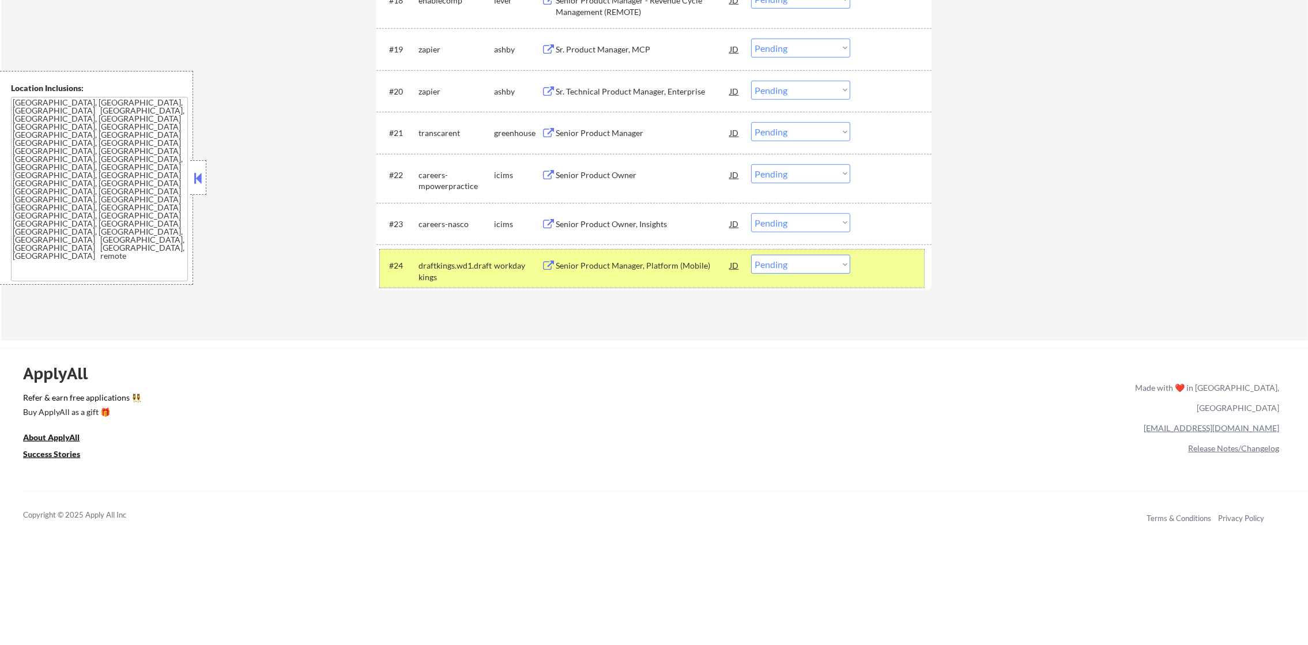
click at [439, 135] on div "transcarent" at bounding box center [457, 133] width 76 height 12
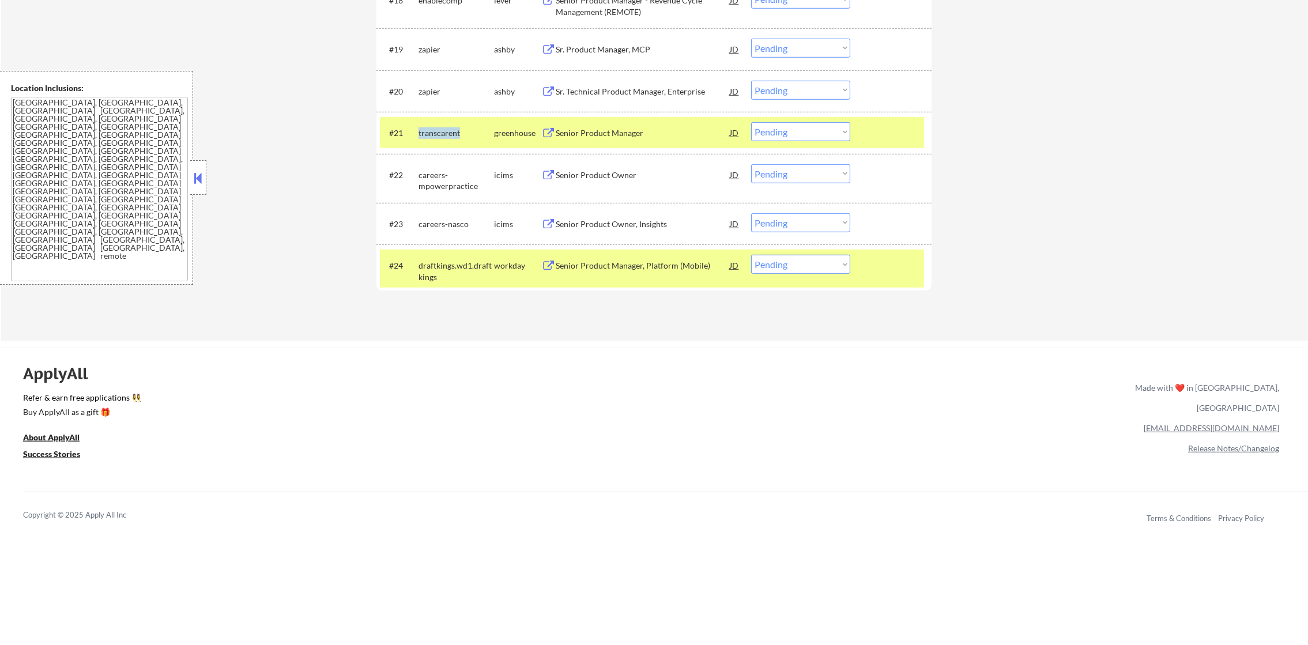
click at [439, 135] on div "transcarent" at bounding box center [457, 133] width 76 height 12
copy div "transcarent"
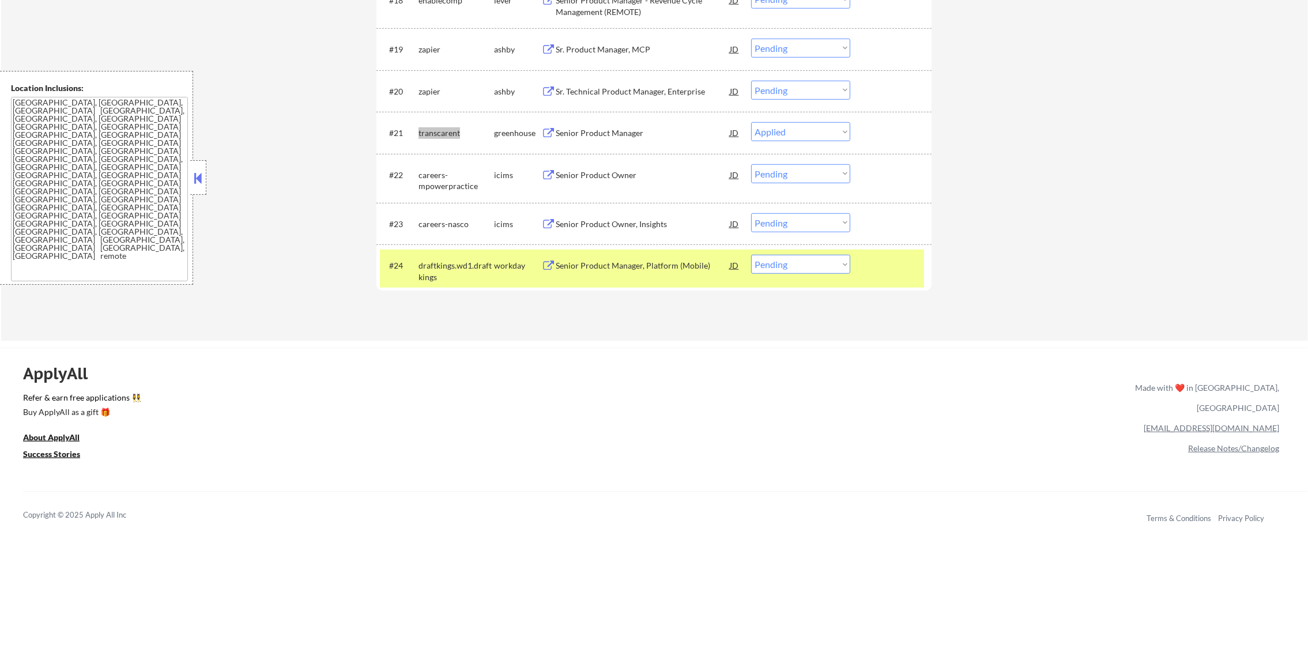
select select ""pending""
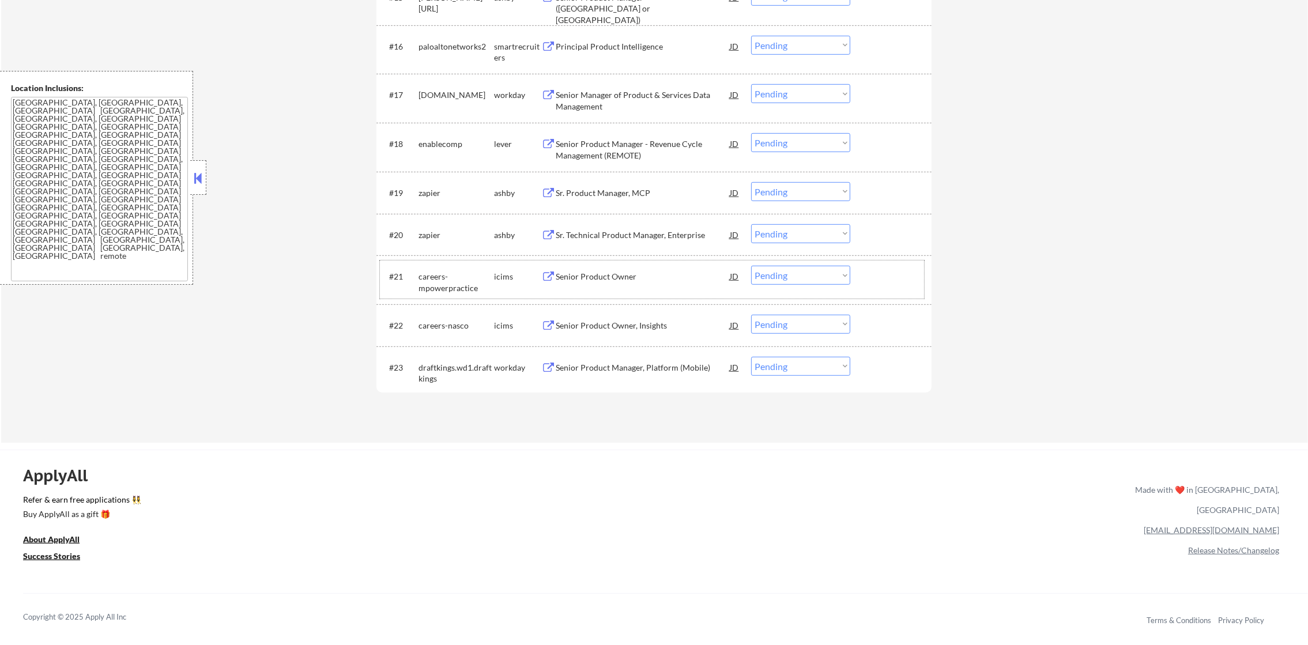
scroll to position [1077, 0]
click at [434, 143] on div "enablecomp" at bounding box center [457, 145] width 76 height 12
copy div "enablecomp"
select select ""pending""
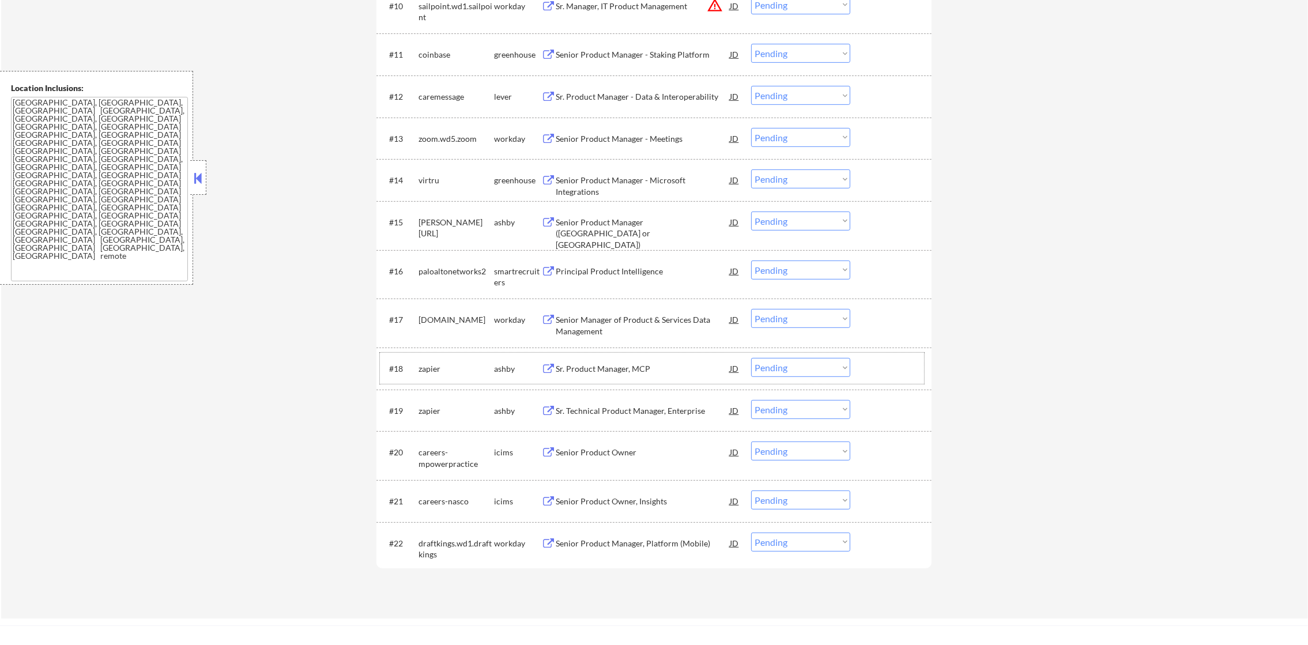
scroll to position [846, 0]
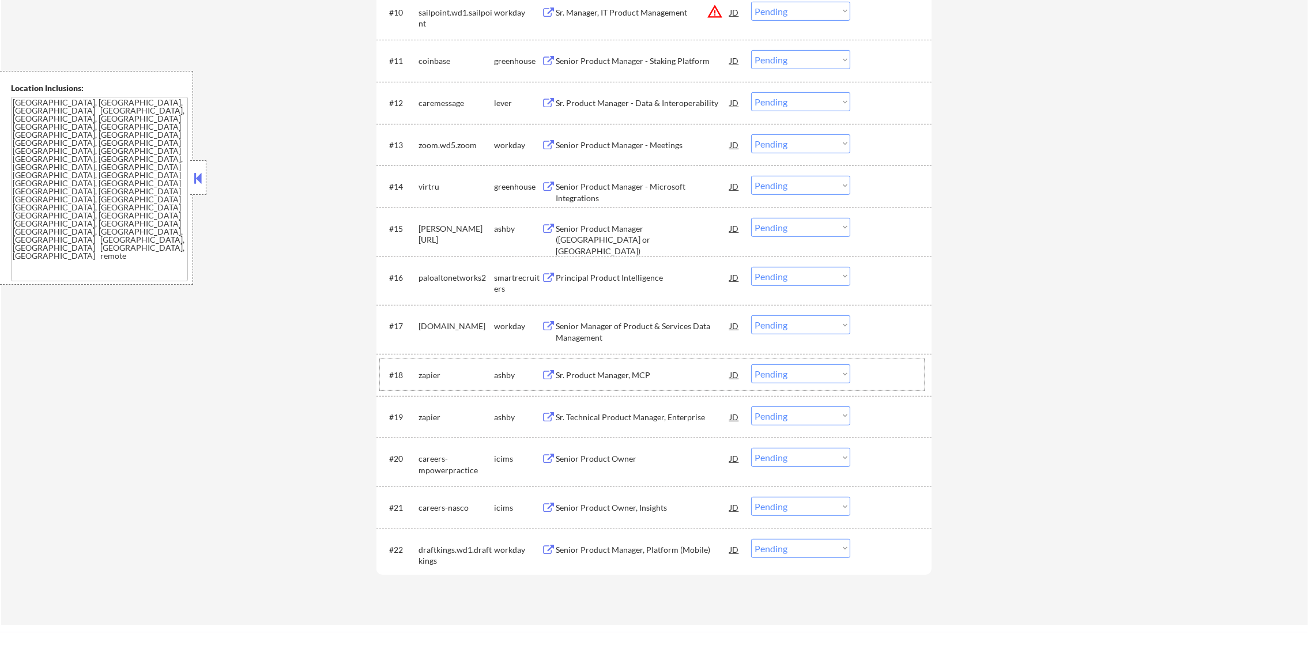
click at [436, 178] on div "virtru" at bounding box center [457, 186] width 76 height 21
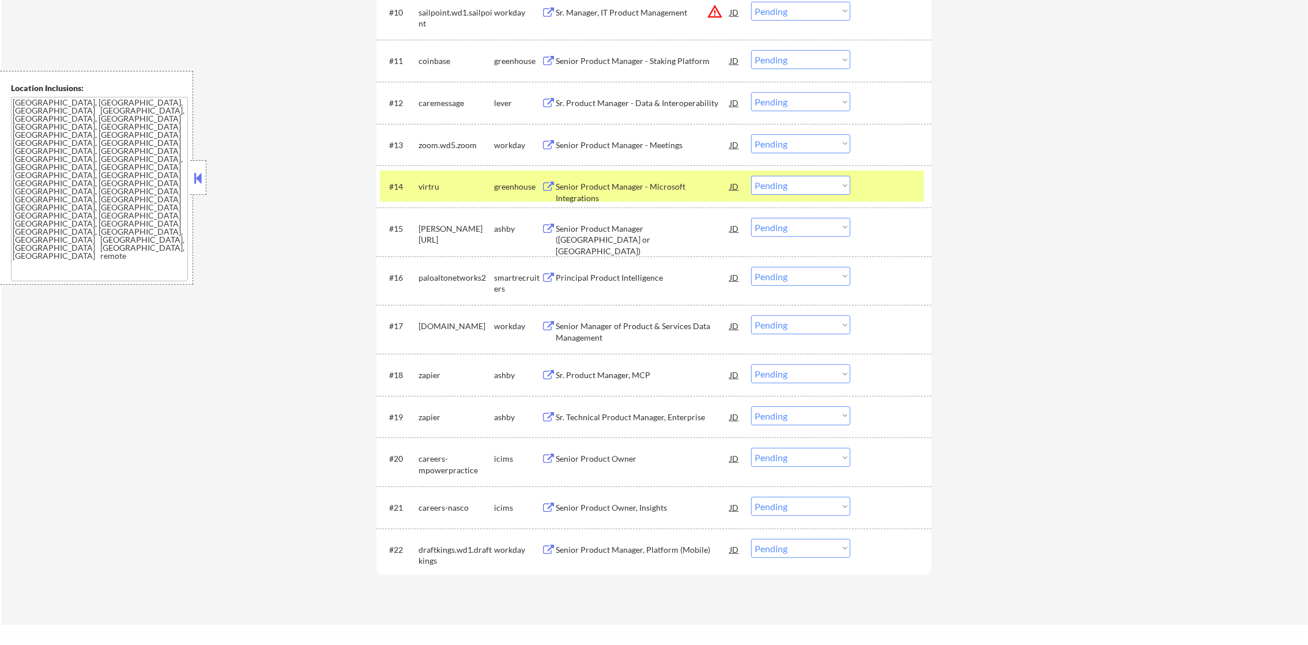
click at [431, 184] on div "virtru" at bounding box center [457, 187] width 76 height 12
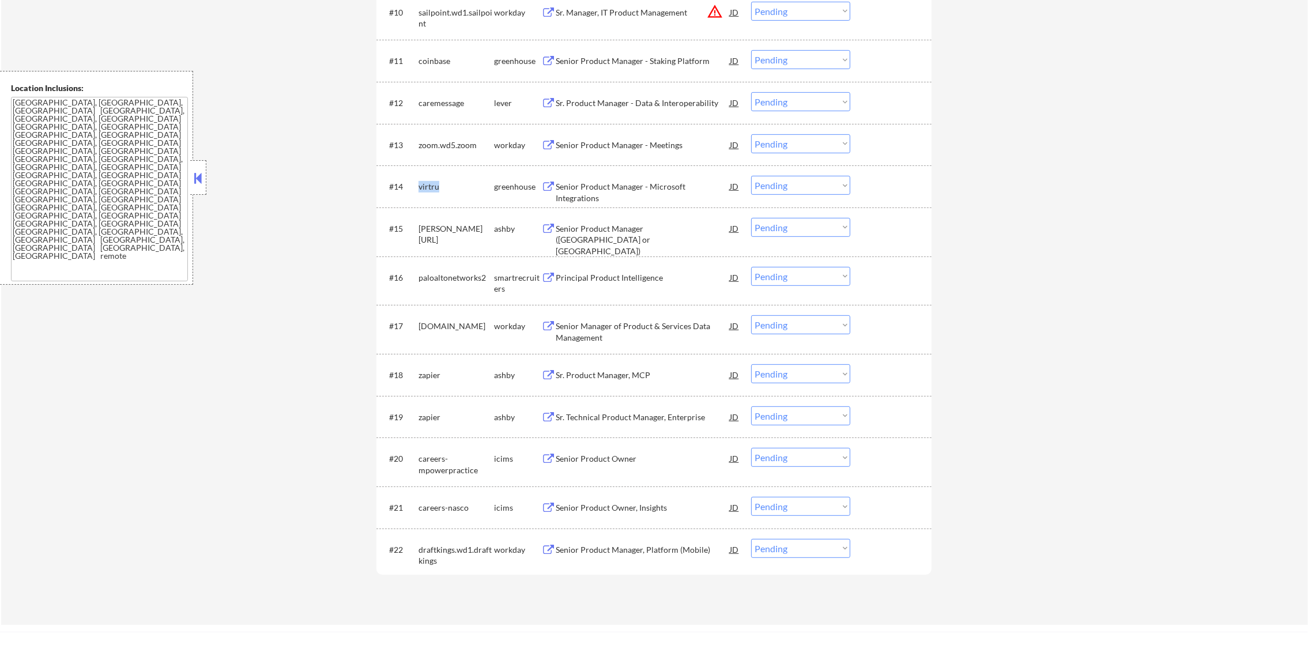
click at [431, 184] on div "virtru" at bounding box center [457, 187] width 76 height 12
copy div "virtru"
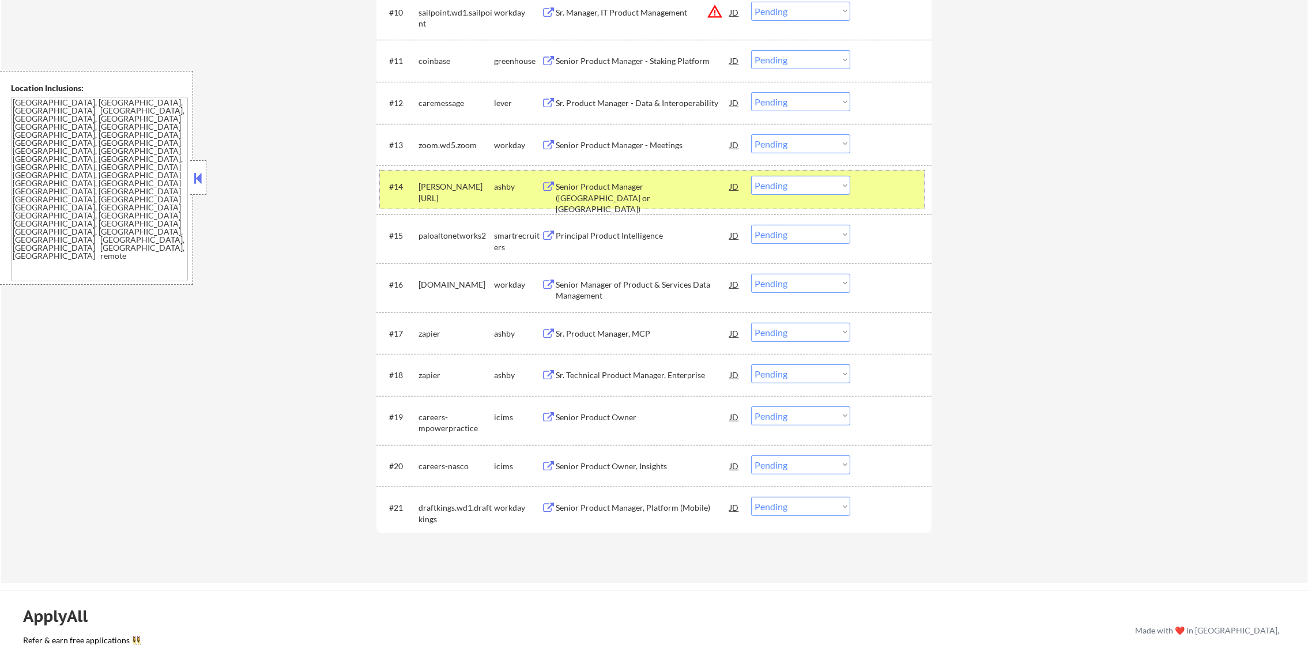
click at [435, 187] on div "[PERSON_NAME][URL]" at bounding box center [457, 192] width 76 height 22
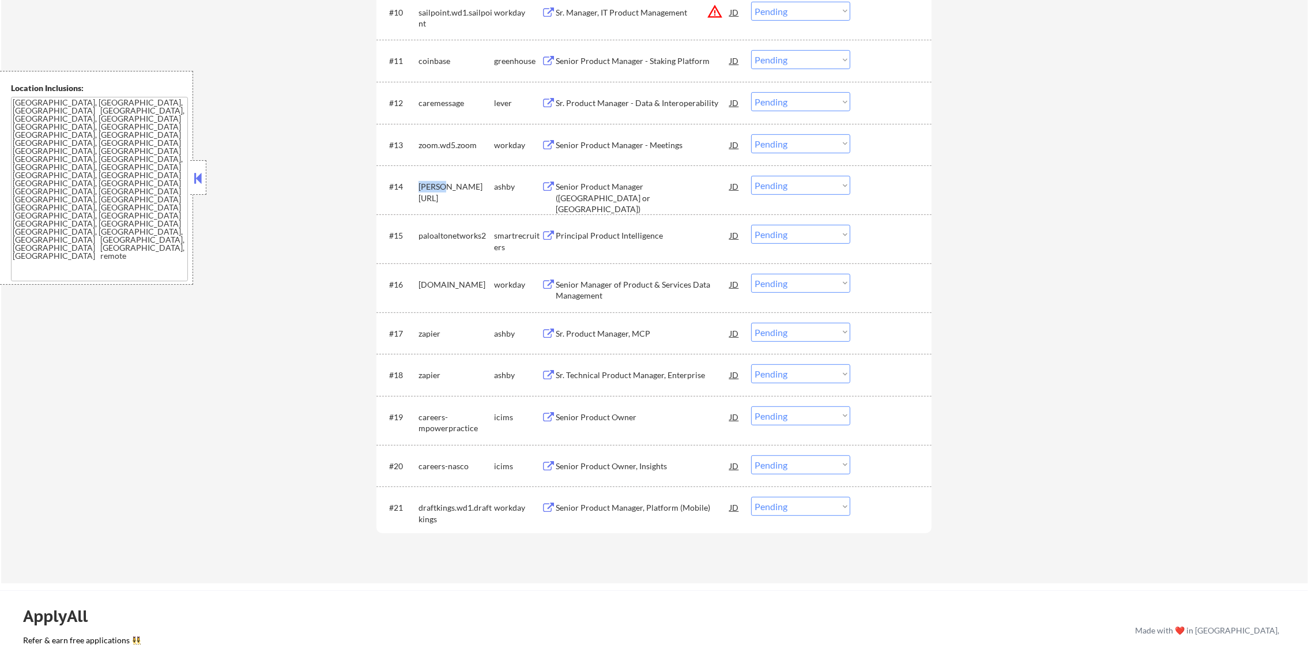
click at [435, 187] on div "[PERSON_NAME][URL]" at bounding box center [457, 192] width 76 height 22
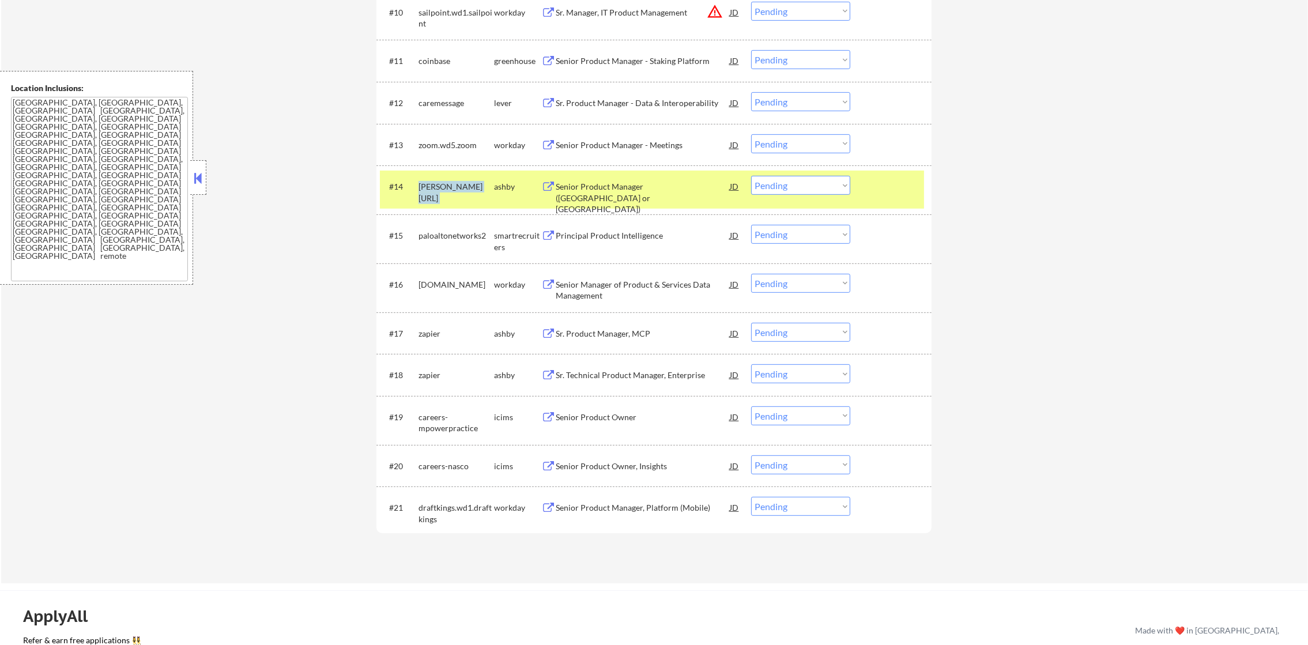
copy div "[PERSON_NAME][URL]"
click at [435, 187] on div "[PERSON_NAME][URL]" at bounding box center [457, 192] width 76 height 22
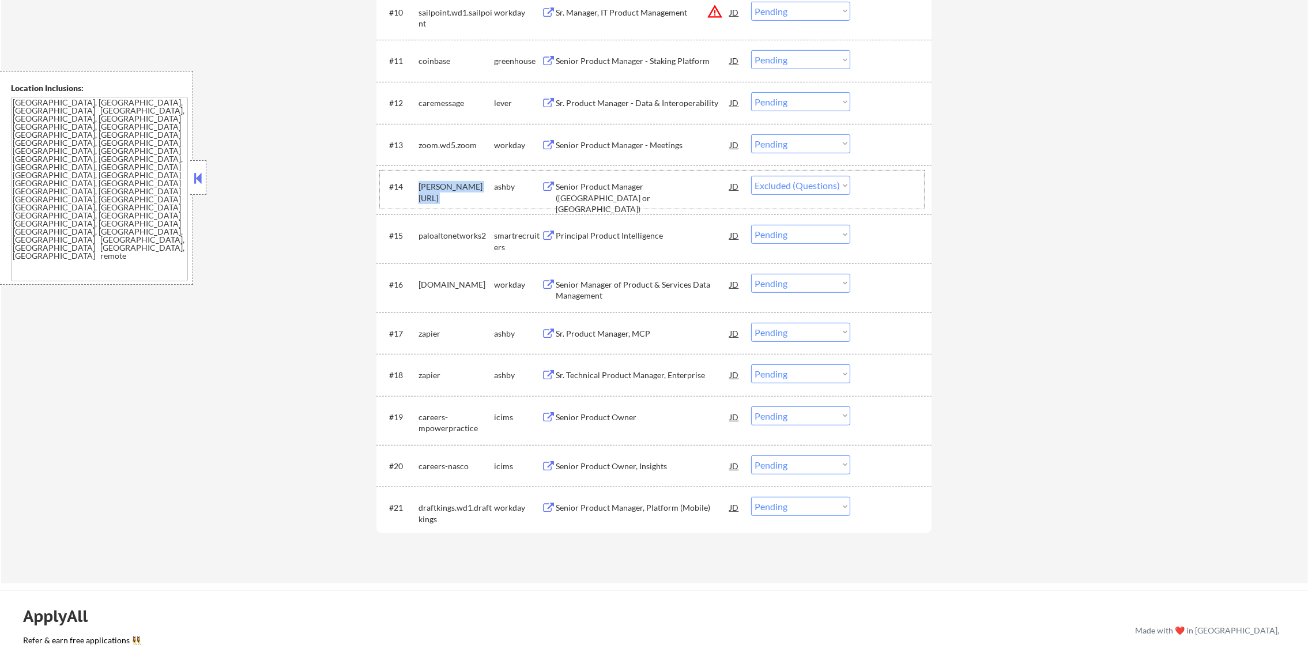
select select ""pending""
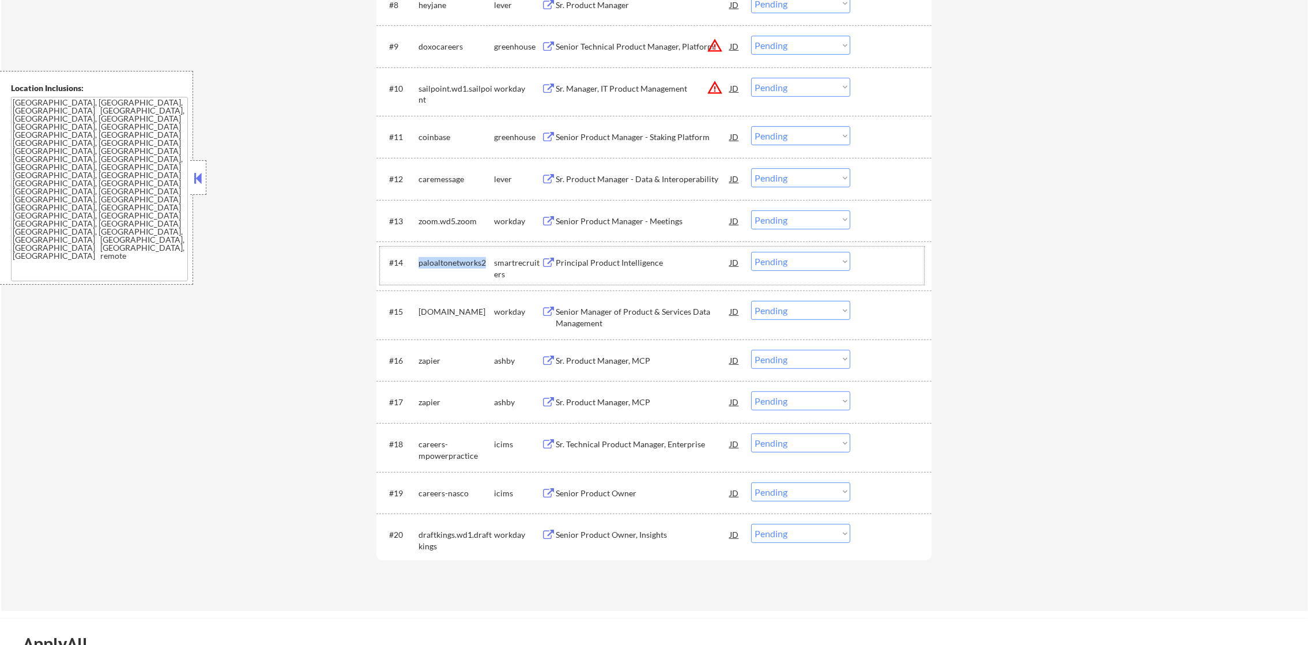
scroll to position [760, 0]
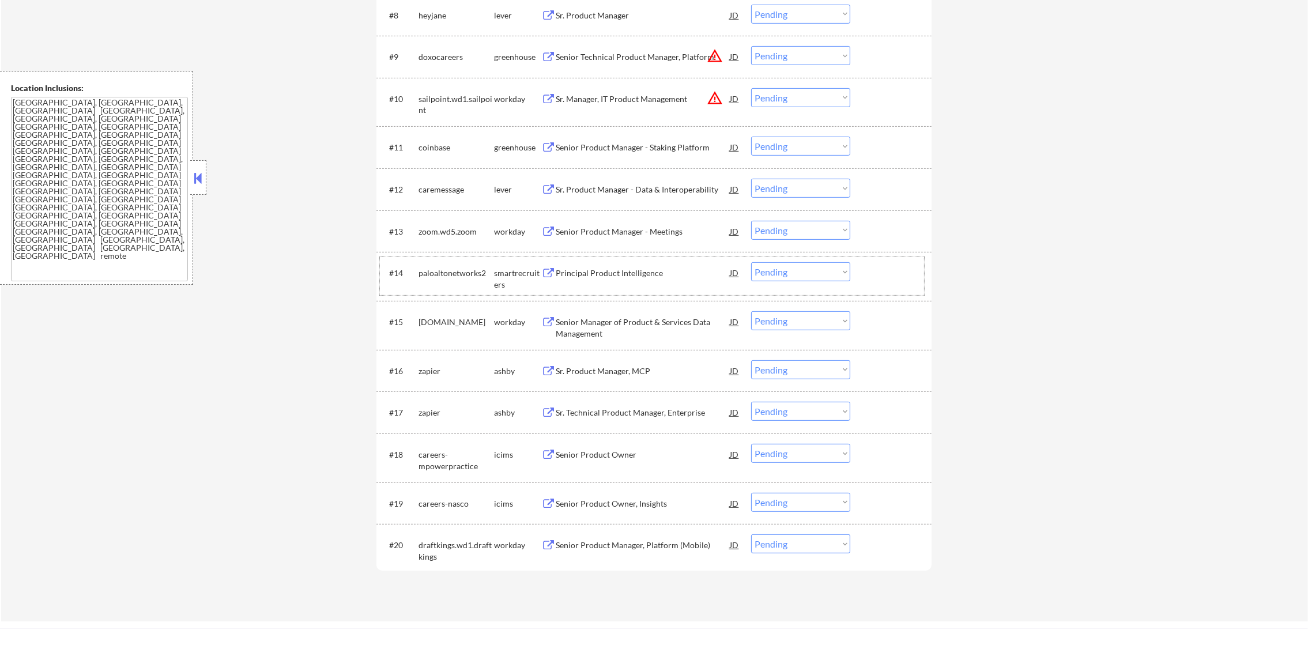
click at [454, 182] on div "caremessage" at bounding box center [457, 189] width 76 height 21
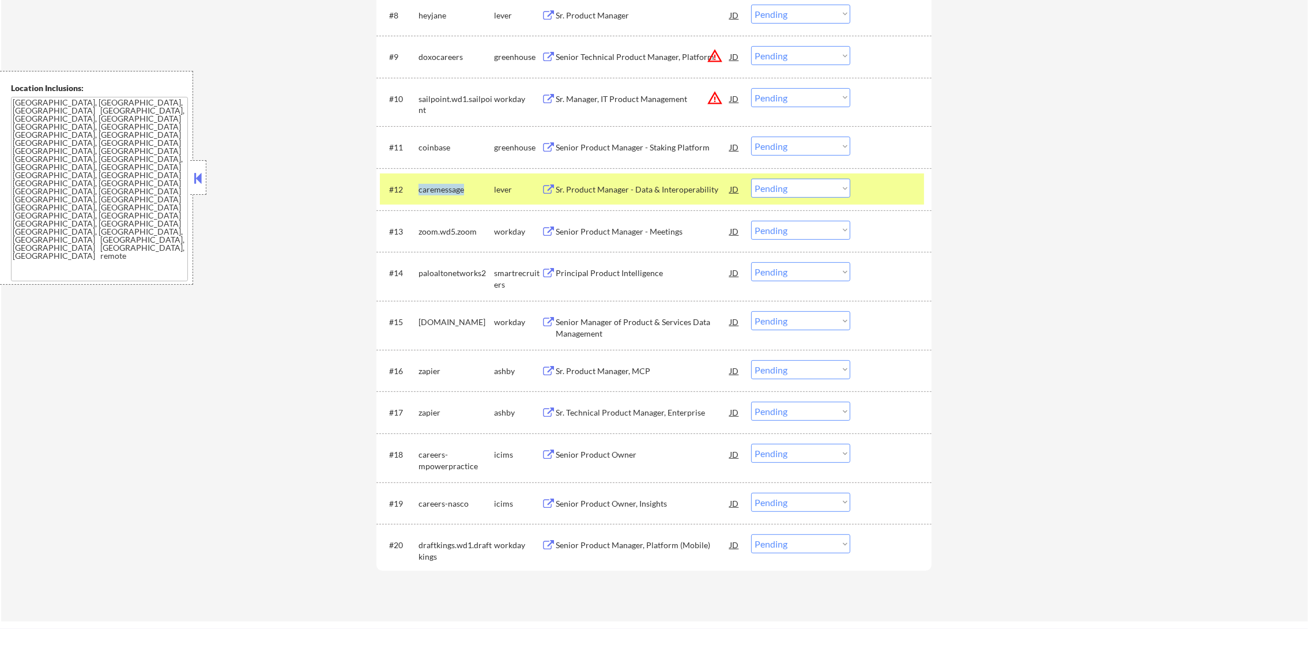
click at [454, 182] on div "caremessage" at bounding box center [457, 189] width 76 height 21
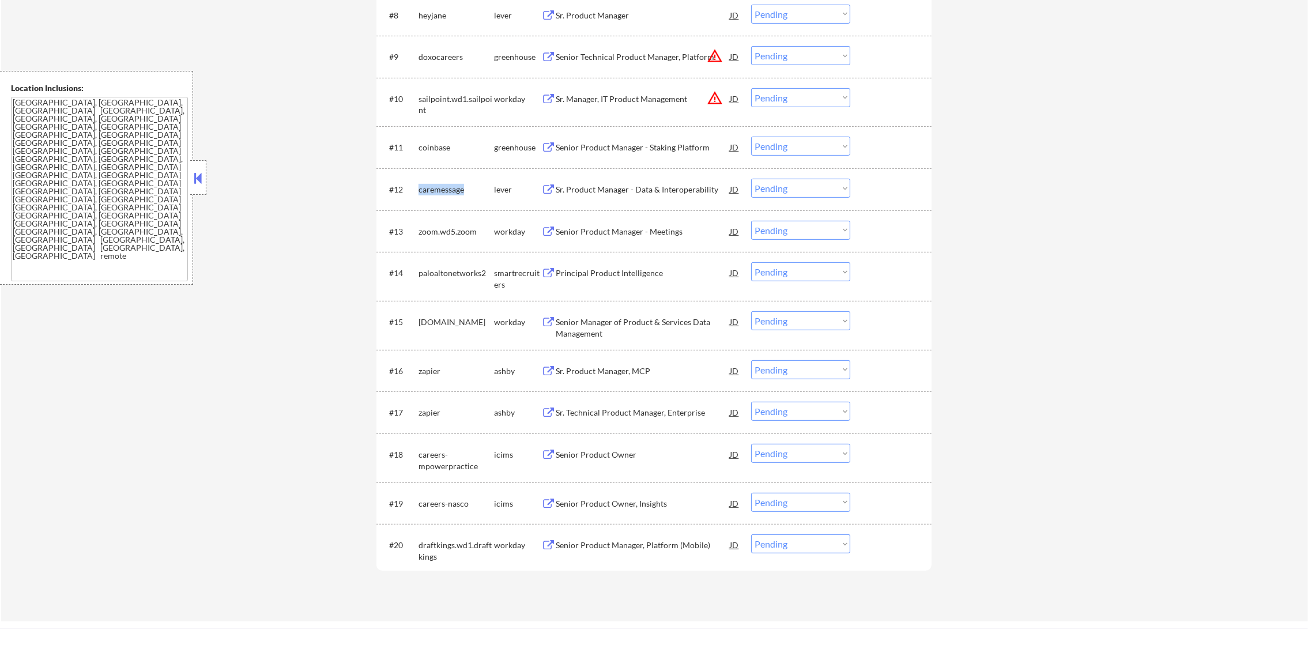
copy div "caremessage"
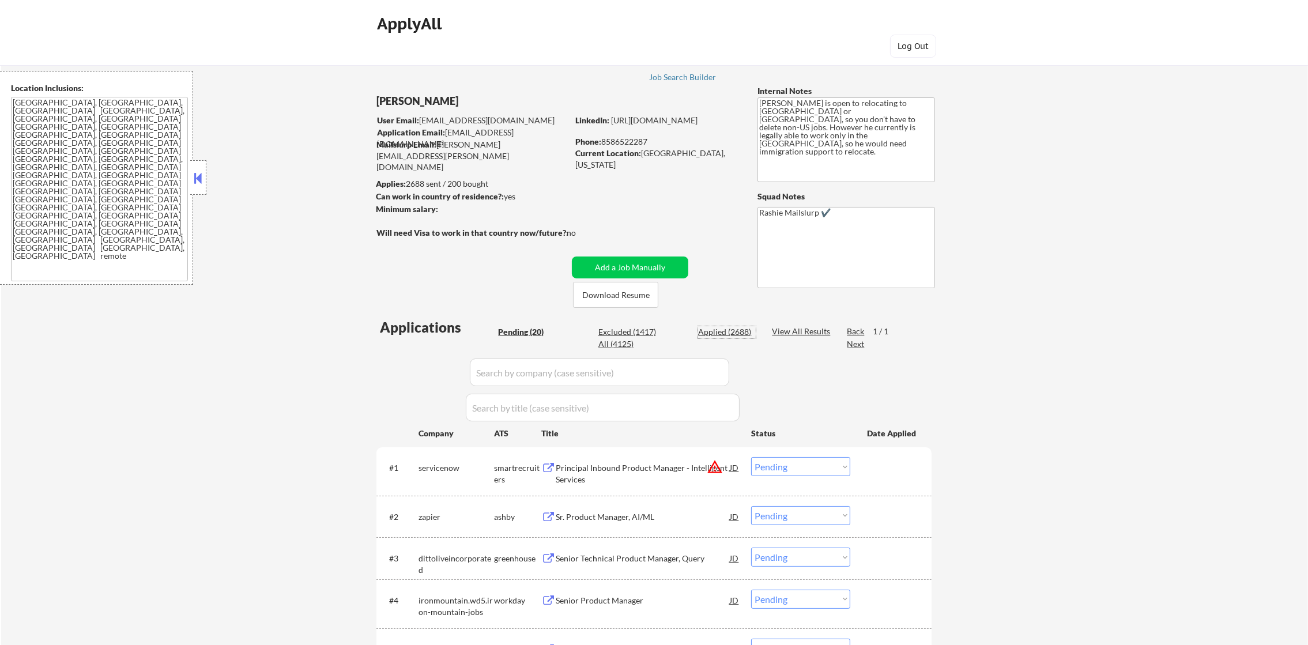
click at [742, 334] on div "Applied (2688)" at bounding box center [727, 332] width 58 height 12
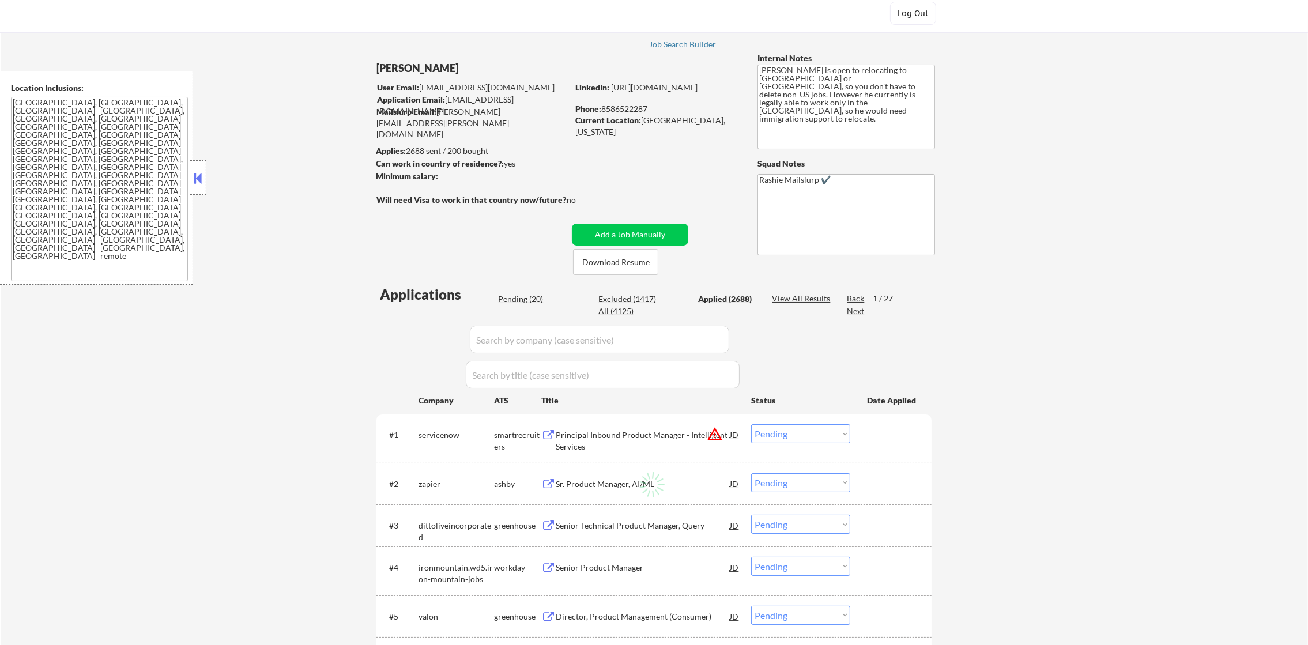
scroll to position [150, 0]
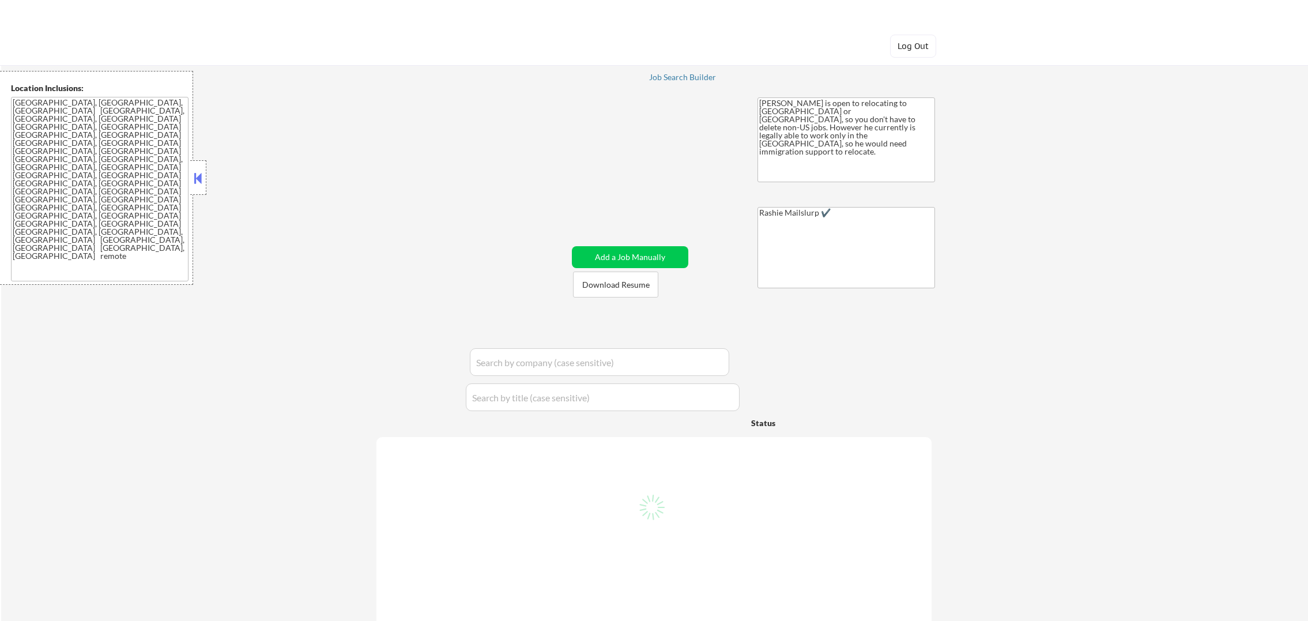
select select ""pending""
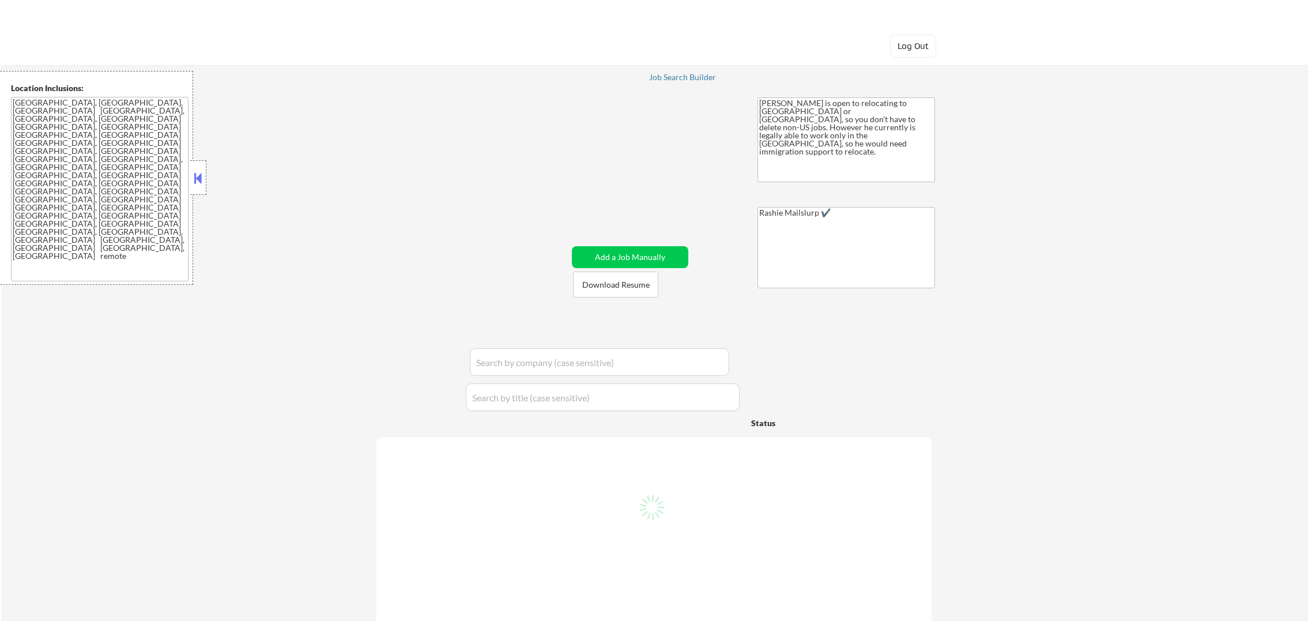
select select ""pending""
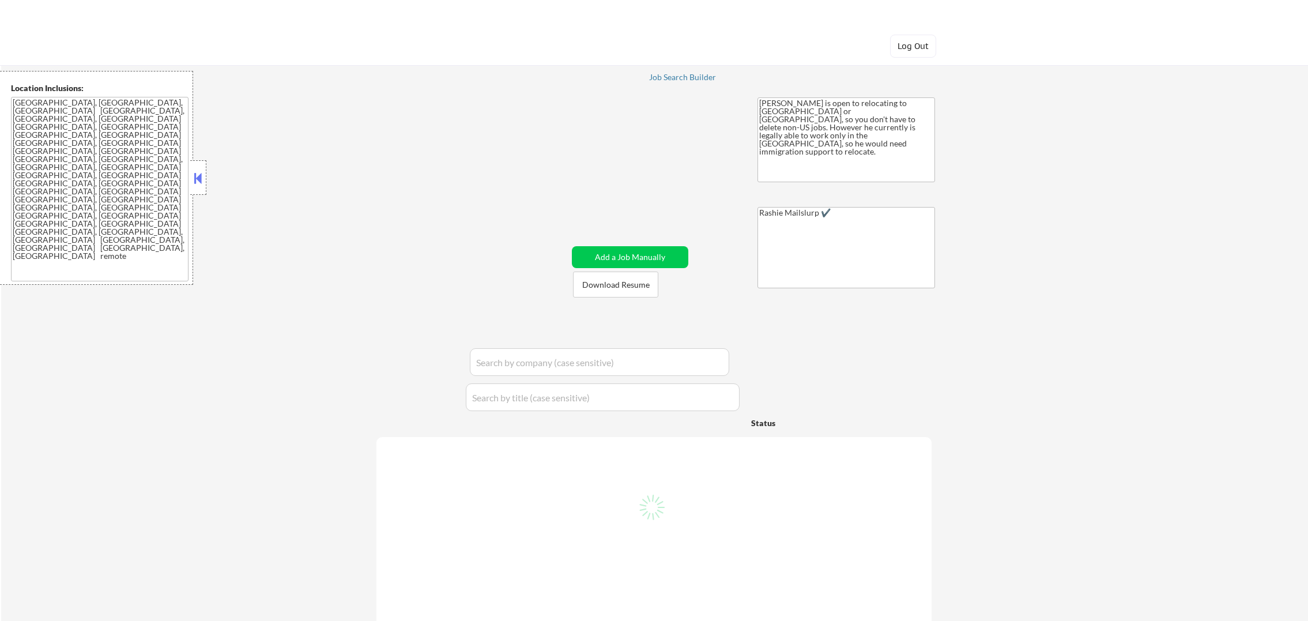
select select ""pending""
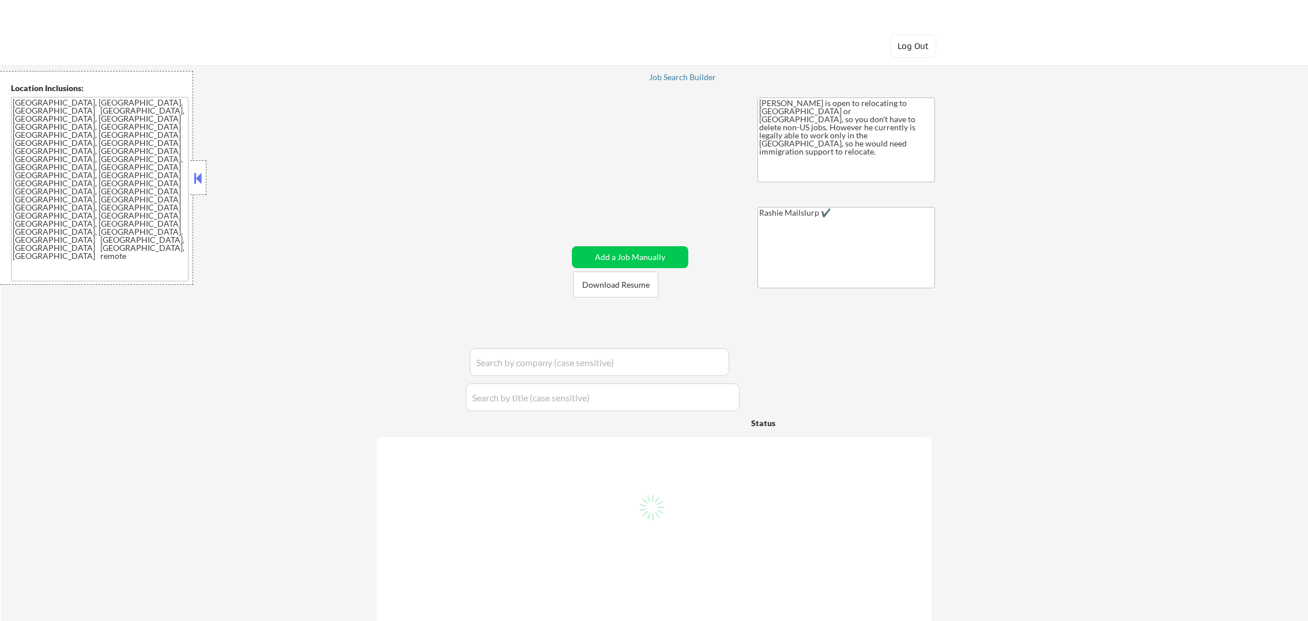
select select ""pending""
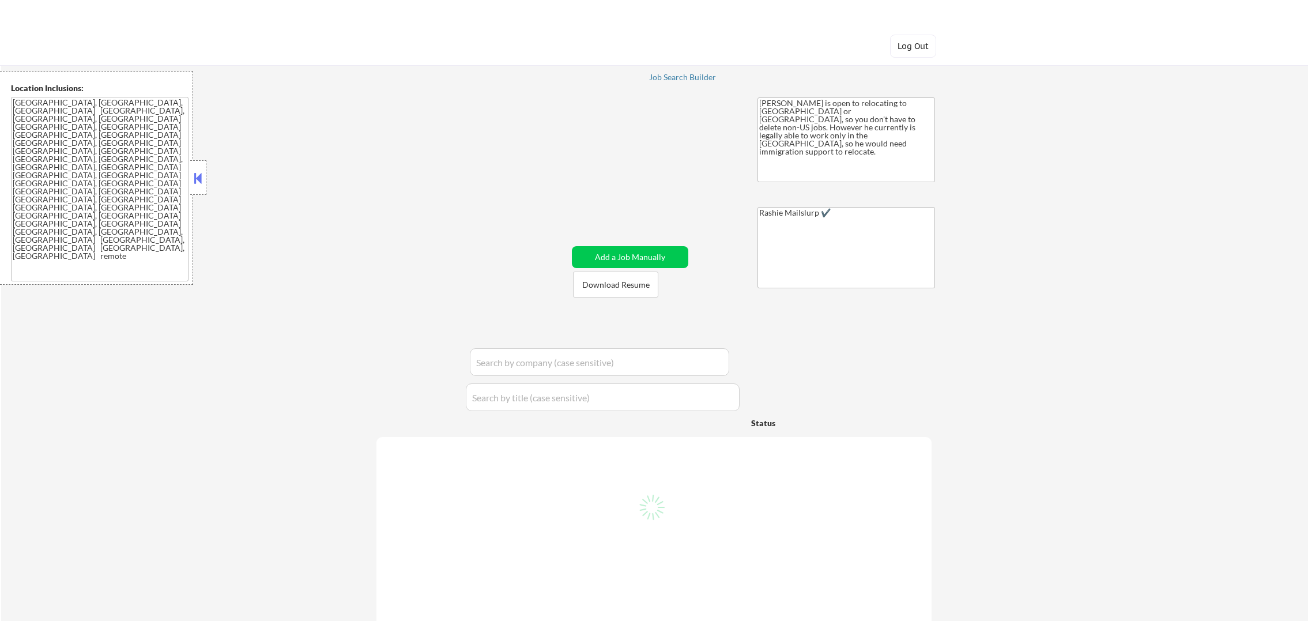
select select ""pending""
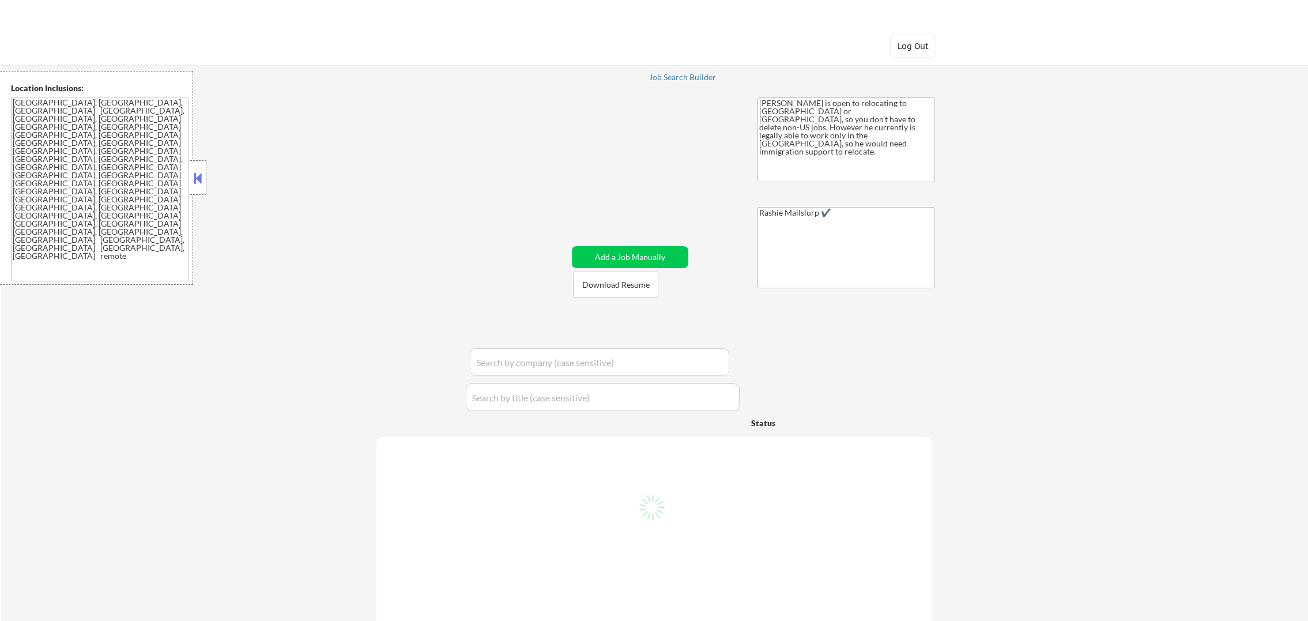
select select ""pending""
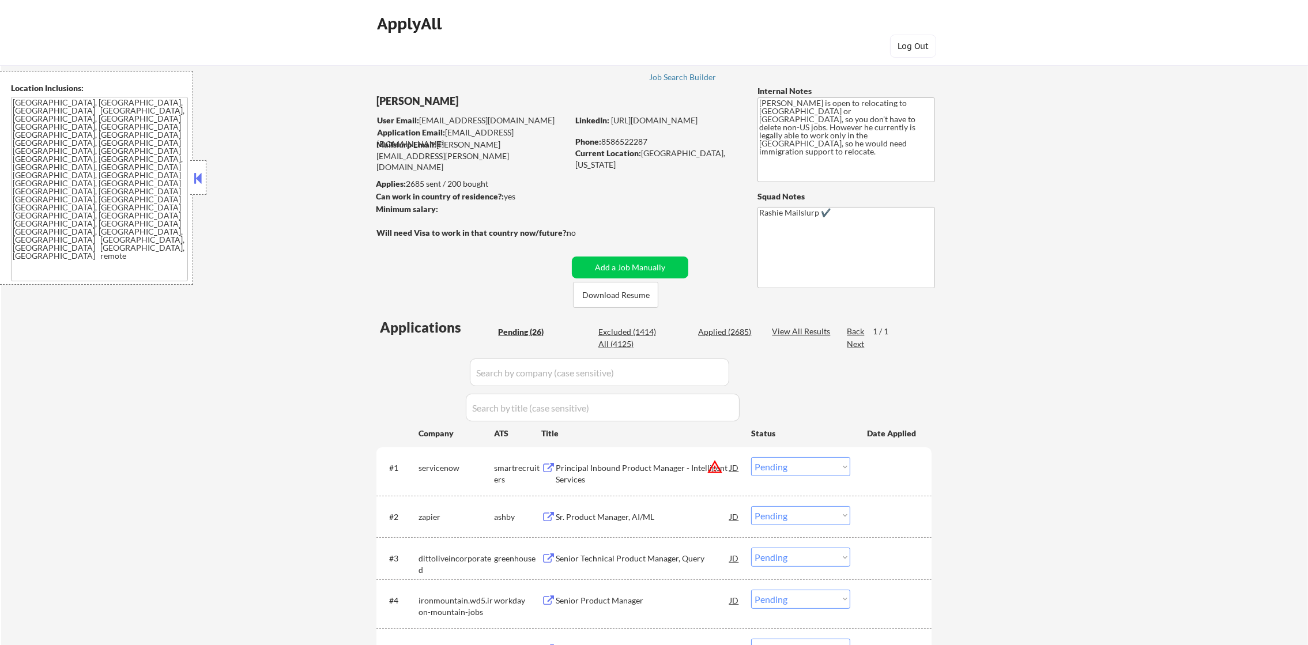
drag, startPoint x: 621, startPoint y: 345, endPoint x: 551, endPoint y: 24, distance: 329.3
click at [621, 345] on div "All (4125)" at bounding box center [628, 344] width 58 height 12
select select ""applied""
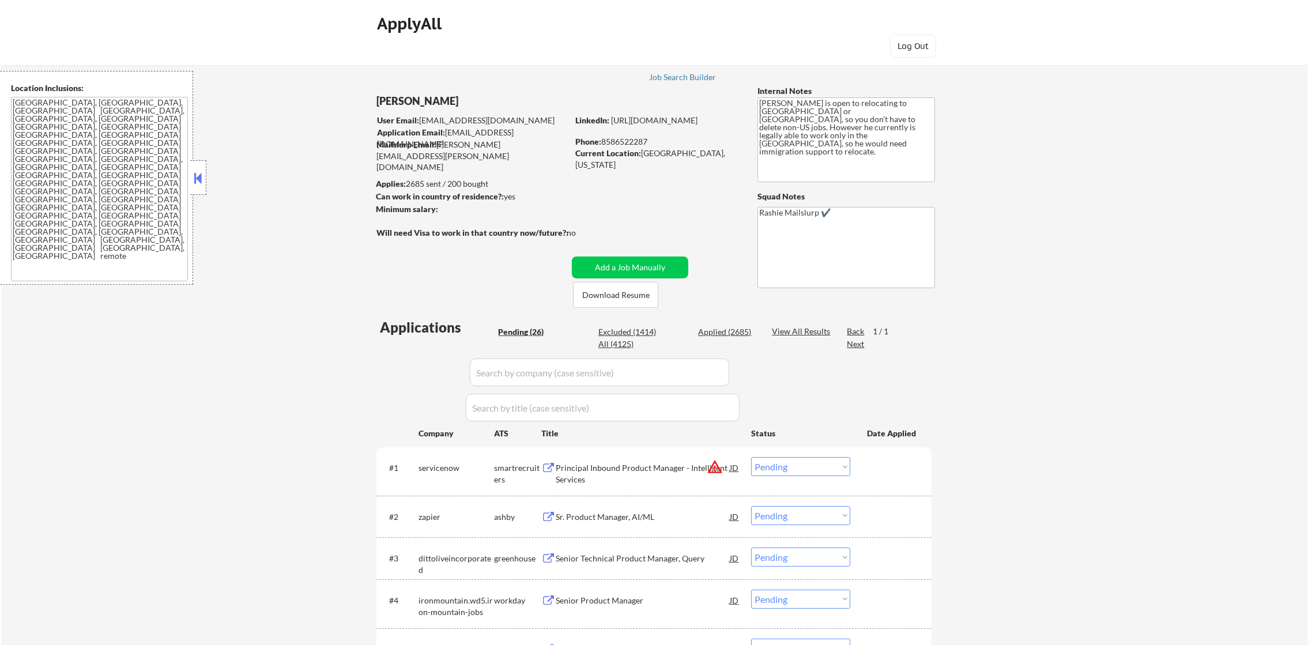
select select ""applied""
select select ""excluded""
select select ""applied""
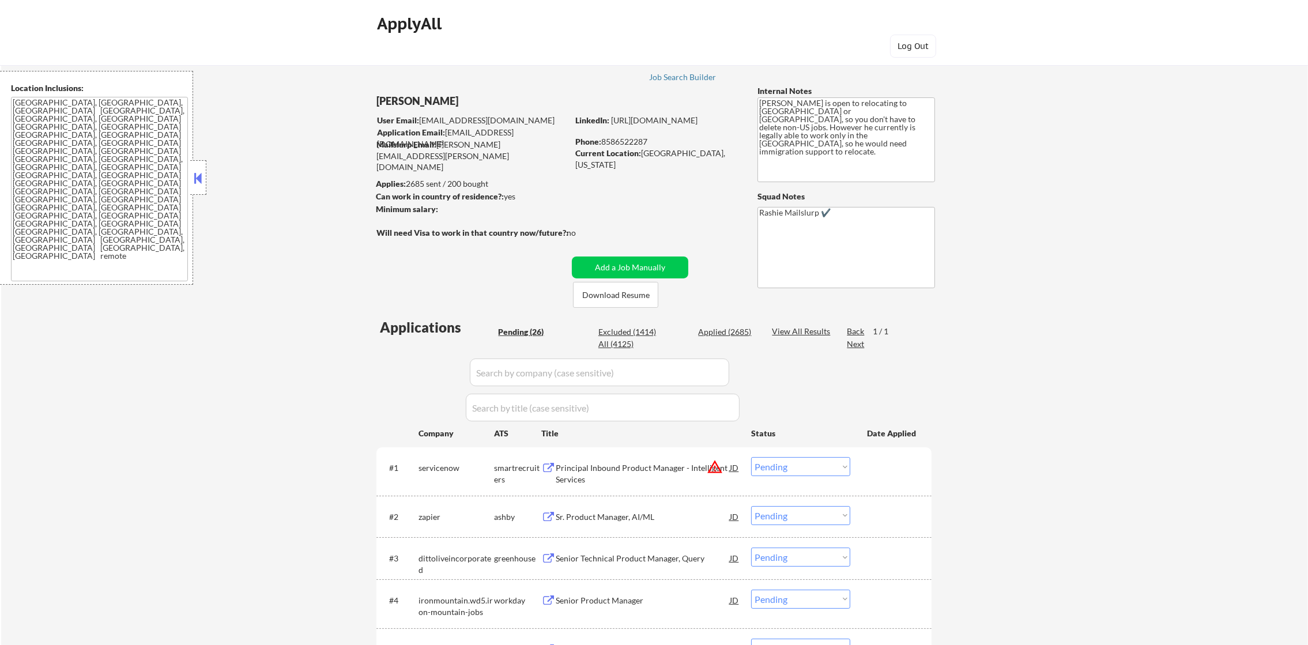
select select ""applied""
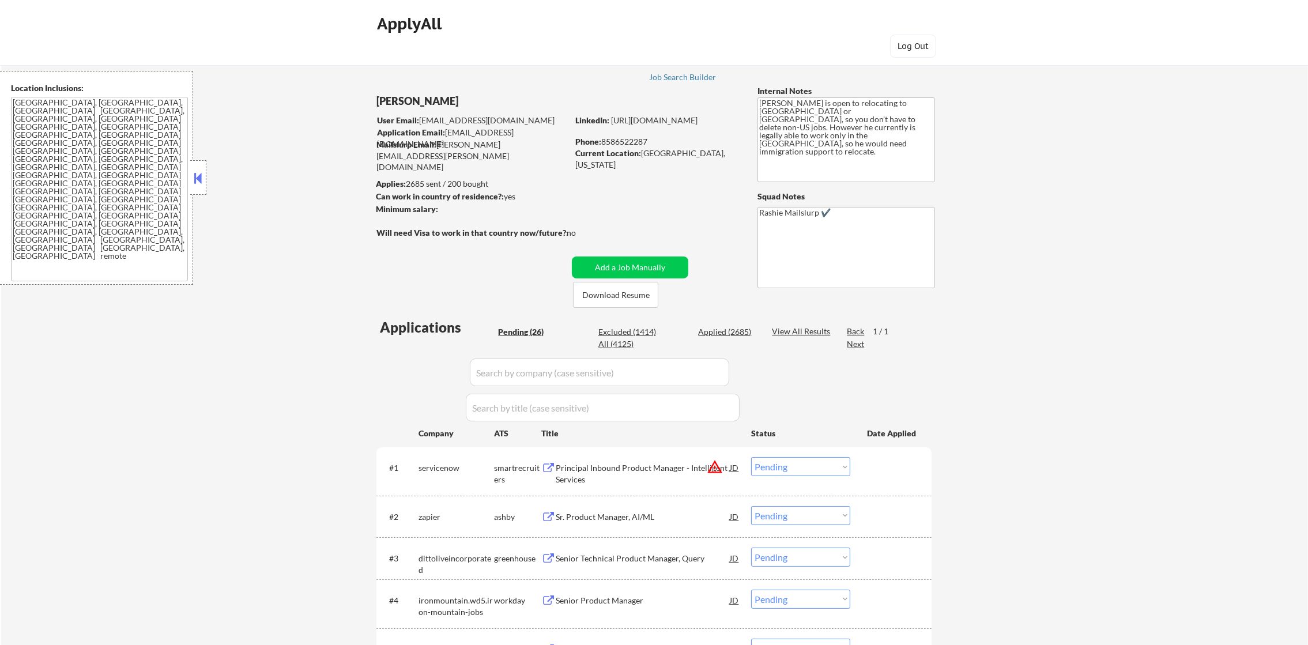
select select ""applied""
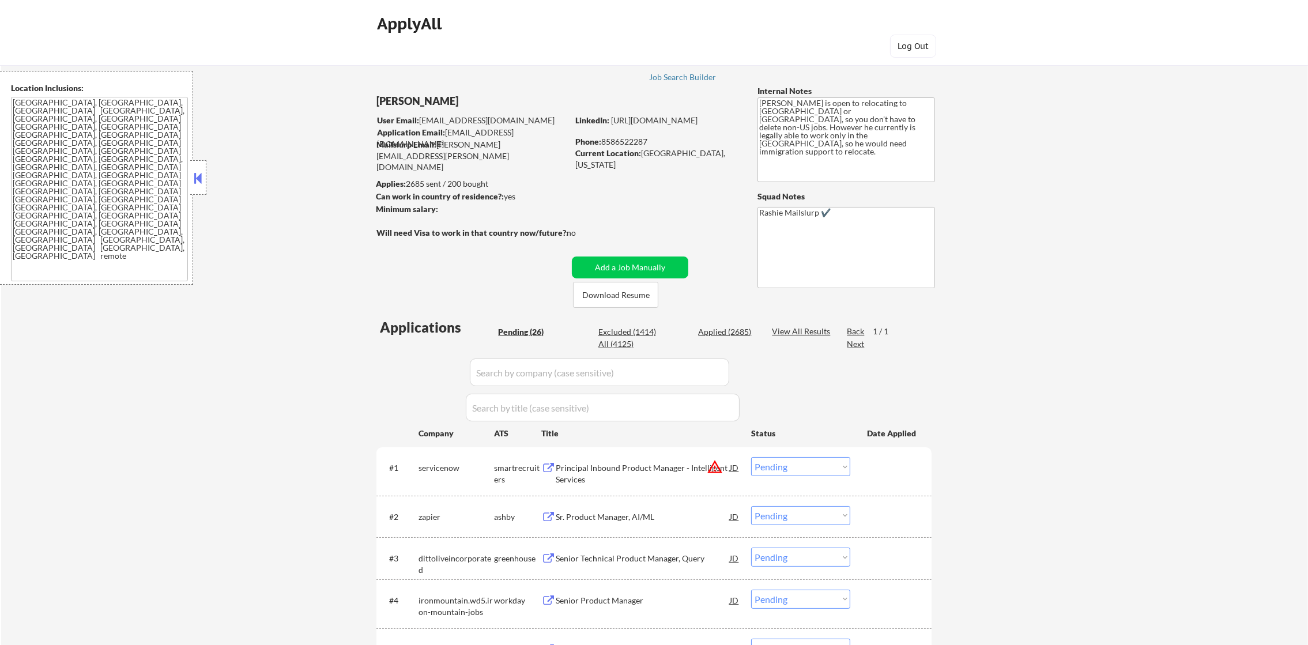
select select ""applied""
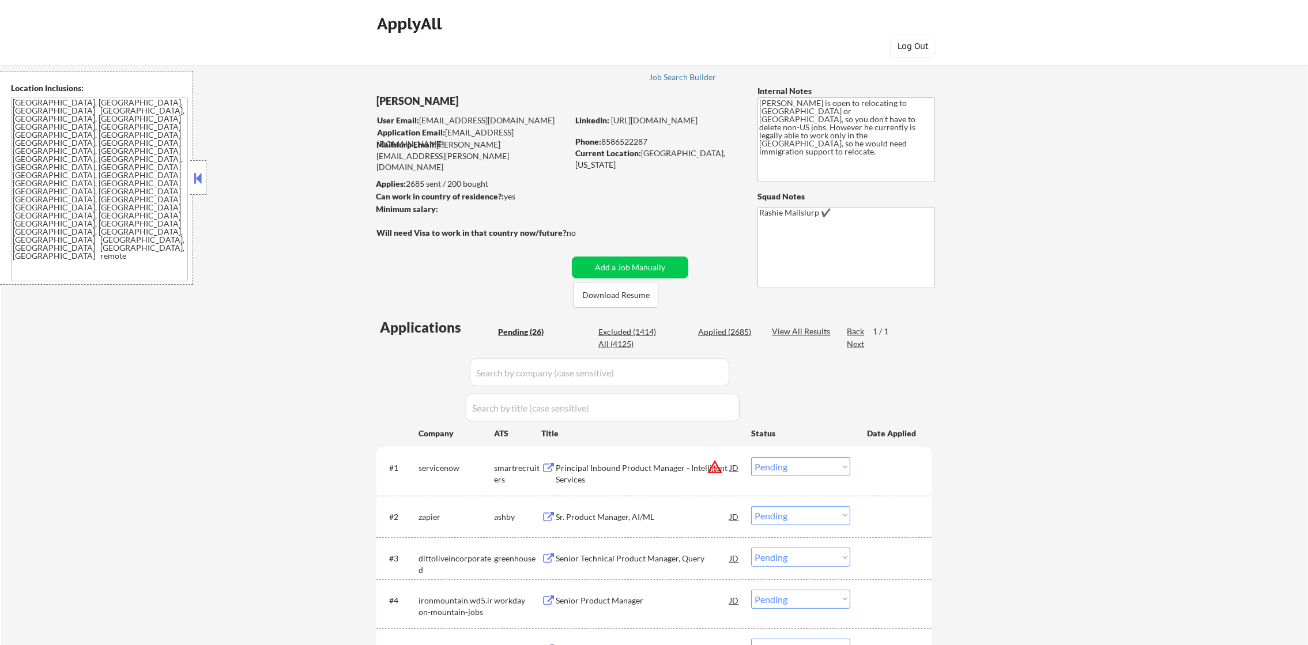
select select ""applied""
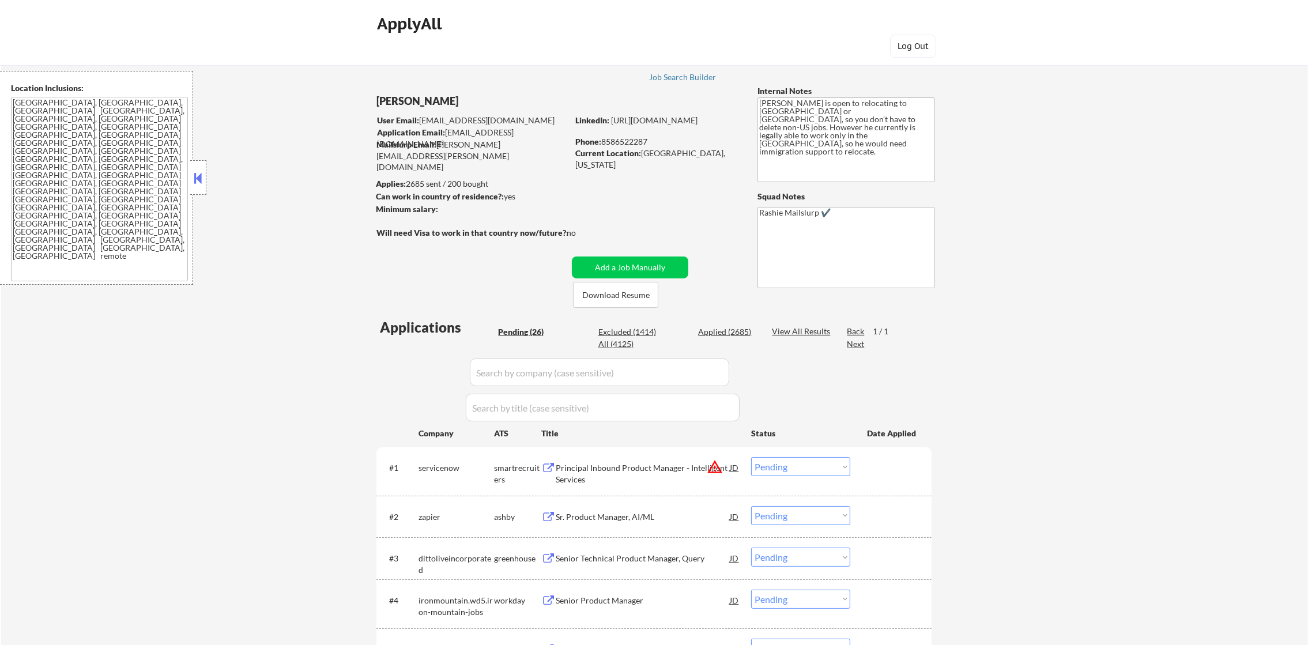
select select ""applied""
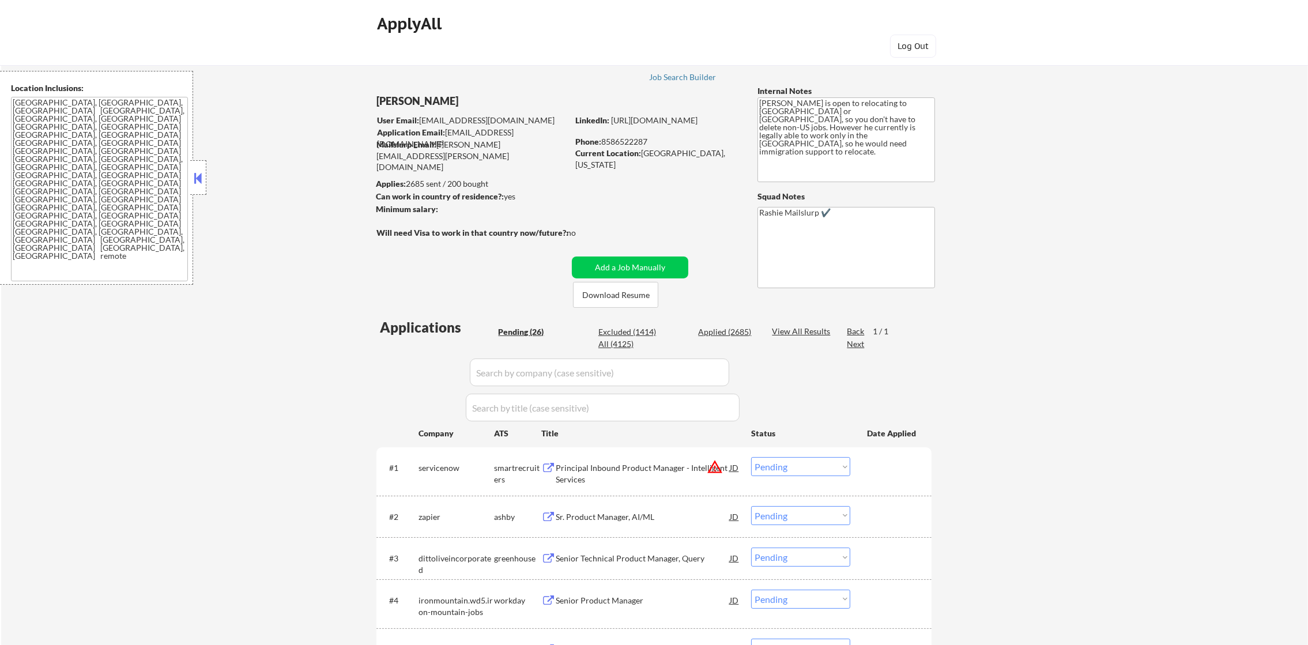
select select ""applied""
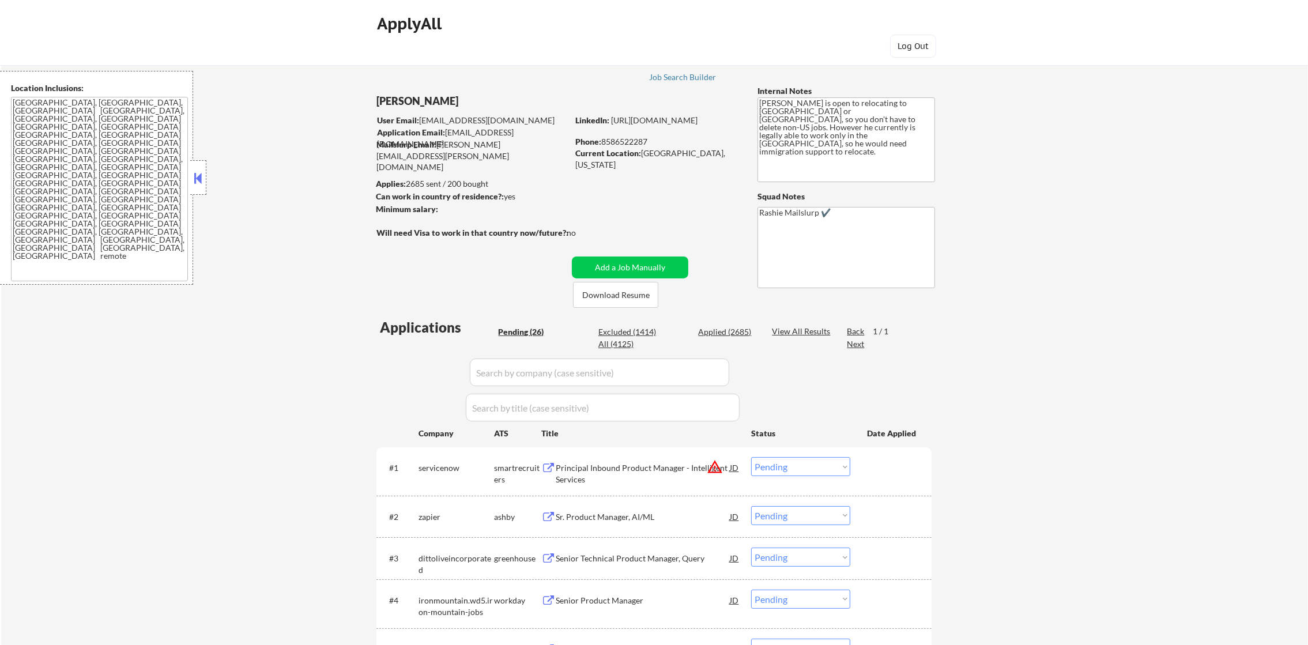
select select ""applied""
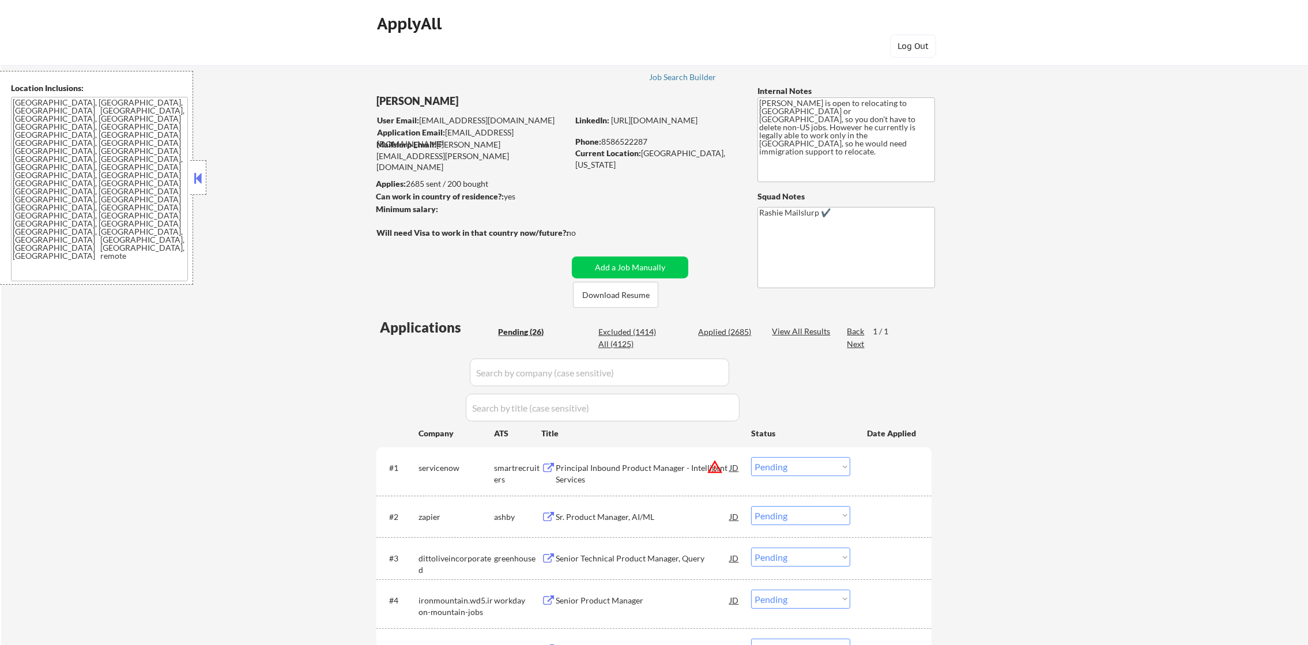
select select ""applied""
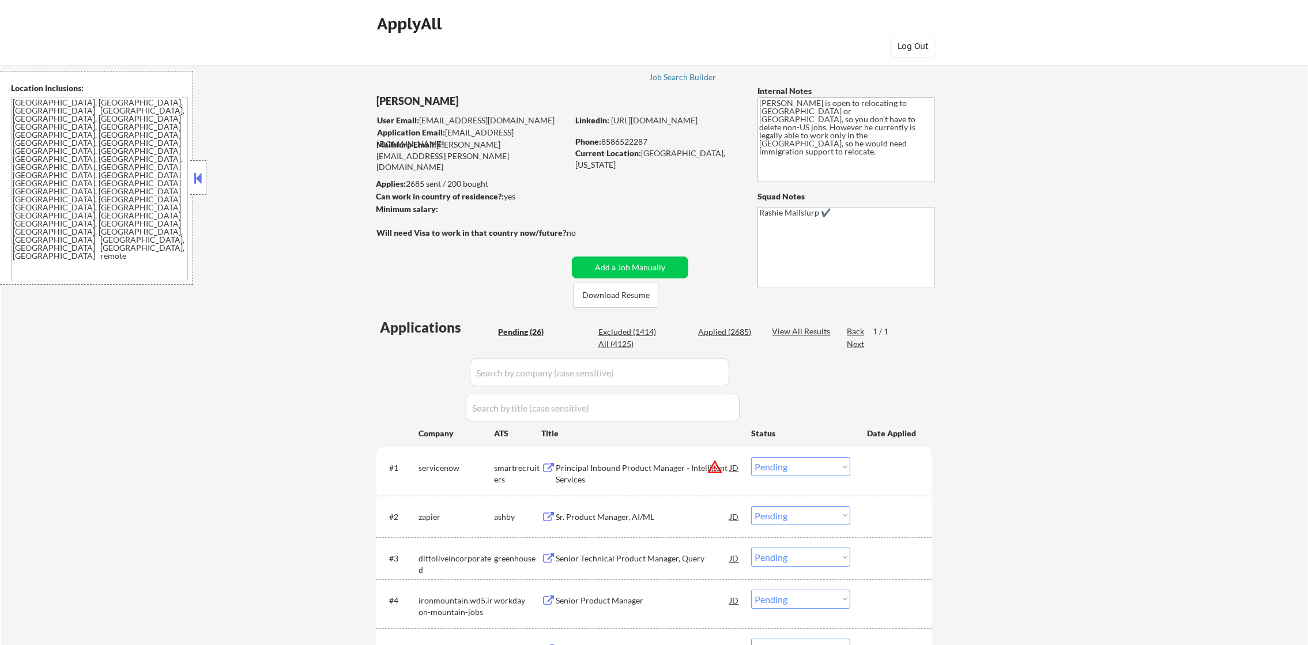
select select ""applied""
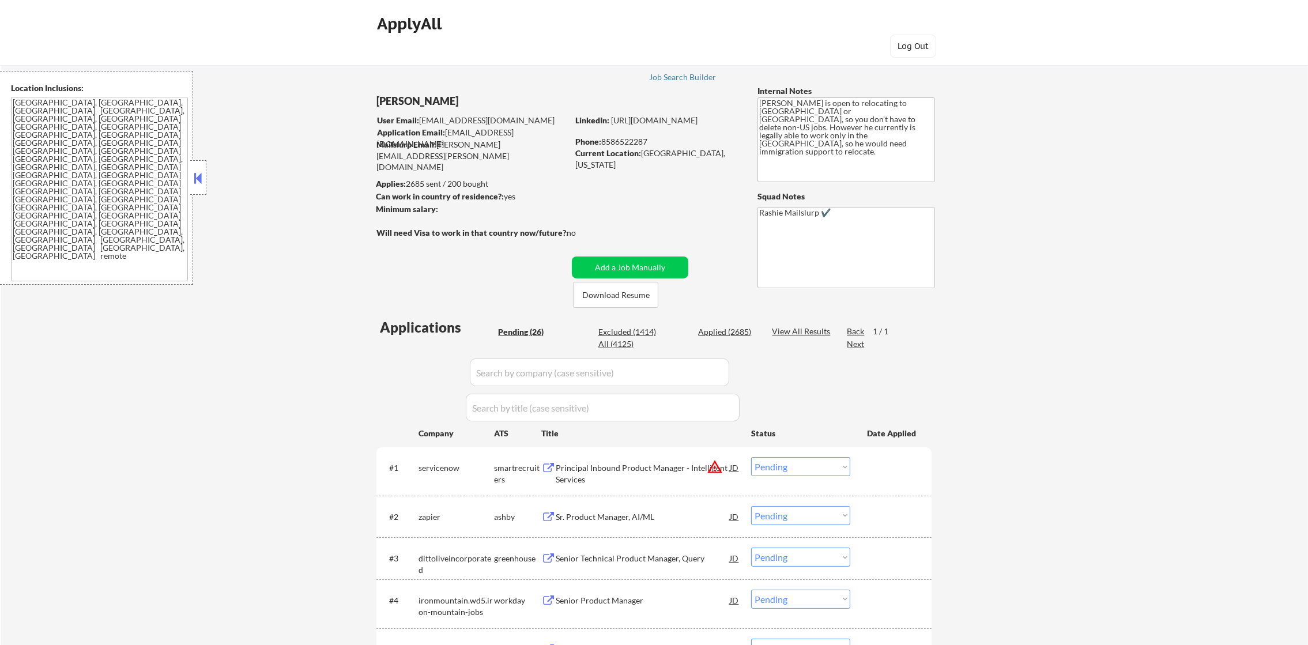
select select ""applied""
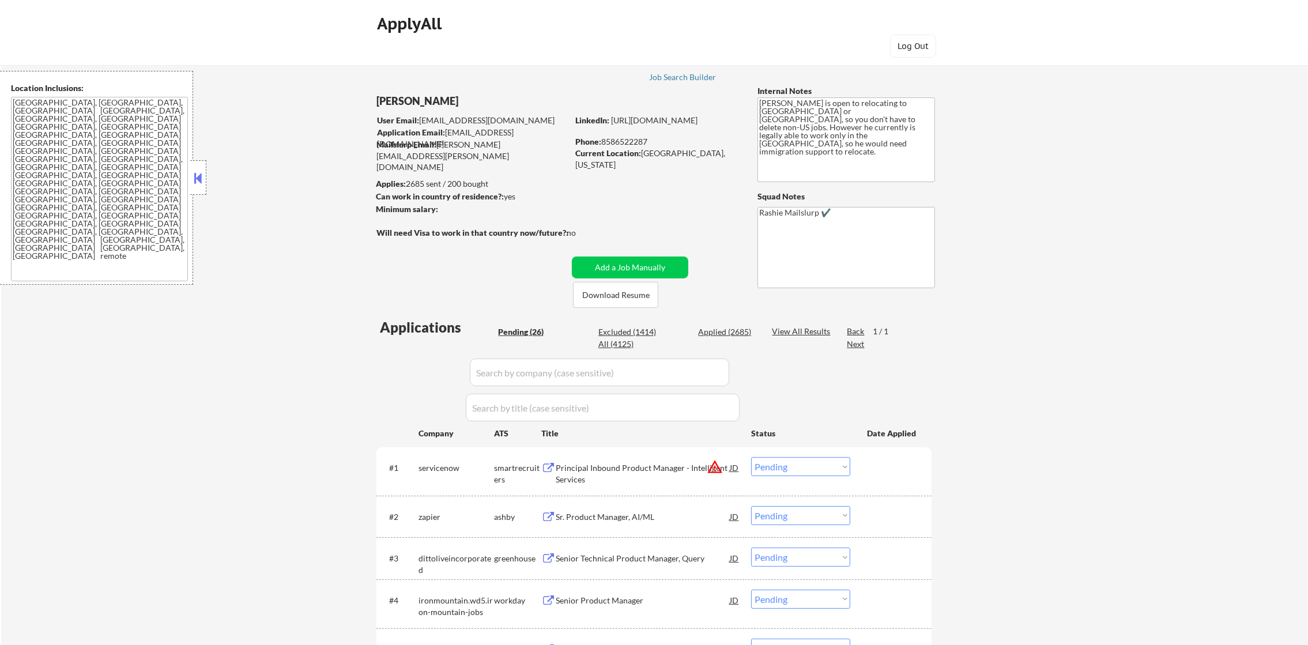
select select ""applied""
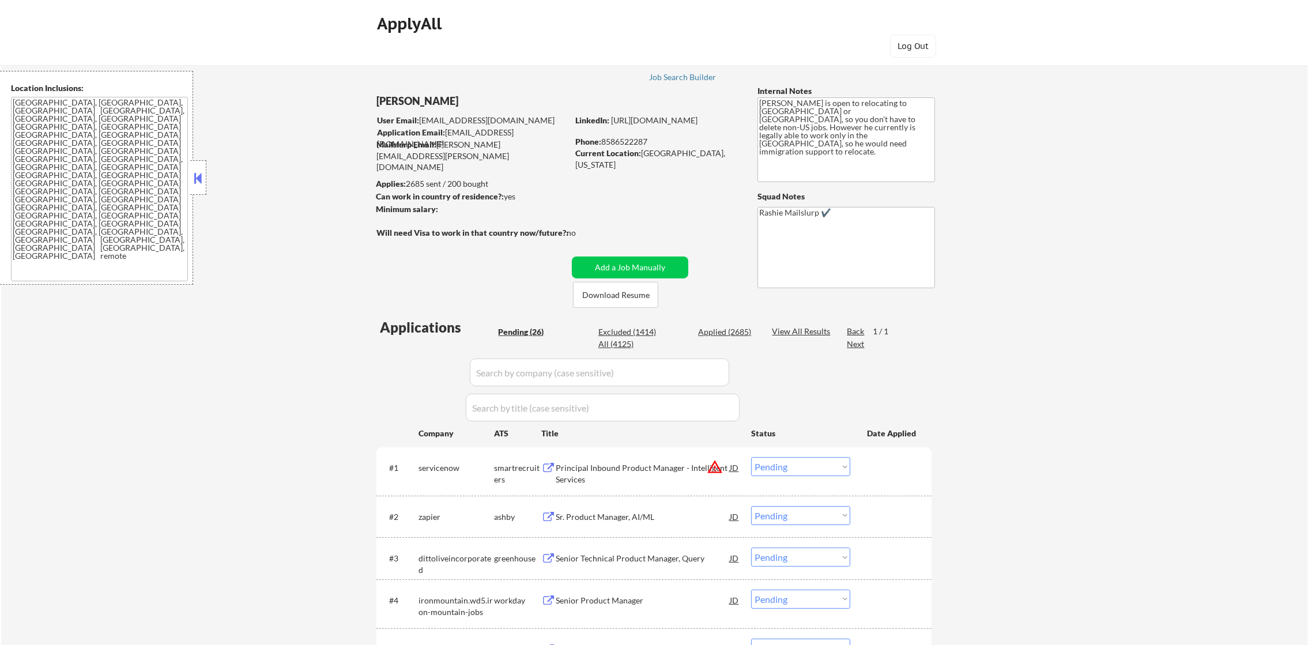
select select ""applied""
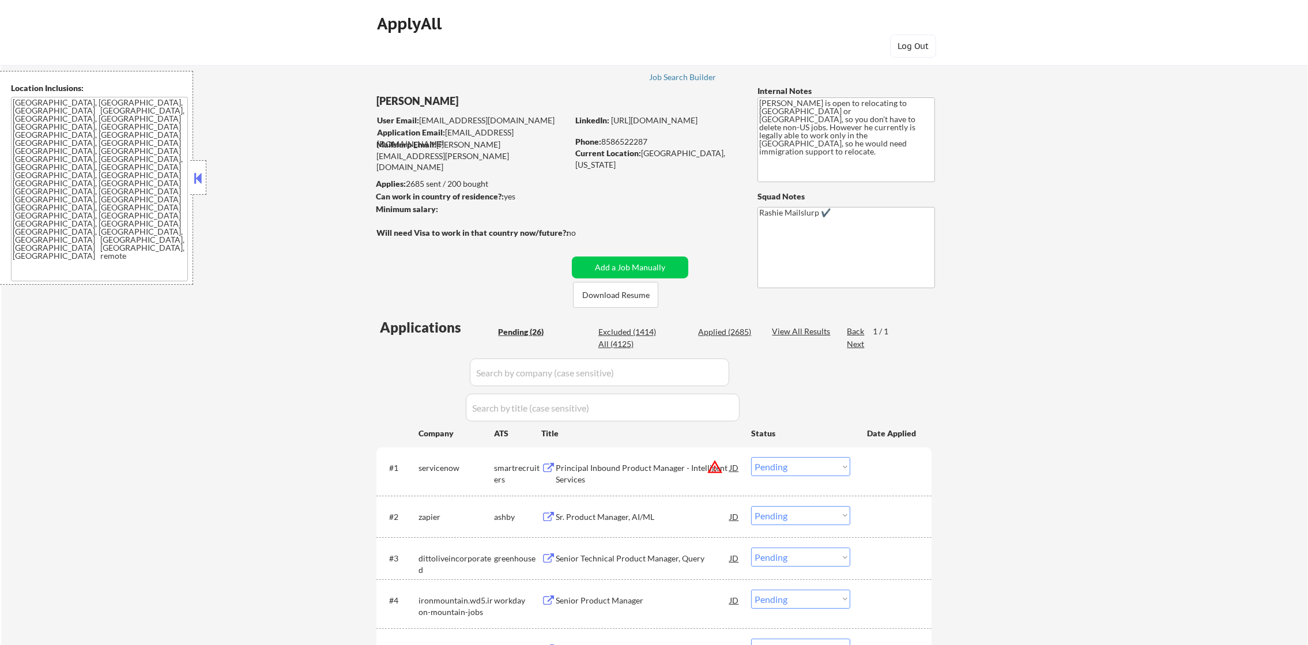
select select ""applied""
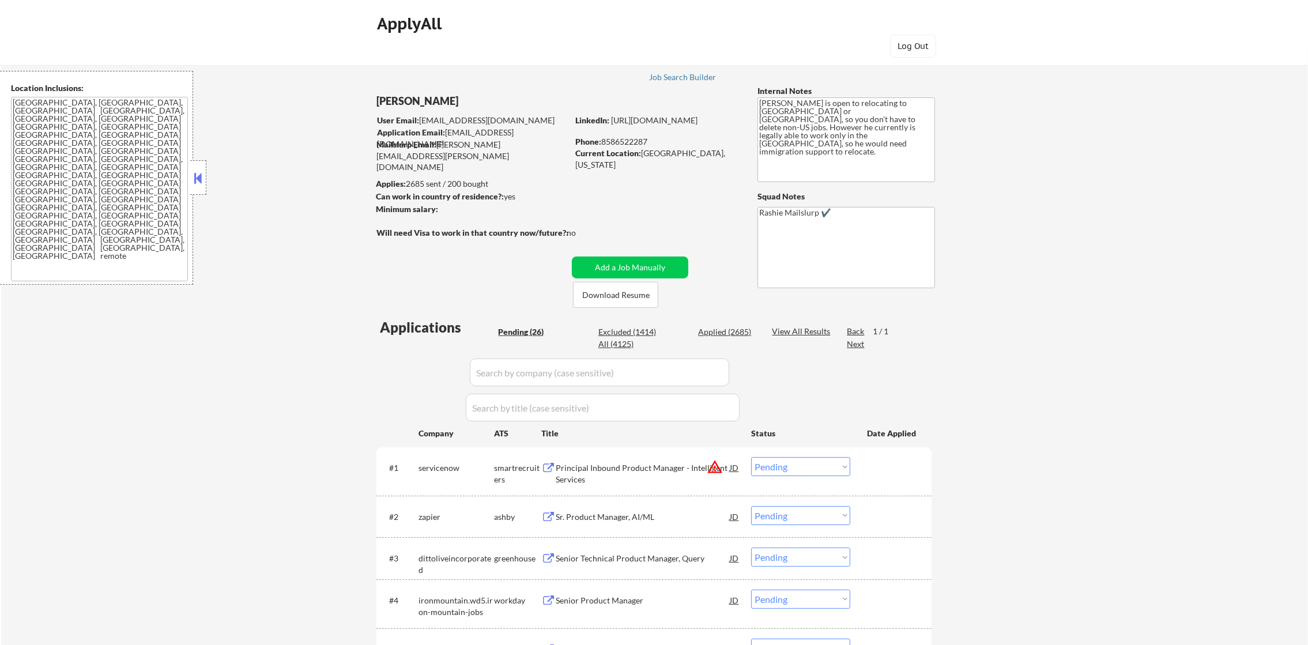
select select ""applied""
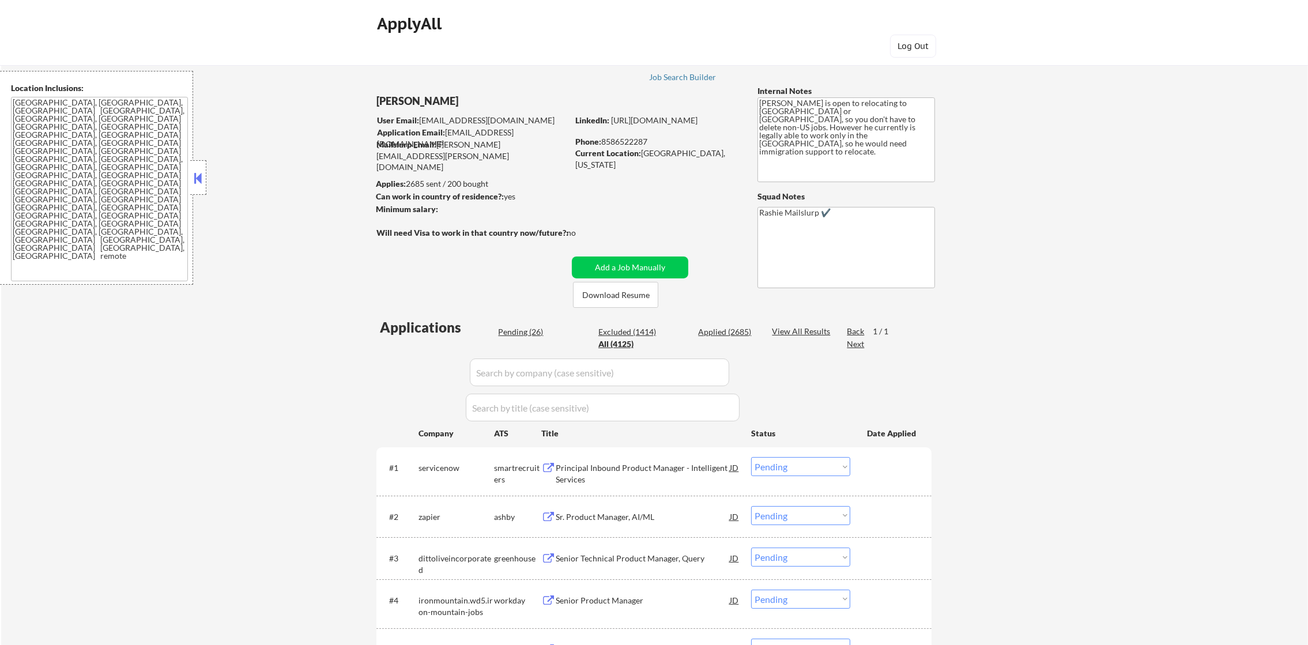
select select ""applied""
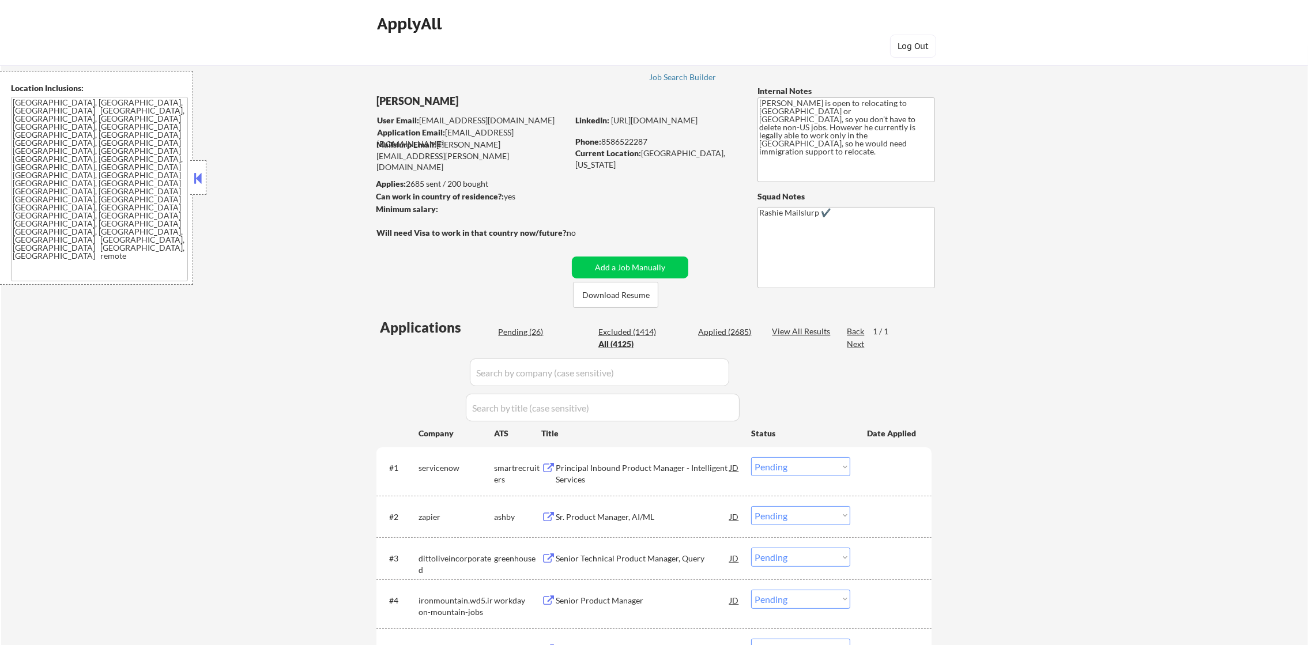
select select ""applied""
select select ""excluded__other_""
select select ""applied""
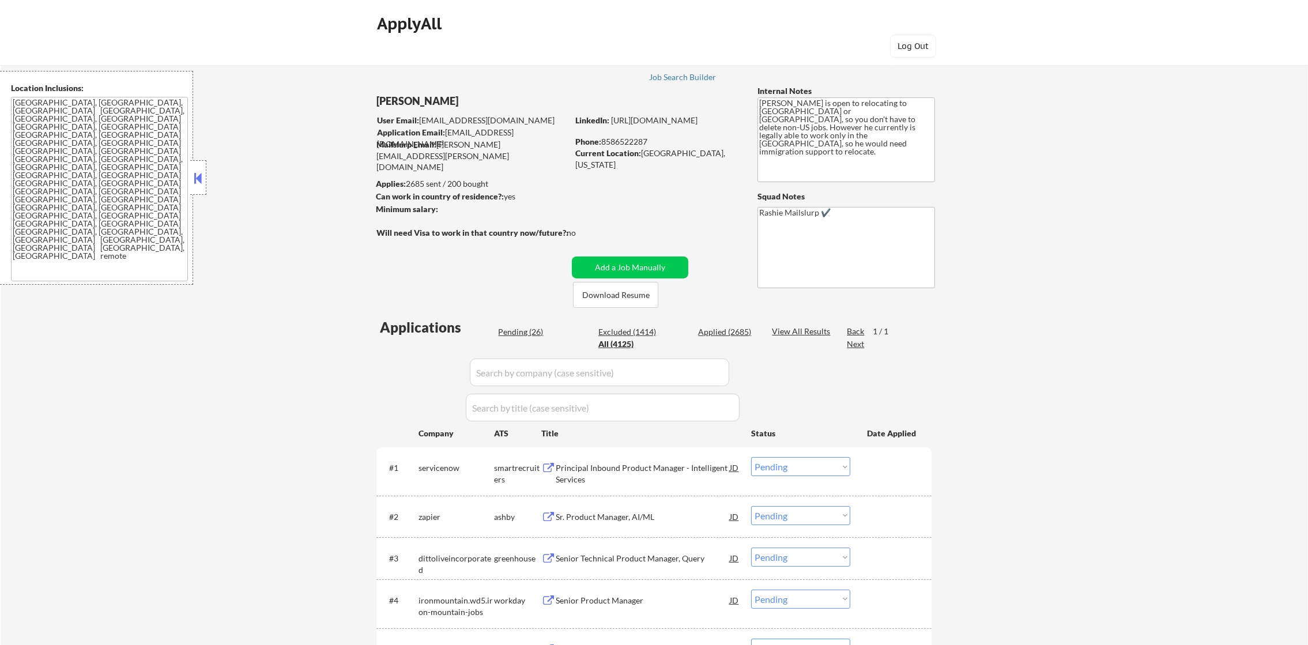
select select ""applied""
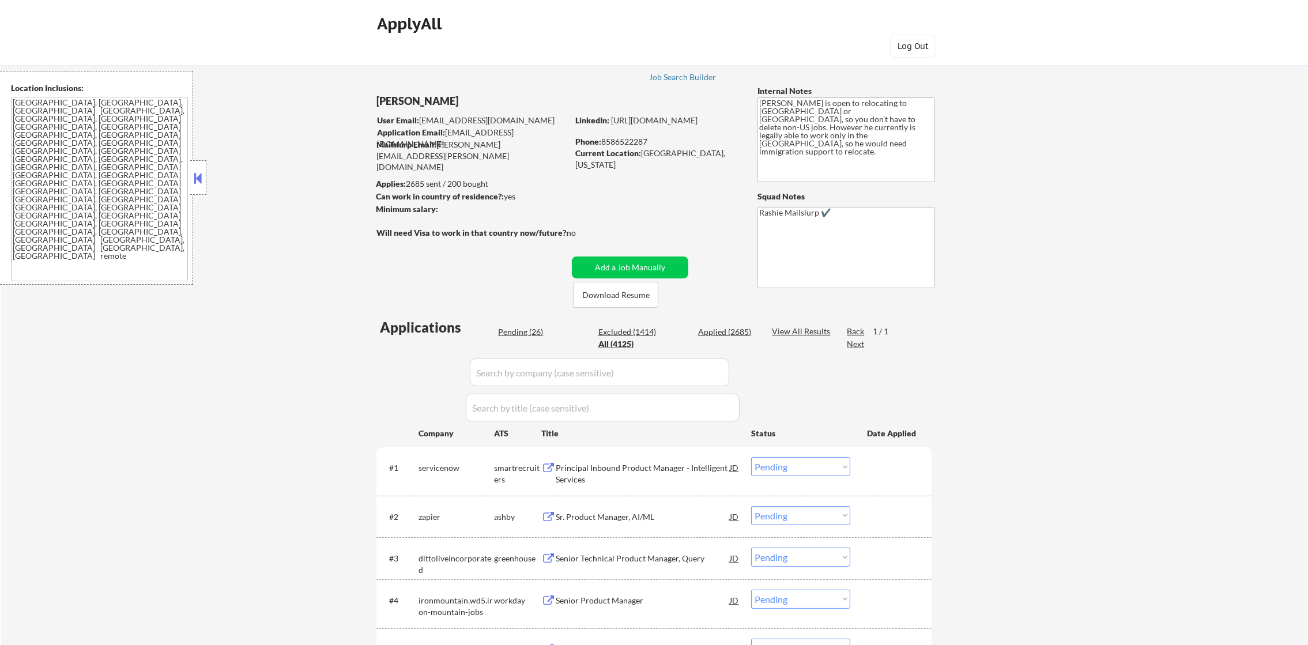
select select ""applied""
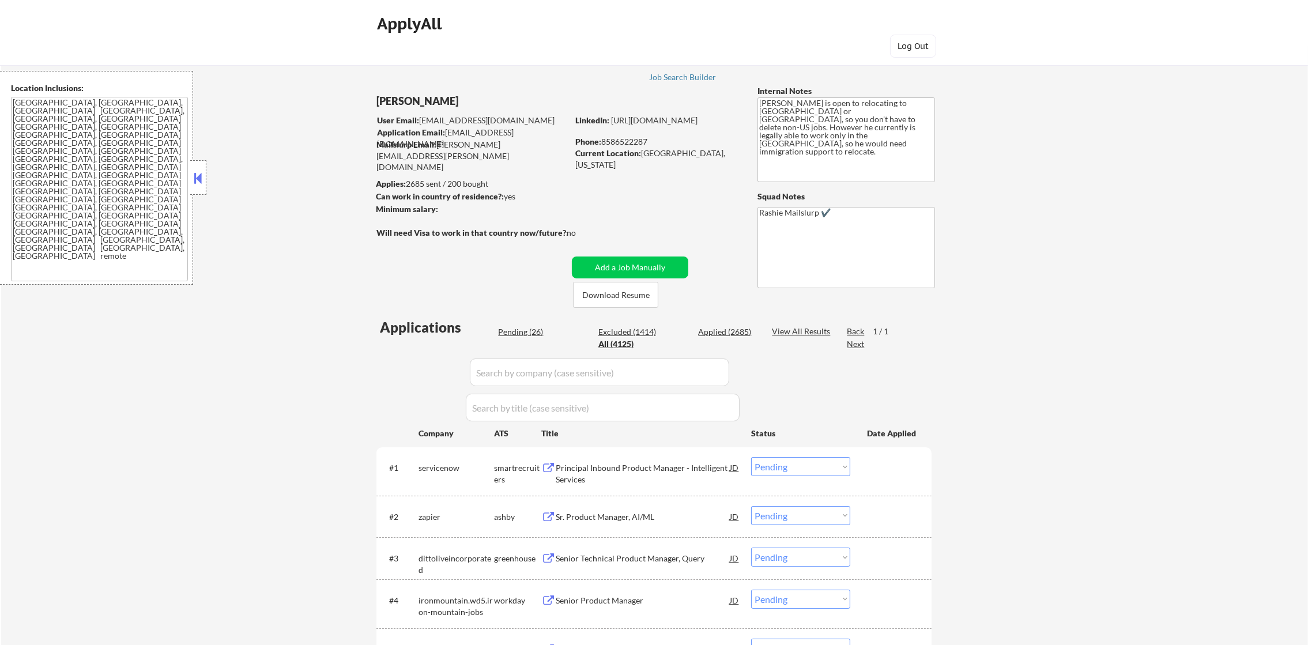
select select ""applied""
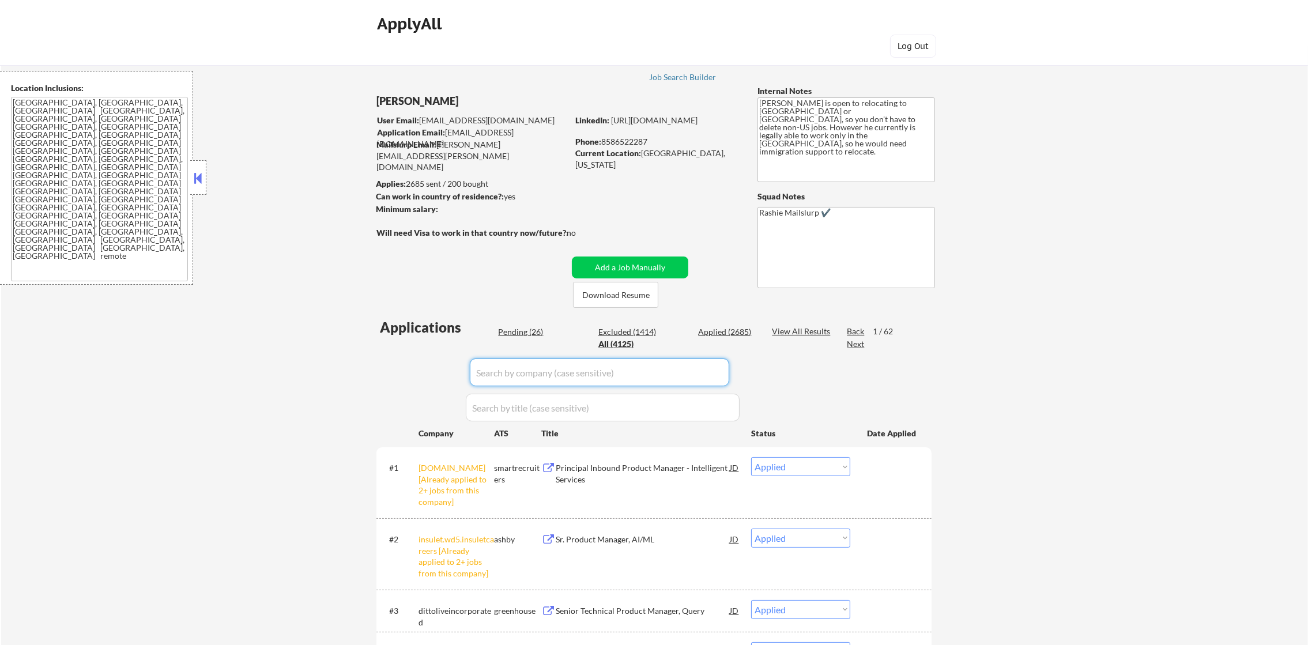
click at [527, 381] on input "input" at bounding box center [599, 373] width 259 height 28
paste input "thrivemarket"
type input "thrivemarket"
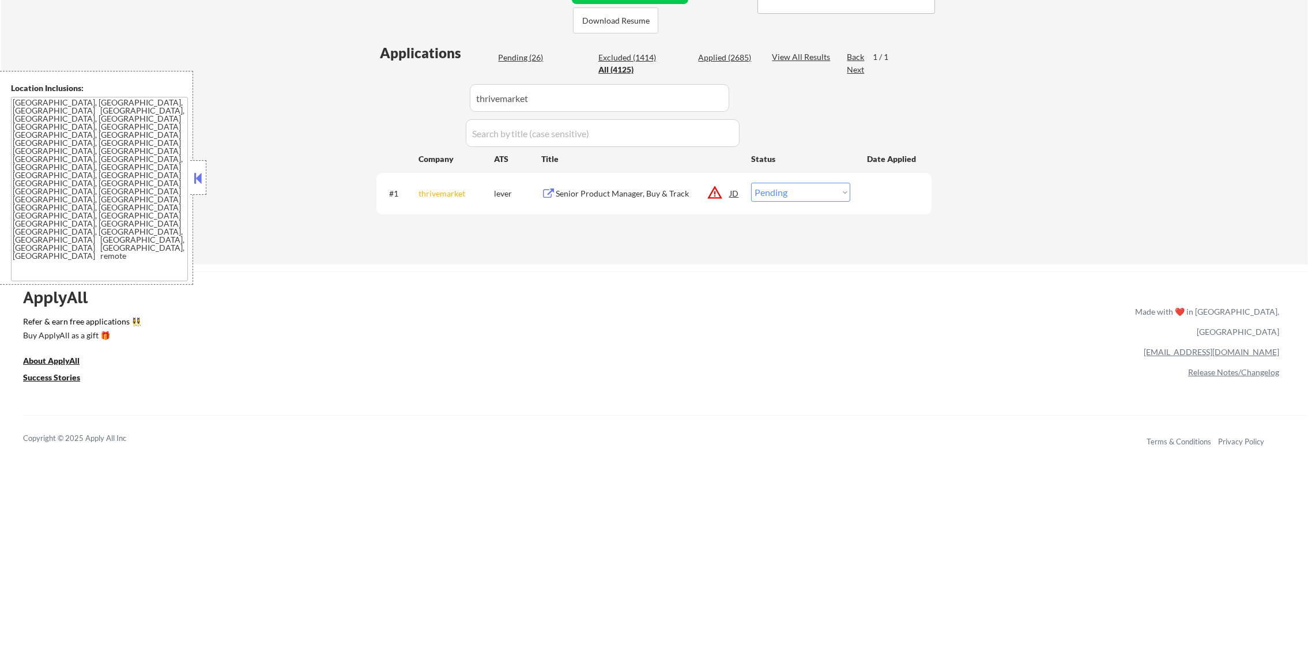
scroll to position [288, 0]
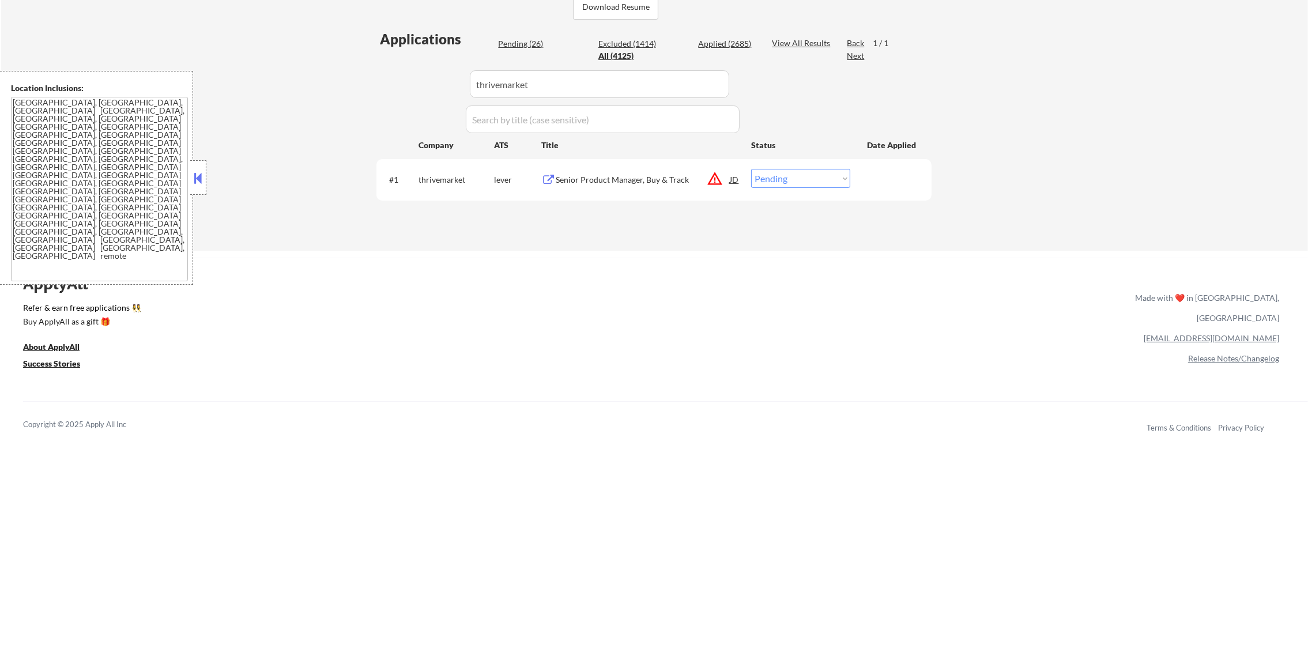
click at [675, 178] on div "Senior Product Manager, Buy & Track" at bounding box center [643, 180] width 174 height 12
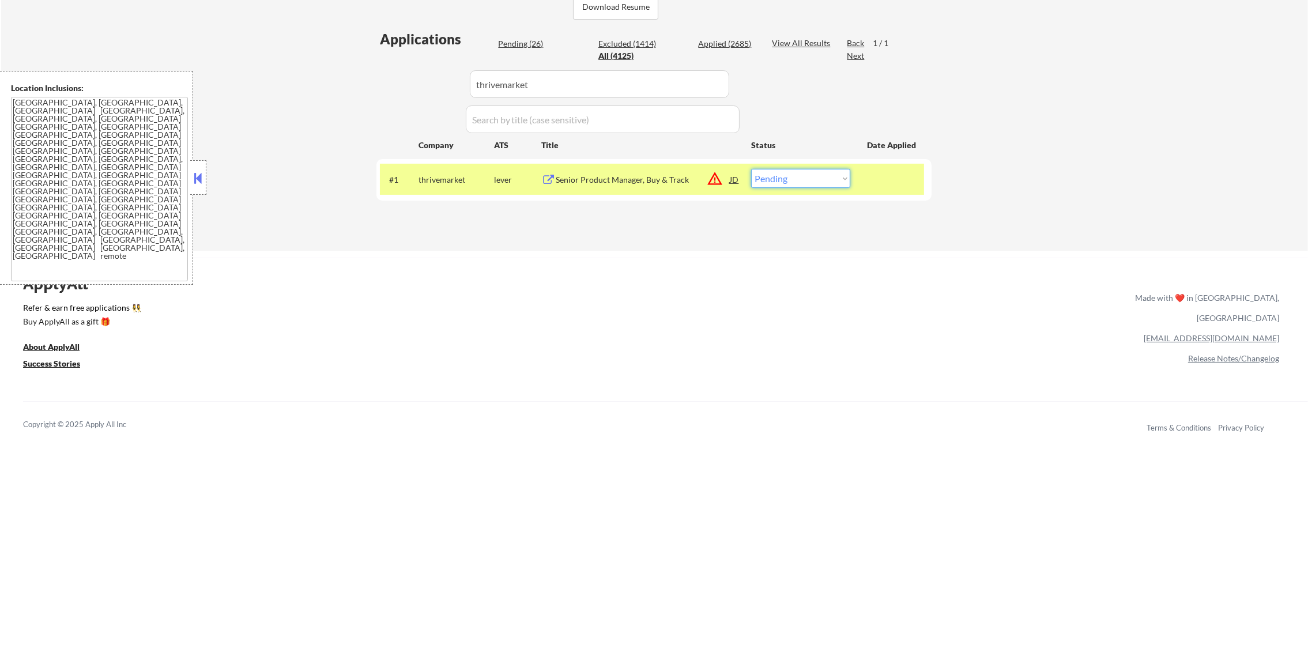
drag, startPoint x: 801, startPoint y: 173, endPoint x: 801, endPoint y: 187, distance: 13.8
click at [801, 173] on select "Choose an option... Pending Applied Excluded (Questions) Excluded (Expired) Exc…" at bounding box center [800, 178] width 99 height 19
select select ""excluded""
click at [751, 169] on select "Choose an option... Pending Applied Excluded (Questions) Excluded (Expired) Exc…" at bounding box center [800, 178] width 99 height 19
click at [410, 183] on div "#1 thrivemarket lever Senior Product Manager, Buy & Track JD warning_amber Choo…" at bounding box center [652, 179] width 544 height 31
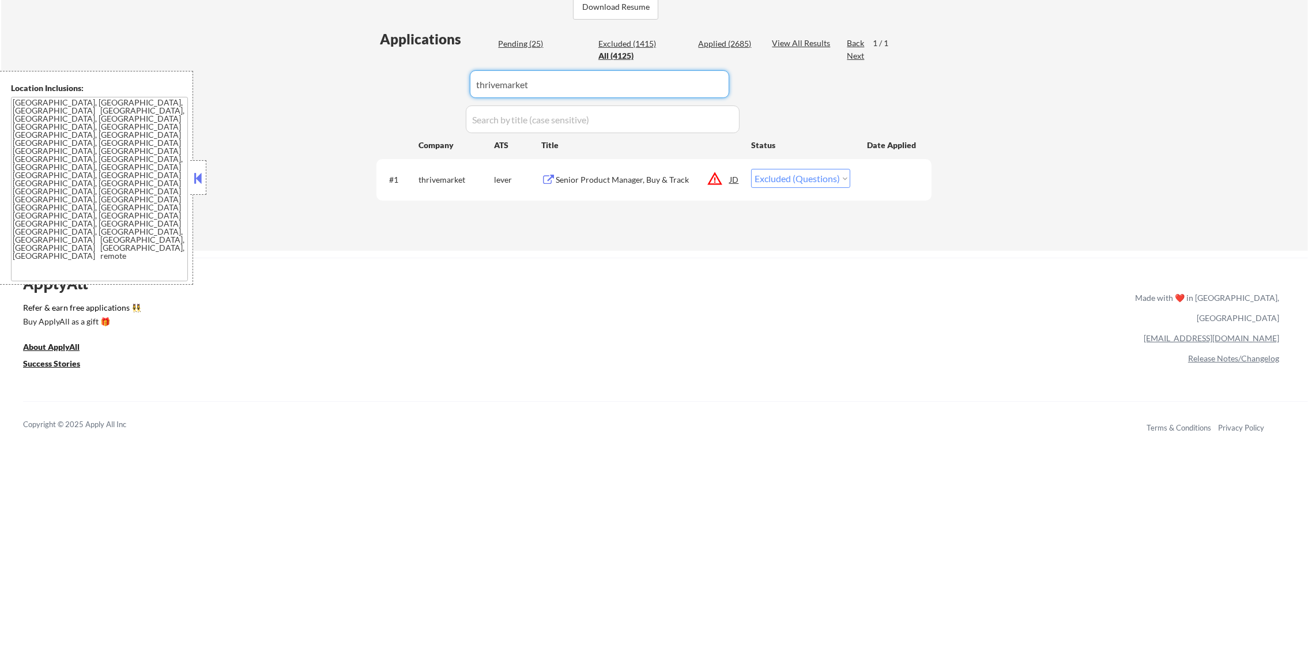
drag, startPoint x: 560, startPoint y: 77, endPoint x: 379, endPoint y: 77, distance: 180.5
click at [392, 77] on div "Applications Pending (25) Excluded (1415) Applied (2685) All (4125) View All Re…" at bounding box center [654, 128] width 555 height 199
paste input "skylight-frame"
type input "skylight-frame"
click at [370, 78] on div "← Return to /applysquad Mailslurp Inbox Job Search Builder [PERSON_NAME] User E…" at bounding box center [654, 0] width 575 height 484
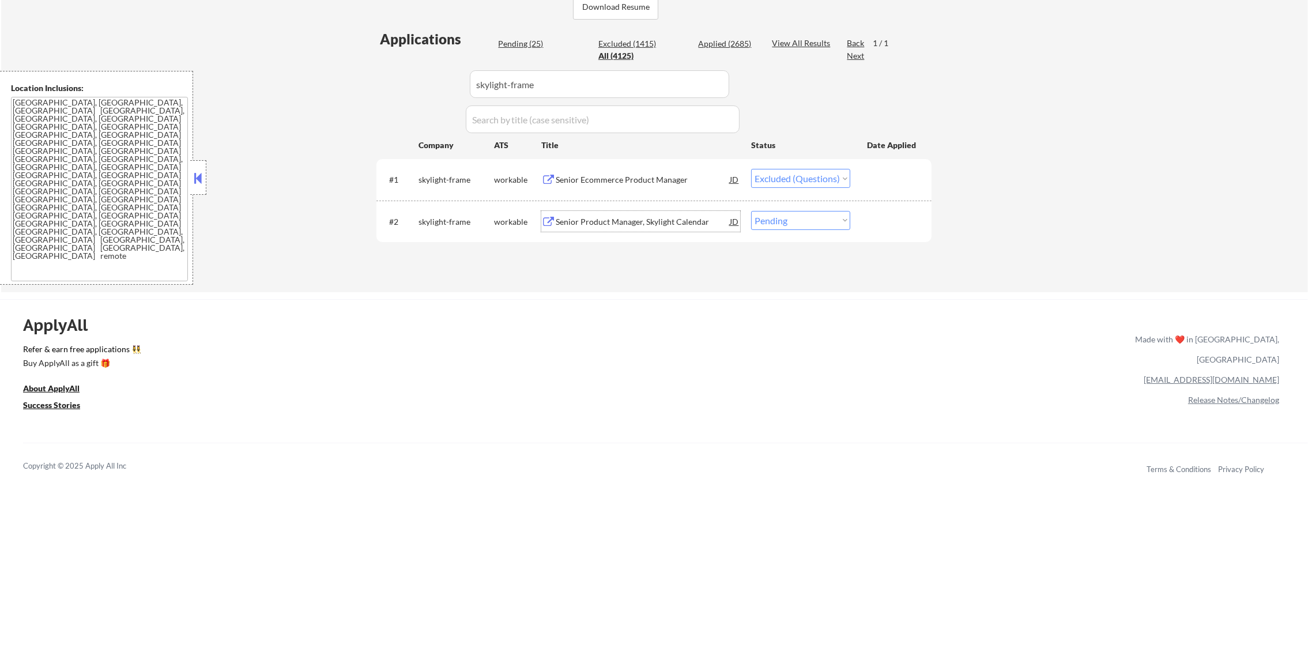
click at [608, 223] on div "Senior Product Manager, Skylight Calendar" at bounding box center [643, 222] width 174 height 12
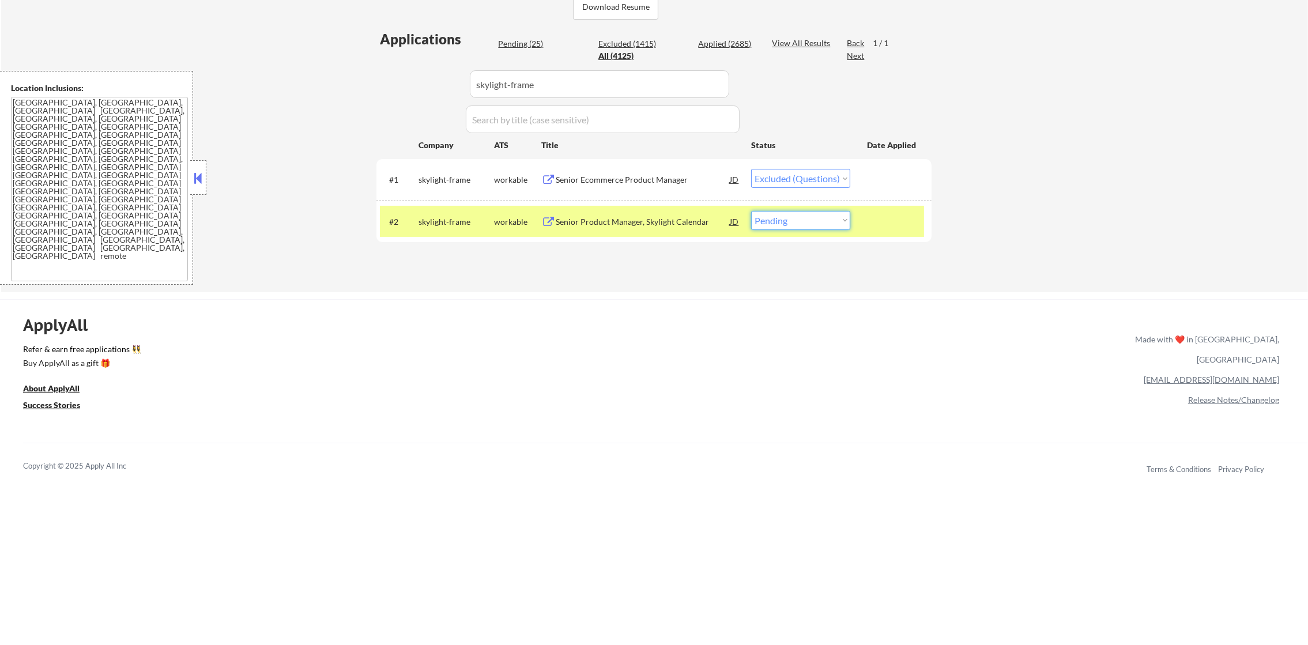
click at [770, 219] on select "Choose an option... Pending Applied Excluded (Questions) Excluded (Expired) Exc…" at bounding box center [800, 220] width 99 height 19
select select ""excluded""
click at [751, 211] on select "Choose an option... Pending Applied Excluded (Questions) Excluded (Expired) Exc…" at bounding box center [800, 220] width 99 height 19
click at [440, 222] on div "skylight-frame" at bounding box center [457, 222] width 76 height 12
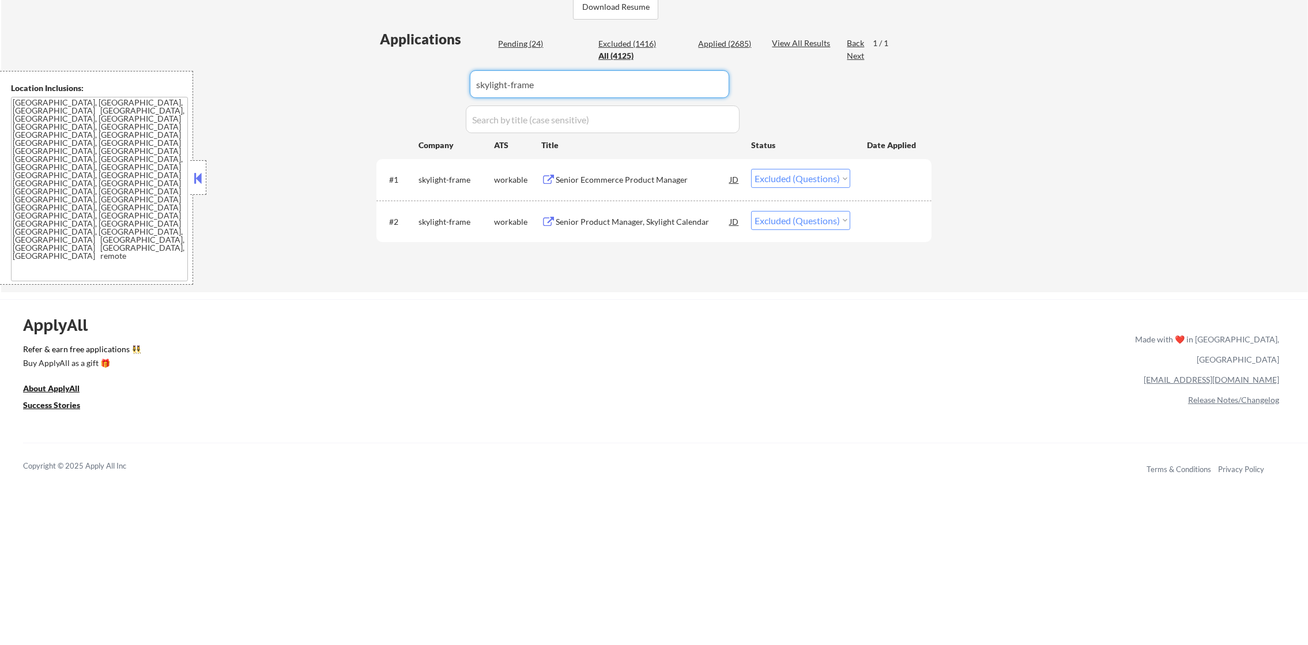
paste input "transcarent"
drag, startPoint x: 561, startPoint y: 72, endPoint x: 347, endPoint y: 63, distance: 214.7
click at [362, 63] on div "← Return to /applysquad Mailslurp Inbox Job Search Builder [PERSON_NAME] User E…" at bounding box center [654, 25] width 1307 height 535
type input "transcarent"
click at [327, 63] on div "← Return to /applysquad Mailslurp Inbox Job Search Builder [PERSON_NAME] User E…" at bounding box center [654, 25] width 1307 height 535
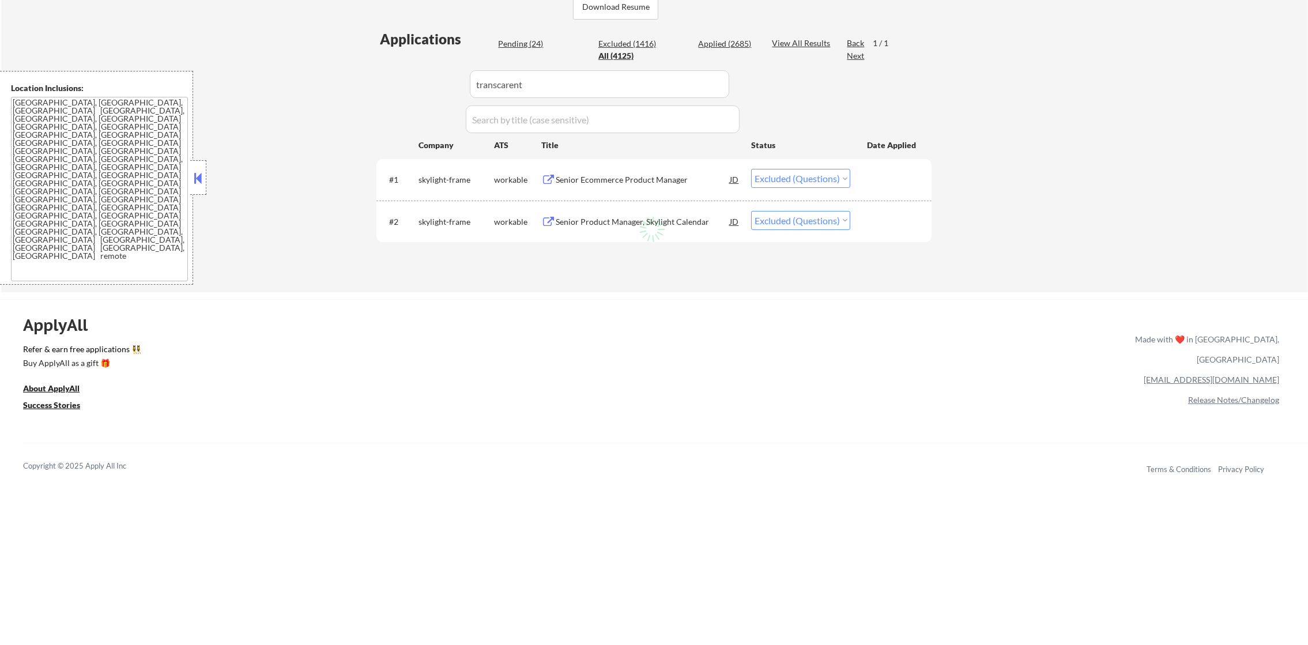
select select ""applied""
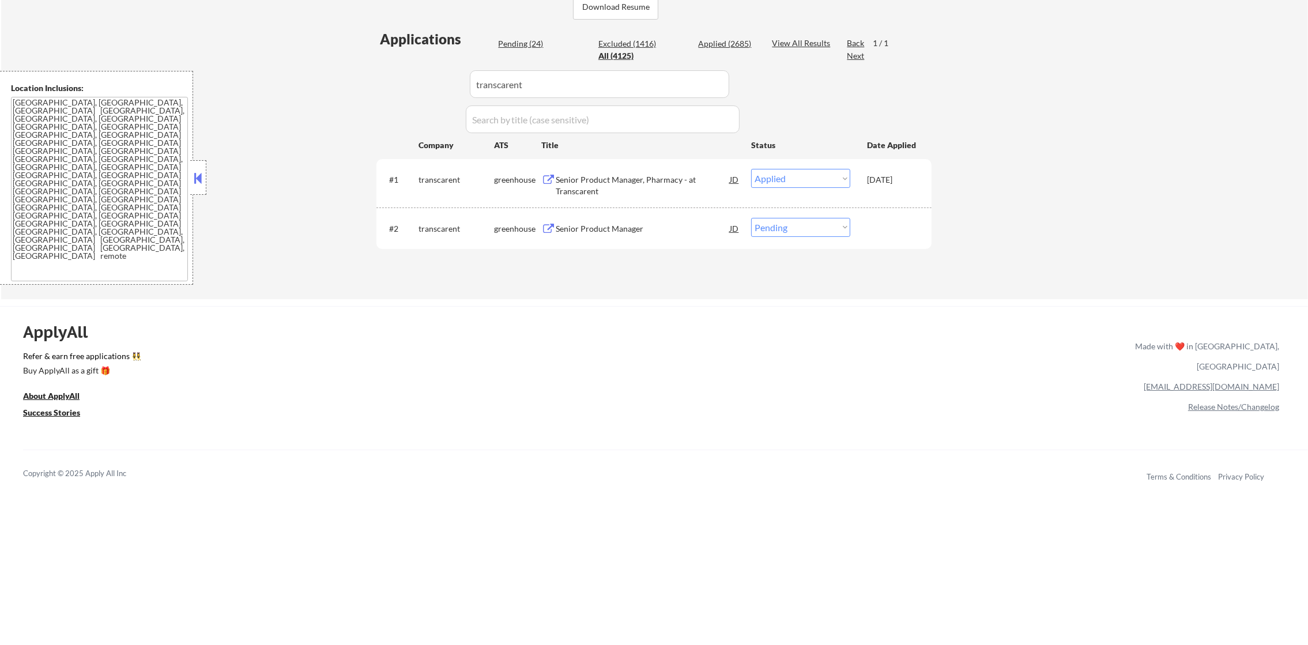
click at [624, 223] on div "Senior Product Manager" at bounding box center [643, 229] width 174 height 12
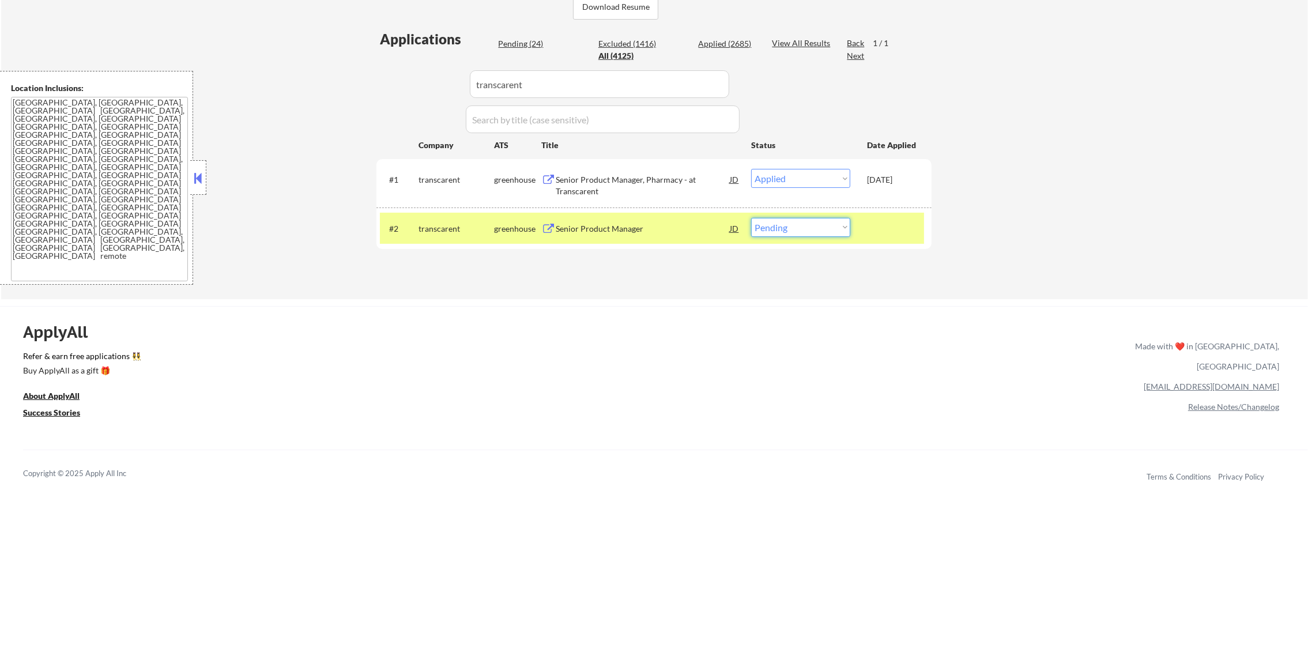
click at [799, 234] on select "Choose an option... Pending Applied Excluded (Questions) Excluded (Expired) Exc…" at bounding box center [800, 227] width 99 height 19
select select ""applied""
click at [751, 218] on select "Choose an option... Pending Applied Excluded (Questions) Excluded (Expired) Exc…" at bounding box center [800, 227] width 99 height 19
click at [419, 208] on div "#2 transcarent greenhouse Senior Product Manager JD Choose an option... Pending…" at bounding box center [654, 229] width 555 height 42
click at [463, 232] on div "transcarent" at bounding box center [457, 229] width 76 height 12
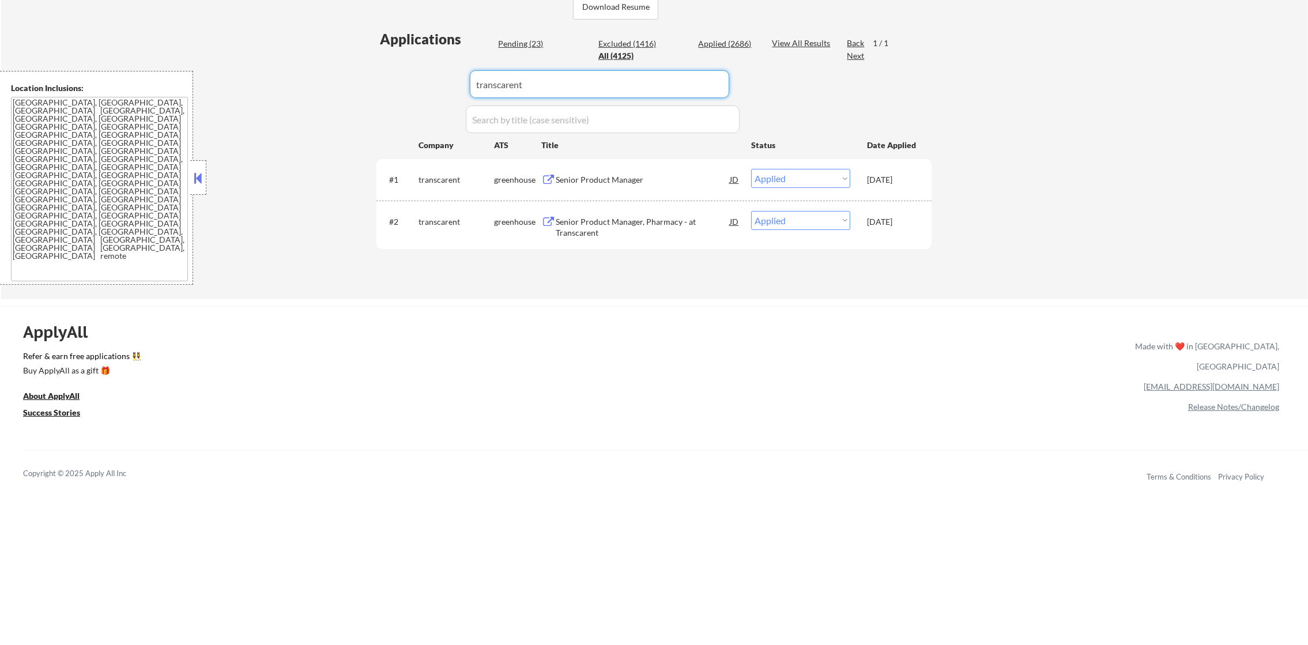
drag, startPoint x: 547, startPoint y: 93, endPoint x: 375, endPoint y: 93, distance: 172.4
click at [378, 93] on div "Applications Pending (23) Excluded (1416) Applied (2686) All (4125) View All Re…" at bounding box center [654, 153] width 555 height 248
paste input "enablecomp"
type input "enablecomp"
click at [366, 93] on div "← Return to /applysquad Mailslurp Inbox Job Search Builder [PERSON_NAME] User E…" at bounding box center [654, 28] width 1307 height 541
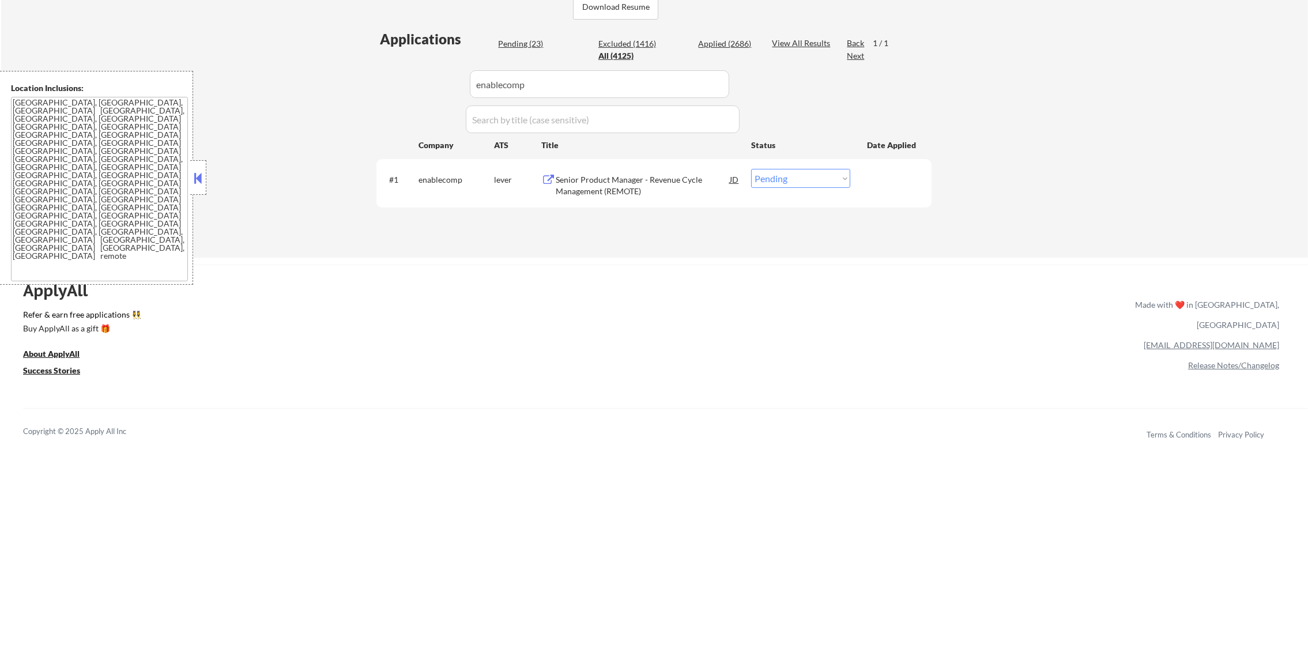
click at [648, 184] on div "Senior Product Manager - Revenue Cycle Management (REMOTE)" at bounding box center [643, 185] width 174 height 22
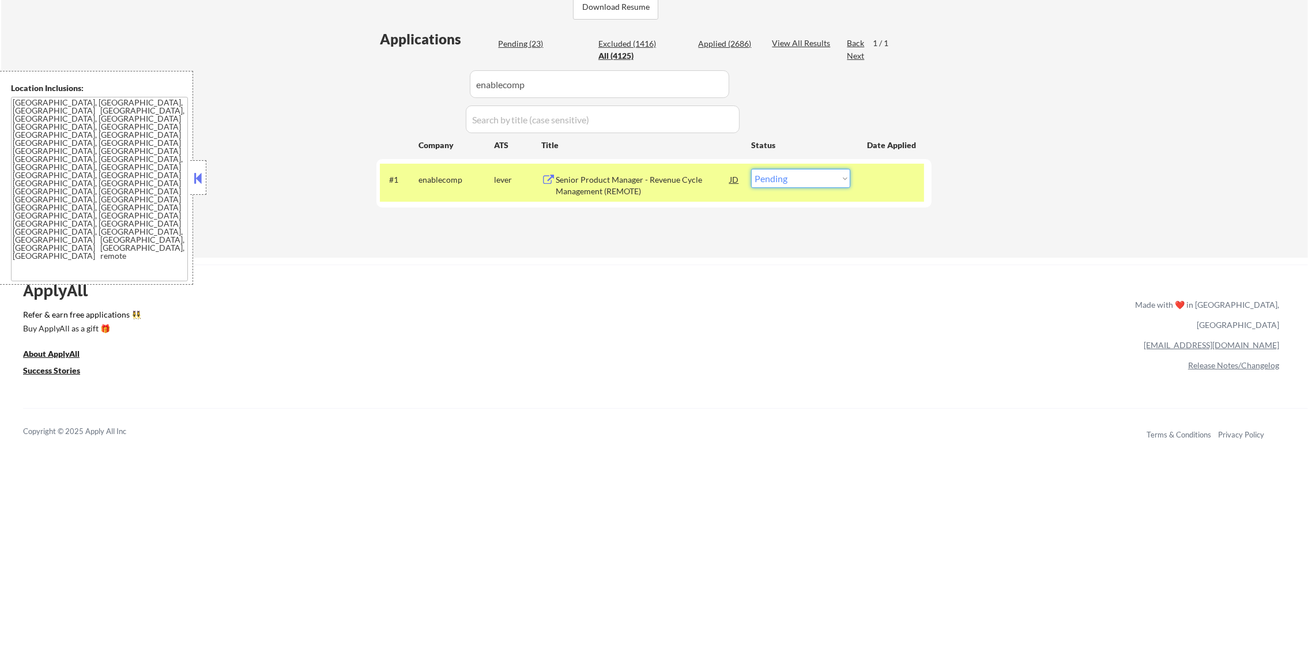
click at [830, 183] on select "Choose an option... Pending Applied Excluded (Questions) Excluded (Expired) Exc…" at bounding box center [800, 178] width 99 height 19
select select ""applied""
click at [751, 169] on select "Choose an option... Pending Applied Excluded (Questions) Excluded (Expired) Exc…" at bounding box center [800, 178] width 99 height 19
click at [424, 179] on div "enablecomp" at bounding box center [457, 180] width 76 height 12
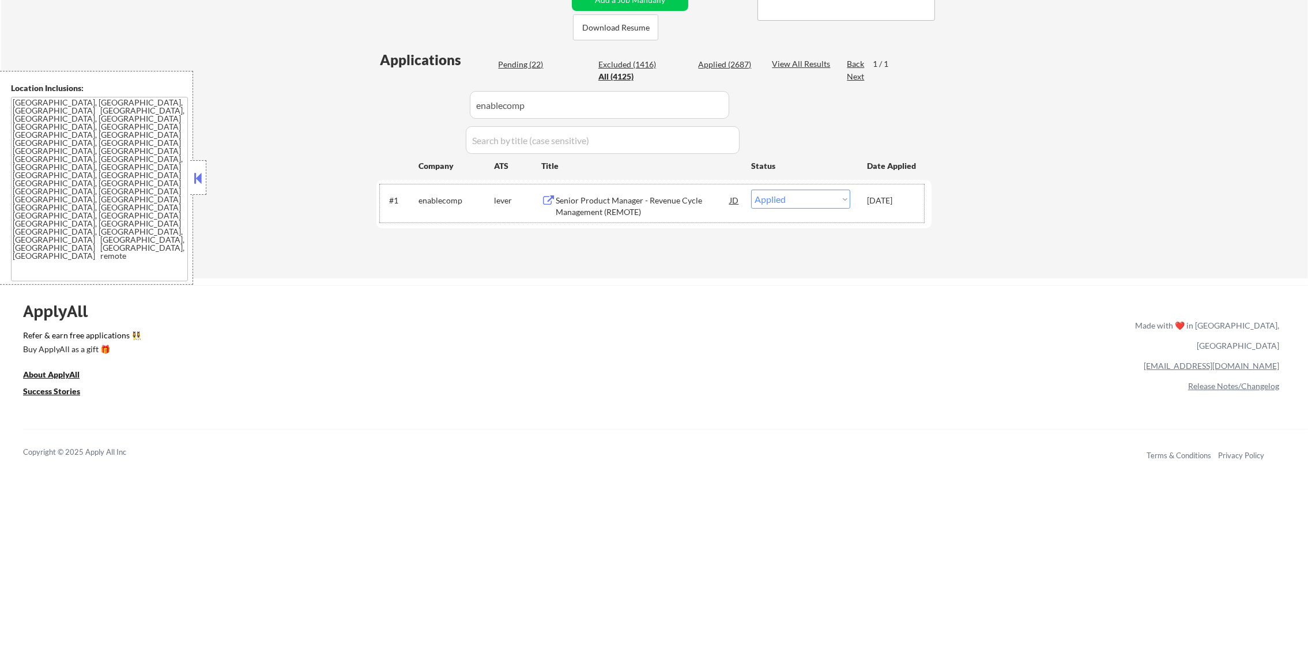
scroll to position [259, 0]
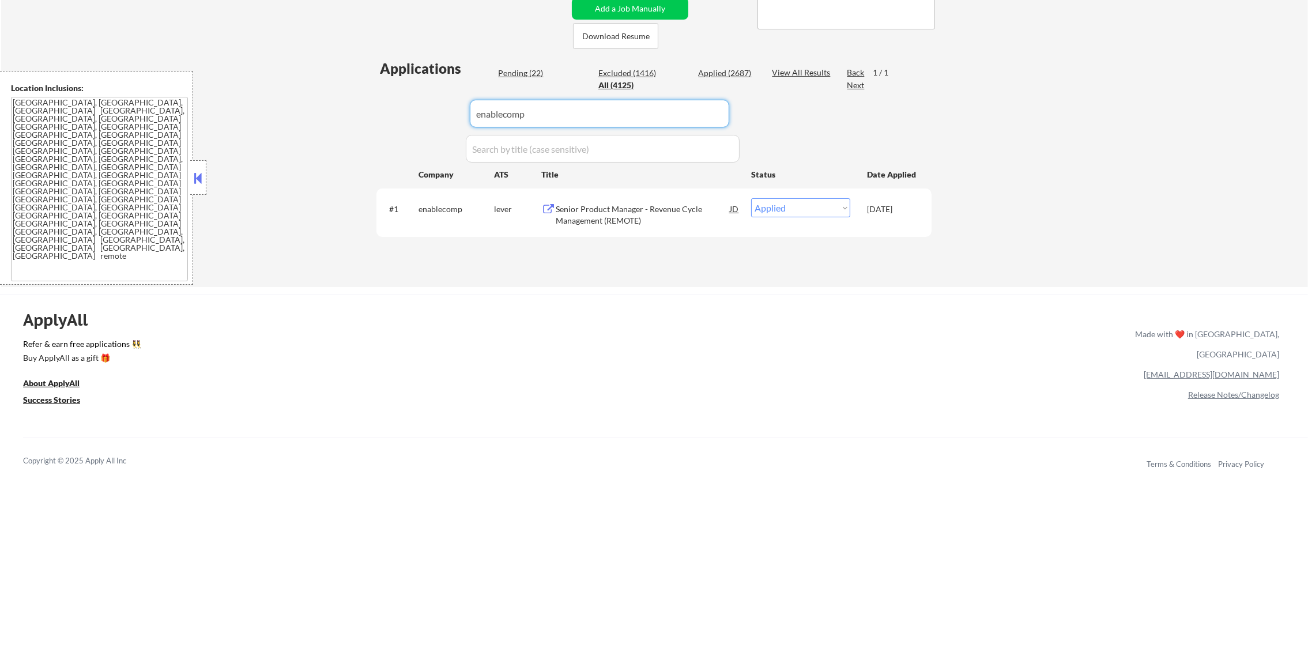
drag, startPoint x: 534, startPoint y: 111, endPoint x: 373, endPoint y: 111, distance: 160.9
click at [378, 111] on div "Applications Pending (22) Excluded (1416) Applied (2687) All (4125) View All Re…" at bounding box center [654, 162] width 555 height 206
paste input "virtru"
type input "virtru"
click at [368, 111] on div "← Return to /applysquad Mailslurp Inbox Job Search Builder [PERSON_NAME] User E…" at bounding box center [654, 32] width 575 height 491
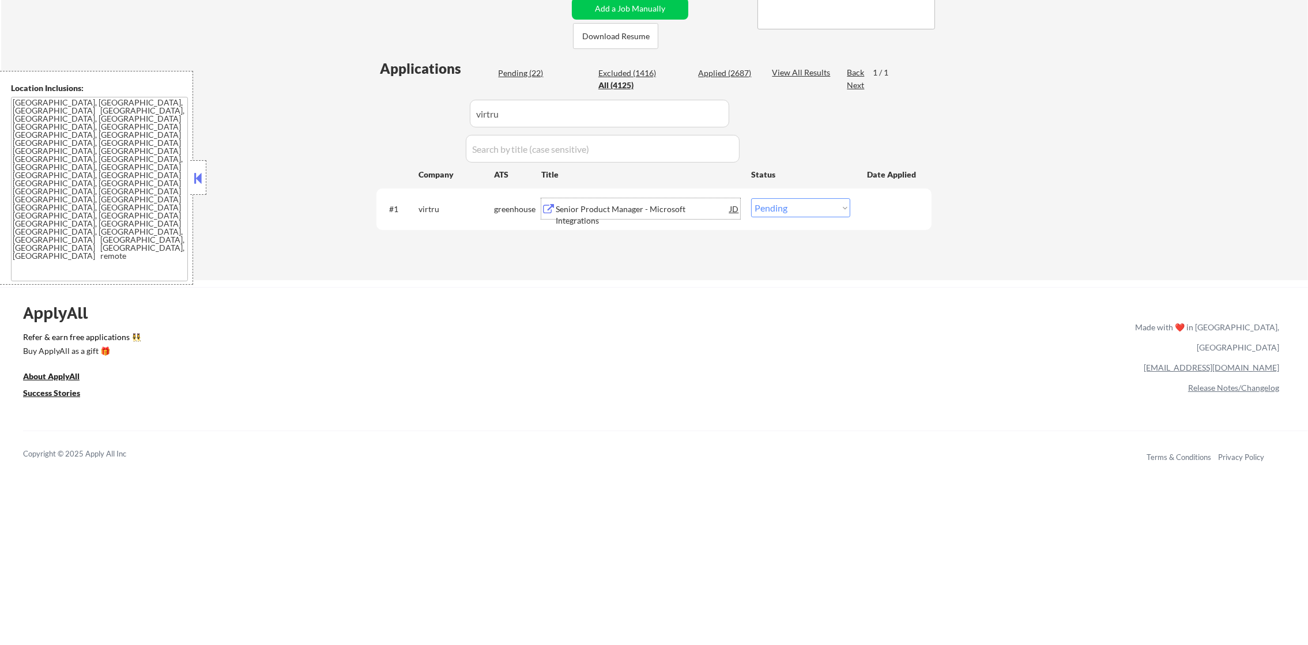
click at [663, 211] on div "Senior Product Manager - Microsoft Integrations" at bounding box center [643, 215] width 174 height 22
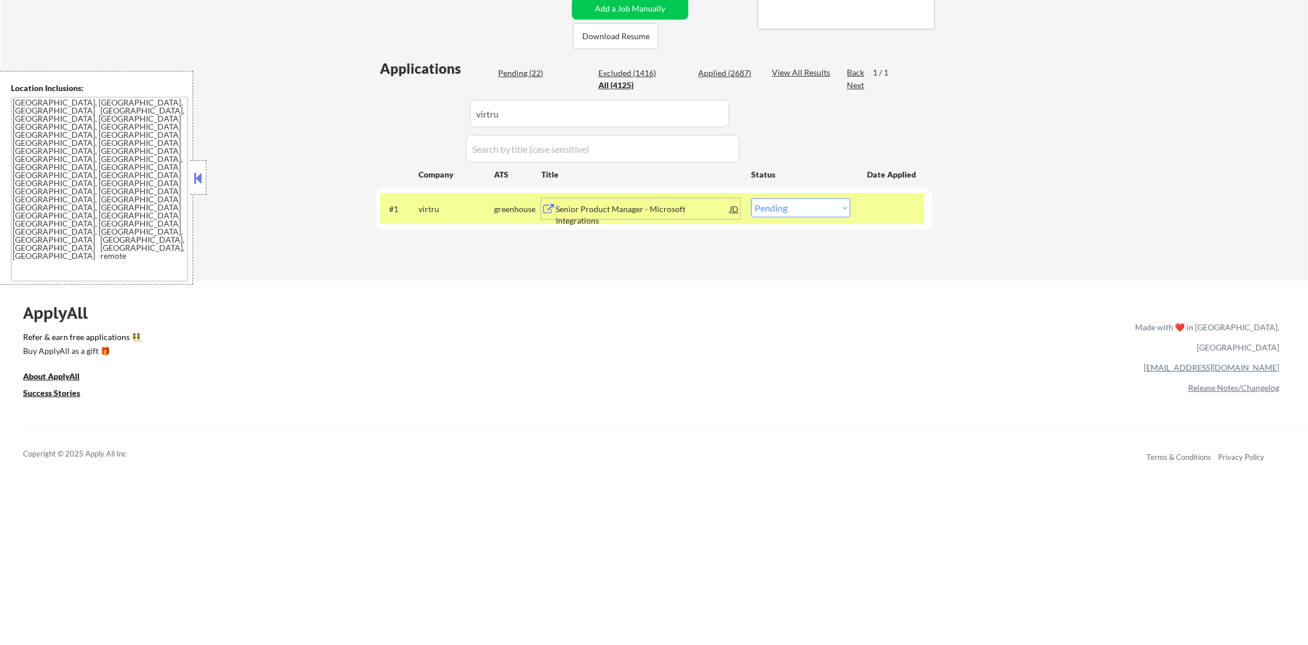
drag, startPoint x: 794, startPoint y: 211, endPoint x: 792, endPoint y: 217, distance: 6.2
click at [793, 212] on select "Choose an option... Pending Applied Excluded (Questions) Excluded (Expired) Exc…" at bounding box center [800, 207] width 99 height 19
select select ""applied""
click at [751, 198] on select "Choose an option... Pending Applied Excluded (Questions) Excluded (Expired) Exc…" at bounding box center [800, 207] width 99 height 19
click at [441, 208] on div "virtru" at bounding box center [457, 210] width 76 height 12
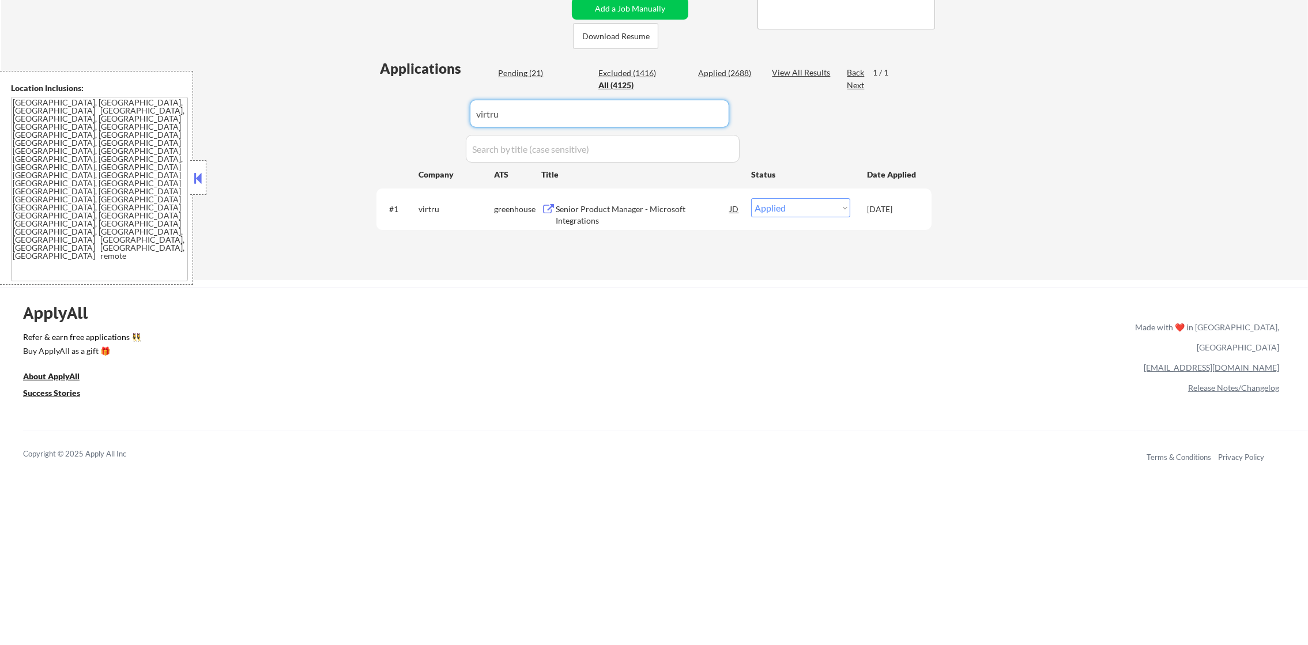
drag, startPoint x: 449, startPoint y: 115, endPoint x: 399, endPoint y: 114, distance: 49.6
click at [406, 115] on div "Applications Pending (21) Excluded (1416) Applied (2688) All (4125) View All Re…" at bounding box center [654, 158] width 555 height 199
paste input "[PERSON_NAME][URL]"
type input "[PERSON_NAME][URL]"
click at [399, 114] on div "Applications Pending (21) Excluded (1416) Applied (2688) All (4125) View All Re…" at bounding box center [654, 158] width 555 height 199
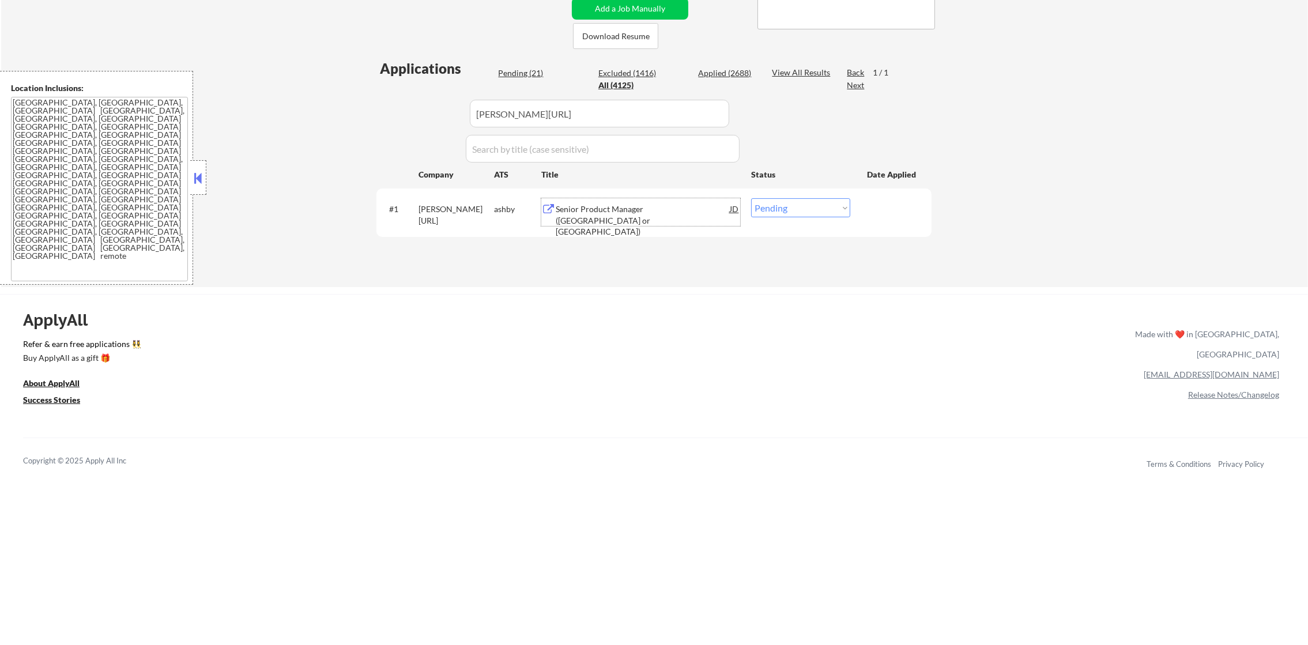
click at [638, 211] on div "Senior Product Manager ([GEOGRAPHIC_DATA] or [GEOGRAPHIC_DATA])" at bounding box center [643, 221] width 174 height 34
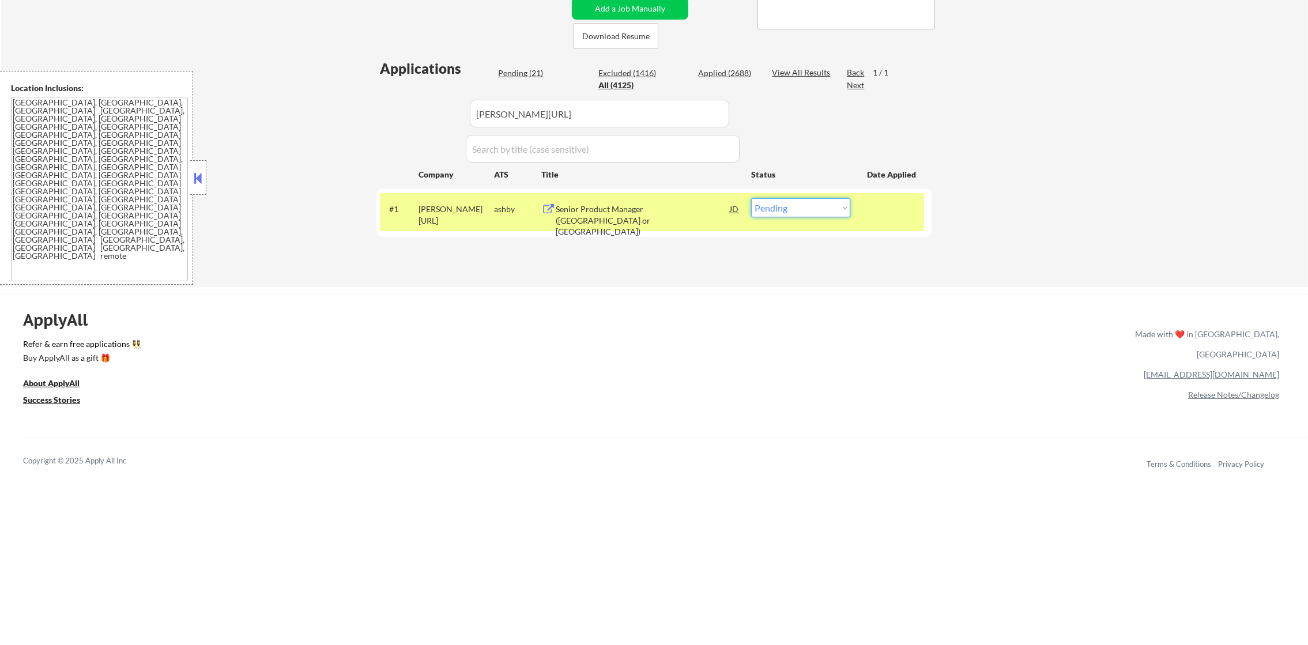
click at [769, 202] on select "Choose an option... Pending Applied Excluded (Questions) Excluded (Expired) Exc…" at bounding box center [800, 207] width 99 height 19
select select ""excluded""
click at [751, 198] on select "Choose an option... Pending Applied Excluded (Questions) Excluded (Expired) Exc…" at bounding box center [800, 207] width 99 height 19
click at [473, 214] on div "[PERSON_NAME][URL]" at bounding box center [457, 215] width 76 height 22
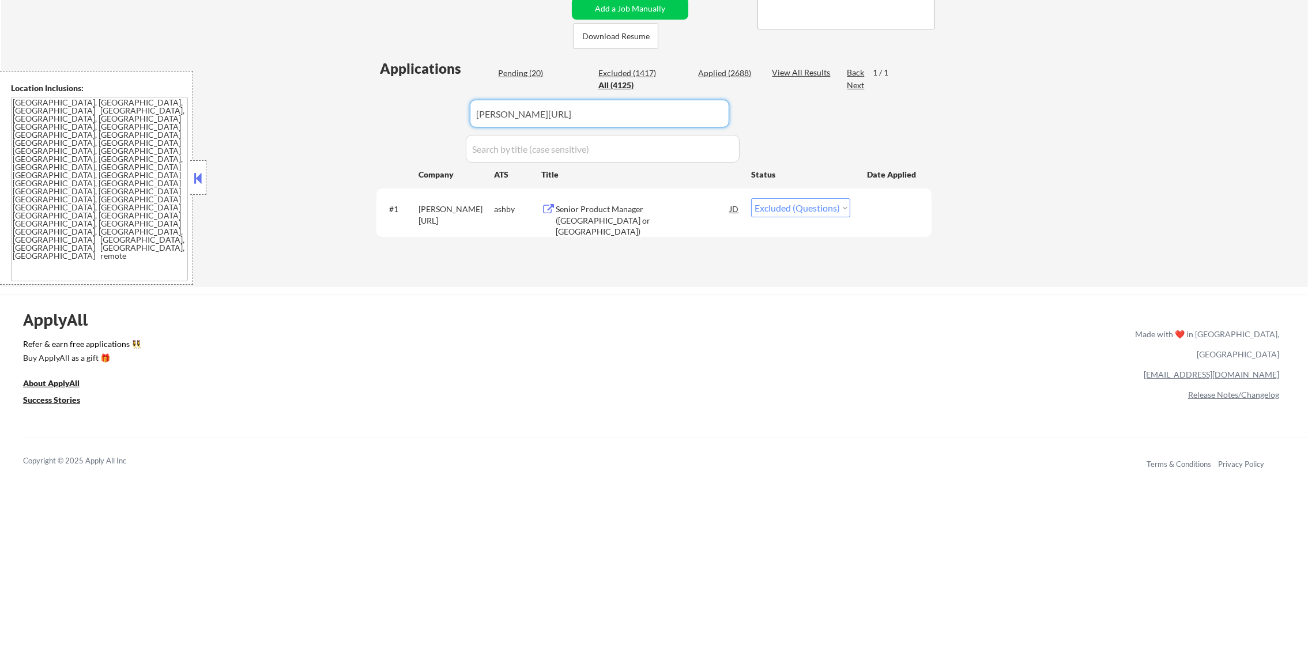
paste input "caremessage"
drag, startPoint x: 556, startPoint y: 113, endPoint x: 409, endPoint y: 114, distance: 147.6
click at [413, 114] on div "Applications Pending (20) Excluded (1417) Applied (2688) All (4125) View All Re…" at bounding box center [654, 162] width 555 height 206
type input "caremessage"
click at [394, 114] on div "Applications Pending (20) Excluded (1417) Applied (2688) All (4125) View All Re…" at bounding box center [654, 162] width 555 height 206
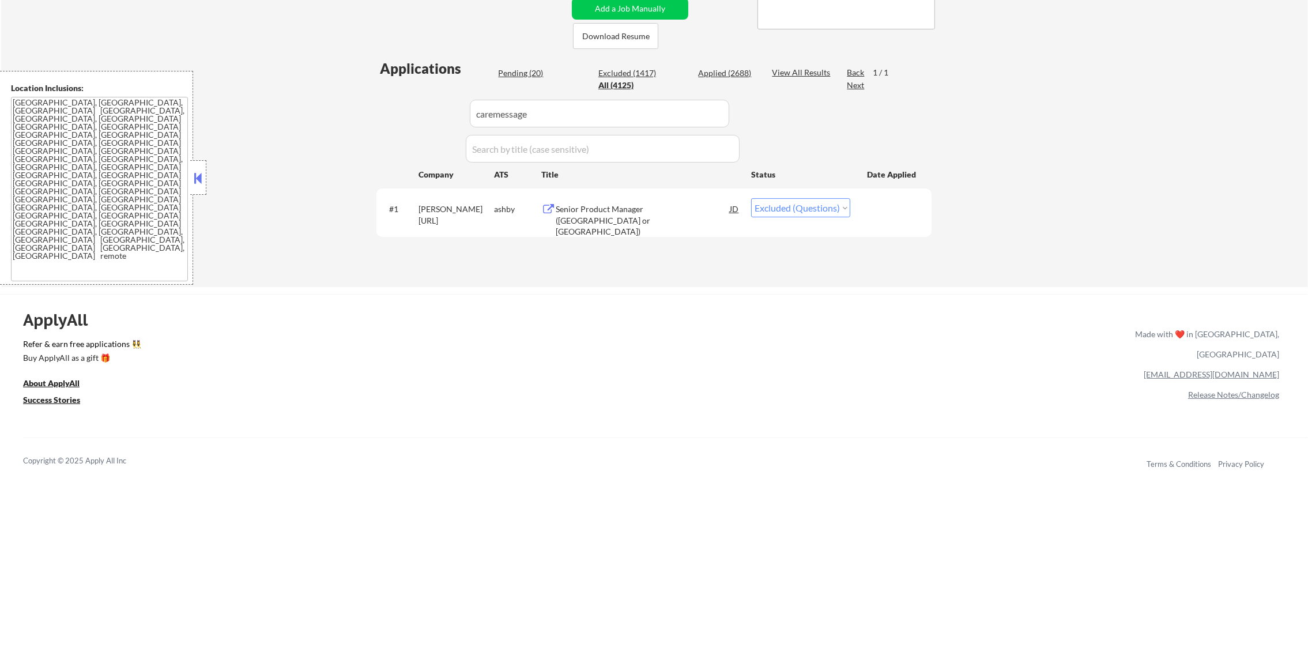
select select ""pending""
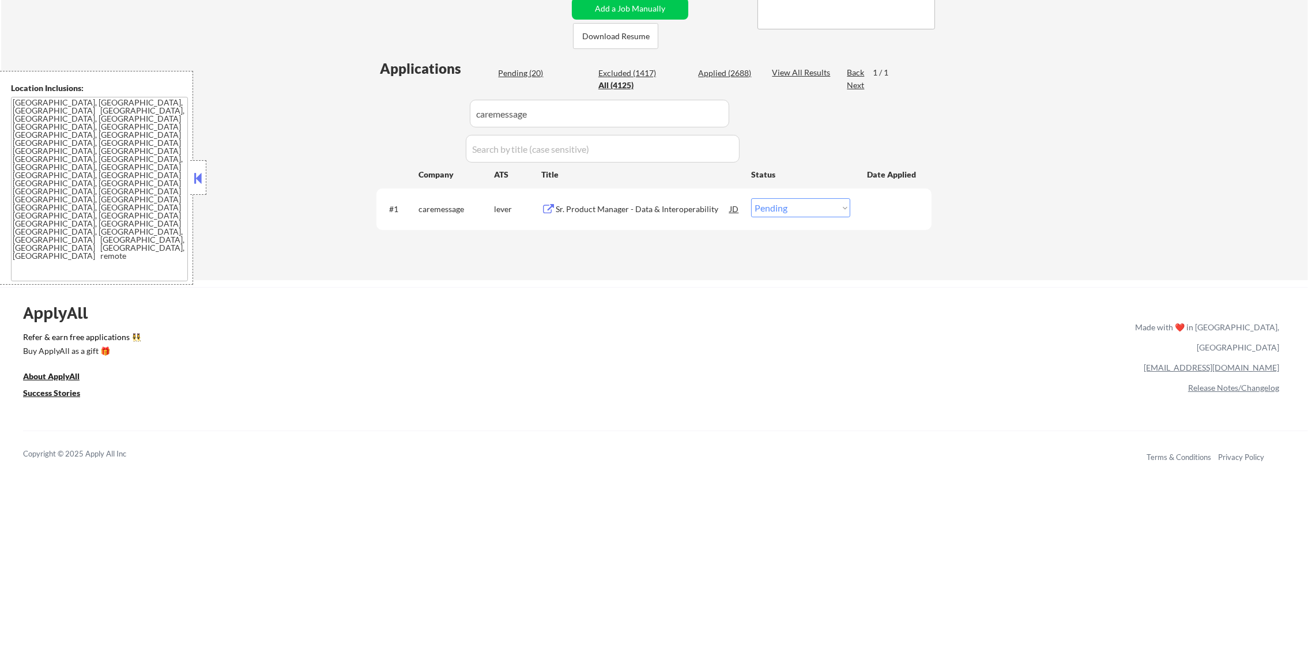
click at [667, 201] on div "Sr. Product Manager - Data & Interoperability" at bounding box center [643, 208] width 174 height 21
